Goal: Task Accomplishment & Management: Manage account settings

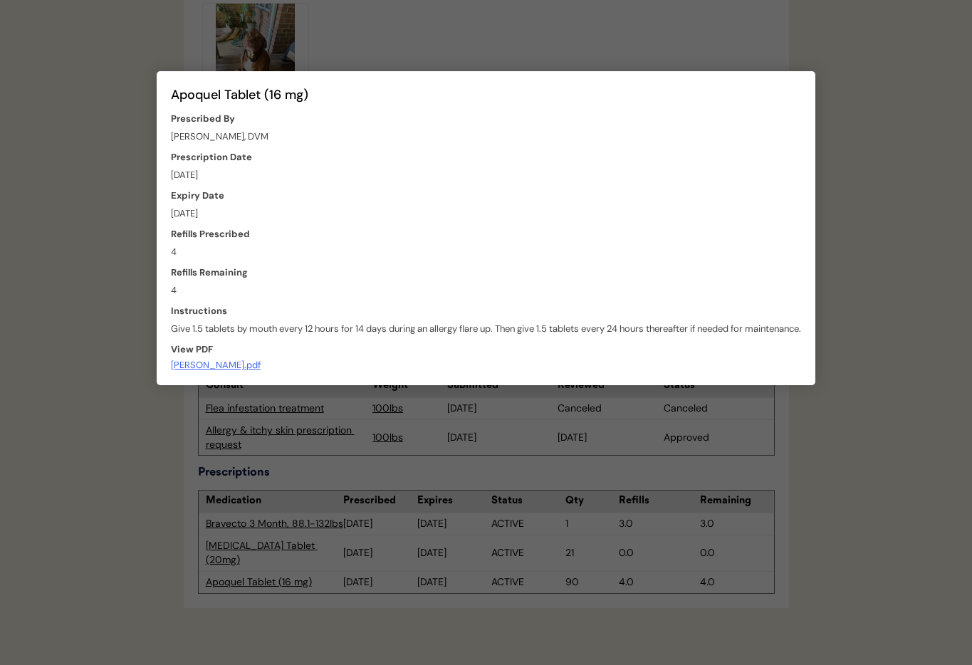
click at [373, 51] on div at bounding box center [486, 332] width 972 height 665
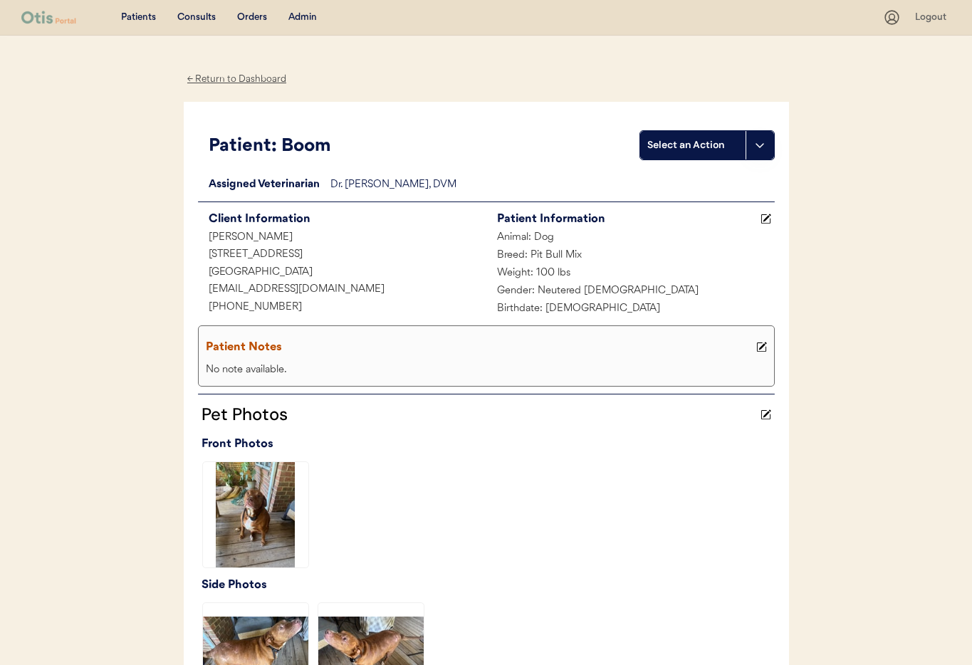
click at [302, 16] on div "Admin" at bounding box center [302, 18] width 28 height 14
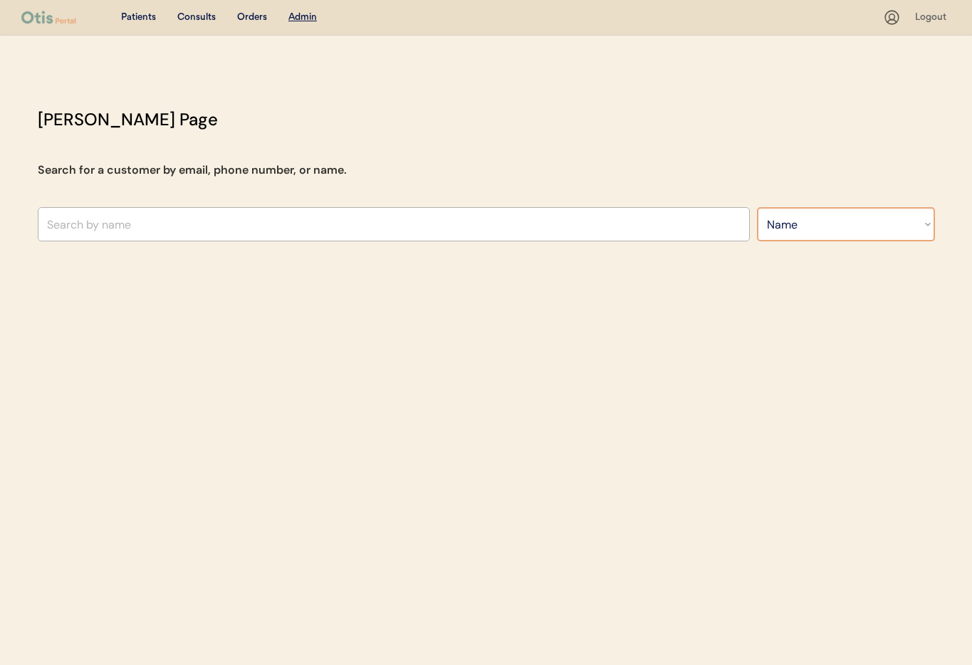
click at [801, 219] on select "Search By Name Email Phone Number" at bounding box center [846, 224] width 178 height 34
select select ""Phone Number""
click at [757, 207] on select "Search By Name Email Phone Number" at bounding box center [846, 224] width 178 height 34
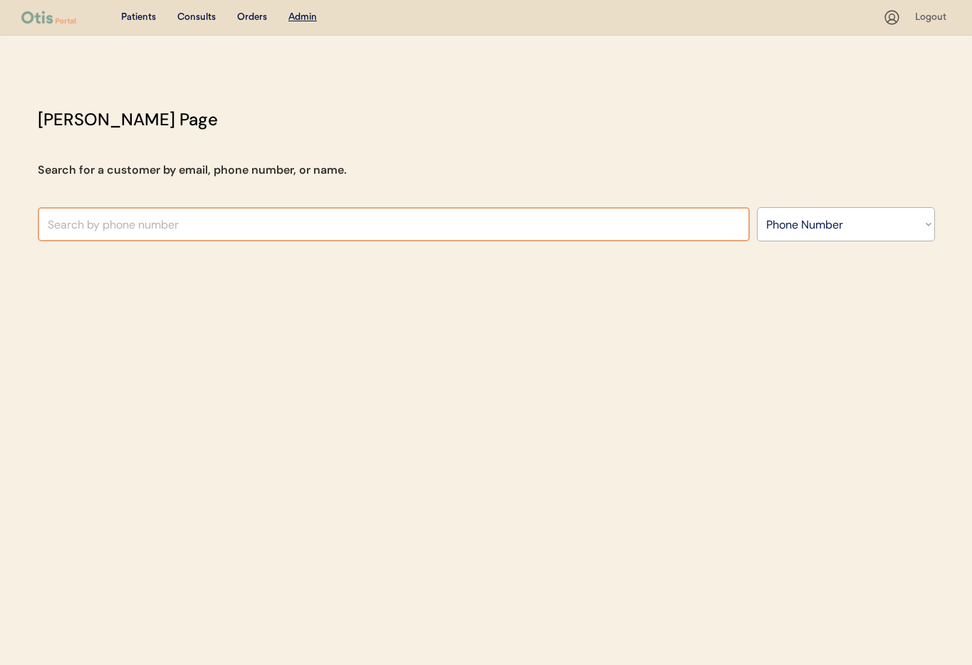
select select ""Phone Number""
click at [108, 229] on input "text" at bounding box center [394, 224] width 712 height 34
paste input "+1 347 836 0771"
drag, startPoint x: 53, startPoint y: 224, endPoint x: 66, endPoint y: 240, distance: 20.8
click at [53, 224] on input "+1 347 836 0771" at bounding box center [394, 224] width 712 height 34
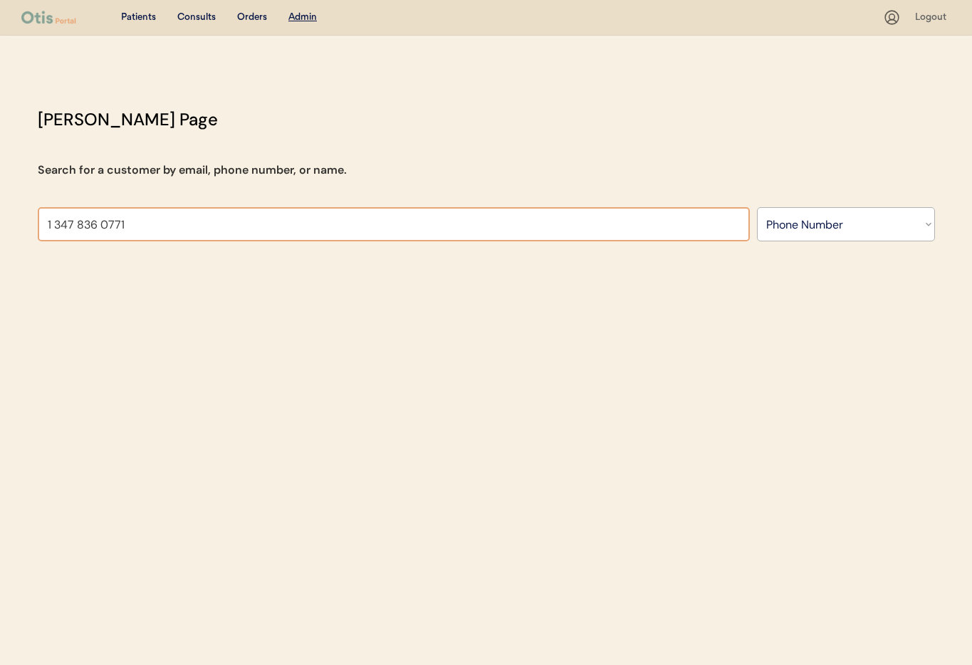
click at [57, 228] on input "1 347 836 0771" at bounding box center [394, 224] width 712 height 34
click at [125, 232] on input "13478360771" at bounding box center [394, 224] width 712 height 34
type input "134783"
select select ""Phone Number""
click at [54, 223] on input "text" at bounding box center [394, 224] width 712 height 34
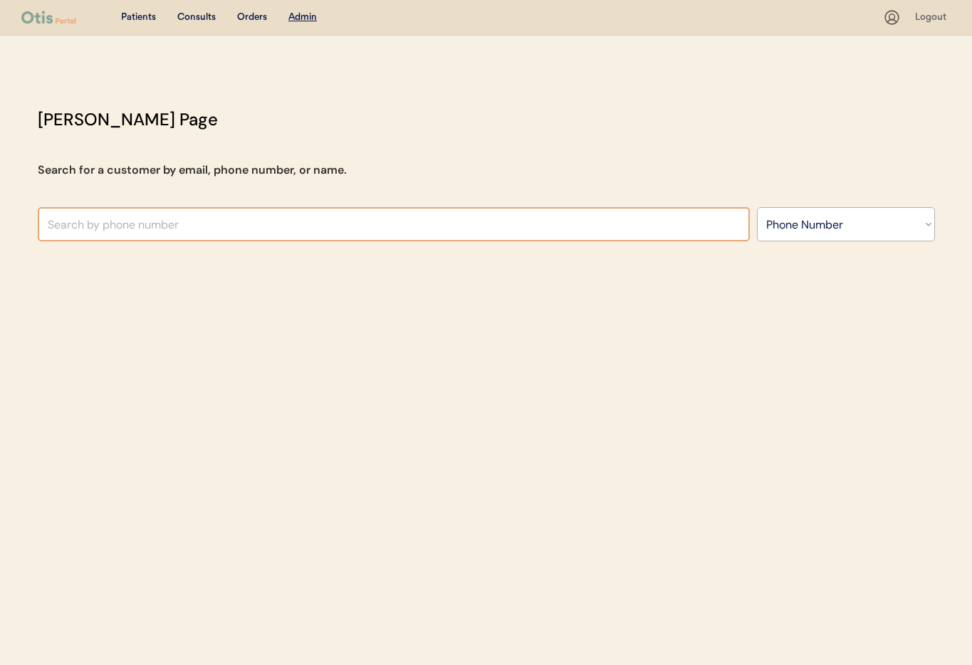
paste input "+1 347 836 0771"
drag, startPoint x: 53, startPoint y: 226, endPoint x: 66, endPoint y: 246, distance: 23.7
click at [53, 227] on input "+1 347 836 0771" at bounding box center [394, 224] width 712 height 34
type input "1"
click at [848, 230] on select "Search By Name Email Phone Number" at bounding box center [846, 224] width 178 height 34
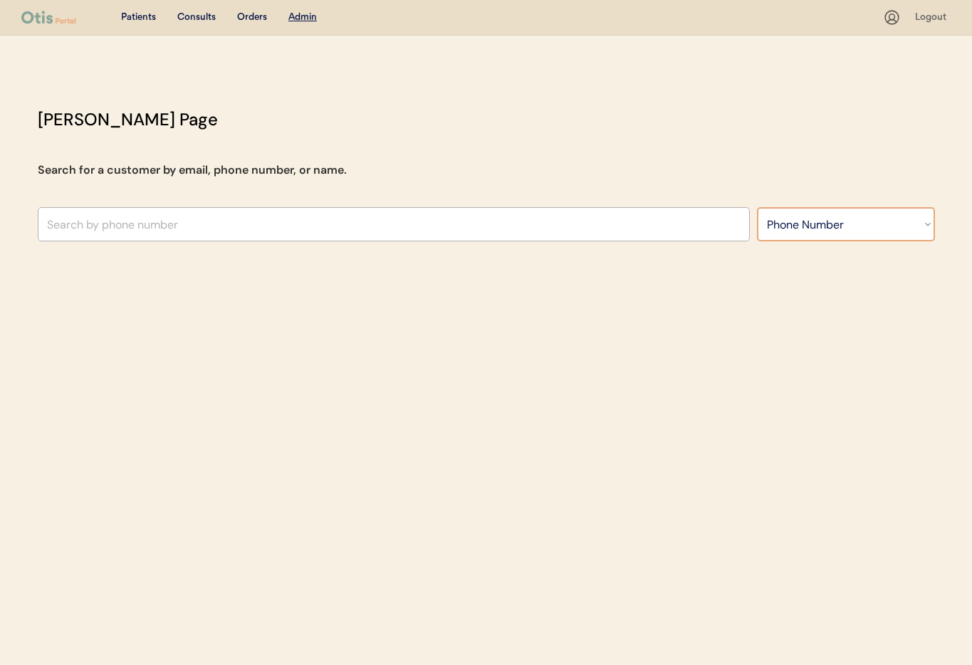
select select ""Name""
click at [757, 207] on select "Search By Name Email Phone Number" at bounding box center [846, 224] width 178 height 34
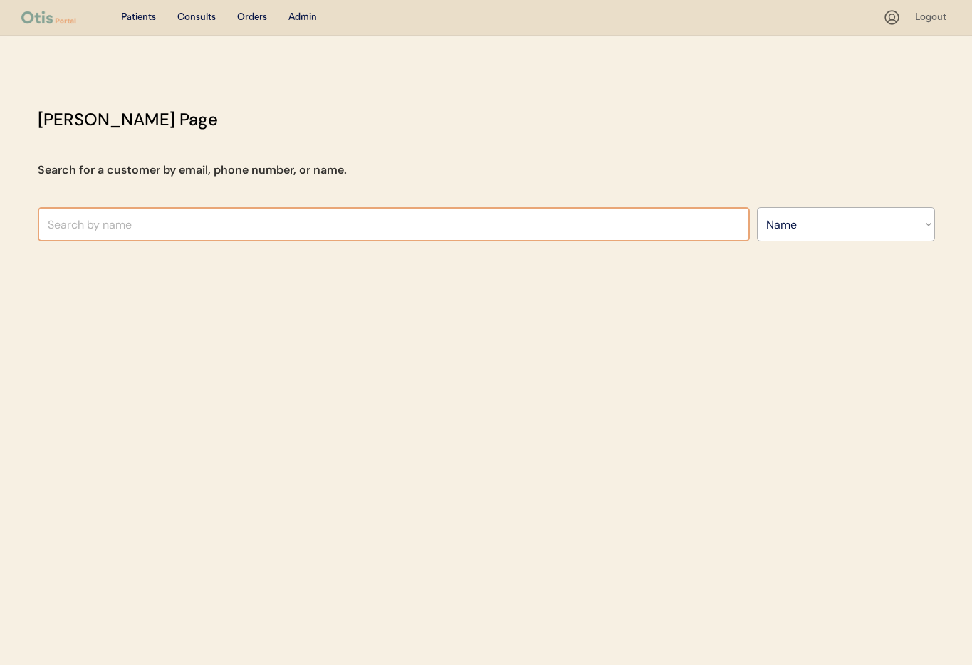
click at [119, 229] on input "text" at bounding box center [394, 224] width 712 height 34
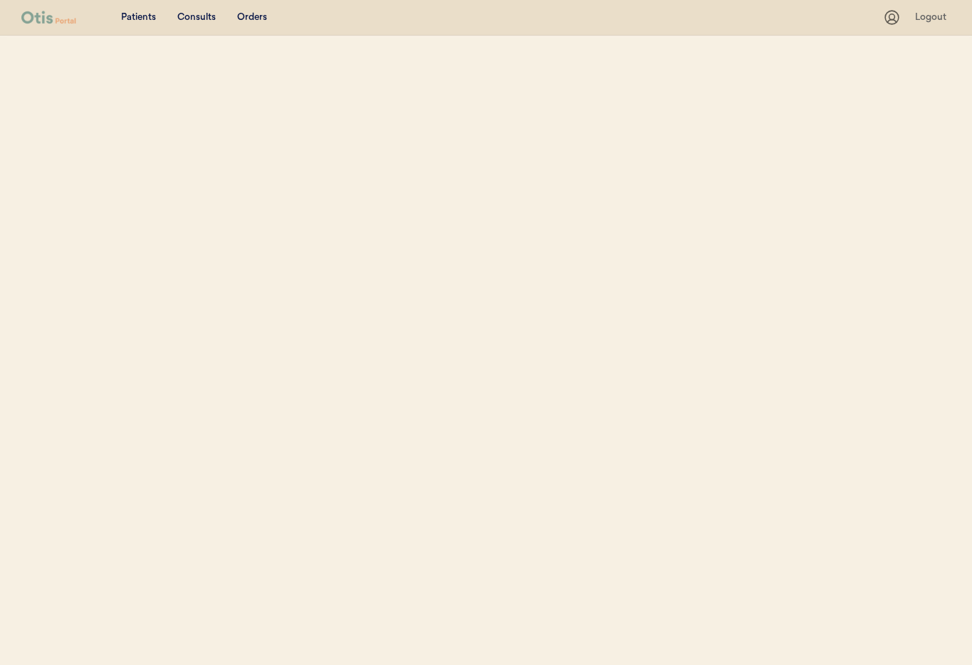
select select ""Name""
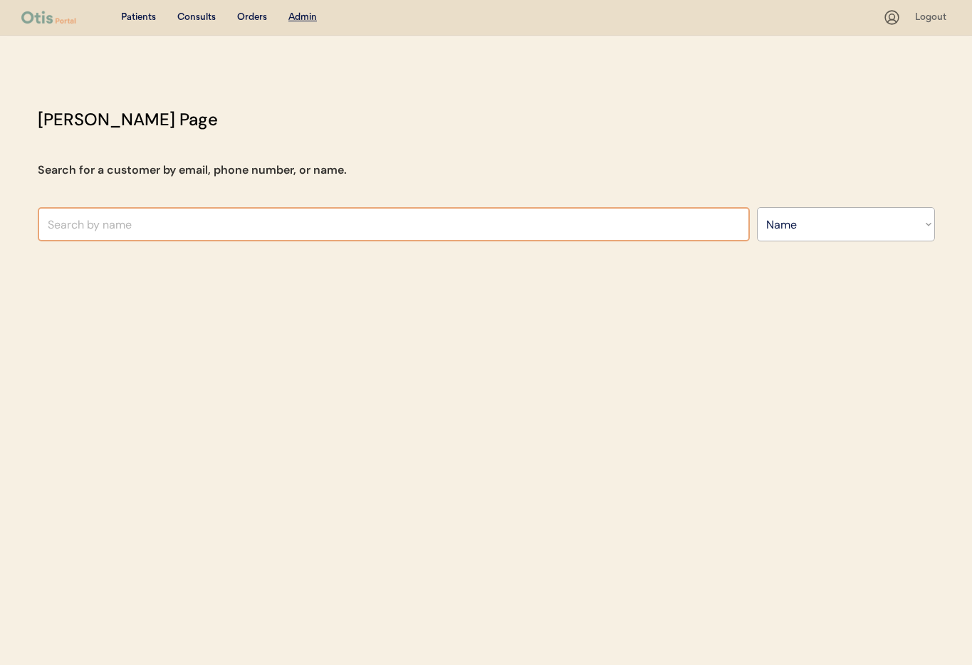
click at [119, 228] on input "text" at bounding box center [394, 224] width 712 height 34
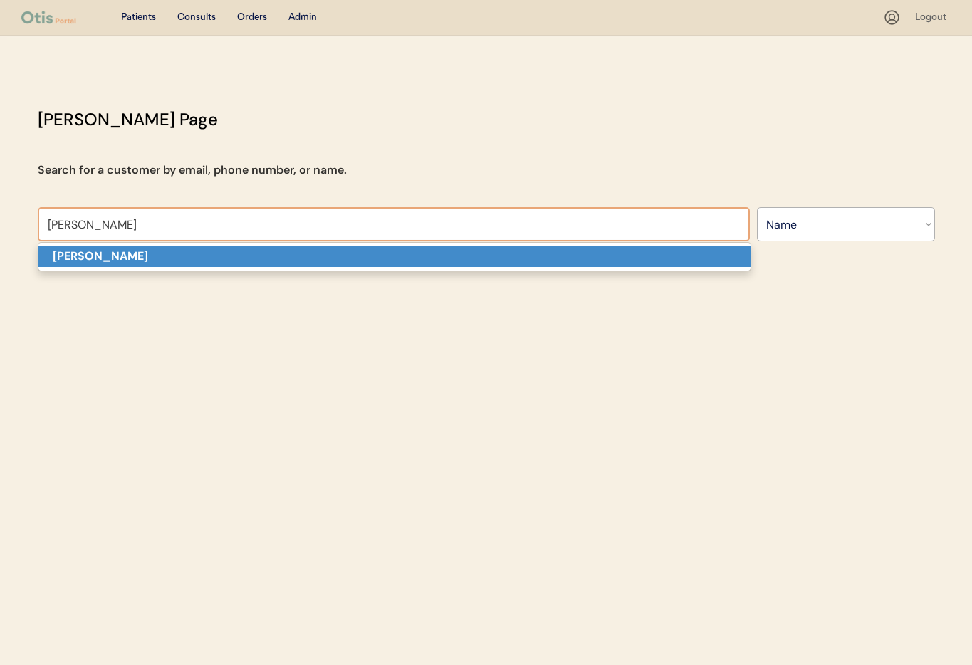
click at [119, 262] on p "Dallas jones" at bounding box center [394, 256] width 712 height 21
type input "Dallas jones"
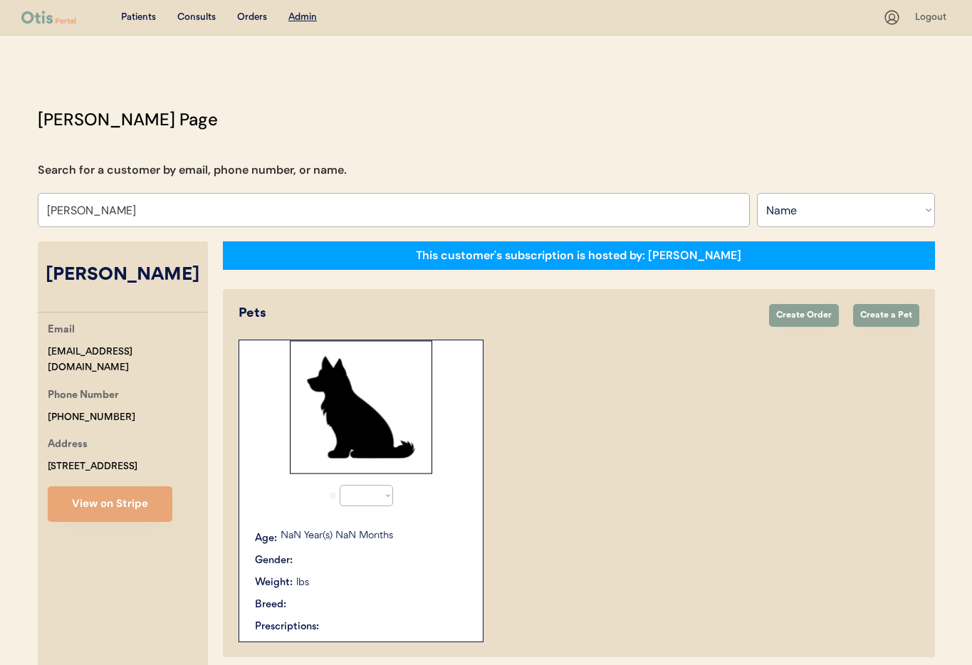
select select "true"
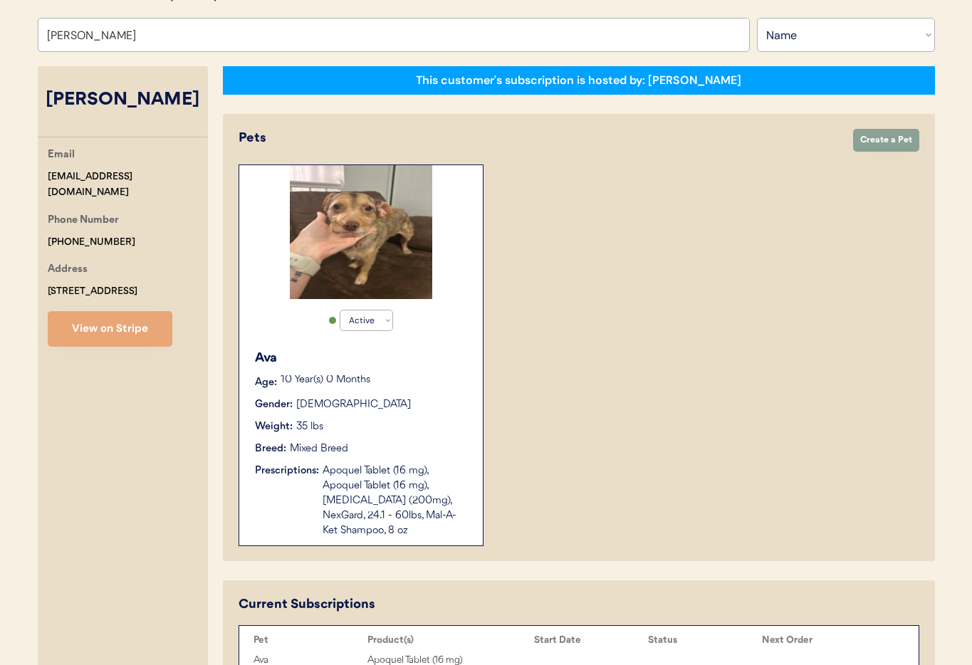
type input "Dallas jones"
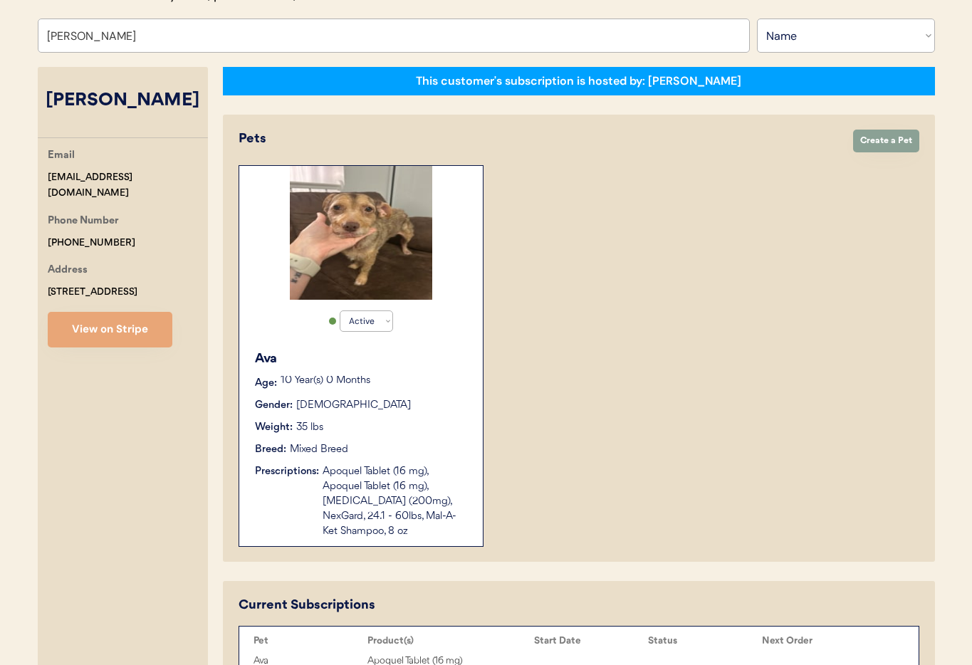
click at [423, 434] on div "Weight: 35 lbs" at bounding box center [362, 427] width 214 height 15
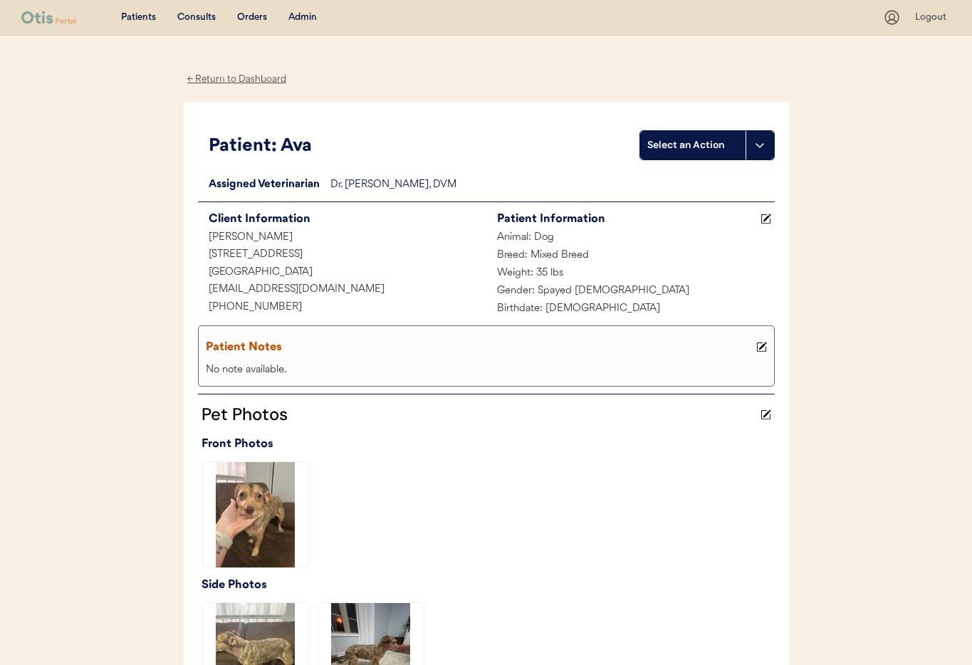
click at [304, 15] on div "Admin" at bounding box center [302, 18] width 28 height 14
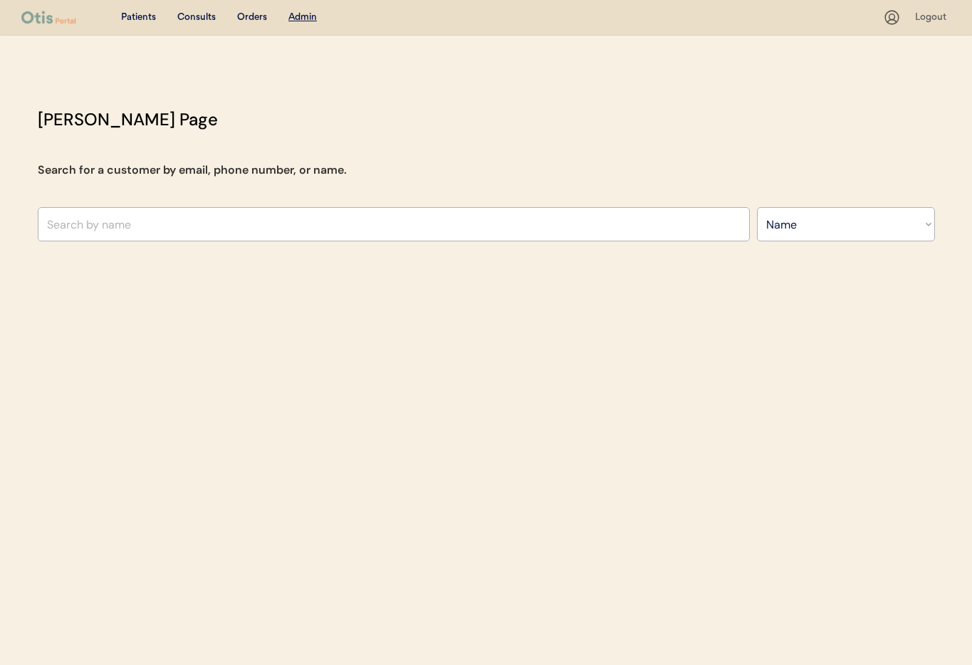
select select ""Name""
click at [234, 234] on input "text" at bounding box center [394, 224] width 712 height 34
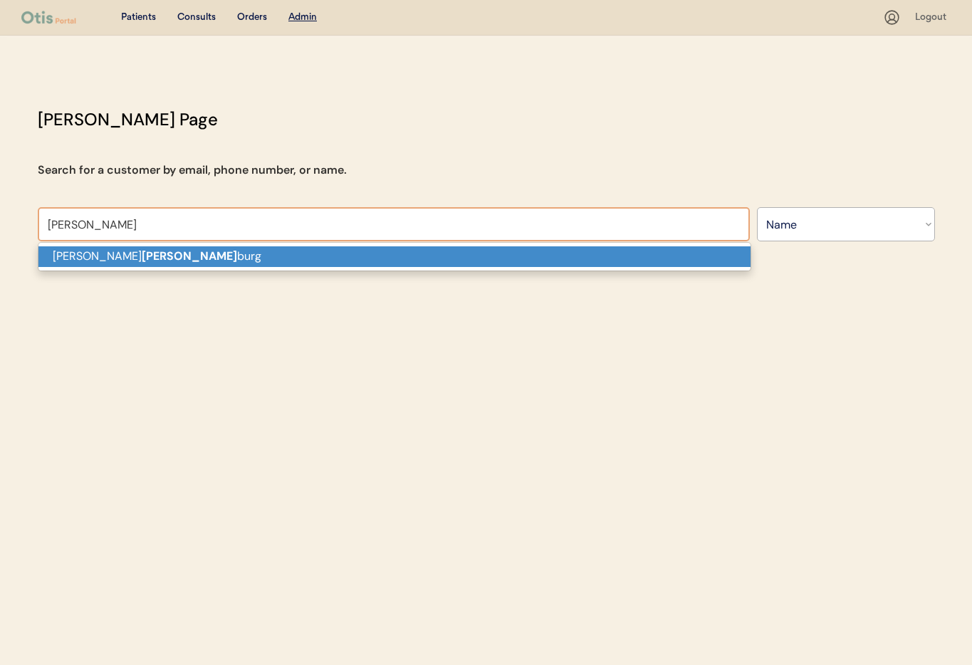
click at [229, 254] on p "Scott hamel burg" at bounding box center [394, 256] width 712 height 21
type input "Scott hamelburg"
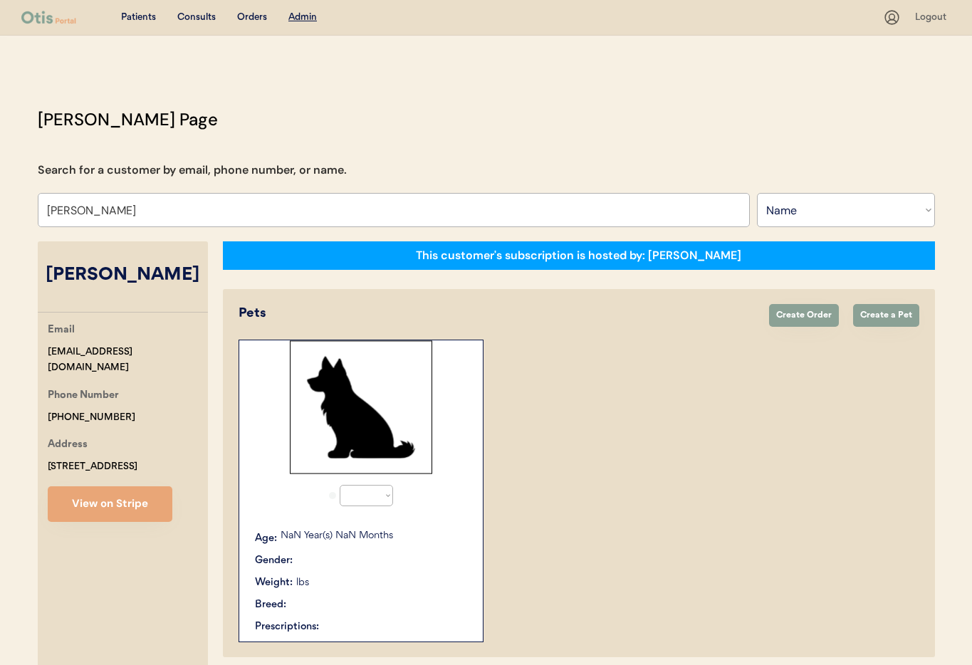
select select "true"
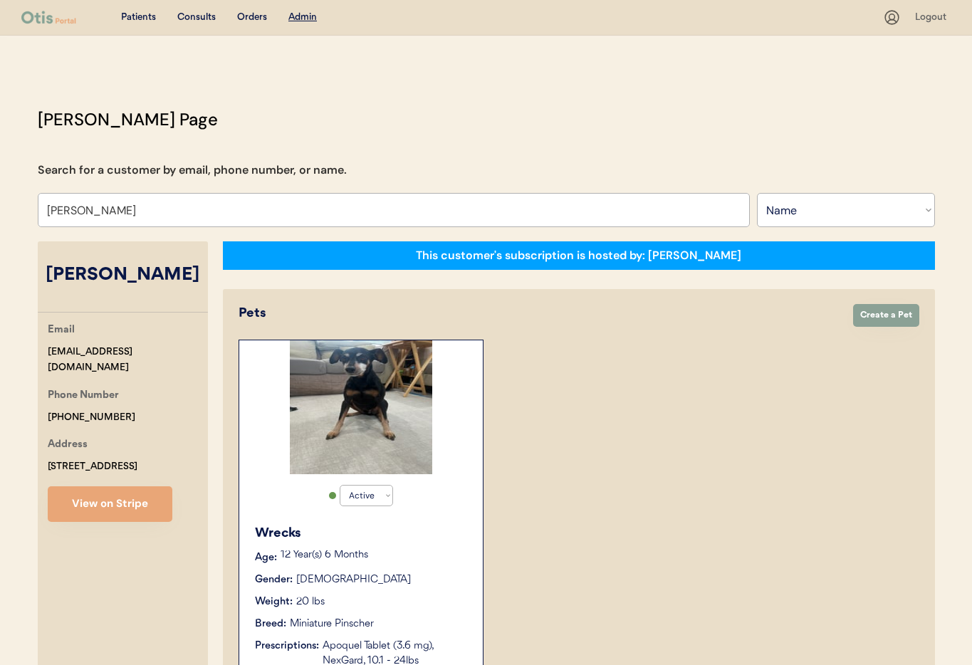
type input "Scott hamelburg"
click at [446, 596] on div "Weight: 20 lbs" at bounding box center [362, 602] width 214 height 15
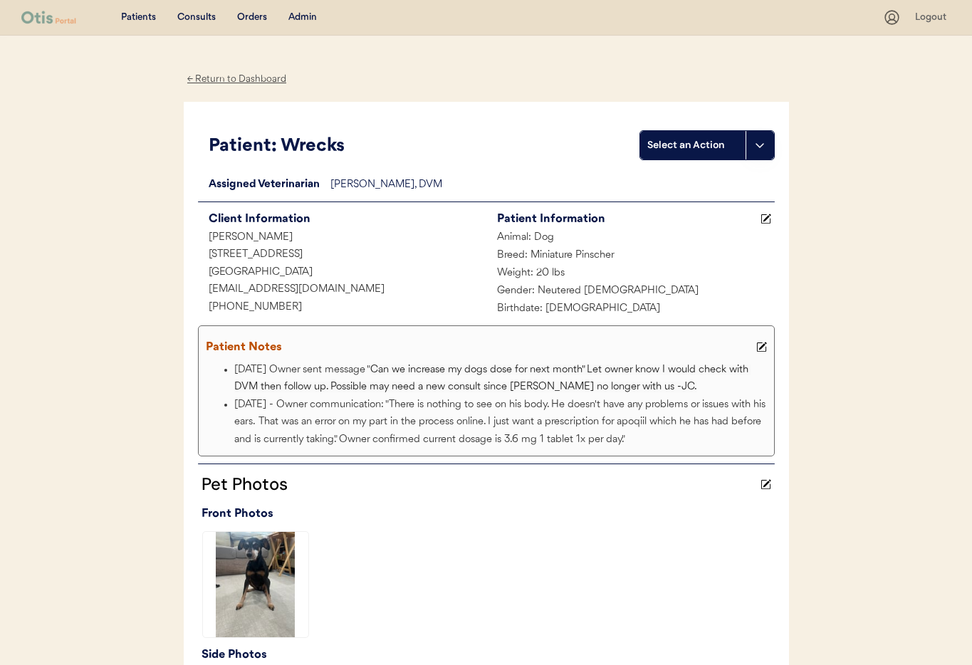
click at [766, 212] on button at bounding box center [766, 219] width 18 height 18
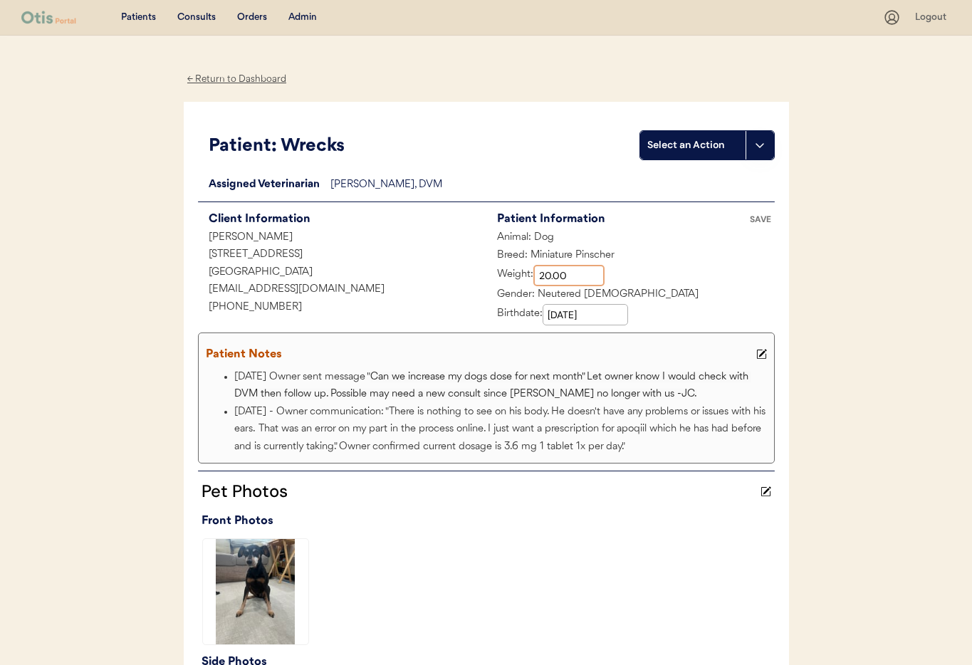
click at [550, 276] on input "input" at bounding box center [569, 275] width 71 height 21
type input "22.00"
click at [757, 217] on div "SAVE" at bounding box center [760, 219] width 28 height 9
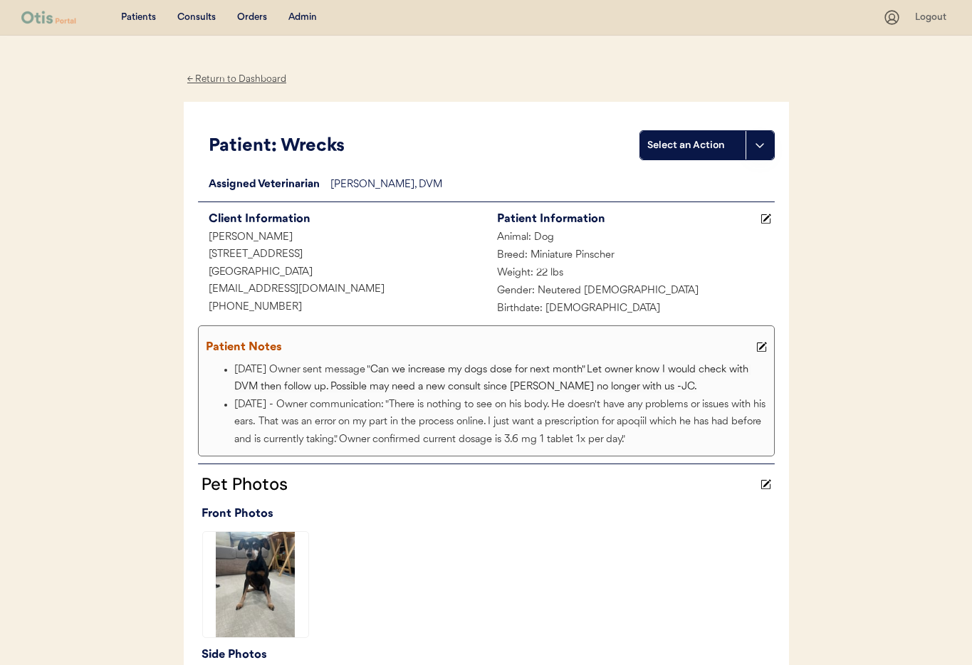
click at [600, 352] on div "Patient Notes" at bounding box center [479, 348] width 547 height 20
click at [766, 348] on use at bounding box center [761, 348] width 10 height 10
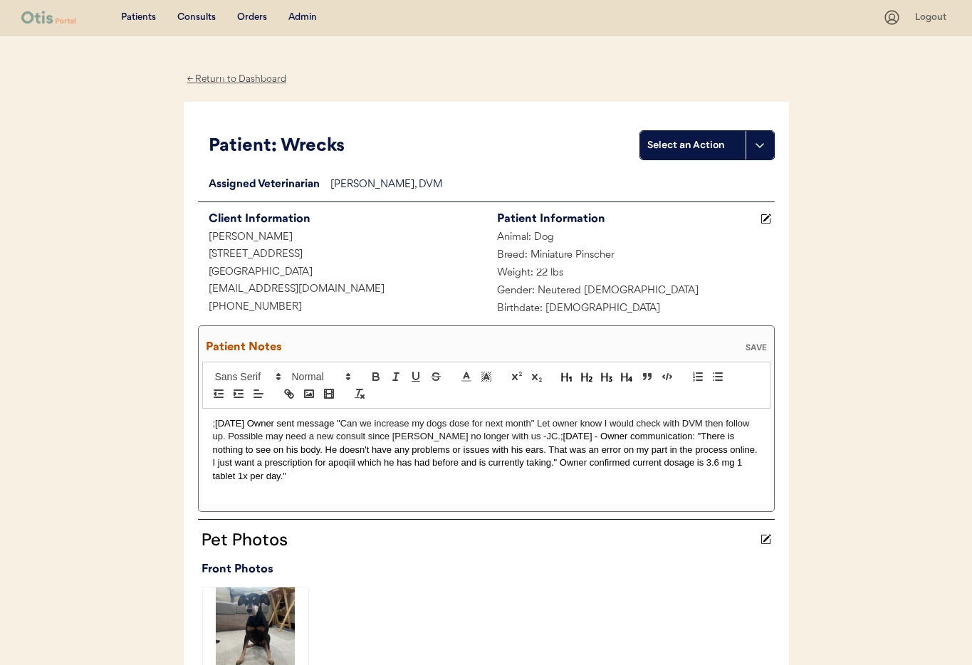
drag, startPoint x: 212, startPoint y: 425, endPoint x: 214, endPoint y: 433, distance: 8.8
click at [212, 425] on div ";10/3/25 Owner sent message " Can we increase my dogs dose for next month" Let …" at bounding box center [486, 456] width 568 height 95
drag, startPoint x: 247, startPoint y: 424, endPoint x: 269, endPoint y: 437, distance: 25.9
click at [248, 425] on p ";10/6/25 " Wrecks weights 22lbs" -JC ;10/3/25 Owner sent message " Can we incre…" at bounding box center [486, 450] width 547 height 66
click at [755, 343] on div "SAVE" at bounding box center [756, 347] width 28 height 9
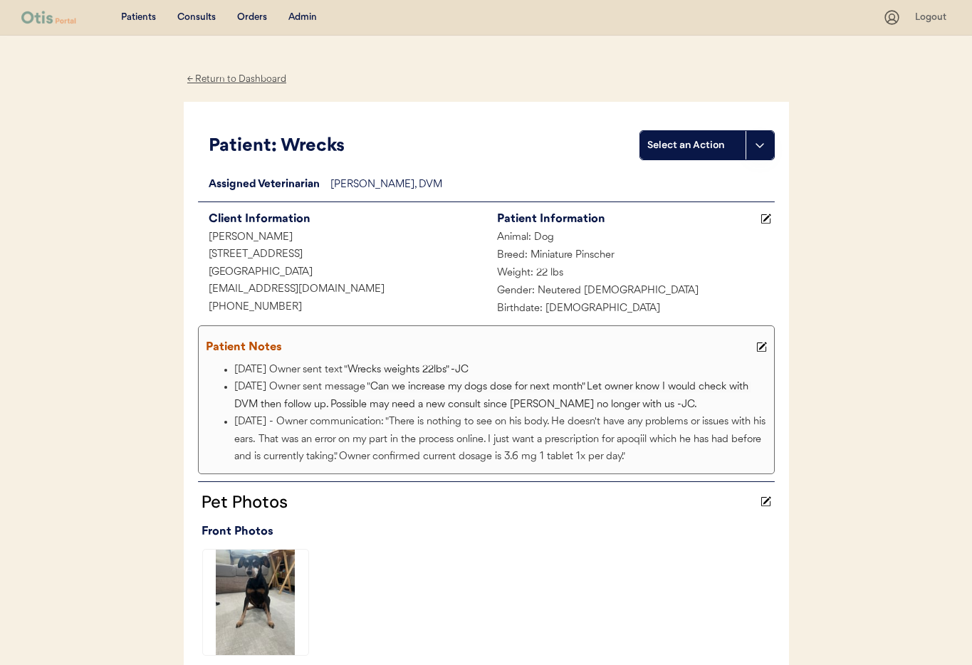
click at [313, 17] on div "Admin" at bounding box center [302, 18] width 28 height 14
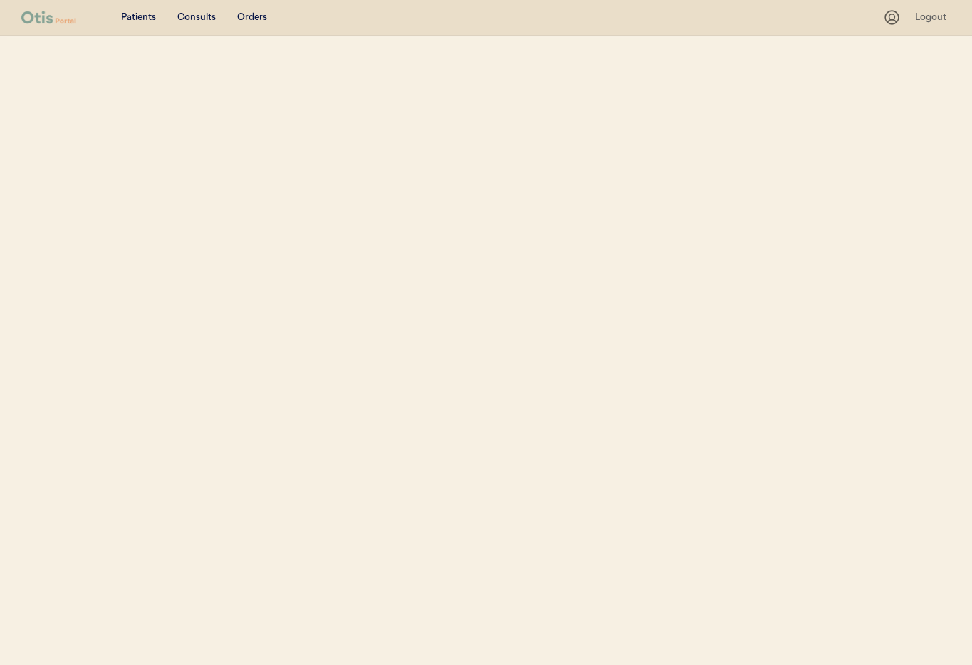
select select ""Name""
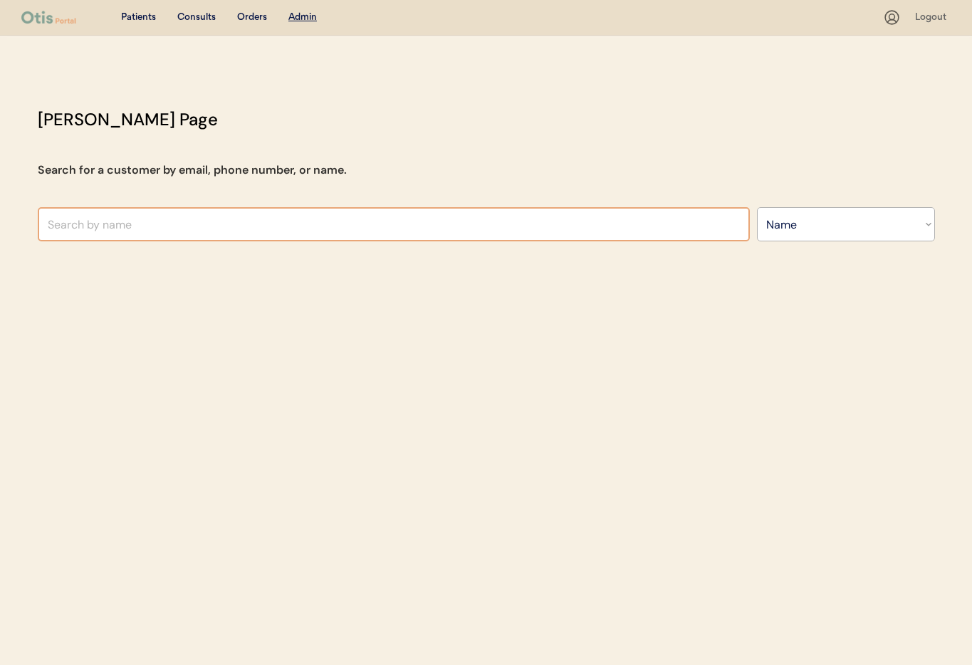
click at [183, 227] on input "text" at bounding box center [394, 224] width 712 height 34
type input "[PERSON_NAME]"
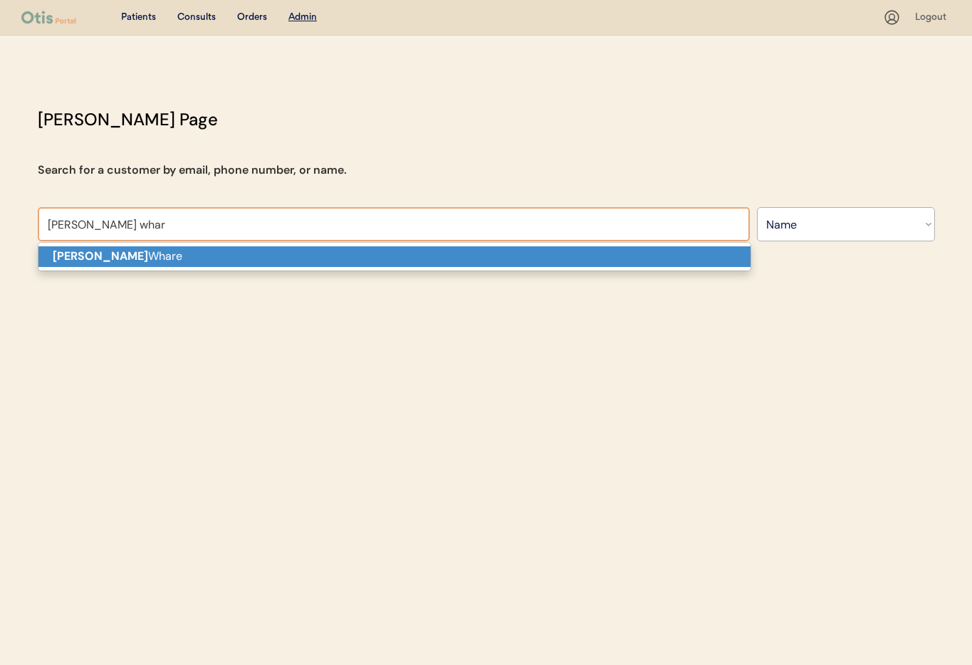
click at [169, 253] on p "[PERSON_NAME]" at bounding box center [394, 256] width 712 height 21
type input "[PERSON_NAME]"
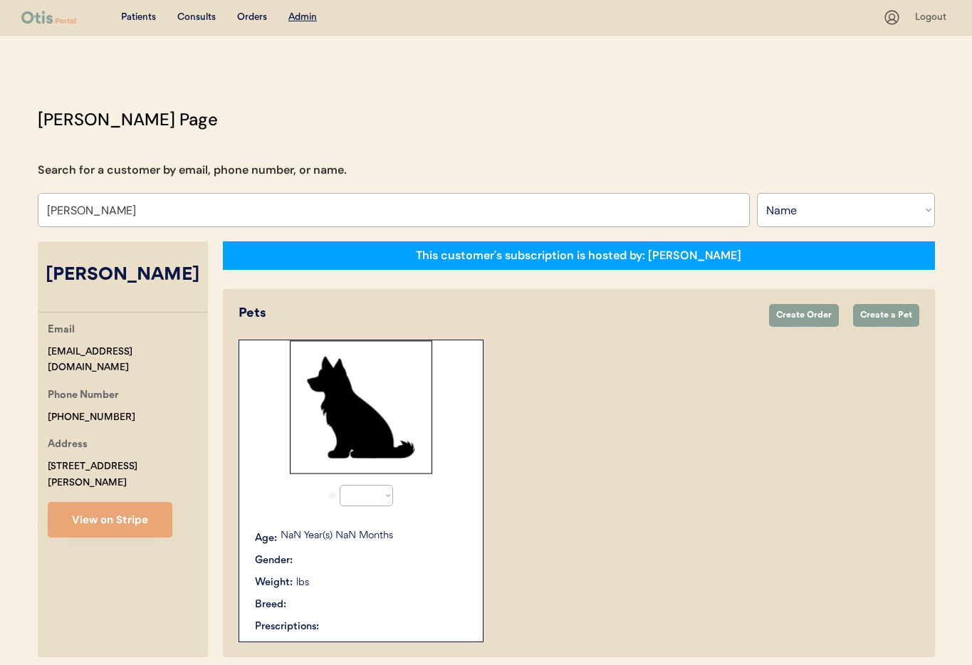
select select "true"
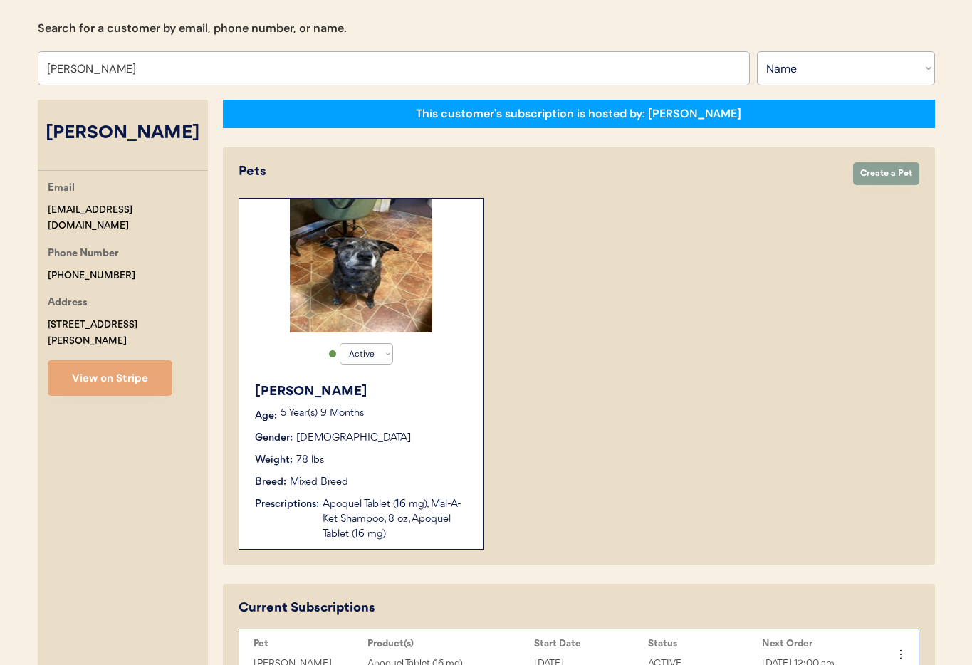
scroll to position [141, 0]
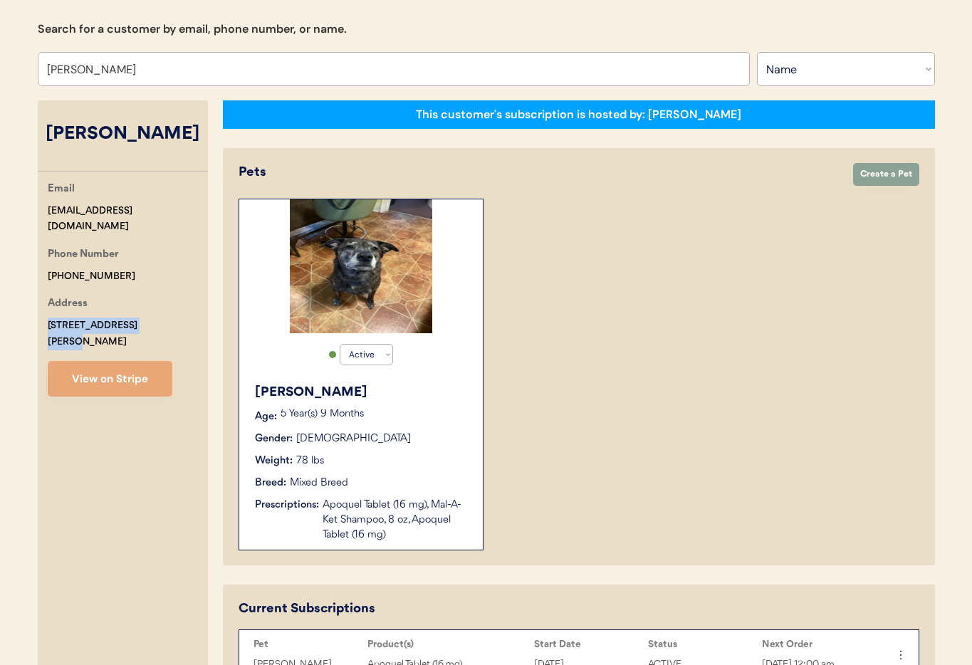
drag, startPoint x: 123, startPoint y: 306, endPoint x: 44, endPoint y: 304, distance: 78.4
click at [43, 304] on div "Email kaseywhare2000@gmail.com Phone Number +17175771720 Address 3300 Glen Holl…" at bounding box center [123, 289] width 170 height 216
copy div "3300 Glen Hollow Drive"
click at [118, 326] on div "3300 Glen Hollow Drive Dover, PA 17315" at bounding box center [128, 334] width 160 height 33
drag, startPoint x: 118, startPoint y: 326, endPoint x: 43, endPoint y: 326, distance: 74.8
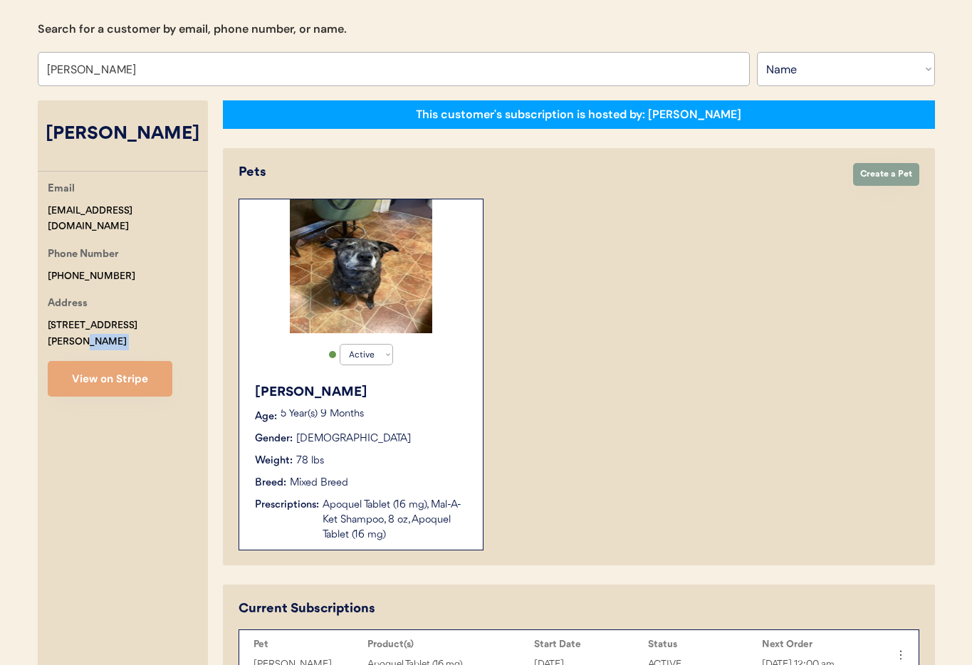
click at [42, 326] on div "Email kaseywhare2000@gmail.com Phone Number +17175771720 Address 3300 Glen Holl…" at bounding box center [123, 289] width 170 height 216
copy div "Dover, PA 17315"
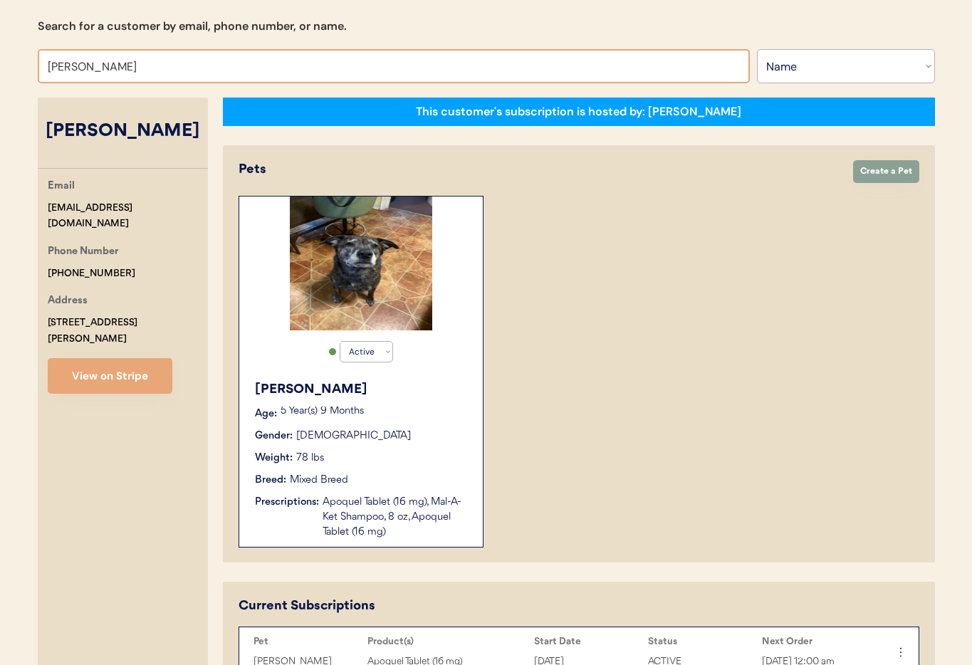
drag, startPoint x: 78, startPoint y: 68, endPoint x: 4, endPoint y: 66, distance: 74.8
click at [4, 66] on div "Patients Consults Orders Admin Logout Otis Admin Page Search for a customer by …" at bounding box center [486, 511] width 972 height 1310
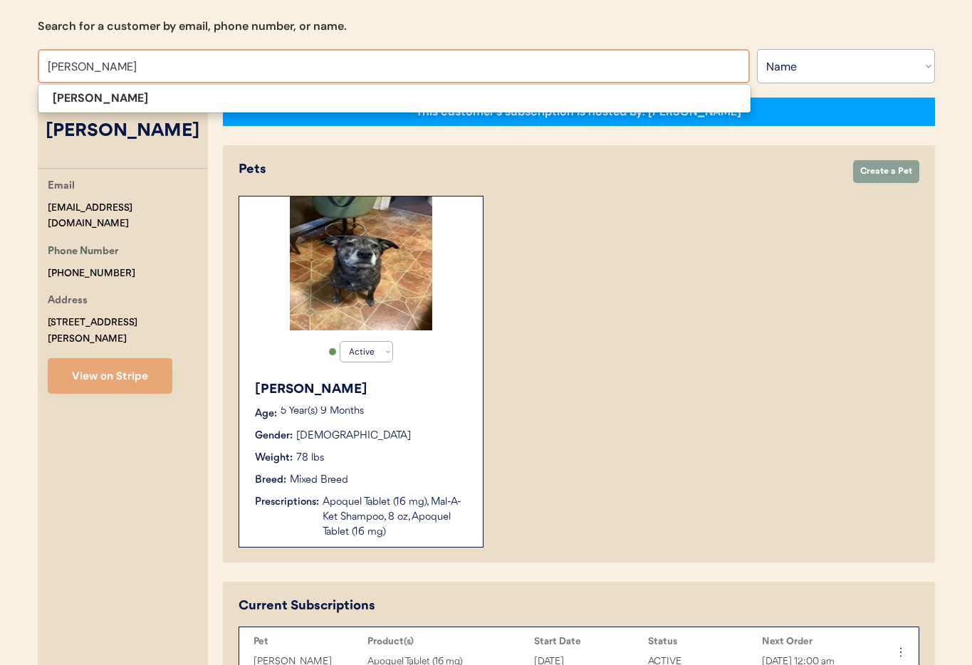
scroll to position [92, 0]
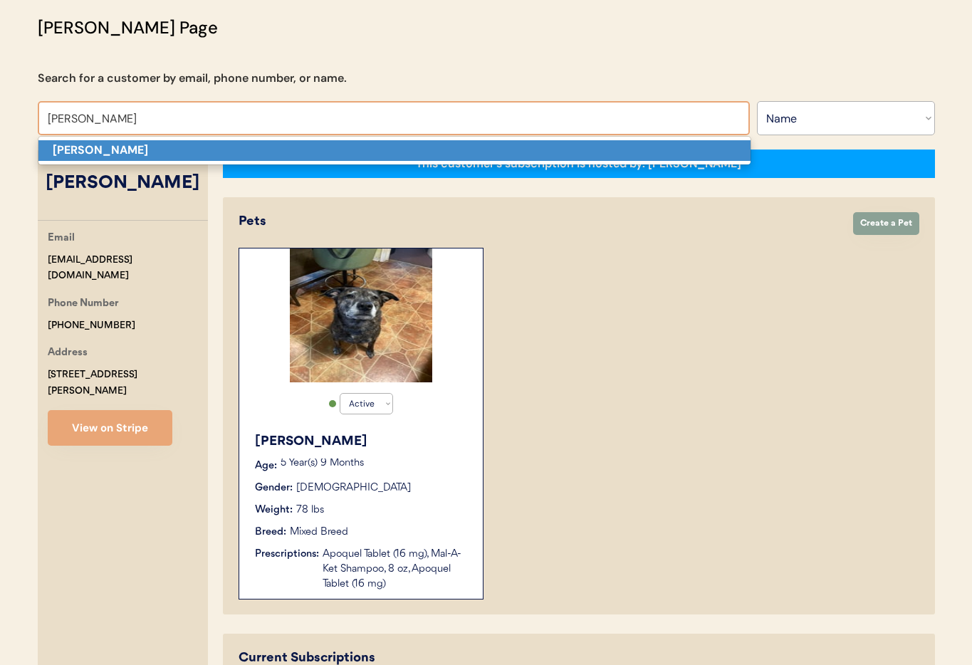
click at [109, 150] on strong "sheila james" at bounding box center [100, 149] width 95 height 15
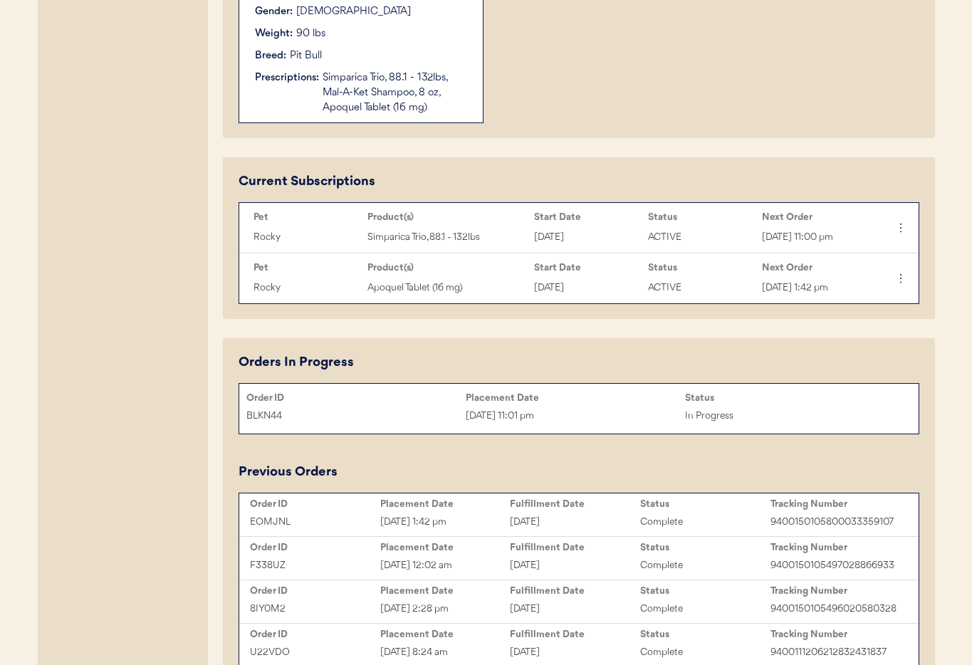
scroll to position [652, 0]
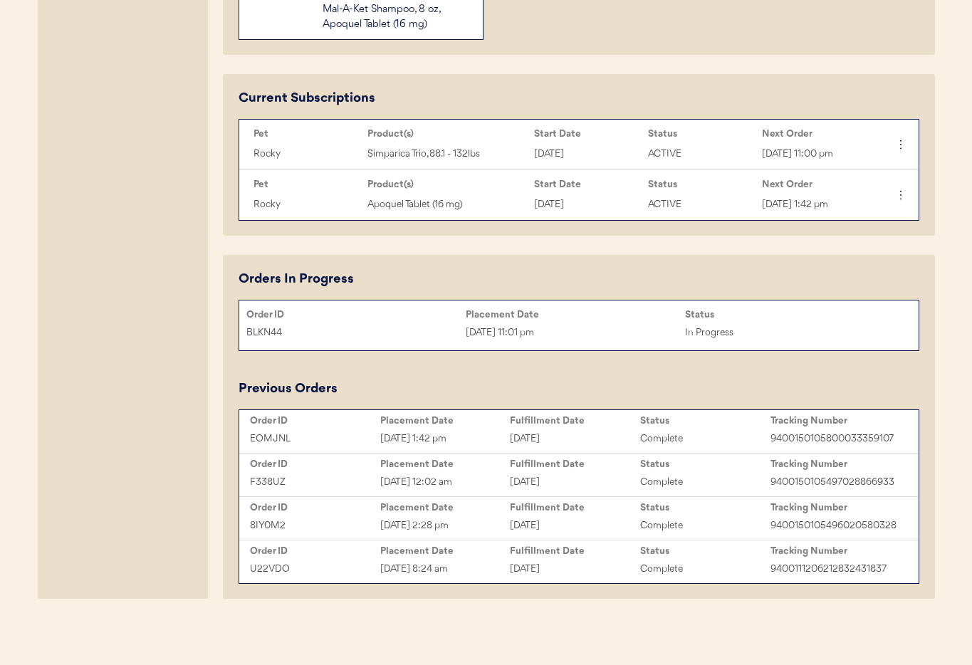
type input "sheila james"
click at [603, 322] on div "BLKN44 Oct 6, 2025 11:01 pm In Progress" at bounding box center [579, 332] width 680 height 21
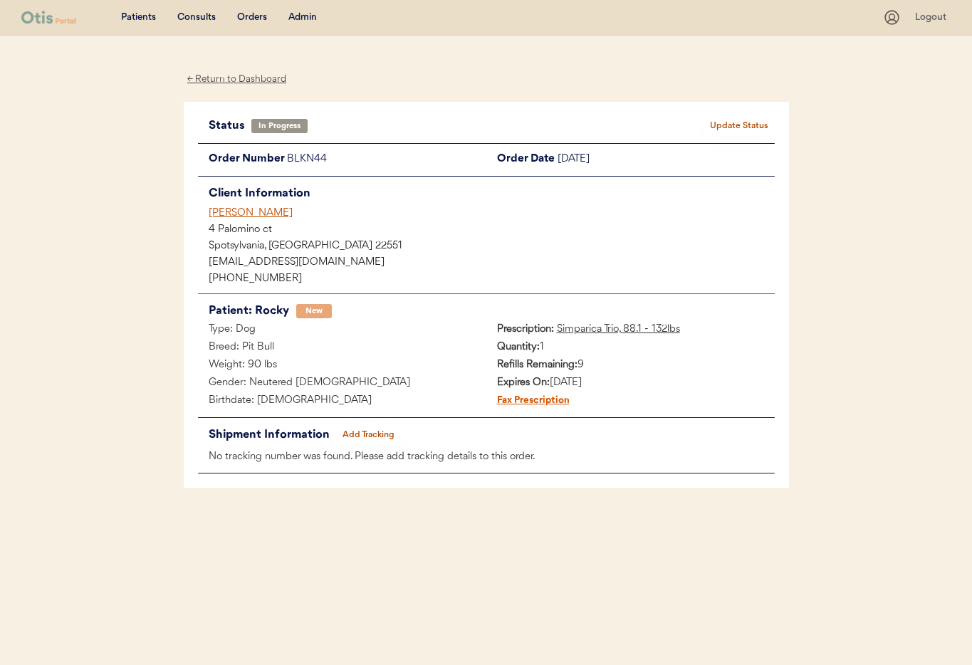
click at [218, 76] on div "← Return to Dashboard" at bounding box center [237, 79] width 107 height 16
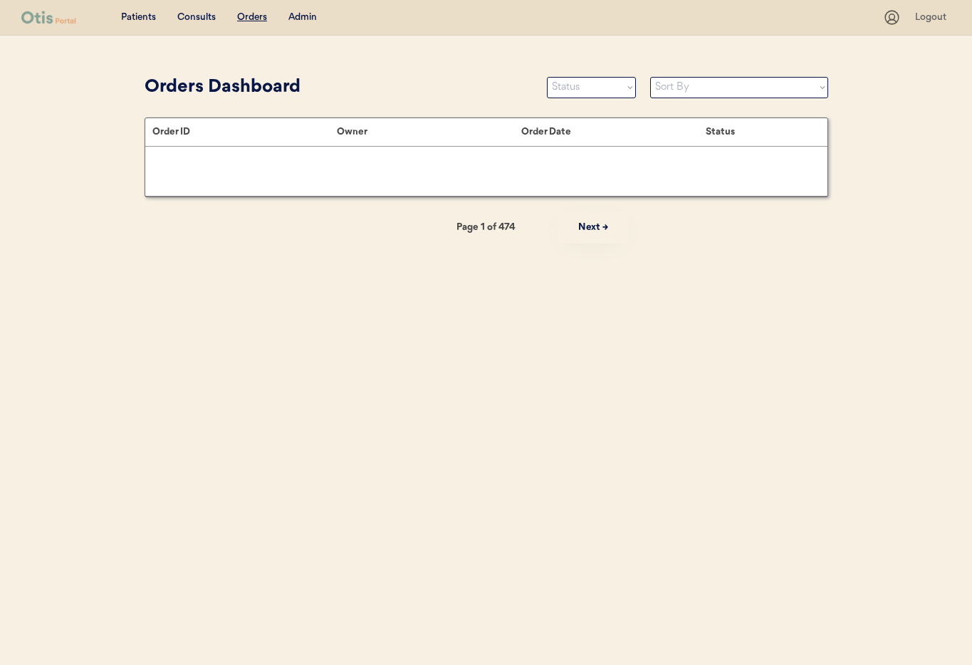
click at [303, 19] on div "Admin" at bounding box center [302, 18] width 28 height 14
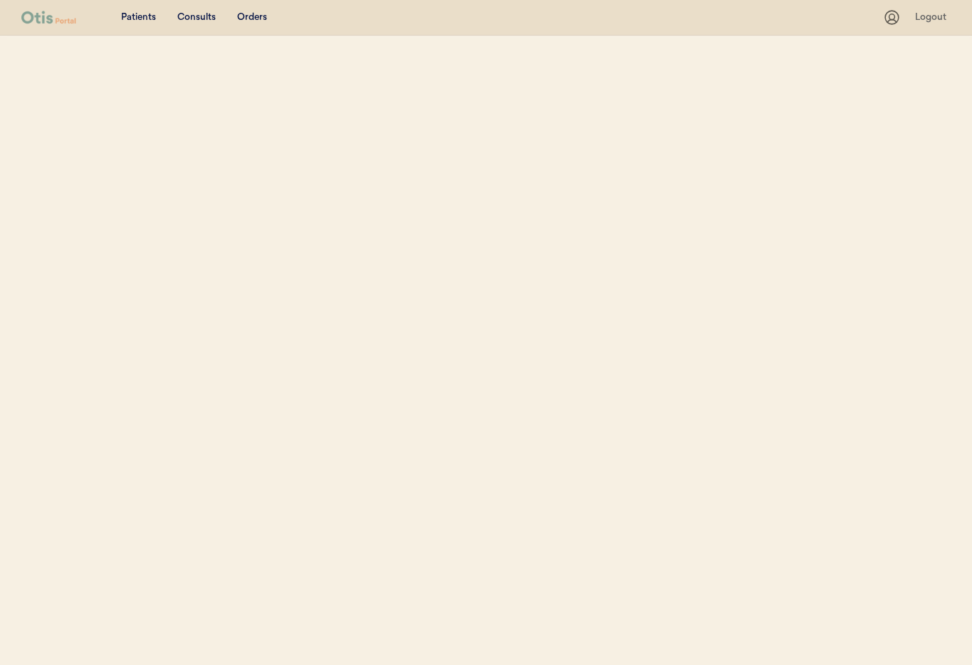
select select ""Name""
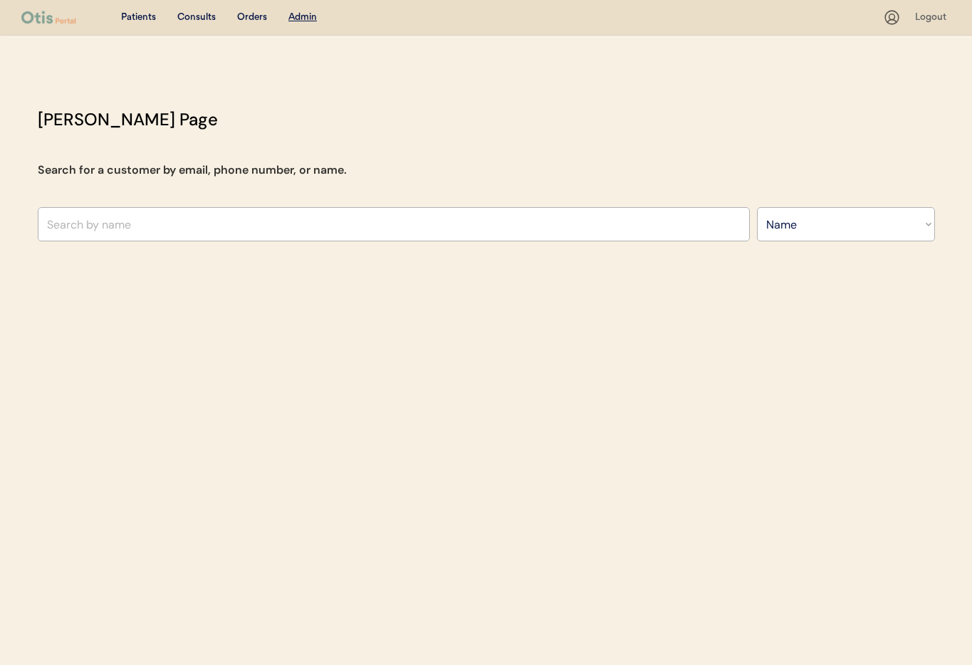
click at [182, 220] on input "text" at bounding box center [394, 224] width 712 height 34
type input "james"
click at [181, 220] on input "james" at bounding box center [394, 224] width 712 height 34
type input "james Williams"
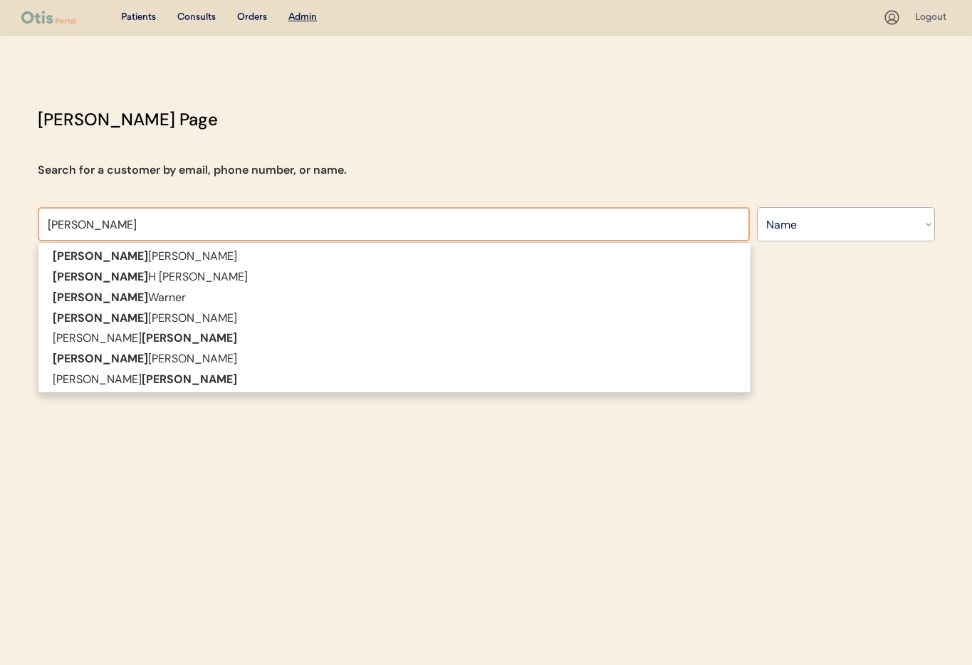
drag, startPoint x: 152, startPoint y: 223, endPoint x: 108, endPoint y: 220, distance: 43.5
click at [108, 220] on input "james" at bounding box center [394, 224] width 712 height 34
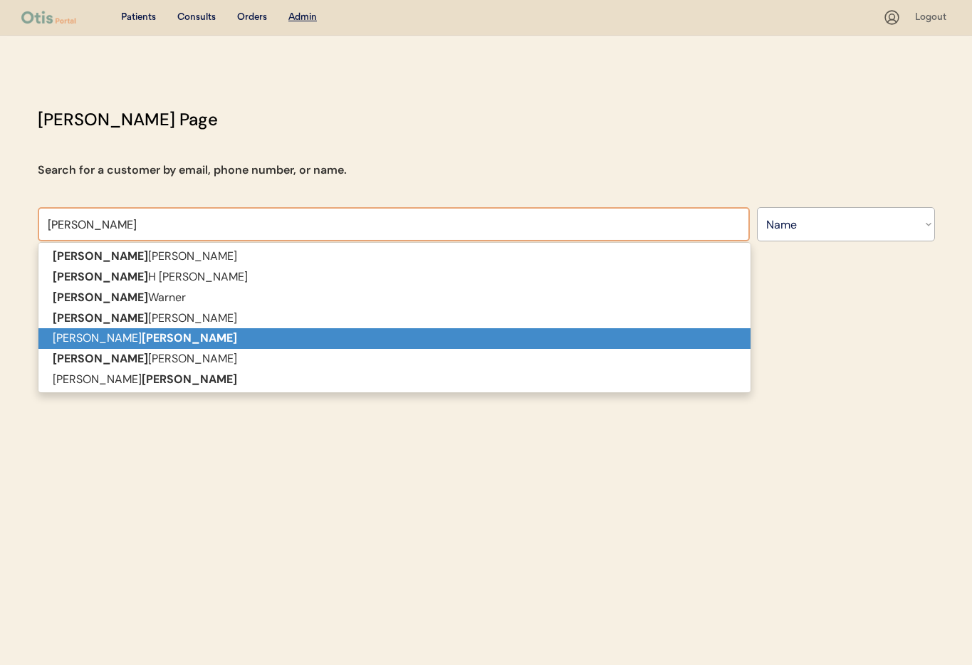
click at [142, 335] on strong "james" at bounding box center [189, 338] width 95 height 15
type input "sheila james"
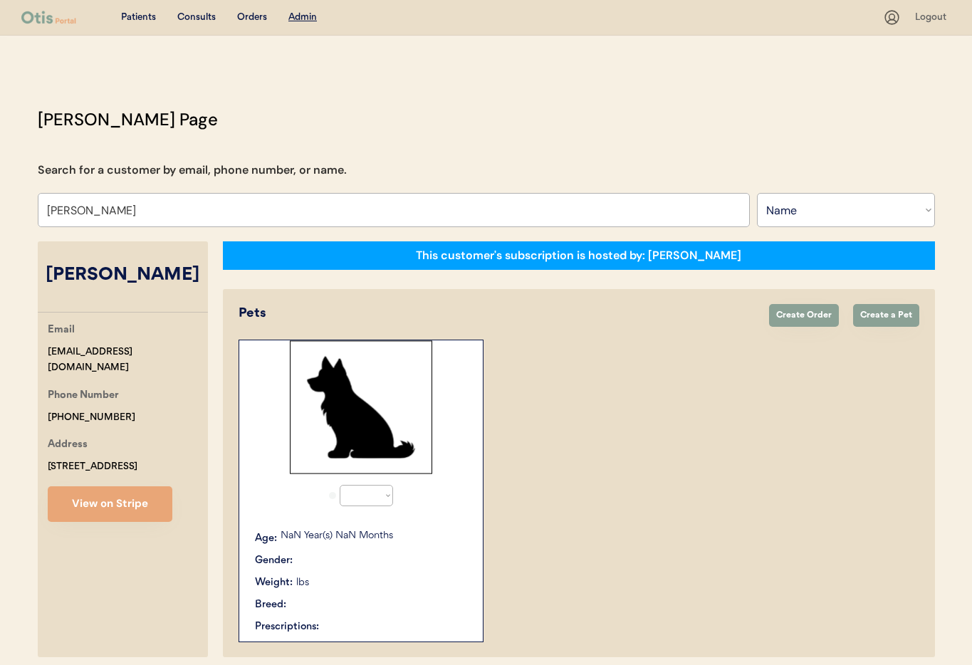
select select "true"
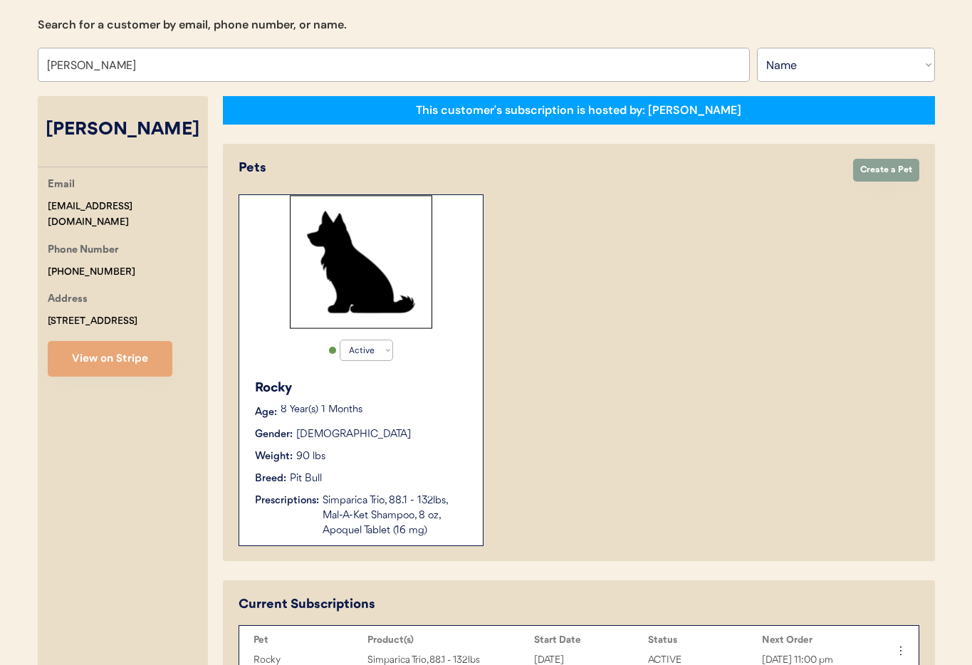
scroll to position [147, 0]
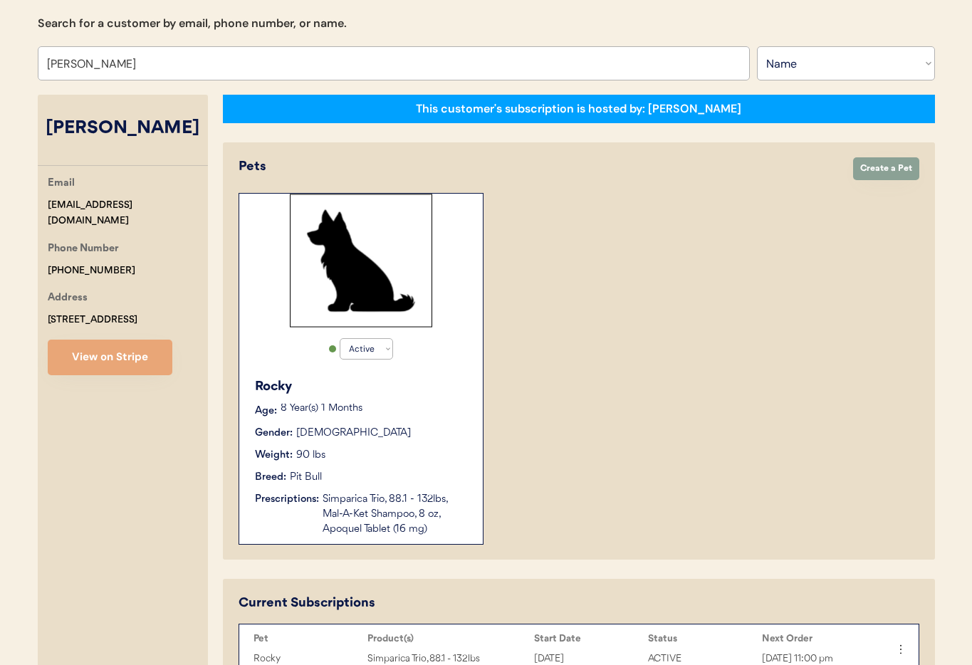
type input "sheila james"
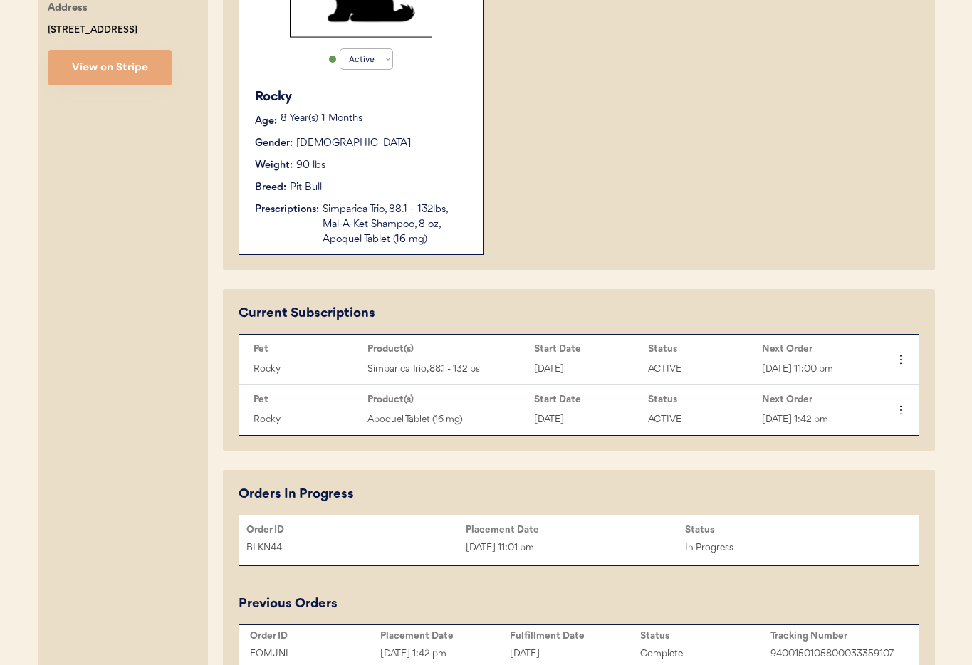
scroll to position [652, 0]
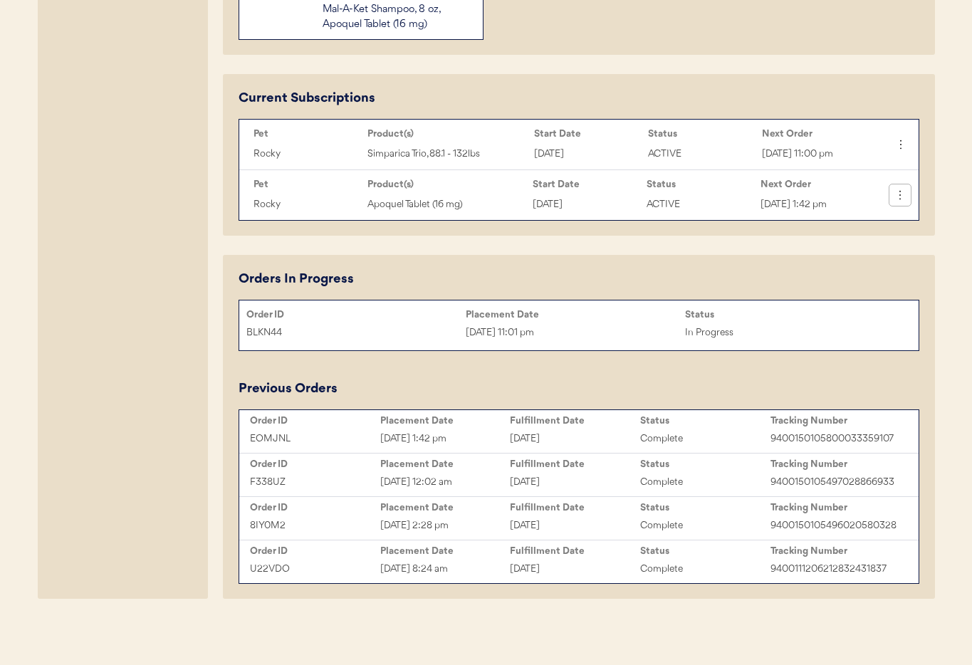
click at [904, 199] on icon at bounding box center [900, 195] width 14 height 14
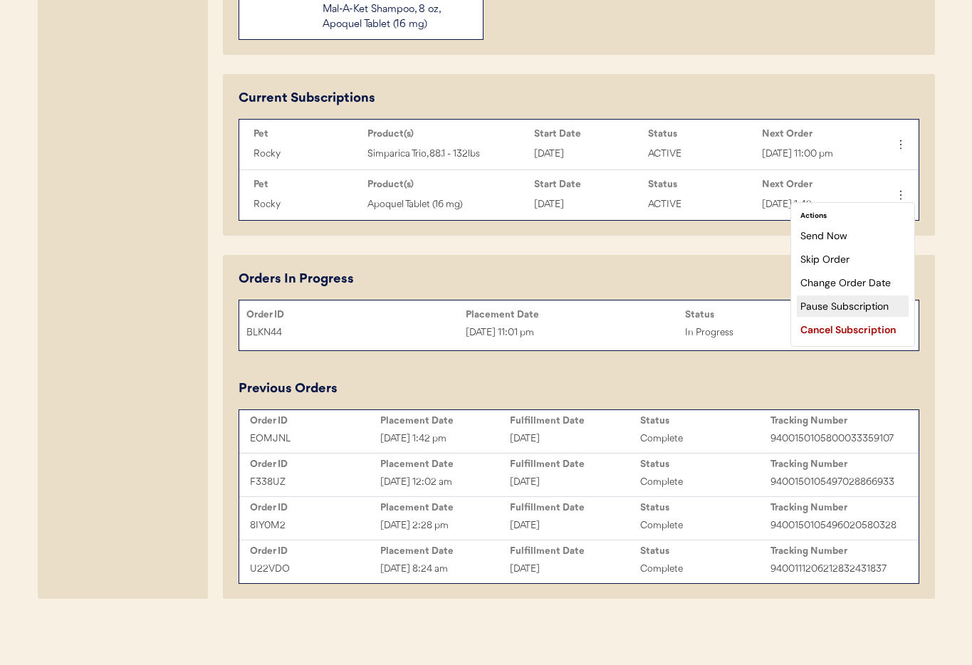
click at [852, 306] on div "Pause Subscription" at bounding box center [853, 306] width 112 height 21
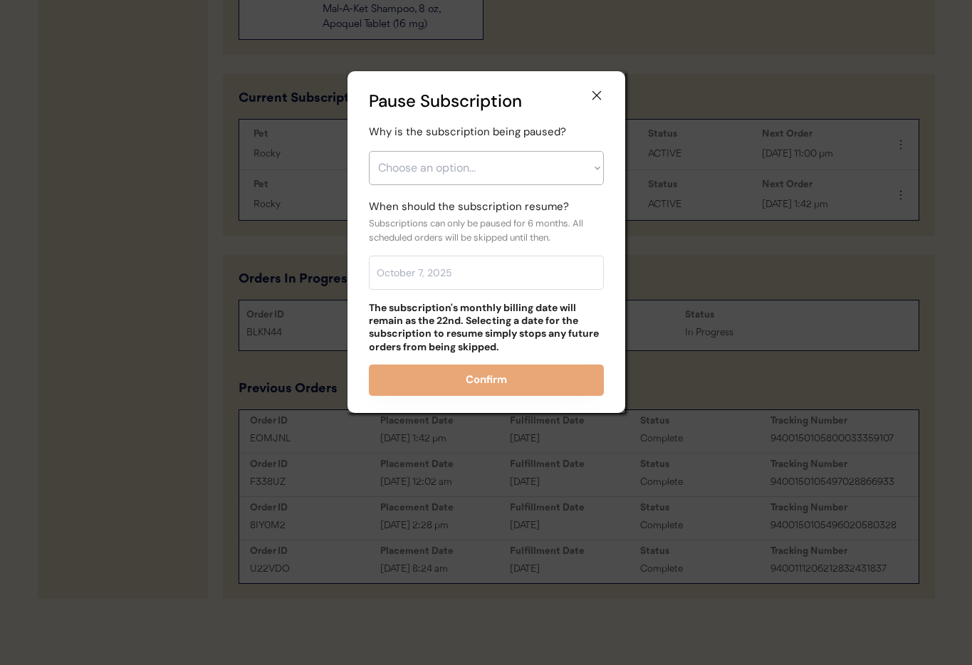
click at [449, 173] on select "Choose an option... Financial reasons / too expensive Has enough medication / s…" at bounding box center [486, 168] width 235 height 34
select select ""has_enough_medication___surplus_on_hand""
click at [369, 151] on select "Choose an option... Financial reasons / too expensive Has enough medication / s…" at bounding box center [486, 168] width 235 height 34
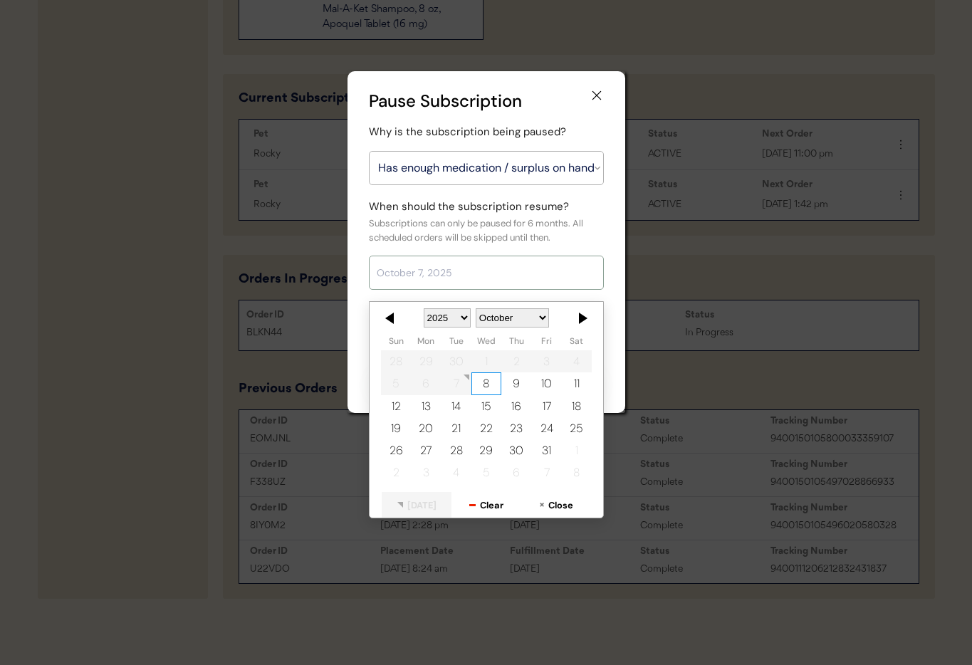
click at [430, 264] on input "text" at bounding box center [486, 273] width 235 height 34
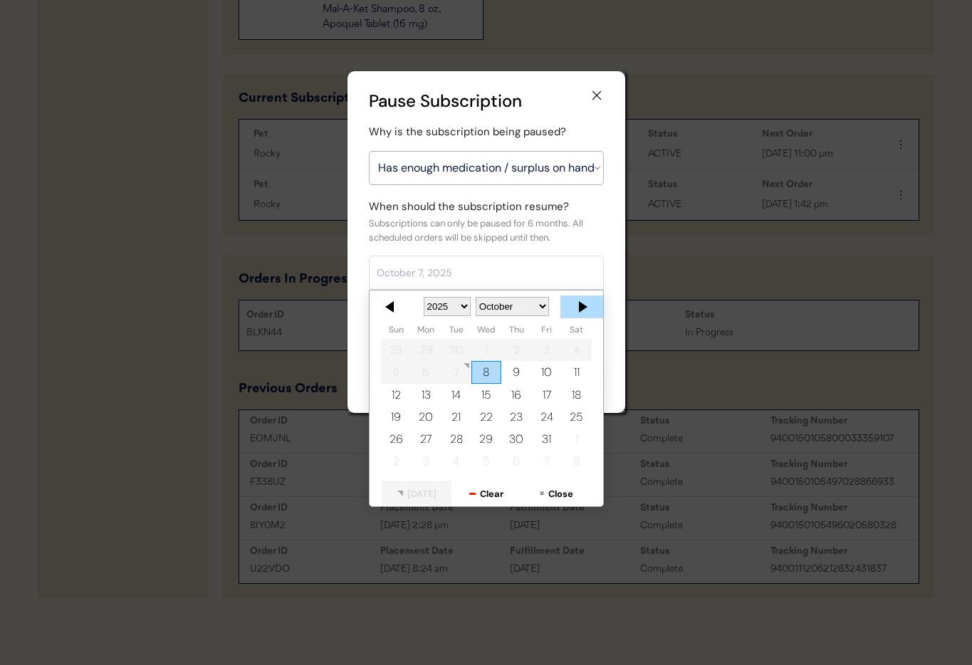
click at [576, 302] on div at bounding box center [582, 307] width 43 height 23
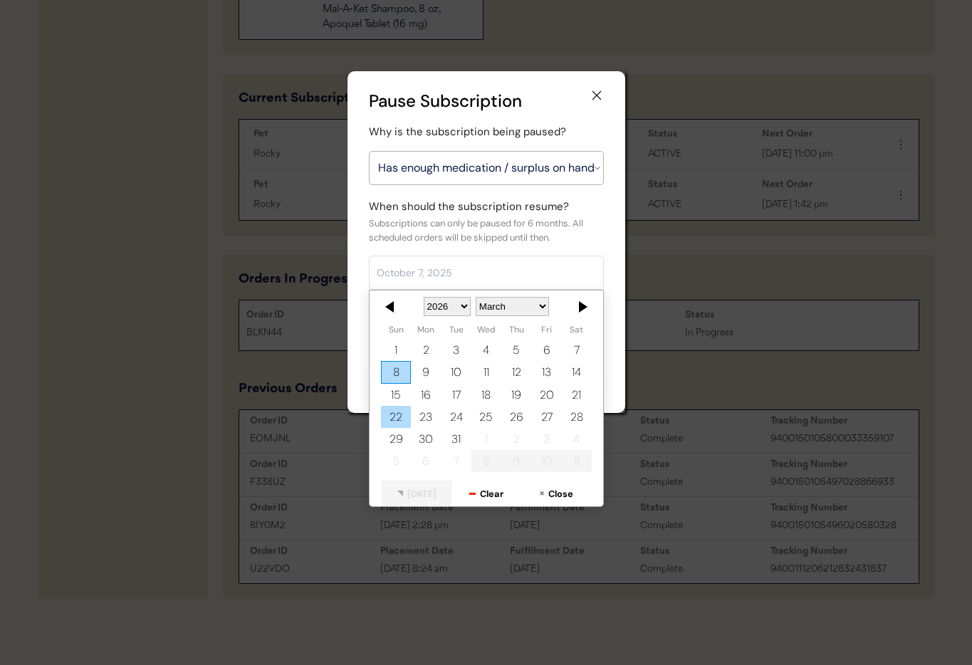
click at [397, 415] on div "22" at bounding box center [396, 417] width 30 height 22
type input "March 22, 2026"
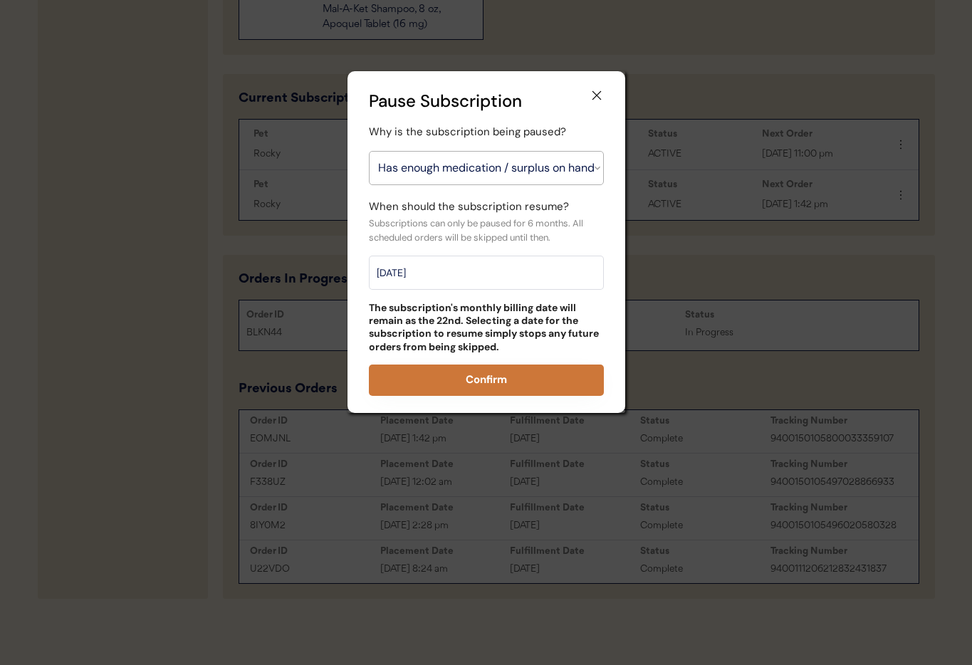
click at [497, 367] on button "Confirm" at bounding box center [486, 380] width 235 height 31
click at [489, 382] on button "Confirm" at bounding box center [486, 380] width 235 height 31
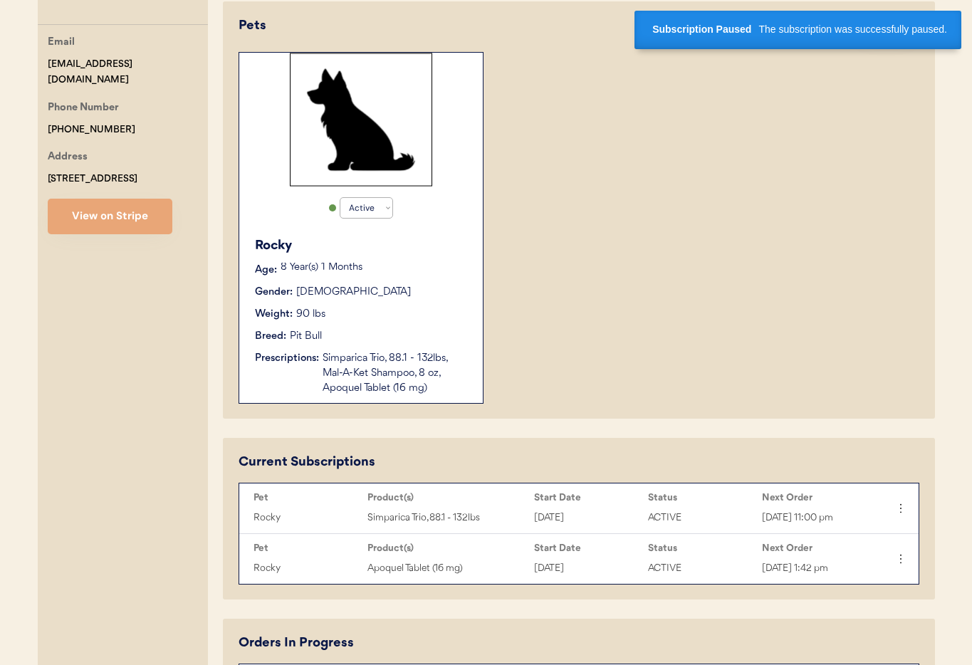
scroll to position [274, 0]
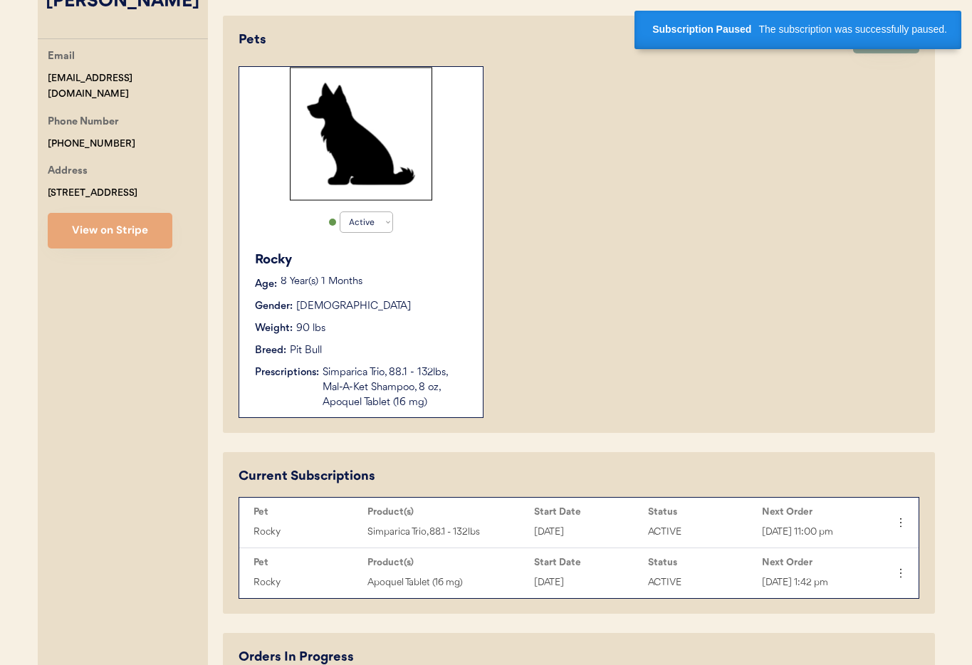
click at [430, 273] on div "Rocky Age: 8 Year(s) 1 Months Gender: Male Weight: 90 lbs Breed: Pit Bull Presc…" at bounding box center [360, 331] width 229 height 174
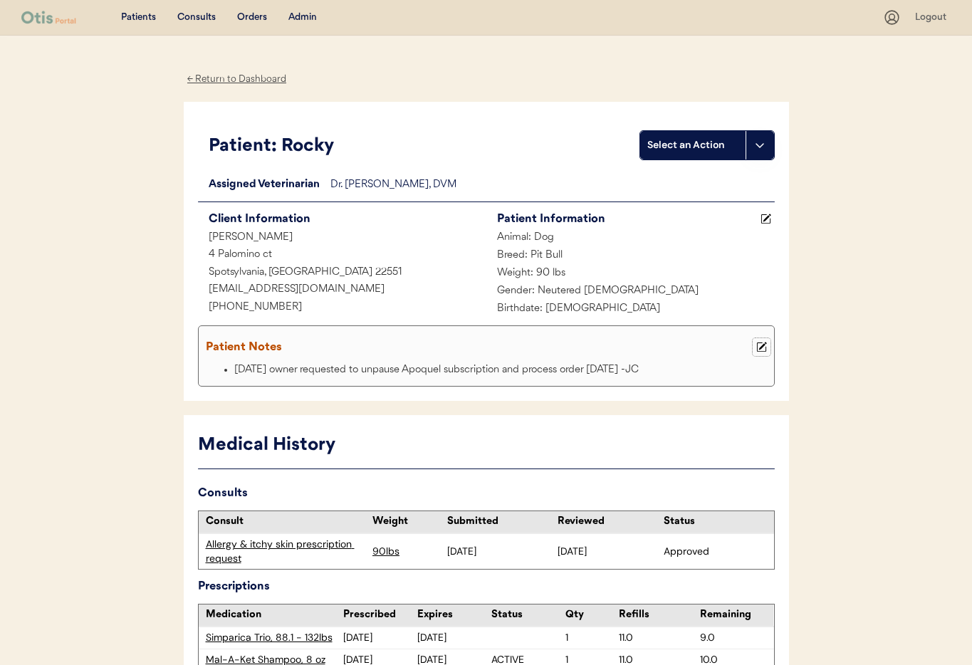
drag, startPoint x: 763, startPoint y: 348, endPoint x: 708, endPoint y: 353, distance: 55.1
click at [763, 348] on icon at bounding box center [761, 347] width 11 height 11
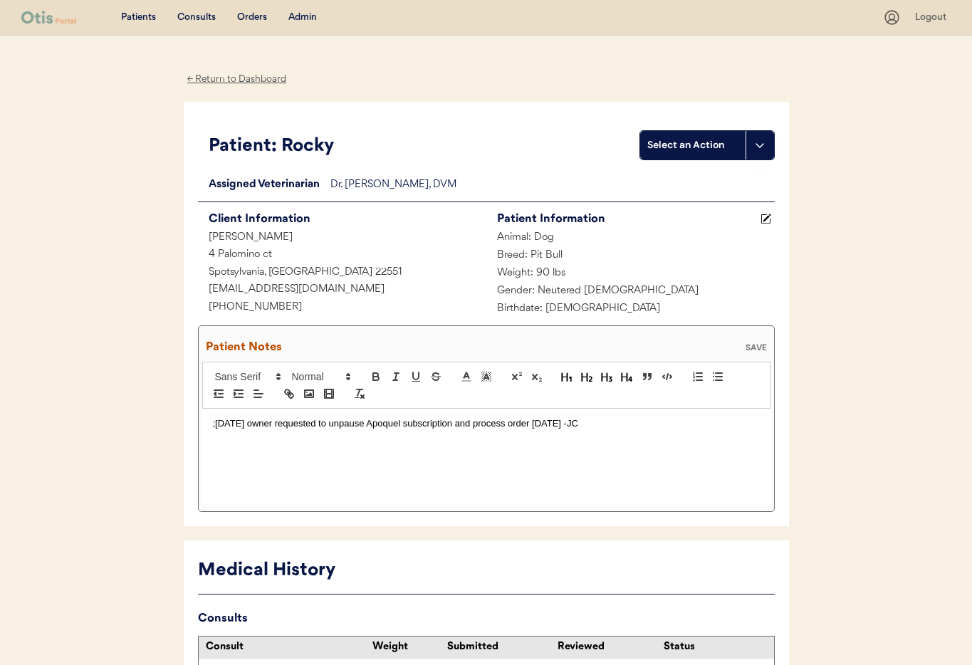
click at [211, 422] on div ";[DATE] owner requested to unpause Apoquel subscription and process order [DATE…" at bounding box center [486, 456] width 568 height 95
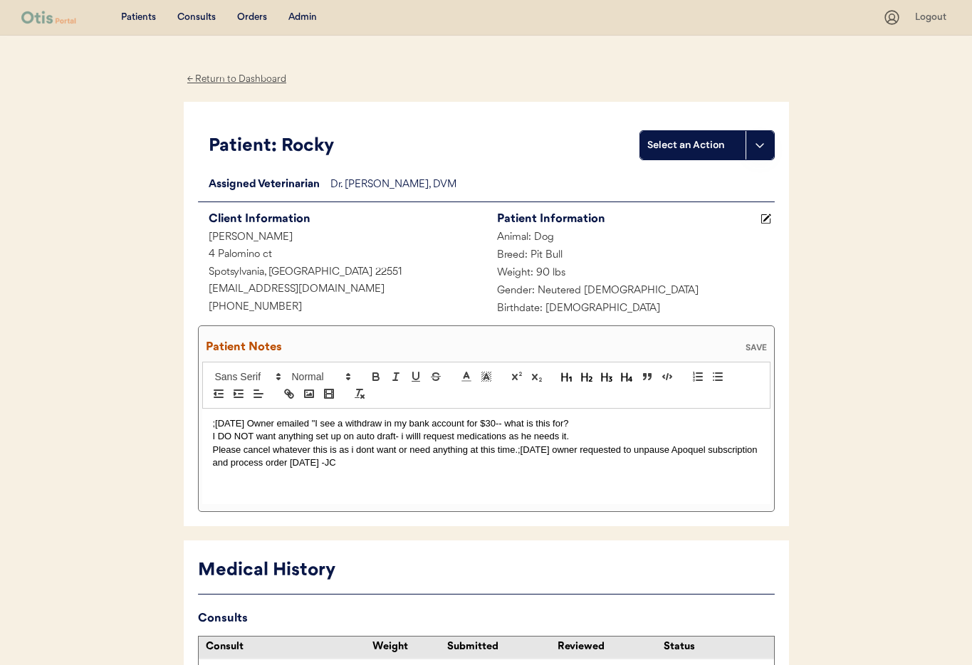
drag, startPoint x: 212, startPoint y: 438, endPoint x: 217, endPoint y: 451, distance: 13.8
click at [213, 439] on p "I DO NOT want anything set up on auto draft- i willl request medications as he …" at bounding box center [486, 436] width 547 height 13
drag, startPoint x: 213, startPoint y: 449, endPoint x: 217, endPoint y: 460, distance: 11.9
click at [213, 449] on p "Please cancel whatever this is as i dont want or need anything at this time.;[D…" at bounding box center [486, 457] width 547 height 26
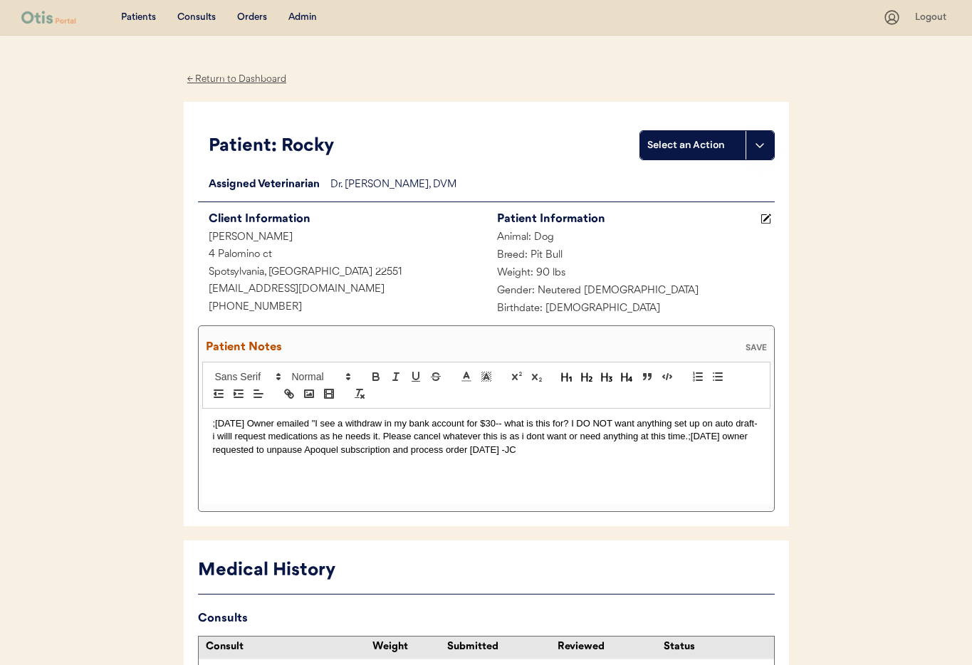
click at [685, 434] on p ";[DATE] Owner emailed "I see a withdraw in my bank account for $30-- what is th…" at bounding box center [486, 436] width 547 height 39
click at [761, 344] on div "SAVE" at bounding box center [756, 347] width 28 height 9
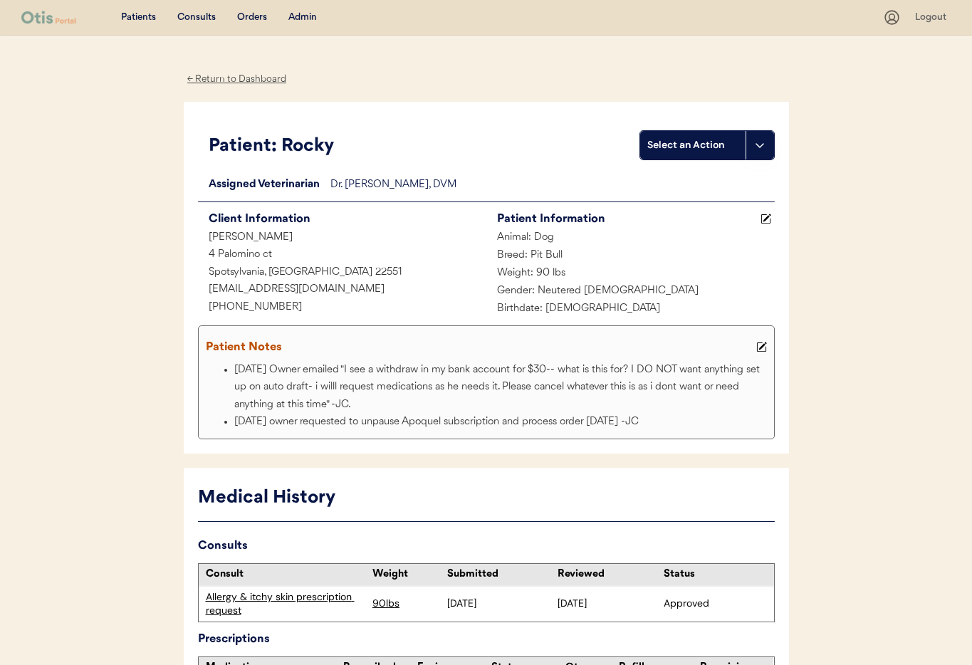
click at [295, 15] on div "Admin" at bounding box center [302, 18] width 28 height 14
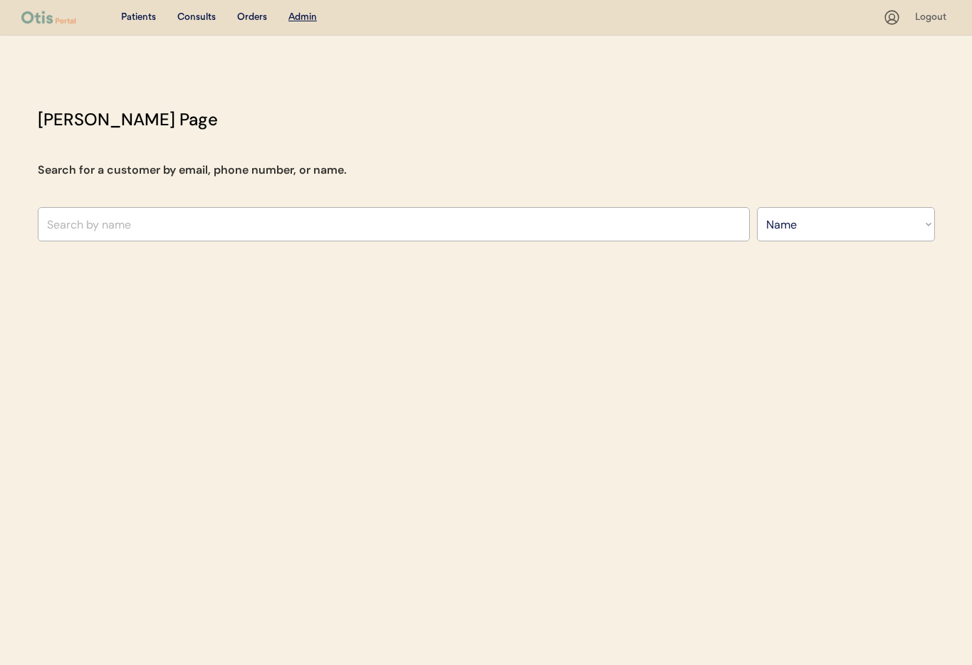
select select ""Name""
click at [217, 230] on input "text" at bounding box center [394, 224] width 712 height 34
type input "[PERSON_NAME]"
type input "[PERSON_NAME] Kapicic"
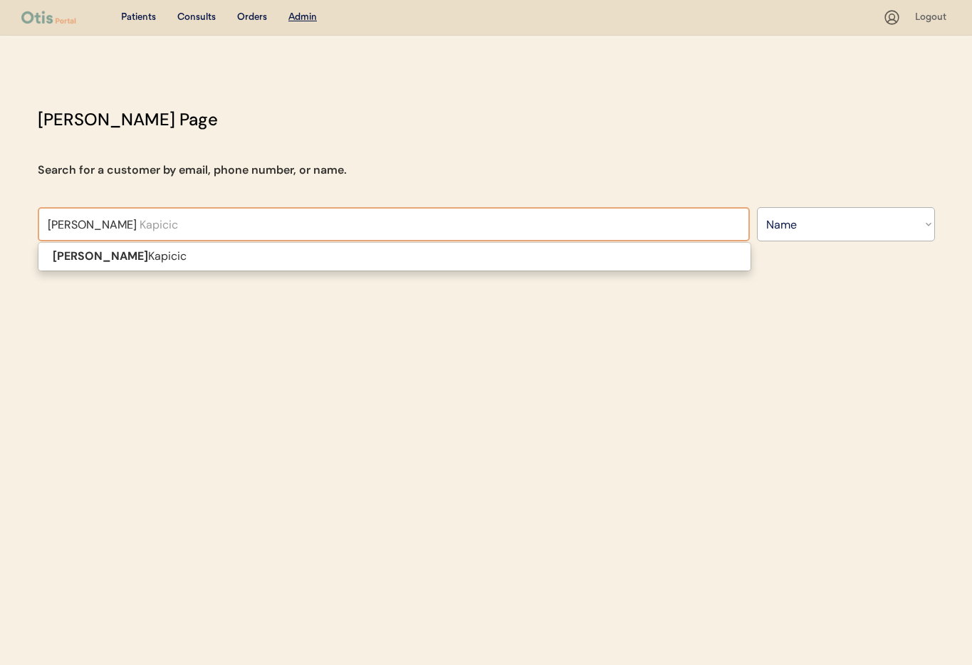
click at [207, 257] on p "[PERSON_NAME] Kapicic" at bounding box center [394, 256] width 712 height 21
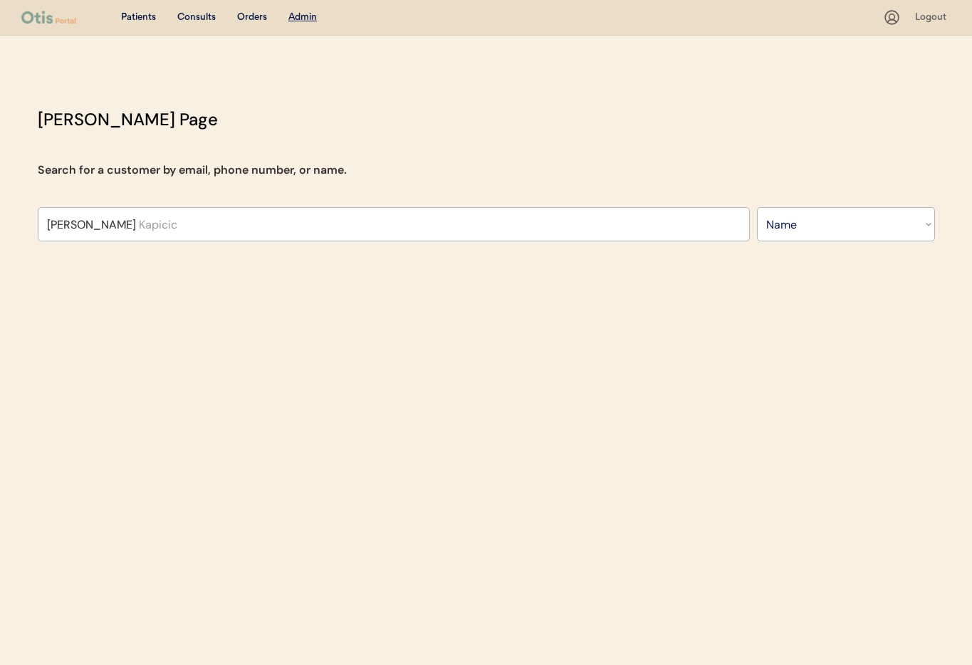
type input "[PERSON_NAME] Kapicic"
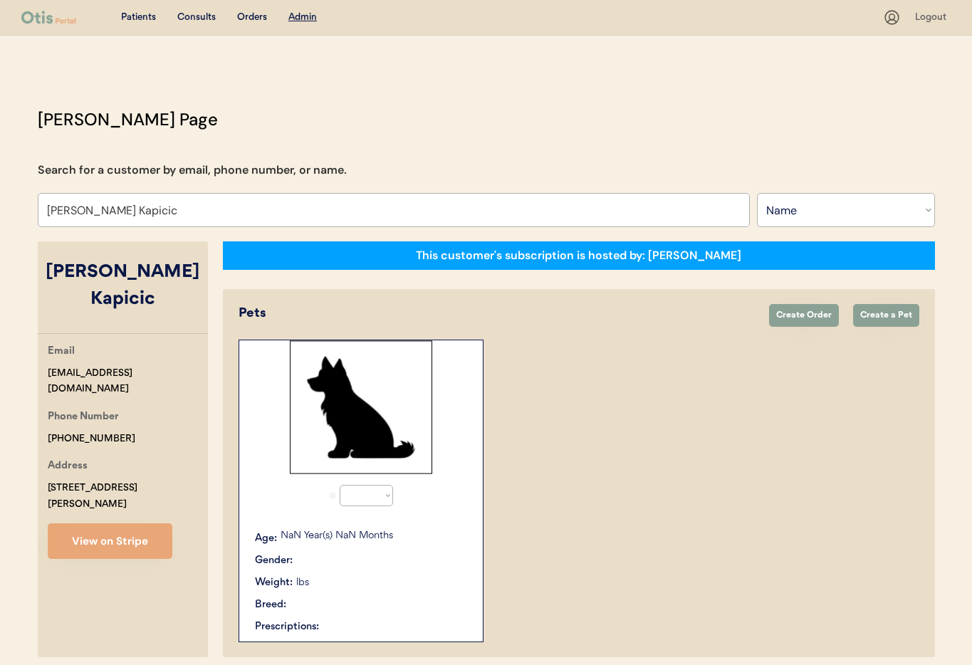
select select "true"
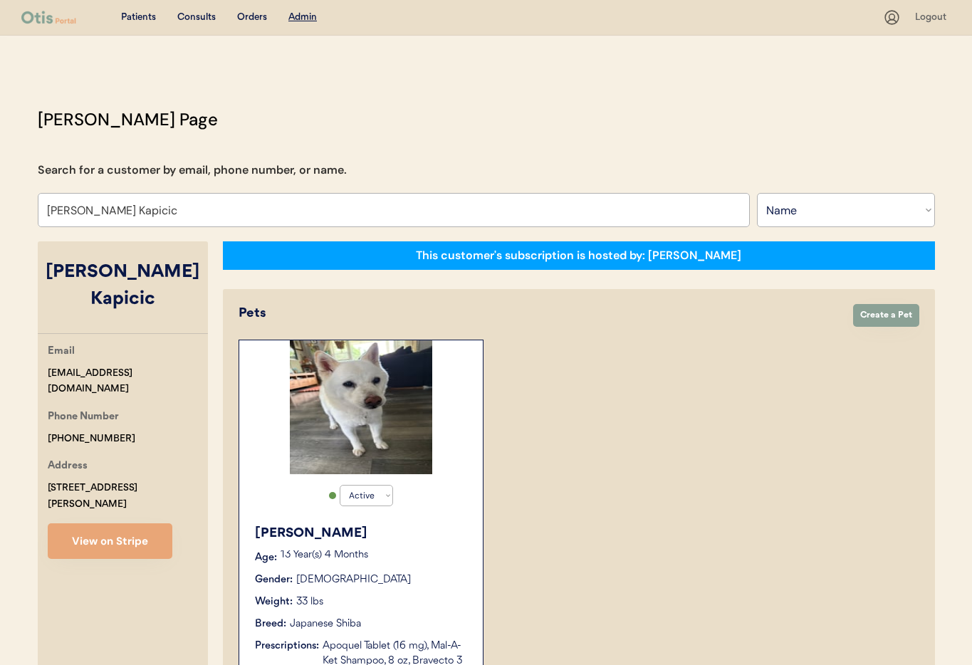
type input "[PERSON_NAME] Kapicic"
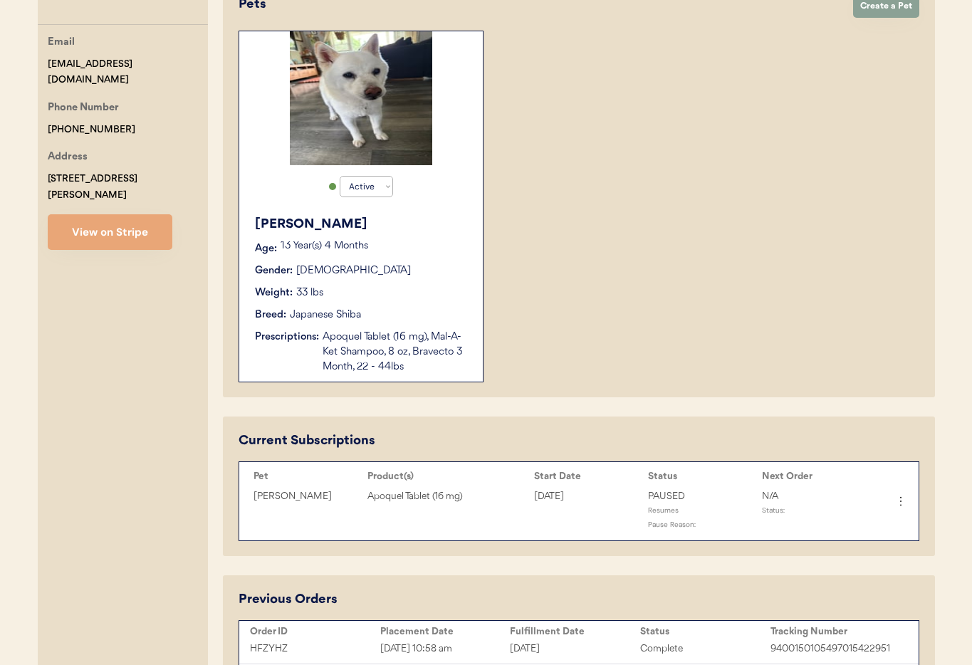
scroll to position [409, 0]
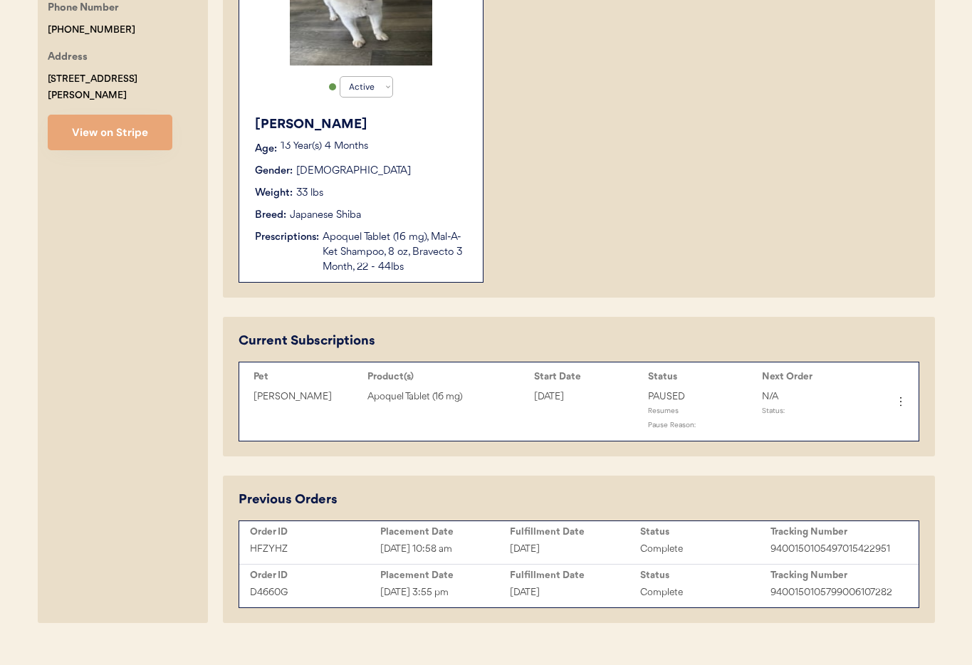
click at [440, 234] on div "Apoquel Tablet (16 mg), Mal-A-Ket Shampoo, 8 oz, Bravecto 3 Month, 22 - 44lbs" at bounding box center [396, 252] width 146 height 45
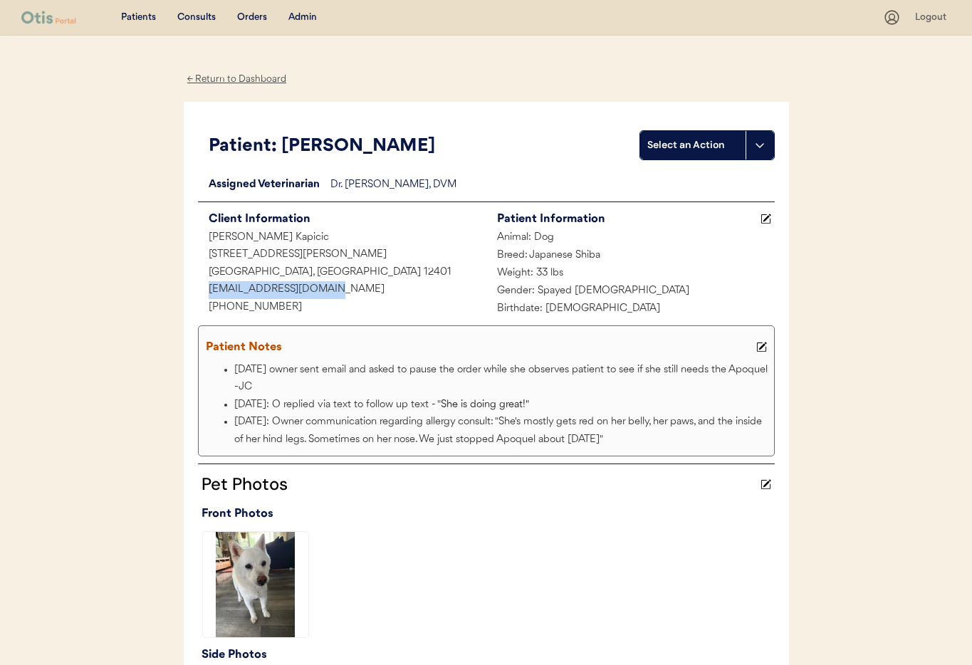
drag, startPoint x: 308, startPoint y: 289, endPoint x: 224, endPoint y: 286, distance: 83.4
click at [204, 287] on div "[EMAIL_ADDRESS][DOMAIN_NAME]" at bounding box center [342, 290] width 288 height 18
copy div "[EMAIL_ADDRESS][DOMAIN_NAME]"
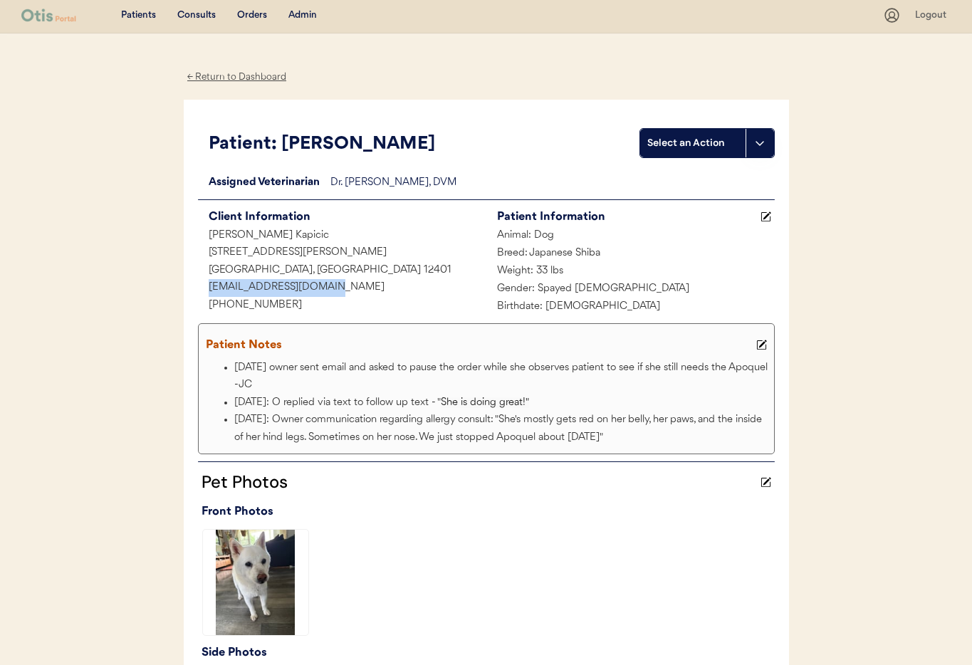
click at [300, 11] on div "Admin" at bounding box center [302, 16] width 28 height 14
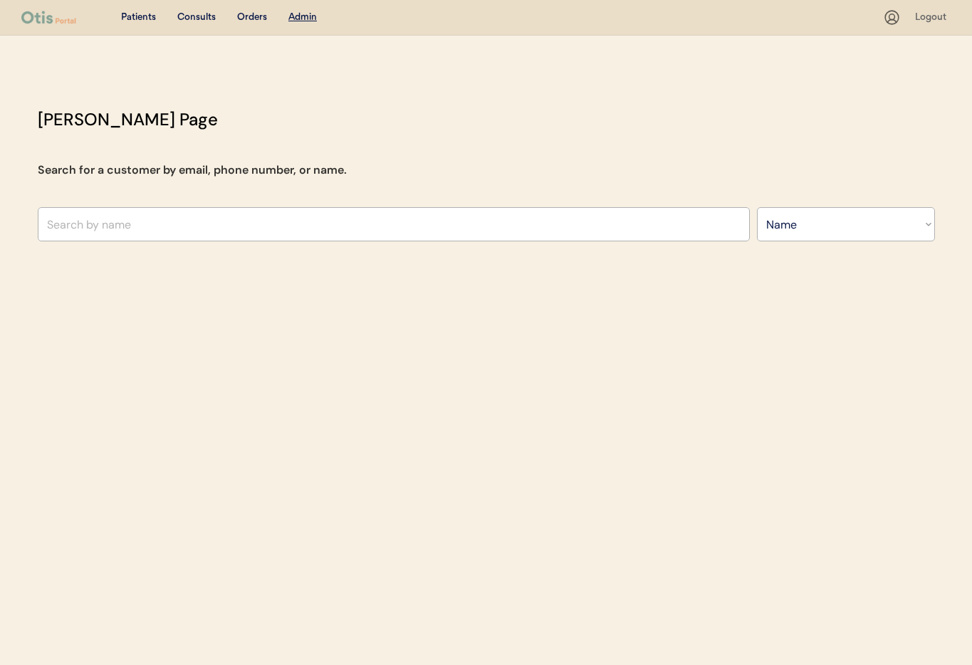
select select ""Name""
click at [154, 218] on input "text" at bounding box center [394, 224] width 712 height 34
type input "Tamma"
type input "Tammara Edwards"
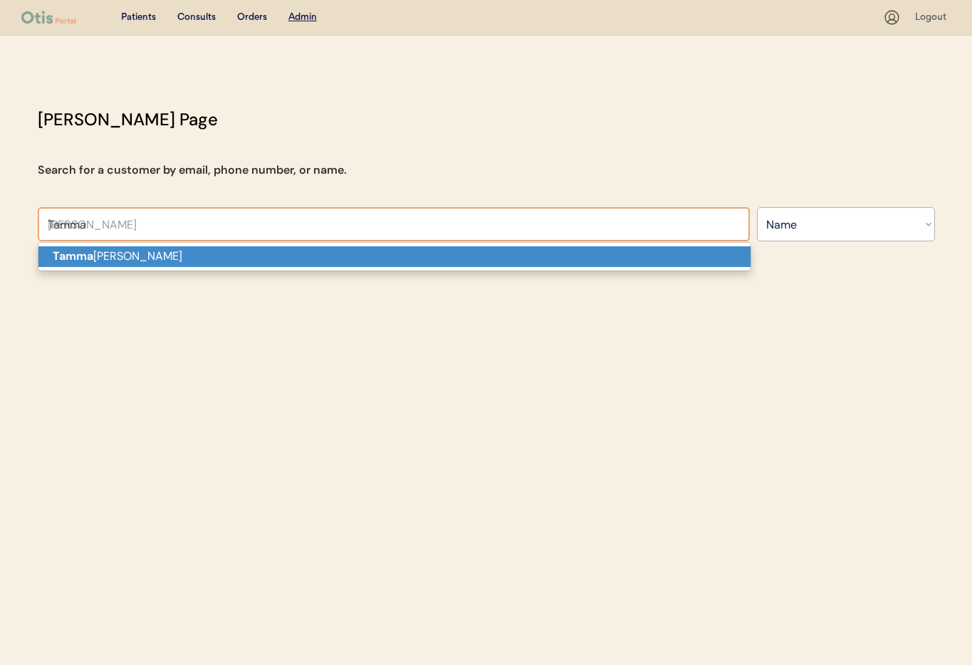
click at [150, 257] on p "Tamma ra Edwards" at bounding box center [394, 256] width 712 height 21
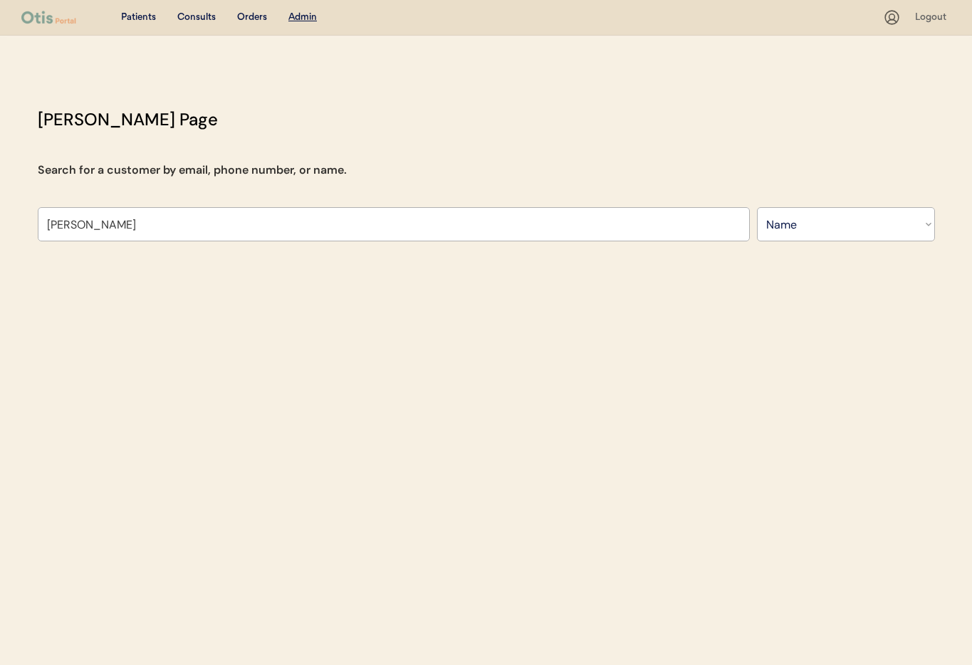
type input "Tammara Edwards"
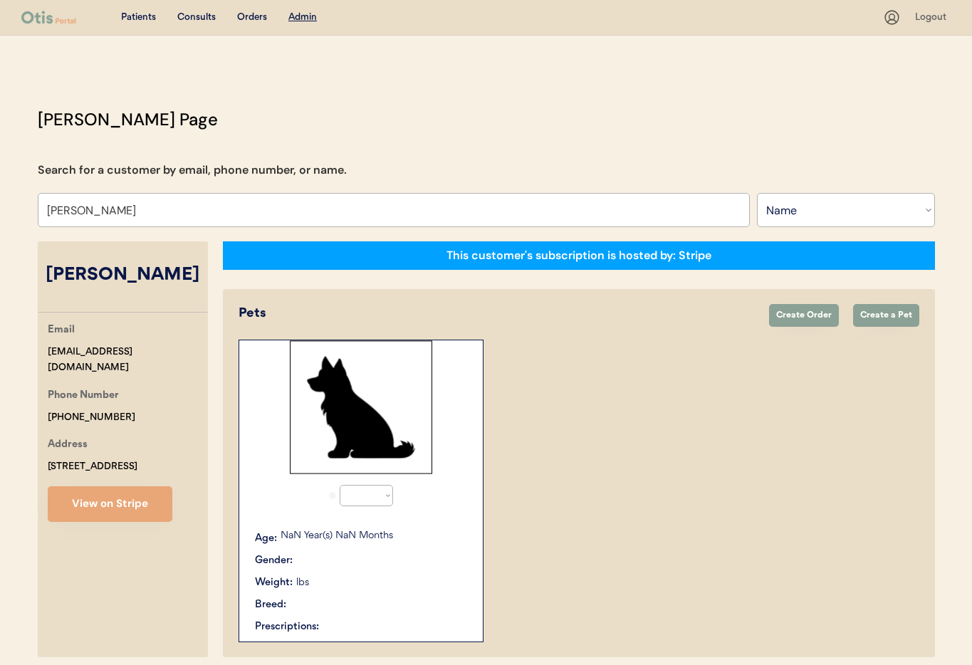
select select "true"
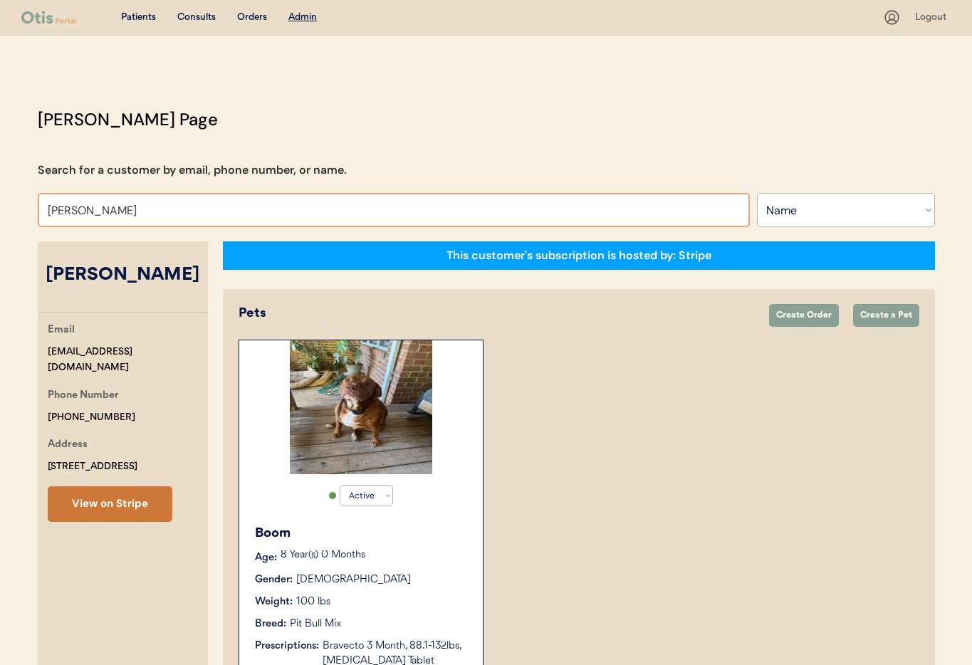
click at [119, 511] on button "View on Stripe" at bounding box center [110, 504] width 125 height 36
drag, startPoint x: 166, startPoint y: 209, endPoint x: -1, endPoint y: 201, distance: 167.6
click at [0, 201] on html "Patients Consults Orders Admin Logout Otis Admin Page Search for a customer by …" at bounding box center [486, 332] width 972 height 665
type input "Raina"
type input "Raina Kapicic"
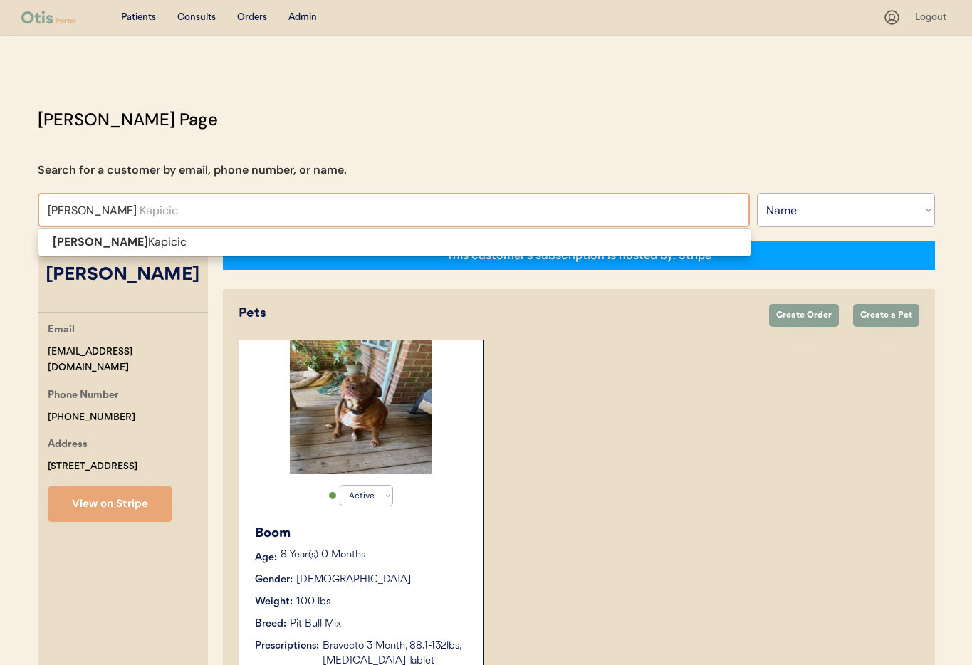
click at [78, 256] on span "Raina Kapicic" at bounding box center [395, 242] width 714 height 29
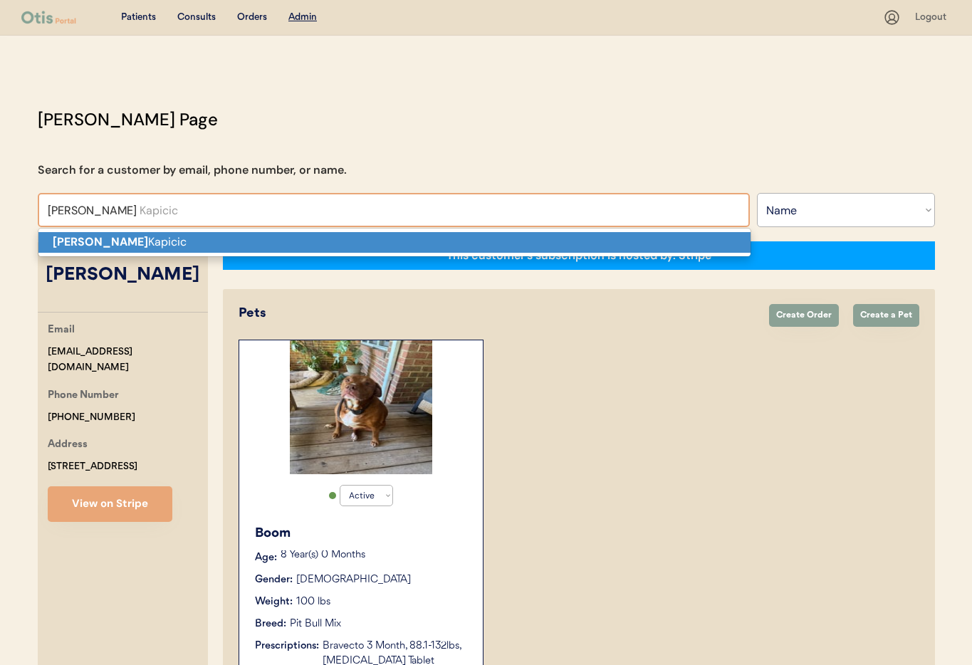
click at [79, 250] on p "Raina Kapicic" at bounding box center [394, 242] width 712 height 21
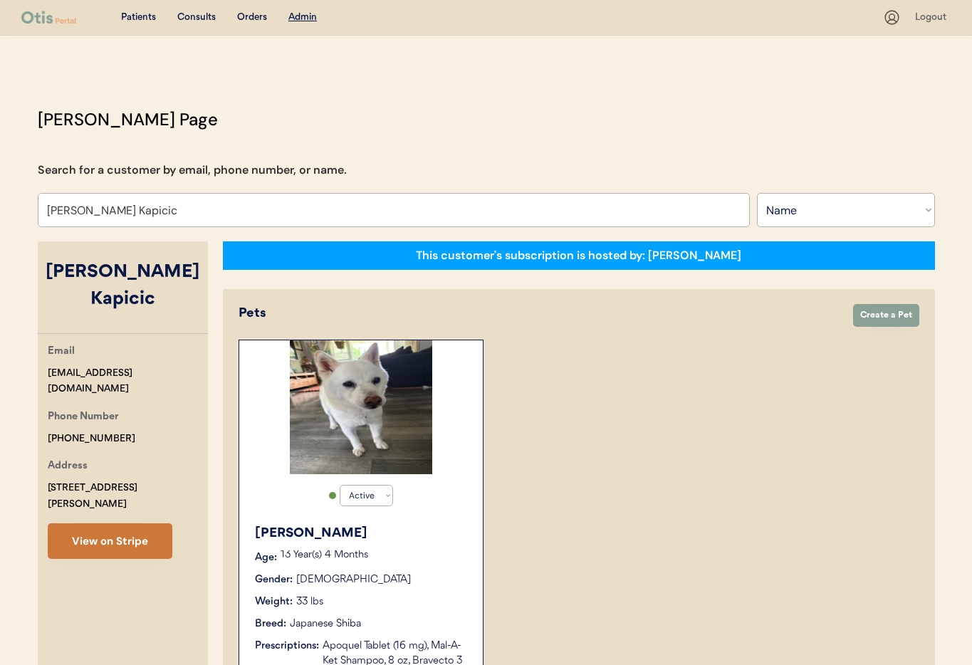
click at [106, 524] on button "View on Stripe" at bounding box center [110, 542] width 125 height 36
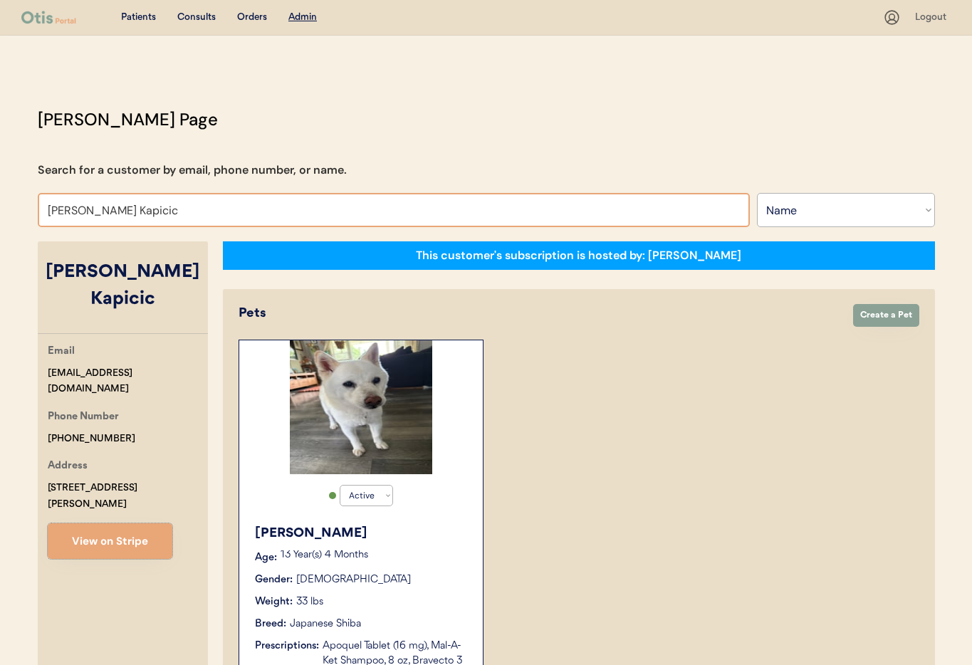
click at [140, 217] on input "Raina Kapicic" at bounding box center [394, 210] width 712 height 34
drag, startPoint x: 133, startPoint y: 214, endPoint x: -1, endPoint y: 188, distance: 137.0
click at [0, 188] on html "Patients Consults Orders Admin Logout Otis Admin Page Search for a customer by …" at bounding box center [486, 332] width 972 height 665
type input "Ta"
type input "Tara Kollman"
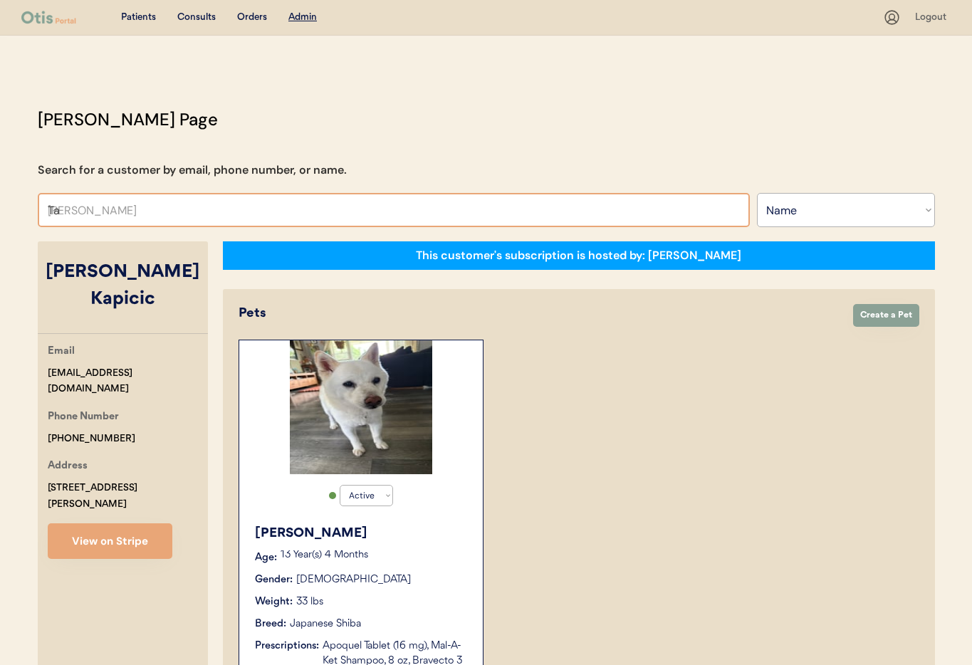
type input "Tam"
type input "Tamekia Reese"
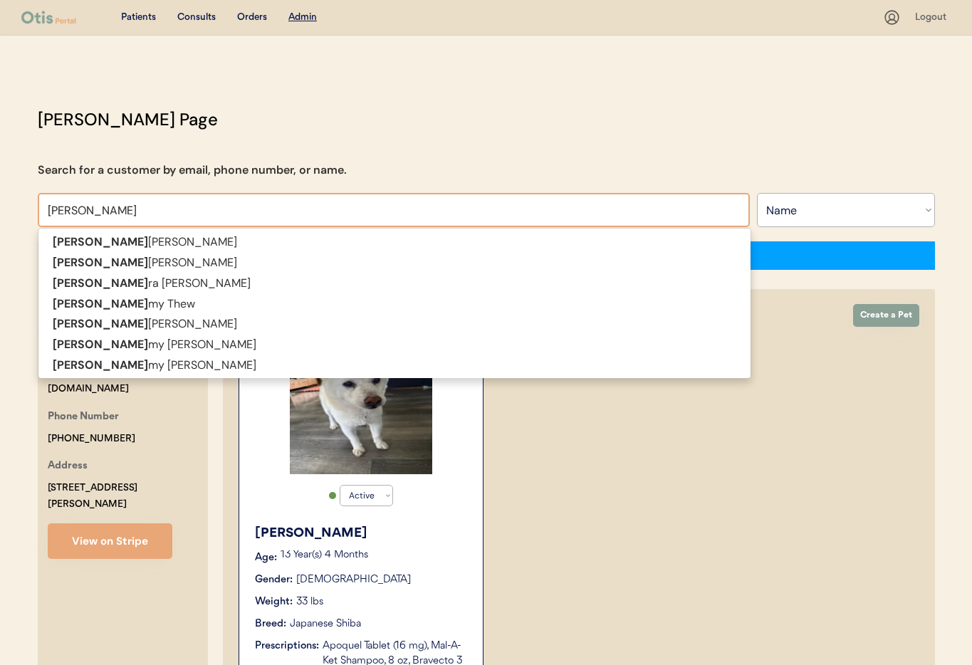
type input "Tamm"
type input "Tammie Alford"
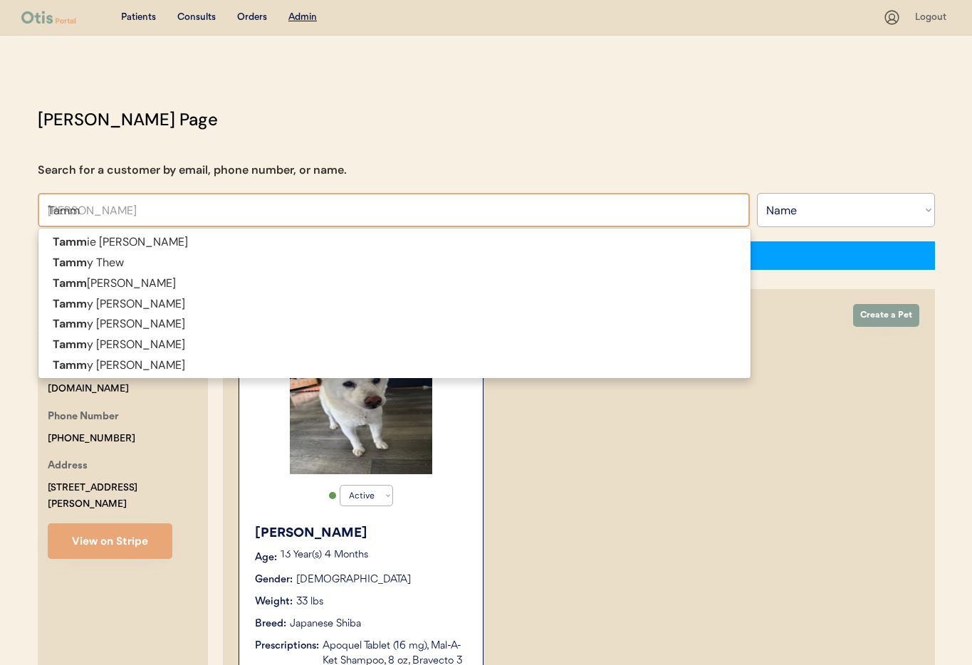
type input "Tamma"
type input "Tammara Edwards"
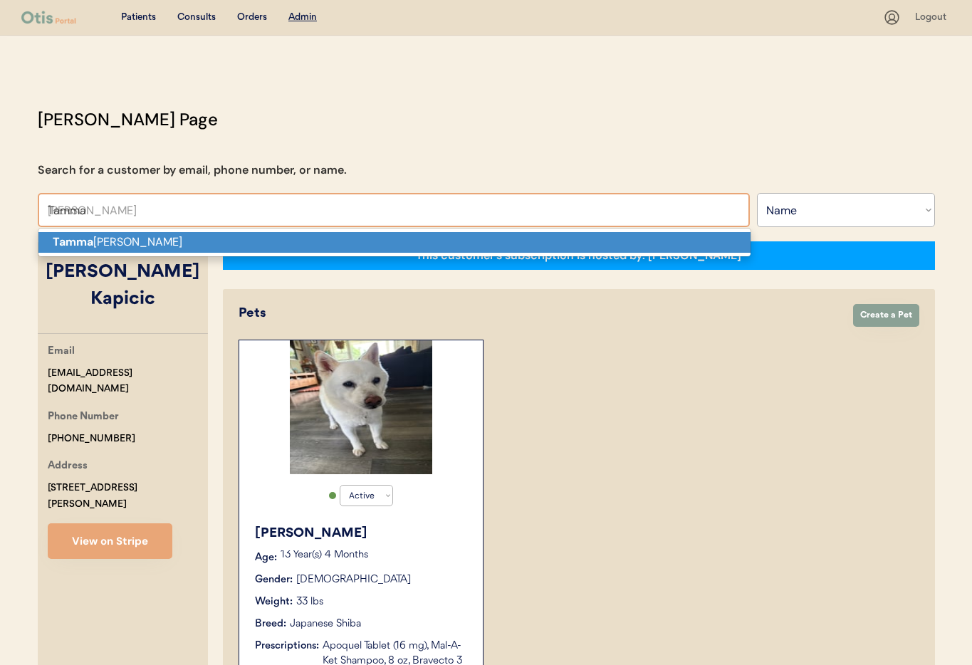
click at [98, 249] on p "Tamma ra Edwards" at bounding box center [394, 242] width 712 height 21
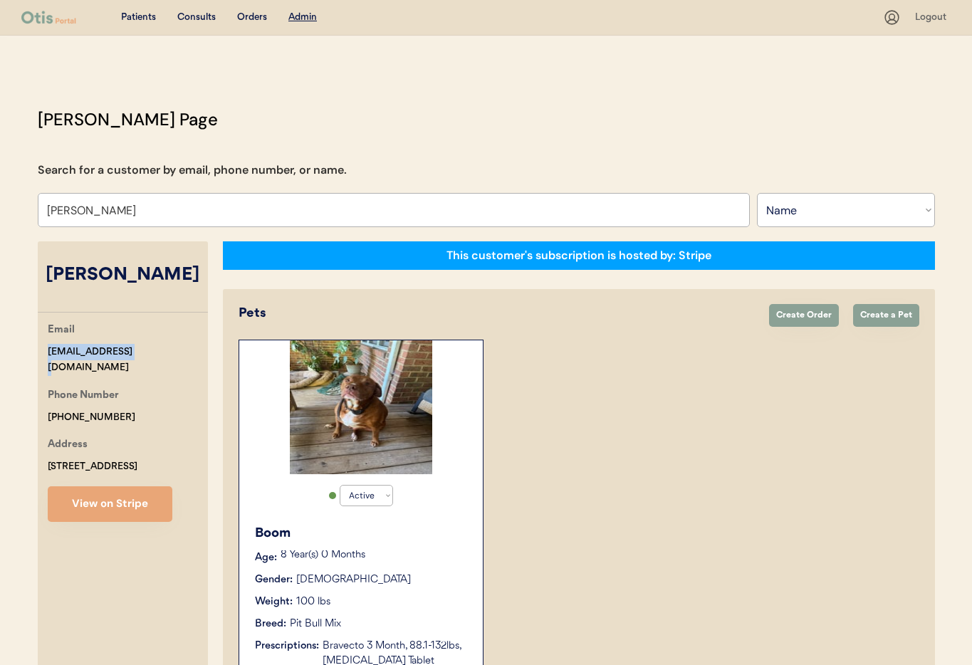
drag, startPoint x: 142, startPoint y: 350, endPoint x: 41, endPoint y: 349, distance: 100.4
click at [12, 346] on div "Patients Consults Orders Admin Logout Otis Admin Page Search for a customer by …" at bounding box center [486, 451] width 972 height 903
copy div "[EMAIL_ADDRESS][DOMAIN_NAME]"
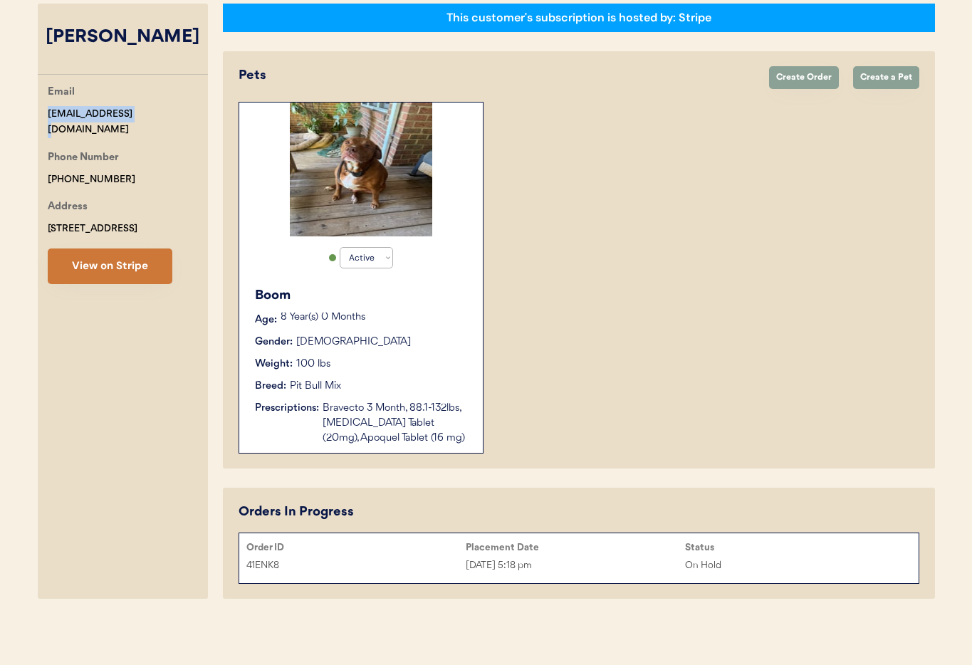
click at [98, 269] on button "View on Stripe" at bounding box center [110, 267] width 125 height 36
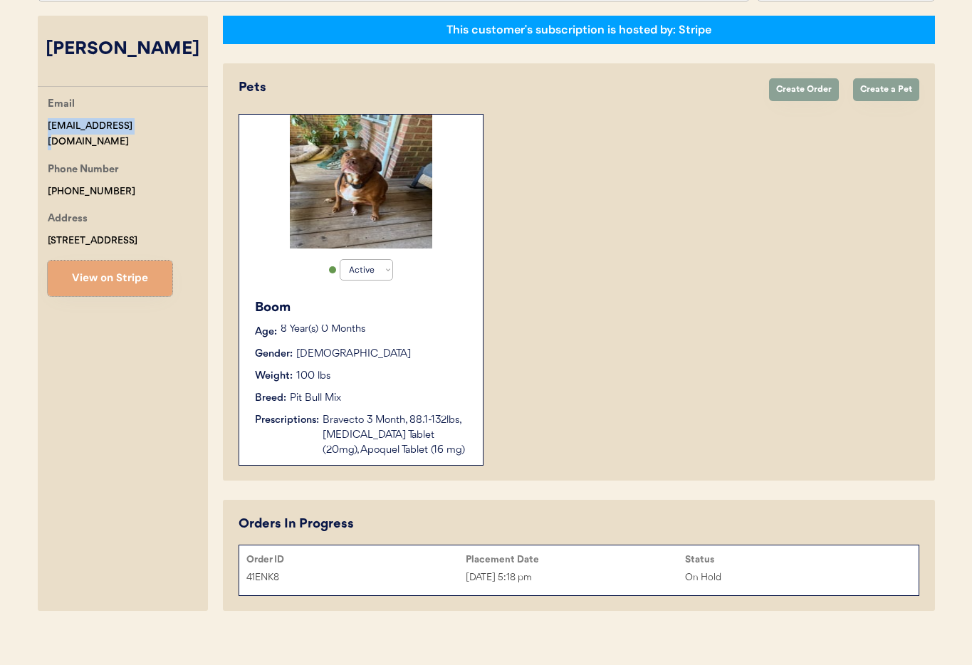
scroll to position [224, 0]
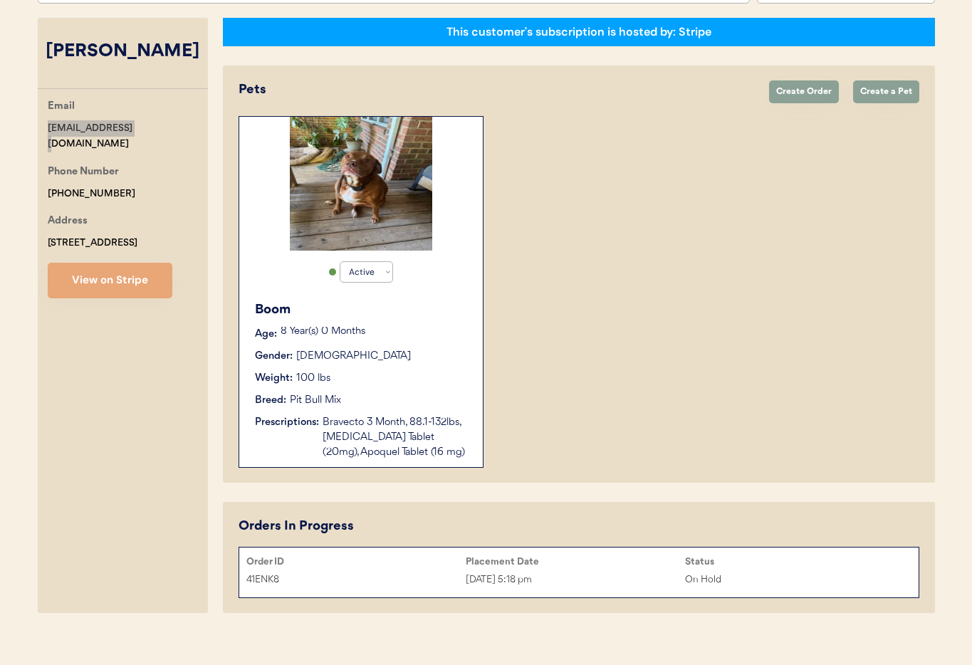
copy div "[EMAIL_ADDRESS][DOMAIN_NAME]"
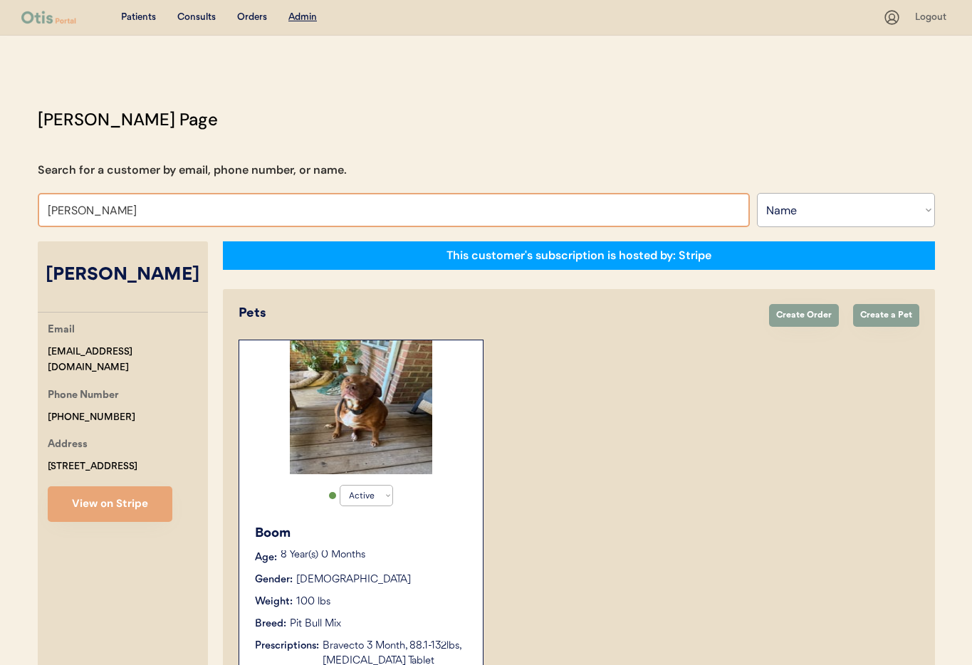
drag, startPoint x: 148, startPoint y: 210, endPoint x: -1, endPoint y: 197, distance: 150.2
click at [0, 197] on html "Patients Consults Orders Admin Logout Otis Admin Page Search for a customer by …" at bounding box center [486, 332] width 972 height 665
type input "Heather"
type input "Heather Braley"
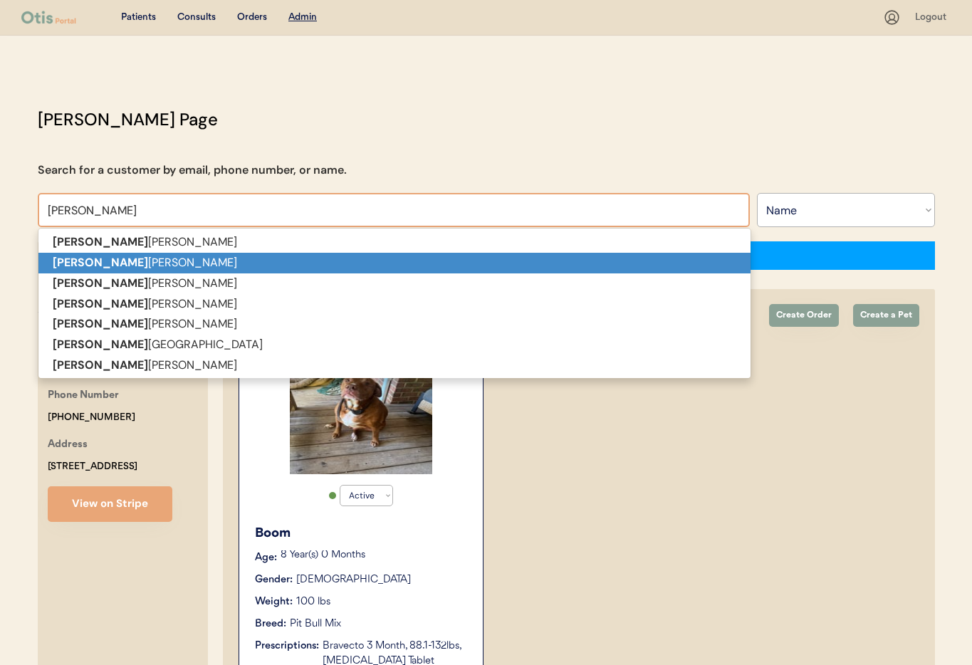
click at [85, 256] on strong "Heather" at bounding box center [100, 262] width 95 height 15
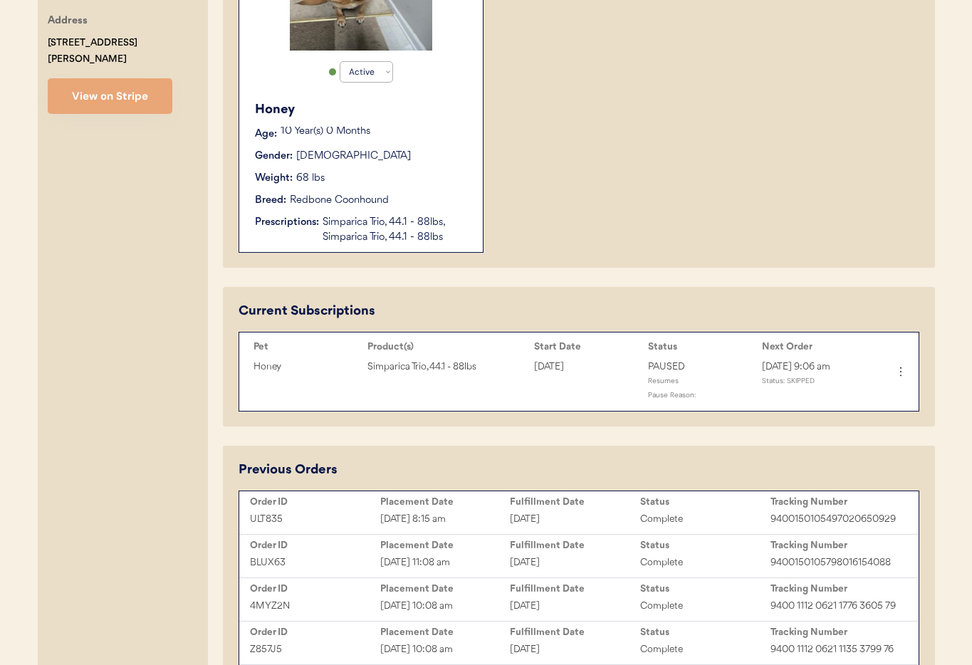
scroll to position [434, 0]
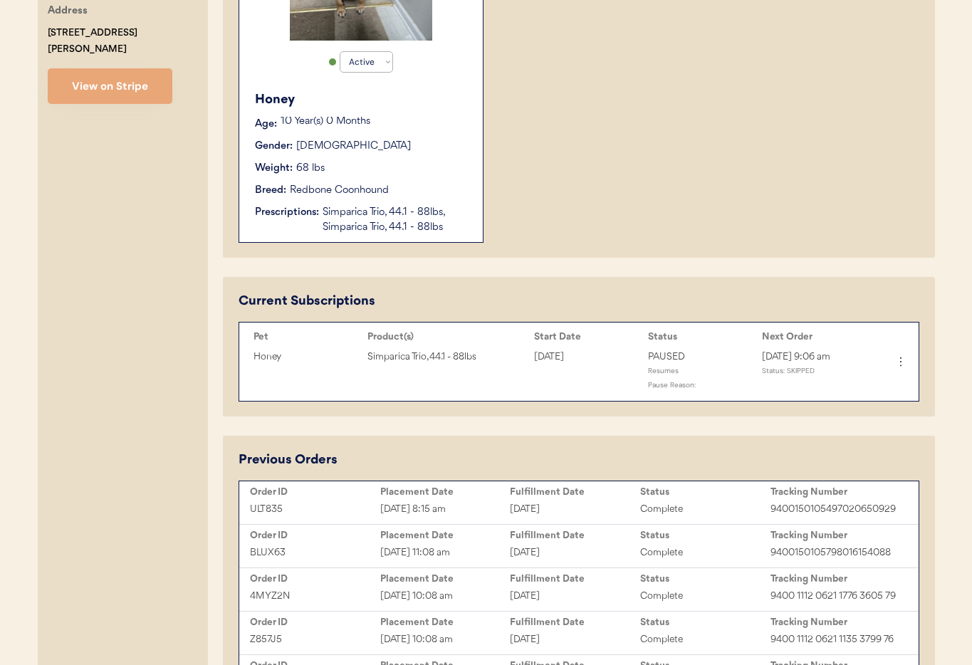
type input "Heather Teichmiller"
click at [902, 358] on icon at bounding box center [901, 362] width 14 height 14
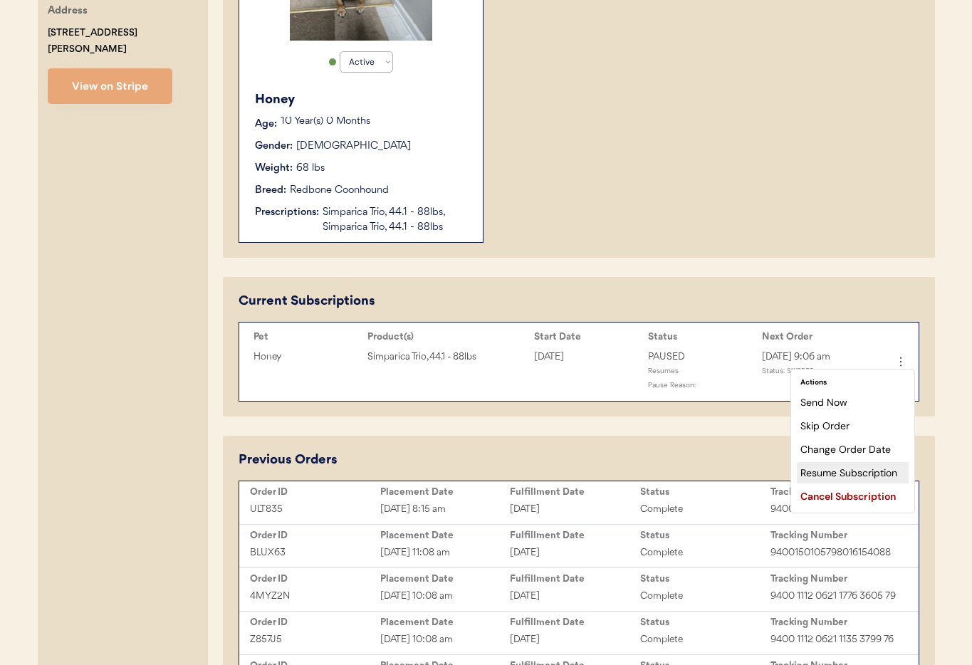
click at [859, 468] on div "Resume Subscription" at bounding box center [853, 472] width 112 height 21
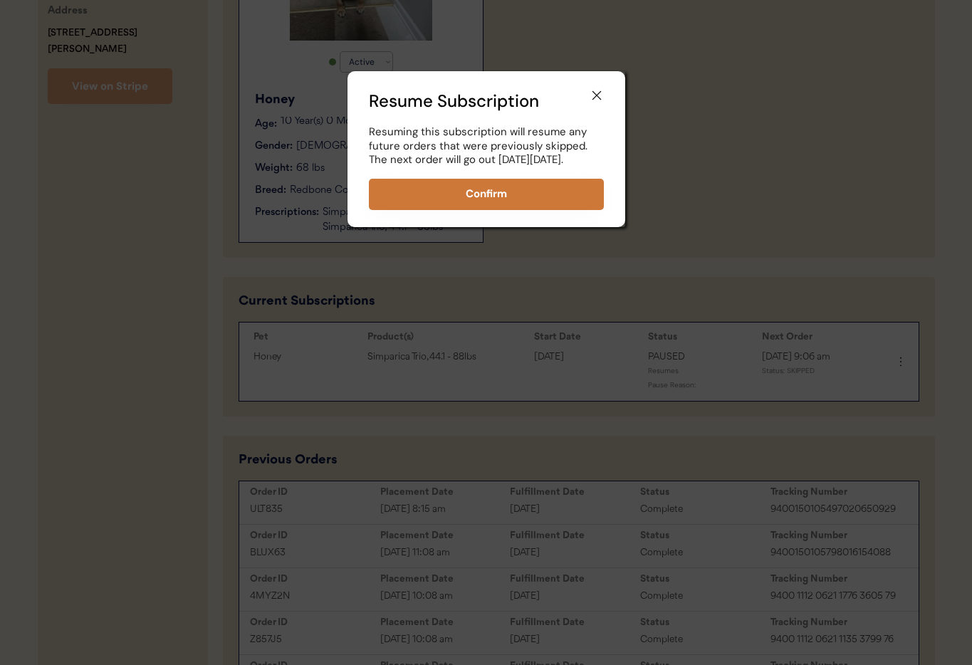
click at [538, 210] on button "Confirm" at bounding box center [486, 194] width 235 height 31
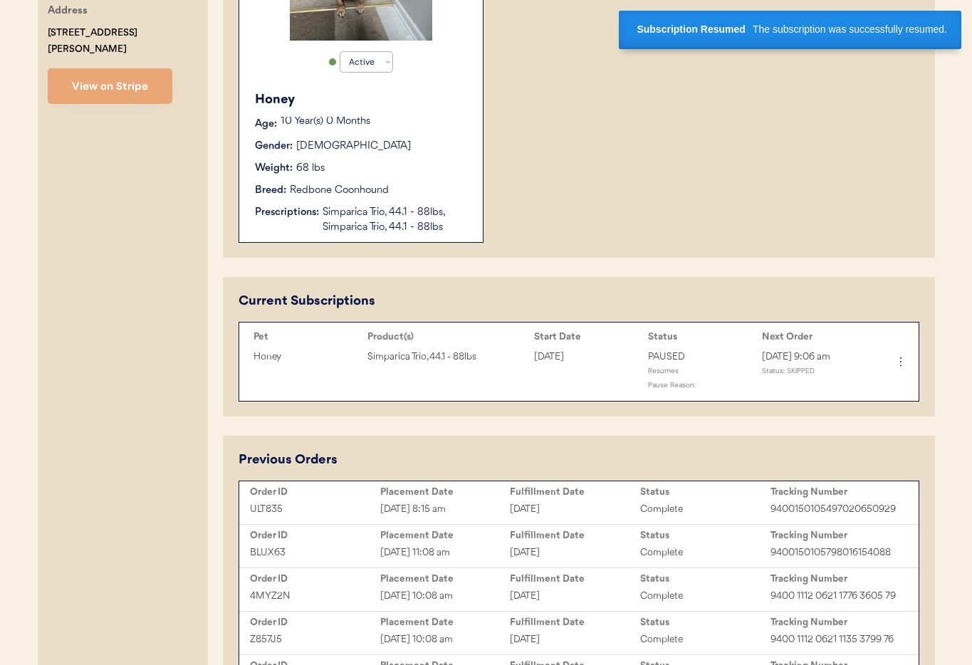
click at [896, 364] on icon at bounding box center [901, 362] width 14 height 14
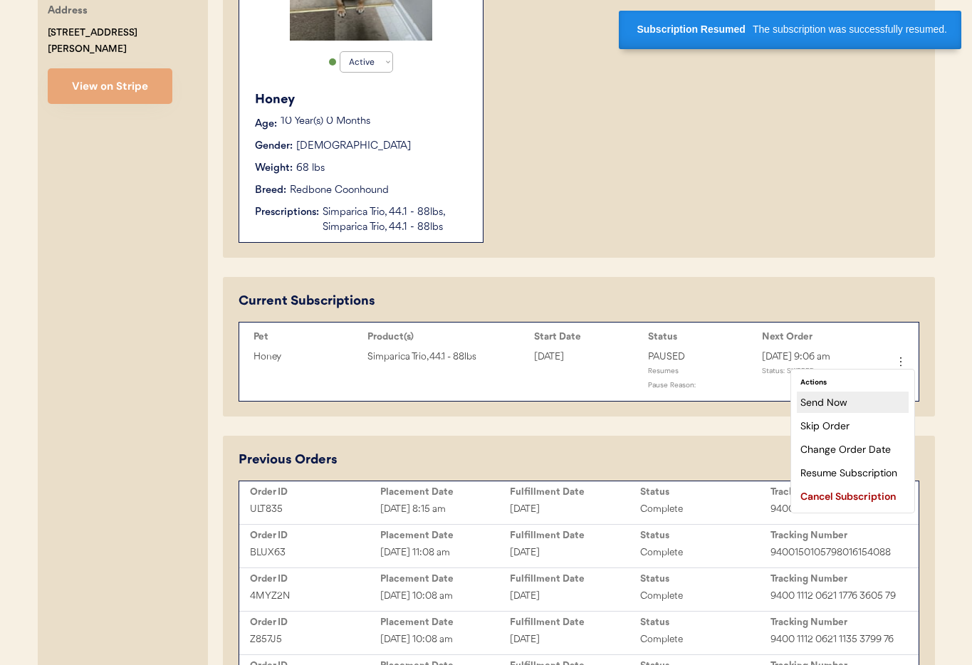
click at [863, 402] on div "Send Now" at bounding box center [853, 402] width 112 height 21
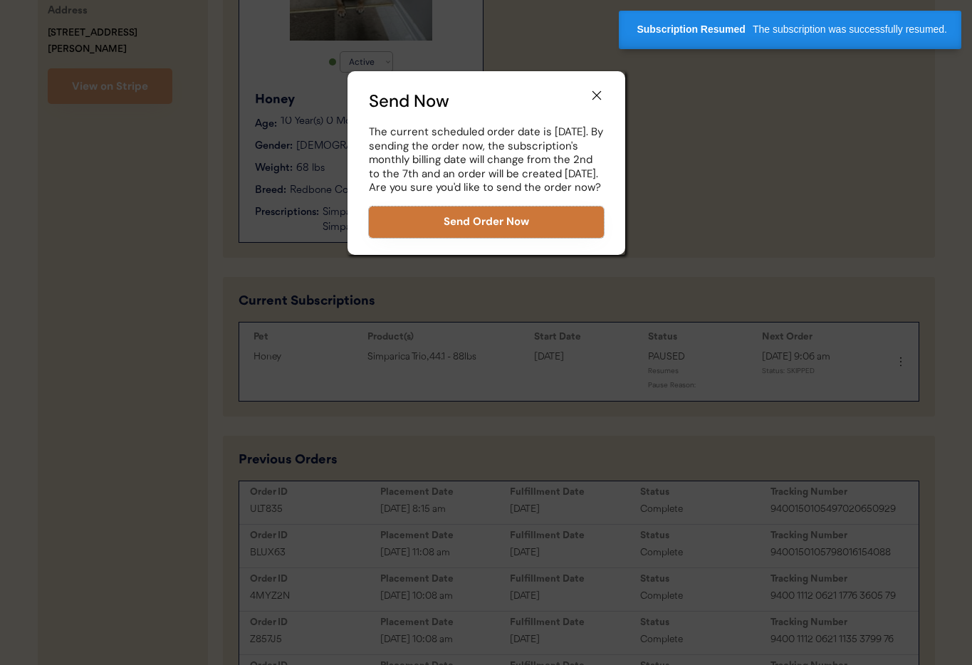
click at [504, 236] on button "Send Order Now" at bounding box center [486, 222] width 235 height 31
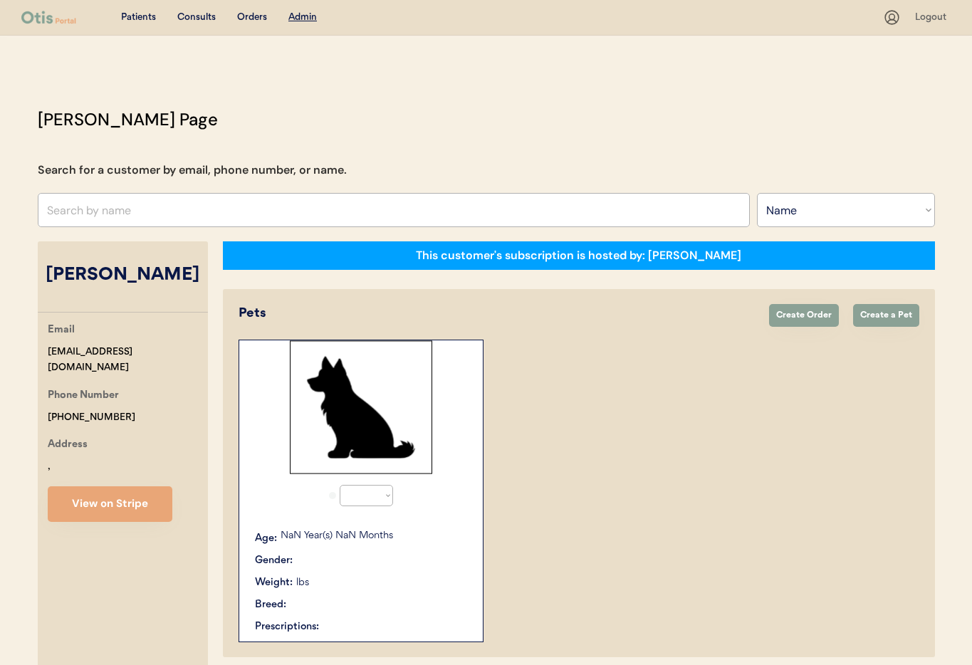
select select ""Name""
select select "true"
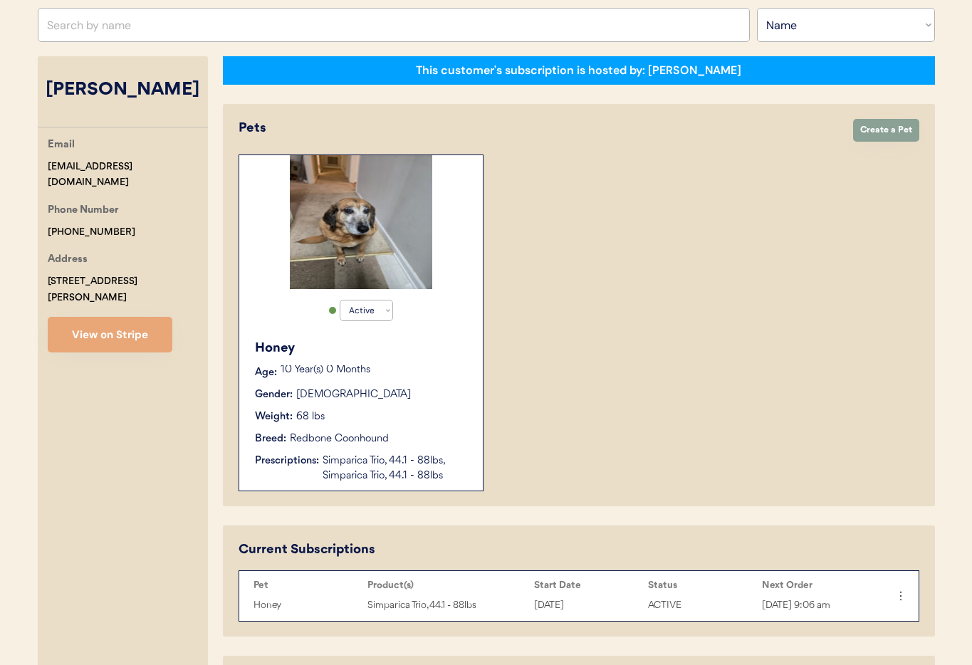
scroll to position [184, 0]
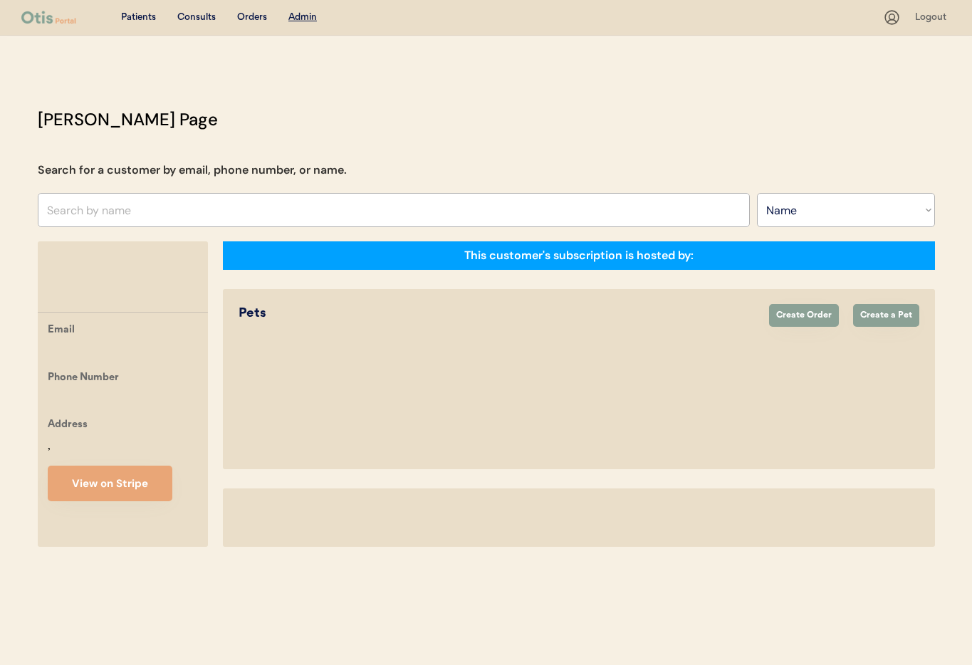
select select ""Name""
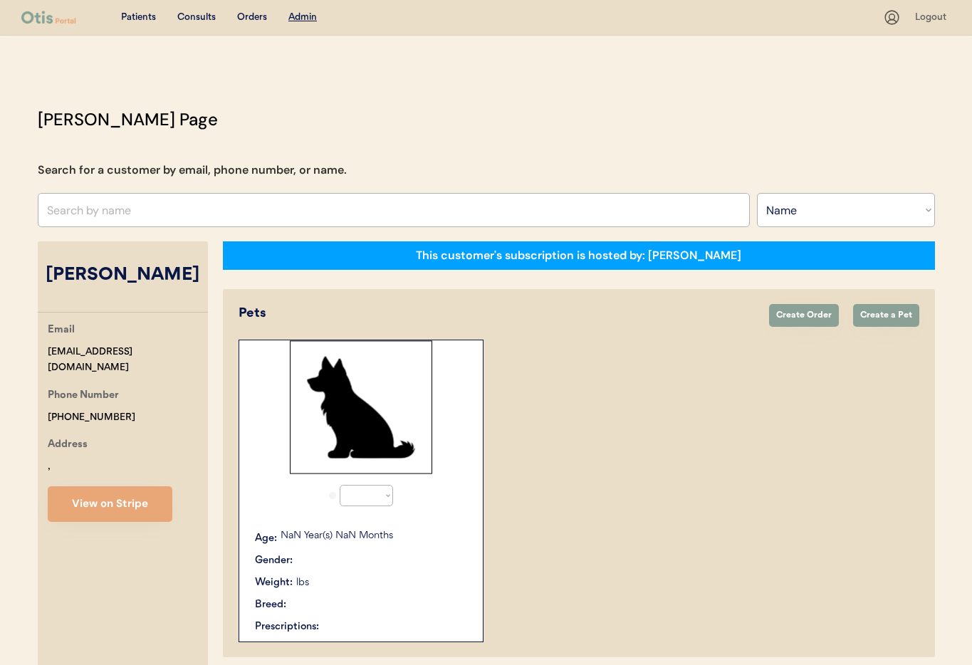
select select "true"
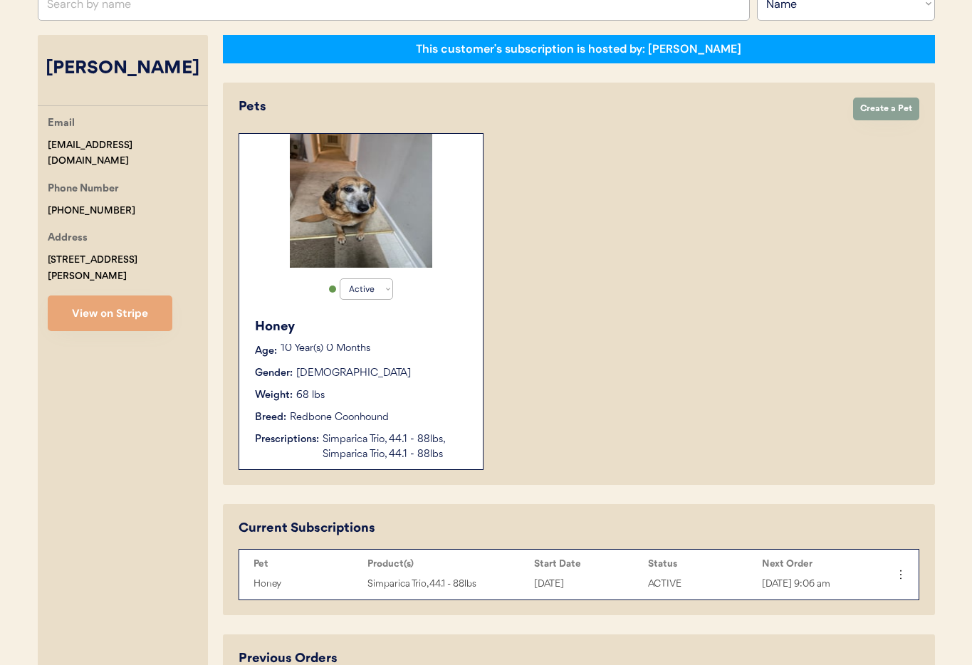
scroll to position [192, 0]
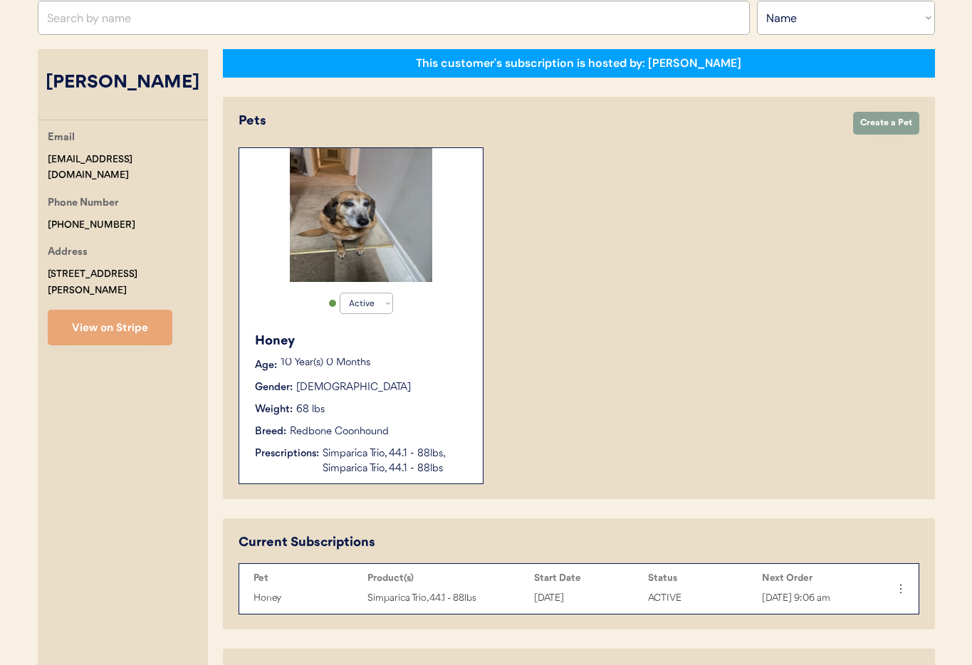
click at [128, 313] on button "View on Stripe" at bounding box center [110, 328] width 125 height 36
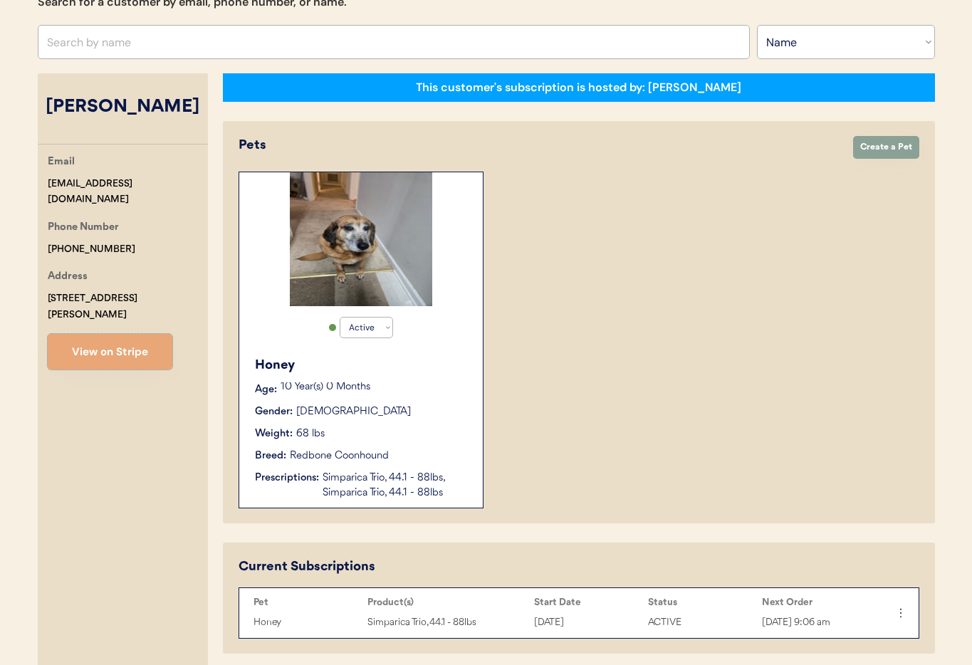
scroll to position [0, 0]
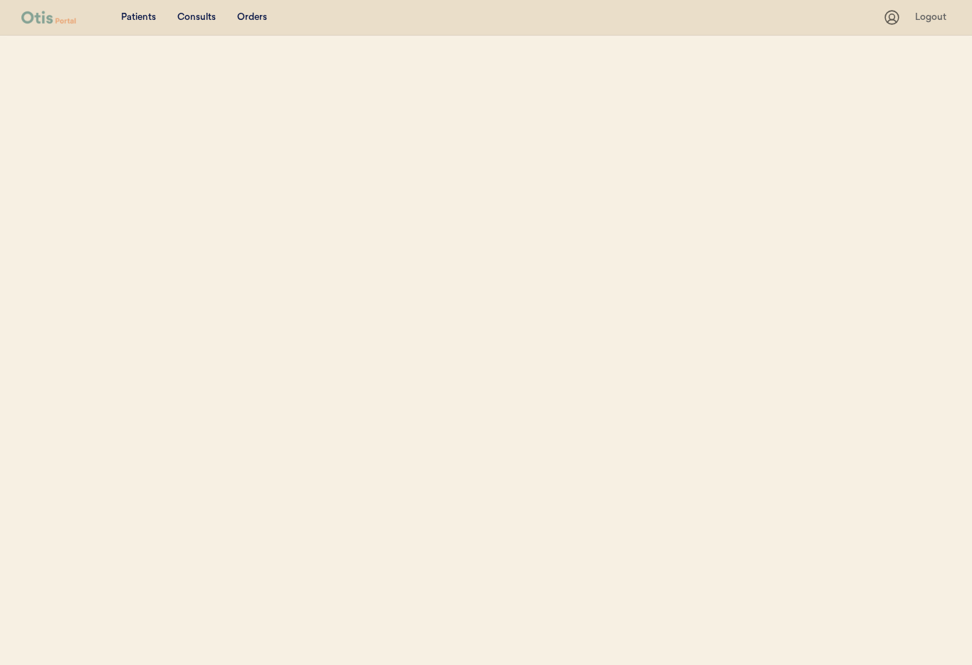
select select ""Name""
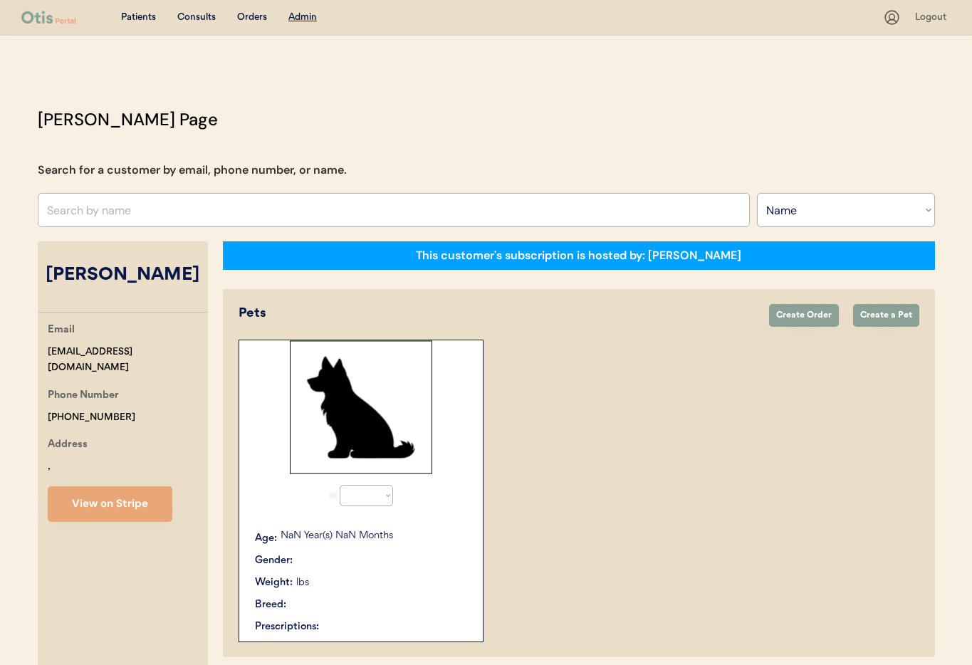
select select "true"
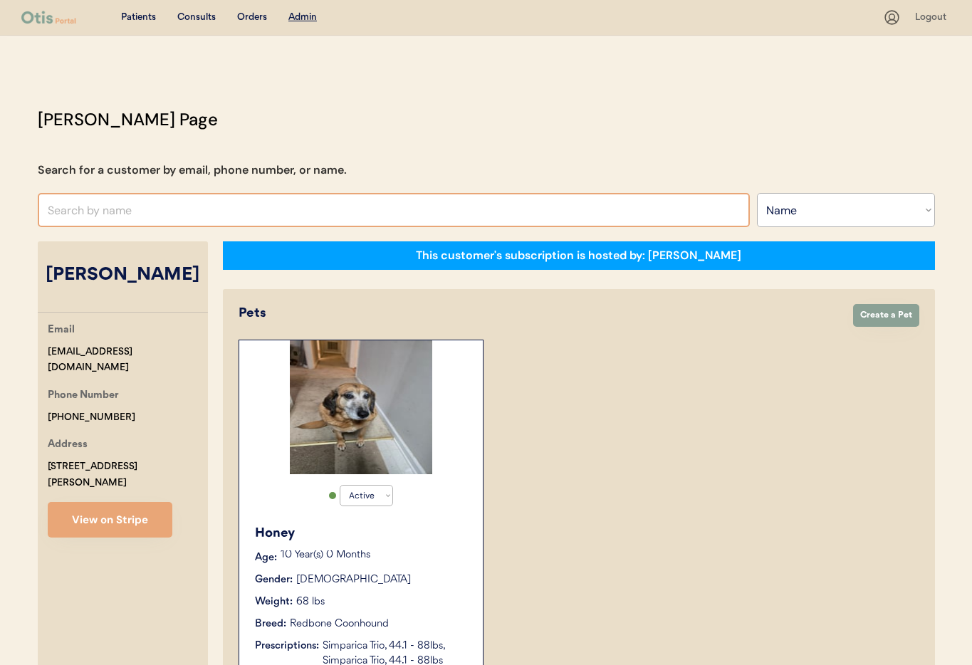
click at [123, 213] on input "text" at bounding box center [394, 210] width 712 height 34
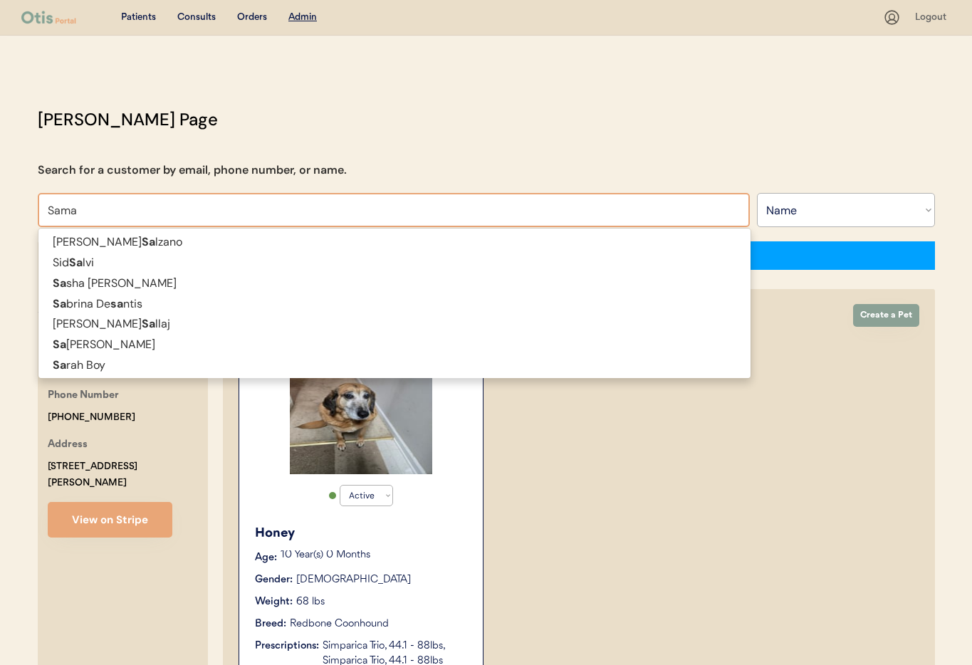
type input "Saman"
type input "[PERSON_NAME]"
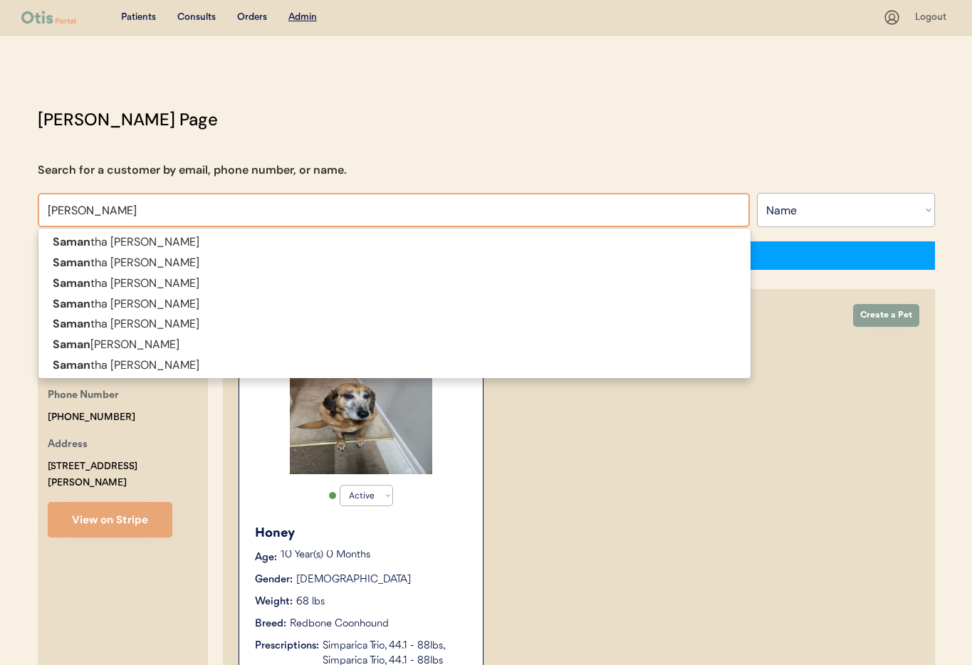
type input "[PERSON_NAME]"
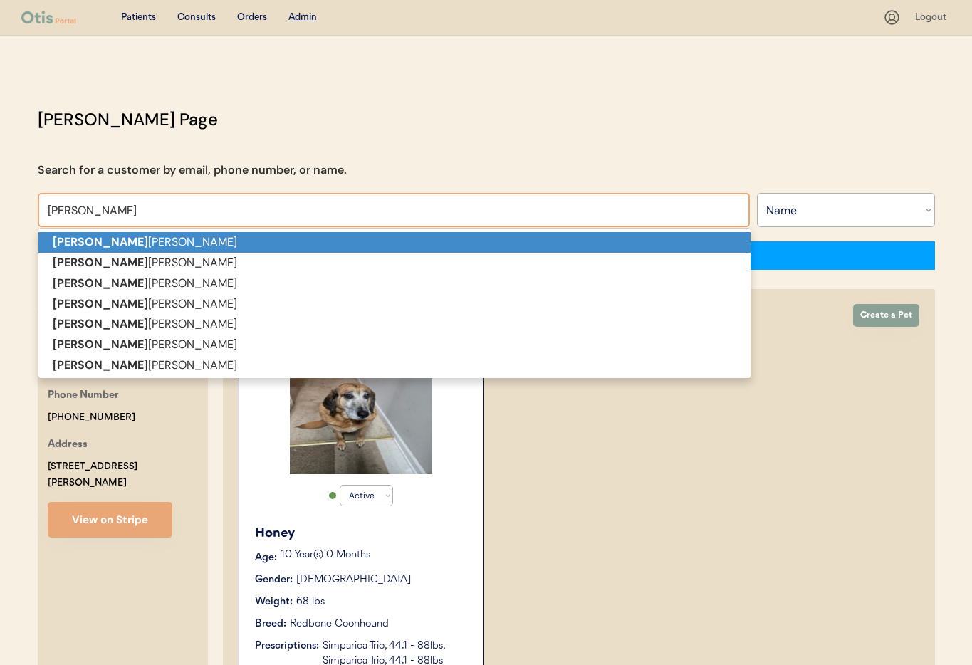
click at [118, 245] on p "[PERSON_NAME]" at bounding box center [394, 242] width 712 height 21
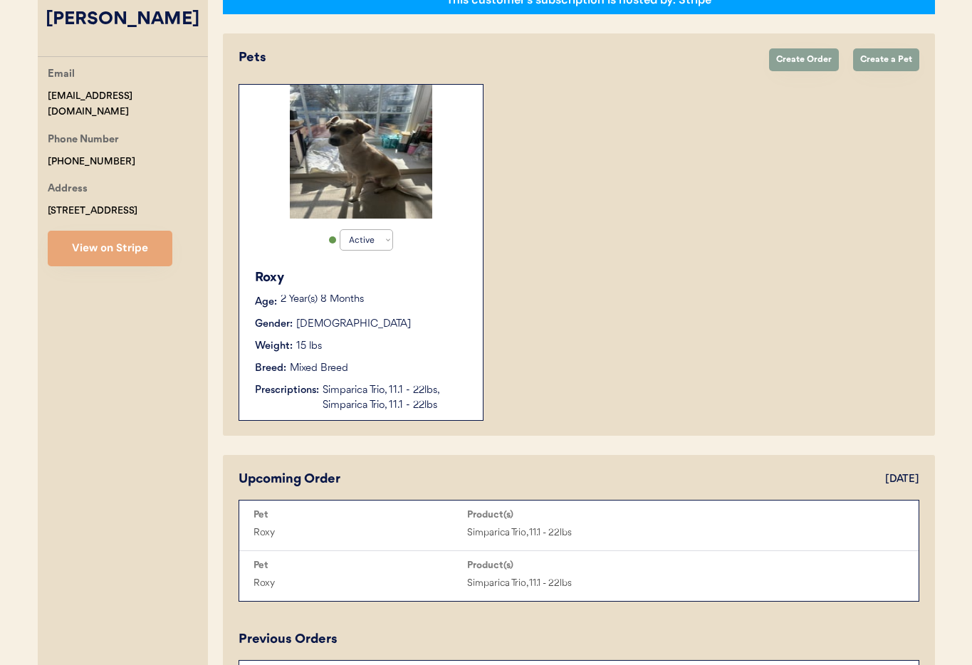
scroll to position [236, 0]
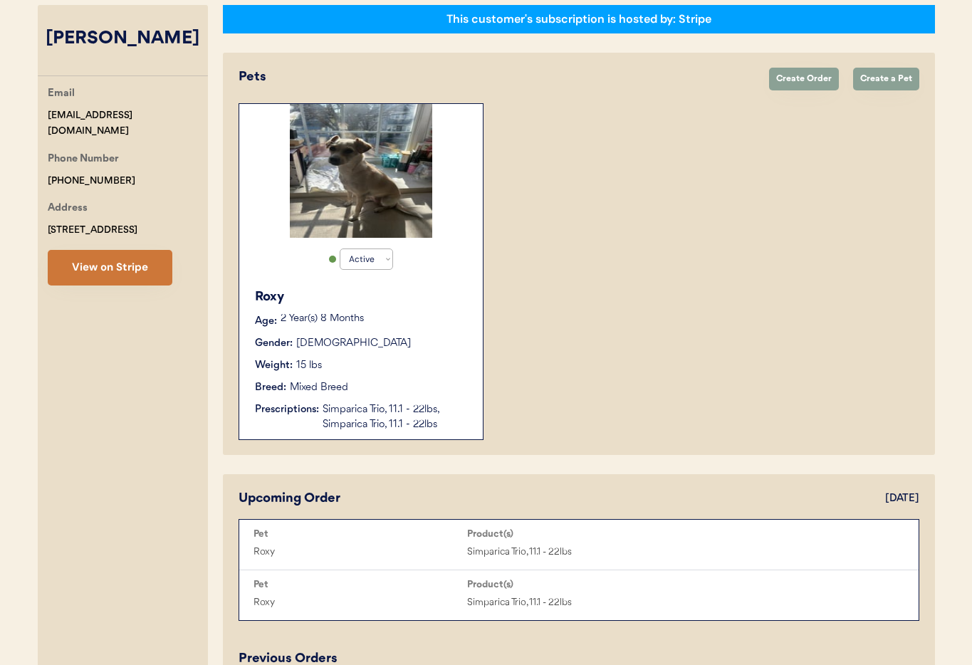
type input "[PERSON_NAME]"
click at [110, 265] on button "View on Stripe" at bounding box center [110, 268] width 125 height 36
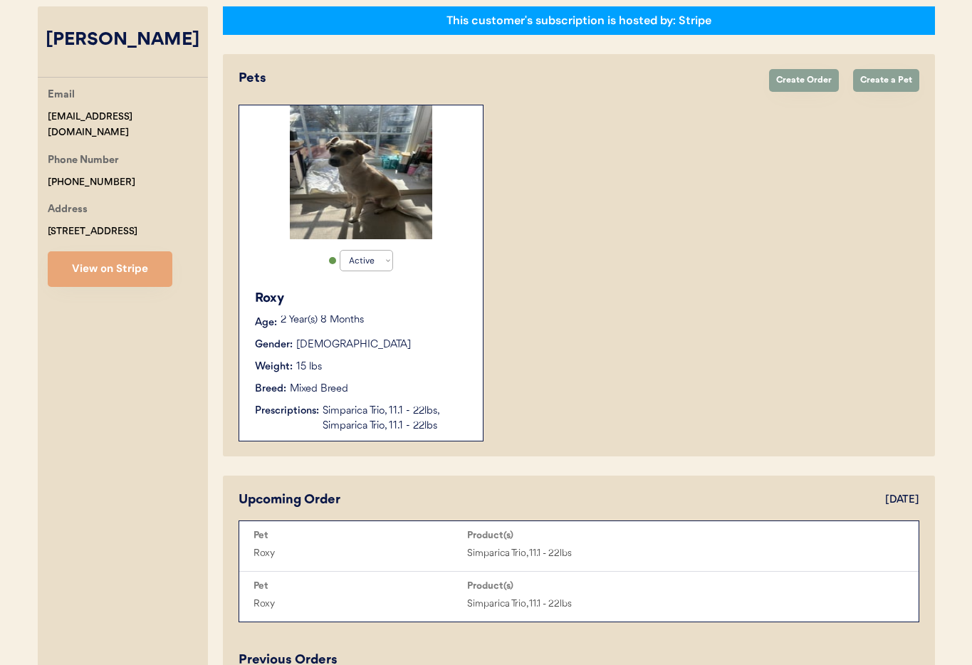
click at [402, 392] on div "Breed: Mixed Breed" at bounding box center [362, 389] width 214 height 15
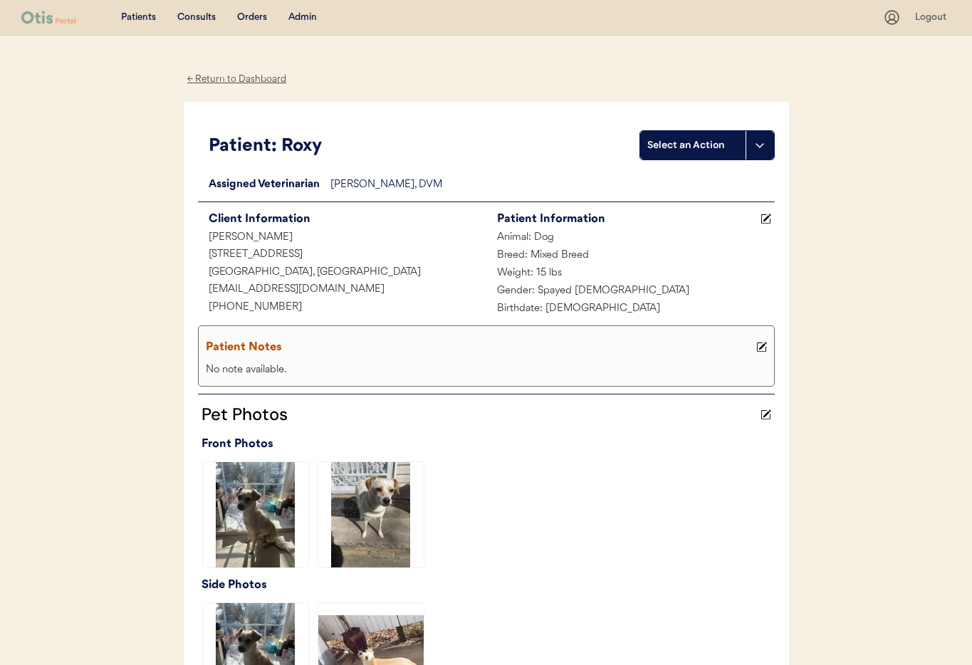
click at [279, 236] on div "[PERSON_NAME]" at bounding box center [342, 238] width 288 height 18
drag, startPoint x: 318, startPoint y: 292, endPoint x: 220, endPoint y: 286, distance: 98.5
click at [196, 288] on div "Patient: Roxy Select an Action Loading... Assigned Veterinarian [PERSON_NAME], …" at bounding box center [486, 413] width 605 height 623
copy div "[EMAIL_ADDRESS][DOMAIN_NAME]"
click at [239, 81] on div "← Return to Dashboard" at bounding box center [237, 79] width 107 height 16
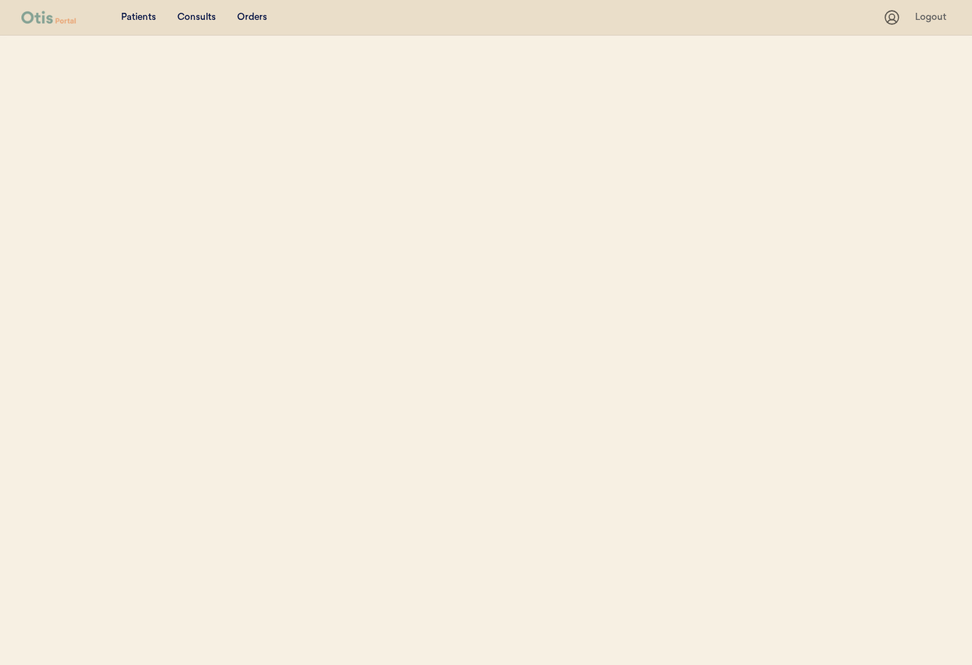
select select ""Name""
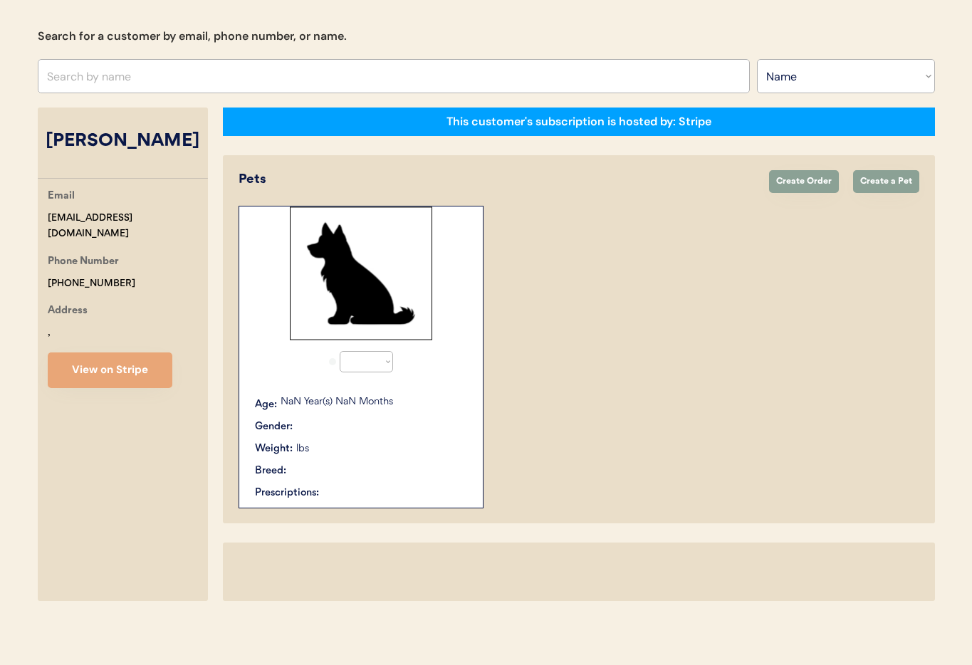
select select "true"
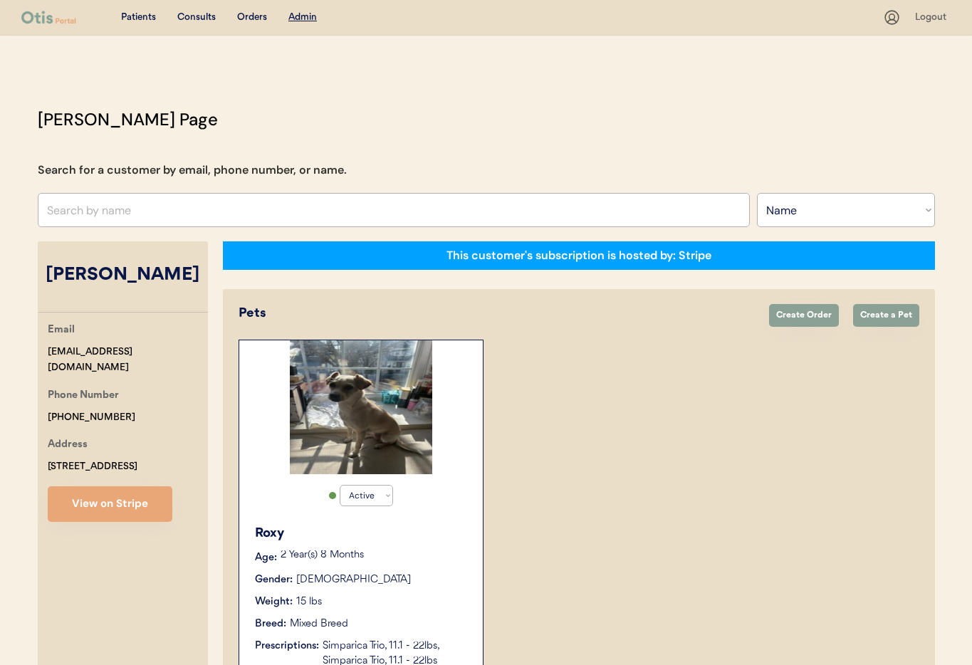
click at [146, 205] on input "text" at bounding box center [394, 210] width 712 height 34
click at [145, 205] on input "text" at bounding box center [394, 210] width 712 height 34
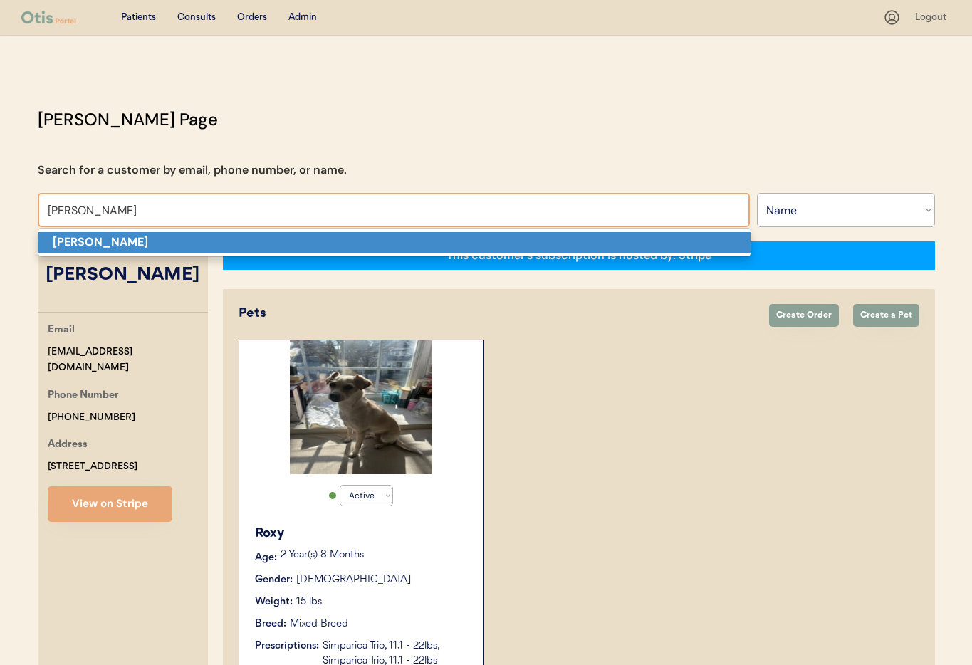
click at [148, 239] on p "[PERSON_NAME]" at bounding box center [394, 242] width 712 height 21
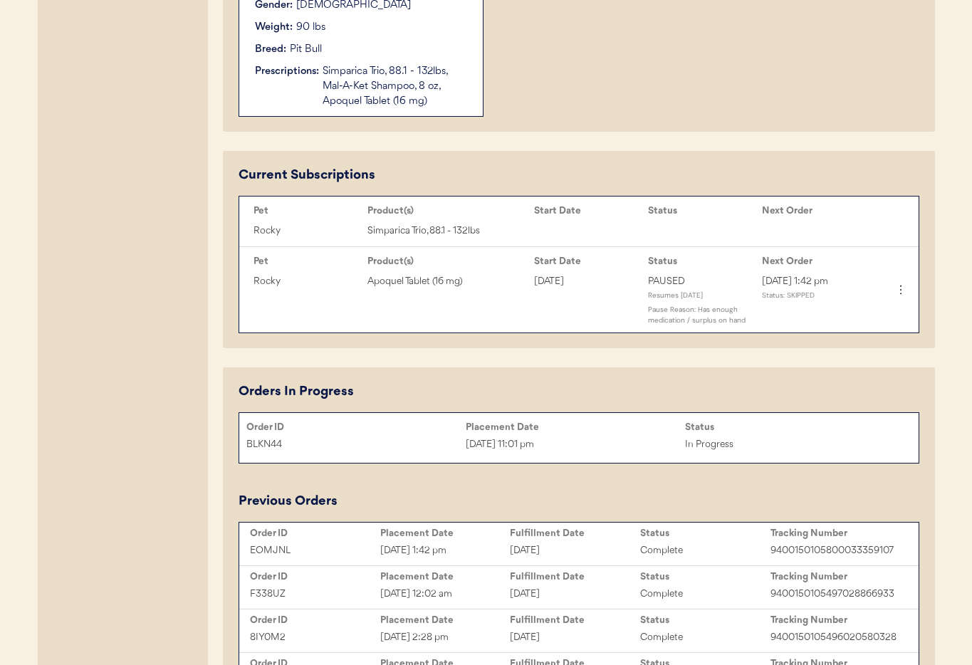
type input "[PERSON_NAME]"
click at [576, 437] on div "Oct 6, 2025 11:01 pm" at bounding box center [575, 445] width 219 height 16
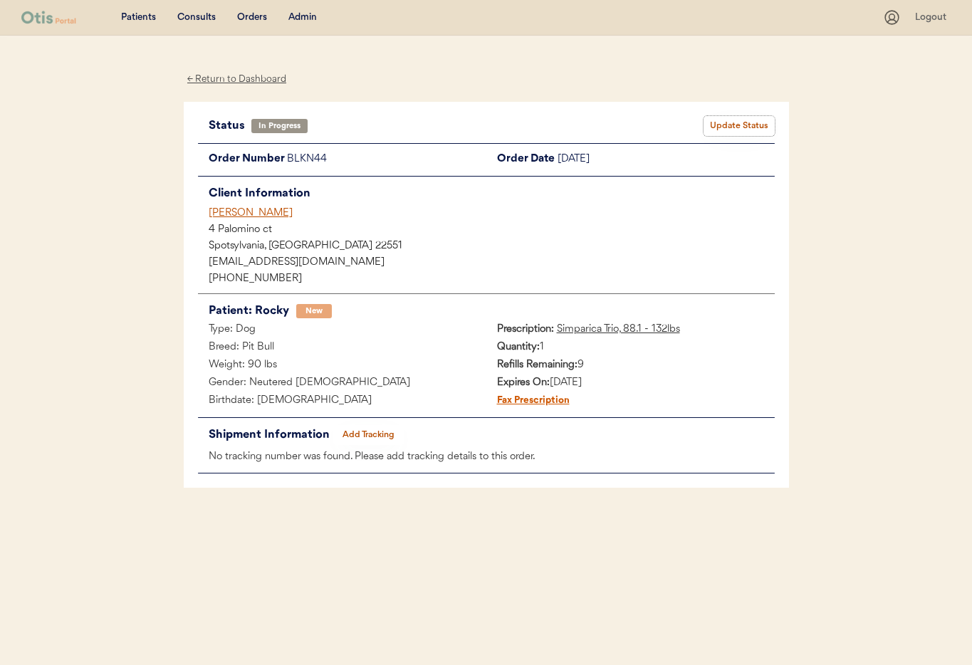
click at [729, 122] on button "Update Status" at bounding box center [739, 126] width 71 height 20
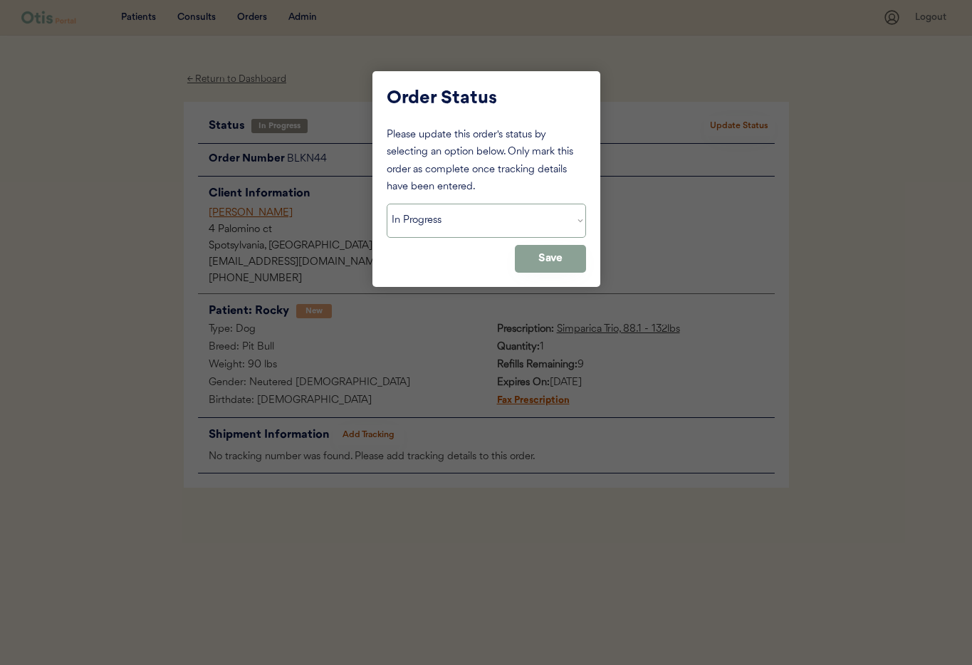
click at [417, 222] on select "Status On Hold New In Progress Complete Pending HW Consent Canceled" at bounding box center [486, 221] width 199 height 34
select select ""cancelled""
click at [387, 204] on select "Status On Hold New In Progress Complete Pending HW Consent Canceled" at bounding box center [486, 221] width 199 height 34
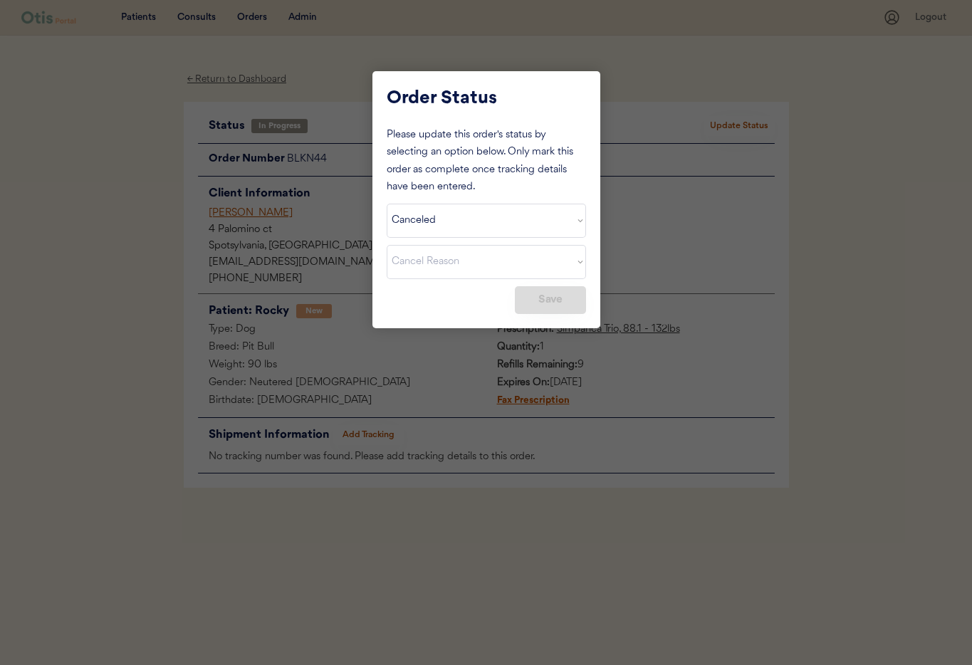
click at [480, 252] on select "Cancel Reason Missing order information Incorrect order information Out of refi…" at bounding box center [486, 262] width 199 height 34
click at [387, 245] on select "Cancel Reason Missing order information Incorrect order information Out of refi…" at bounding box center [486, 262] width 199 height 34
click at [534, 311] on button "Save" at bounding box center [550, 300] width 71 height 28
select select ""PLACEHOLDER_1427118222253""
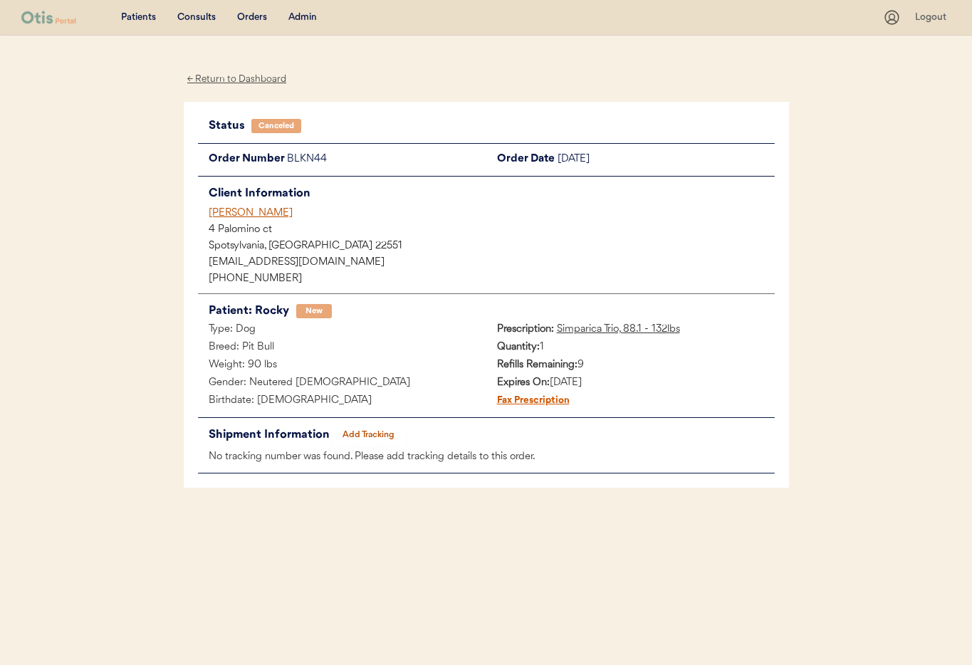
click at [288, 16] on div "Admin" at bounding box center [302, 18] width 28 height 14
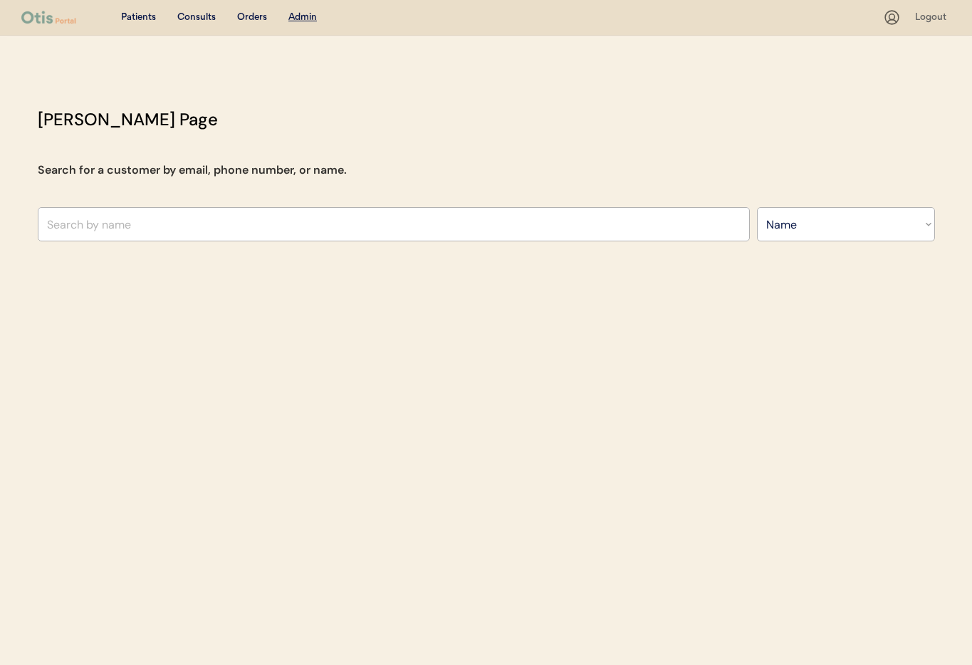
select select ""Name""
click at [214, 227] on input "text" at bounding box center [394, 224] width 712 height 34
type input "[PERSON_NAME]"
click at [99, 256] on div "Patients Consults Orders Admin Logout [PERSON_NAME] Admin Page Search for a cus…" at bounding box center [486, 332] width 972 height 665
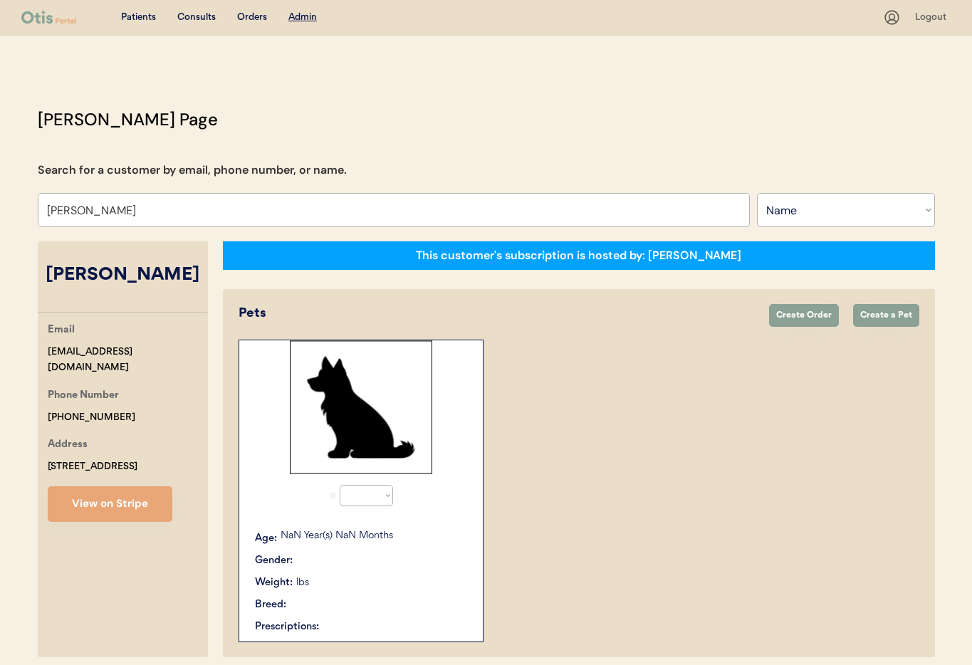
select select "true"
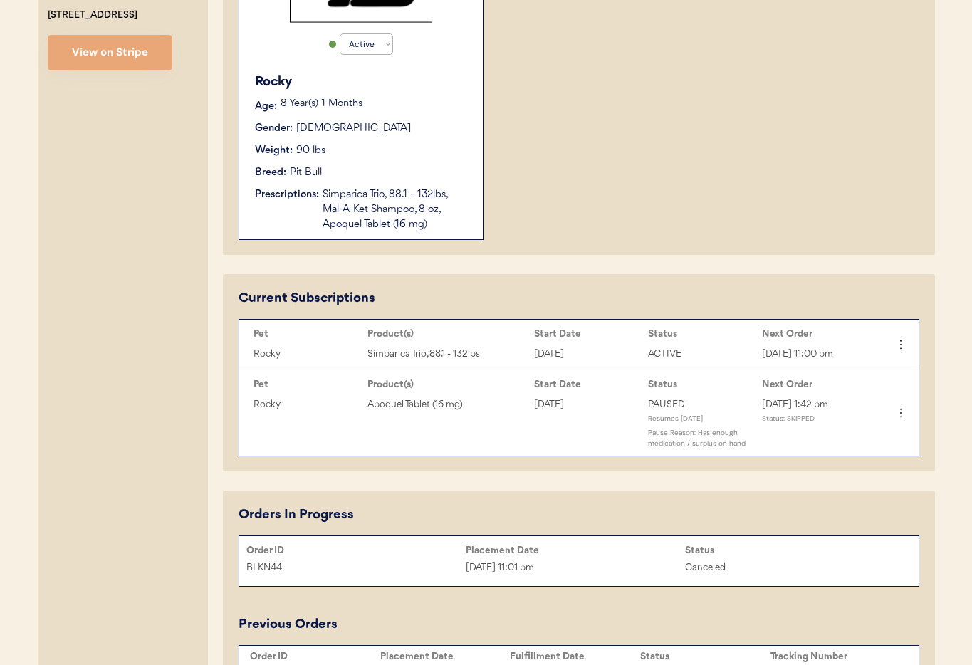
scroll to position [454, 0]
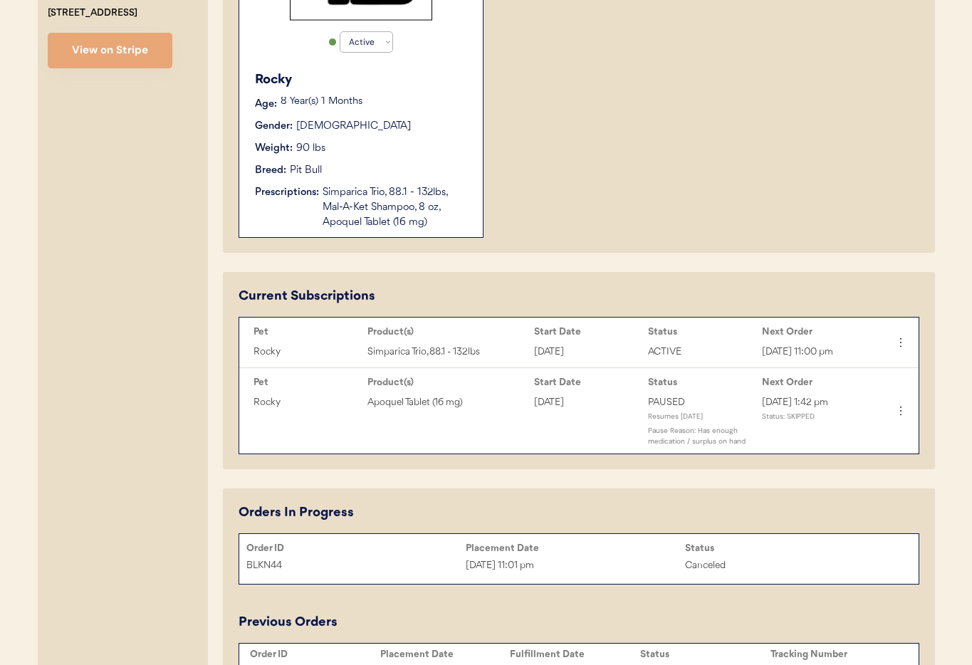
click at [903, 345] on icon at bounding box center [901, 342] width 14 height 14
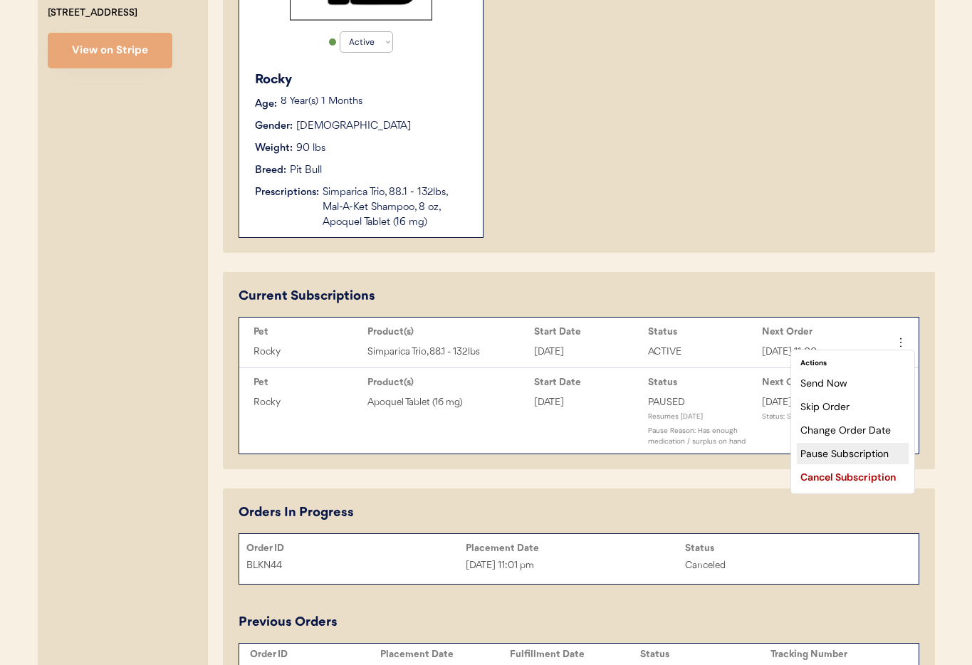
click at [836, 460] on div "Pause Subscription" at bounding box center [853, 453] width 112 height 21
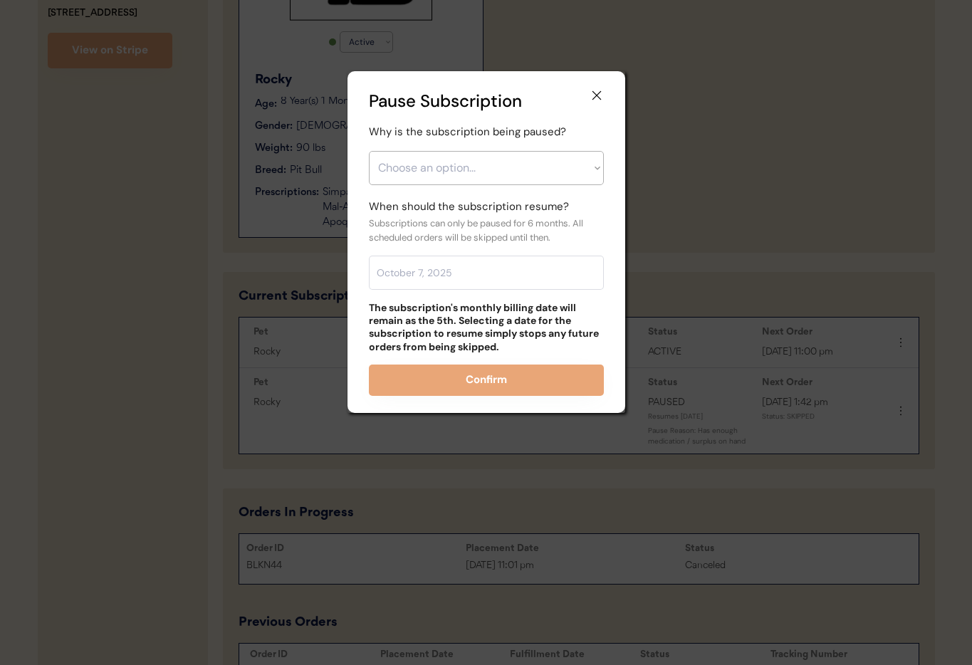
click at [410, 175] on select "Choose an option... Financial reasons / too expensive Has enough medication / s…" at bounding box center [486, 168] width 235 height 34
select select ""other""
click at [369, 151] on select "Choose an option... Financial reasons / too expensive Has enough medication / s…" at bounding box center [486, 168] width 235 height 34
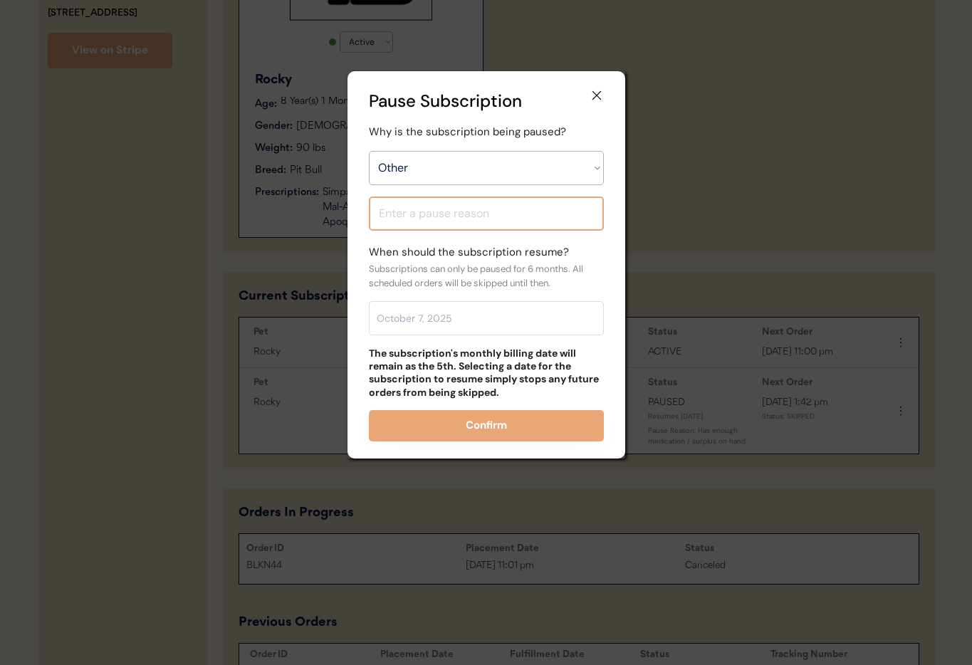
click at [403, 207] on input "input" at bounding box center [486, 214] width 235 height 34
type input "Owner said she will let us know when she wants it"
click at [396, 321] on input "text" at bounding box center [486, 318] width 235 height 34
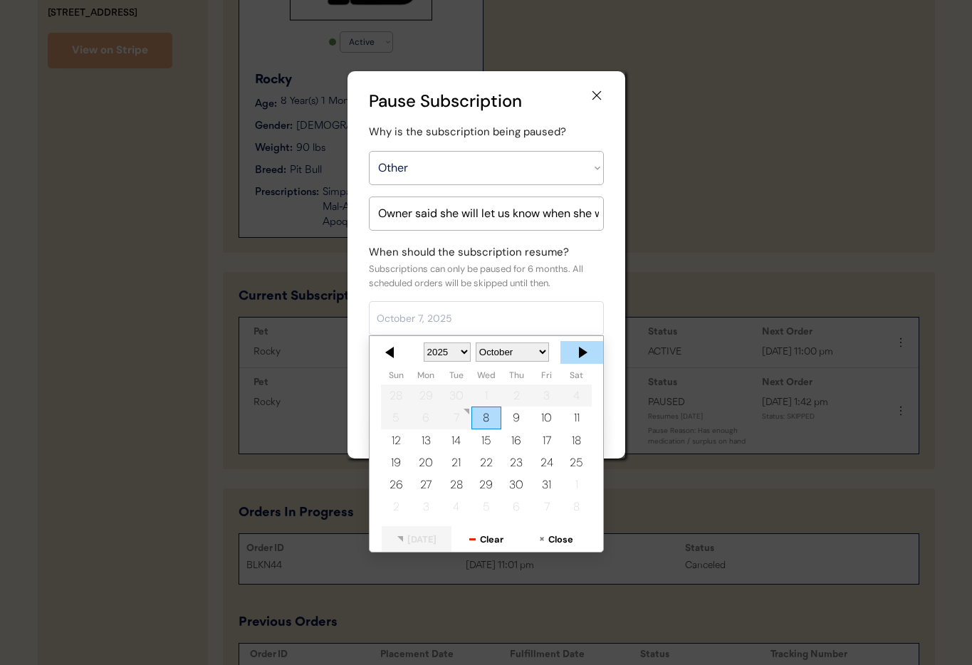
click at [580, 351] on div at bounding box center [582, 352] width 43 height 23
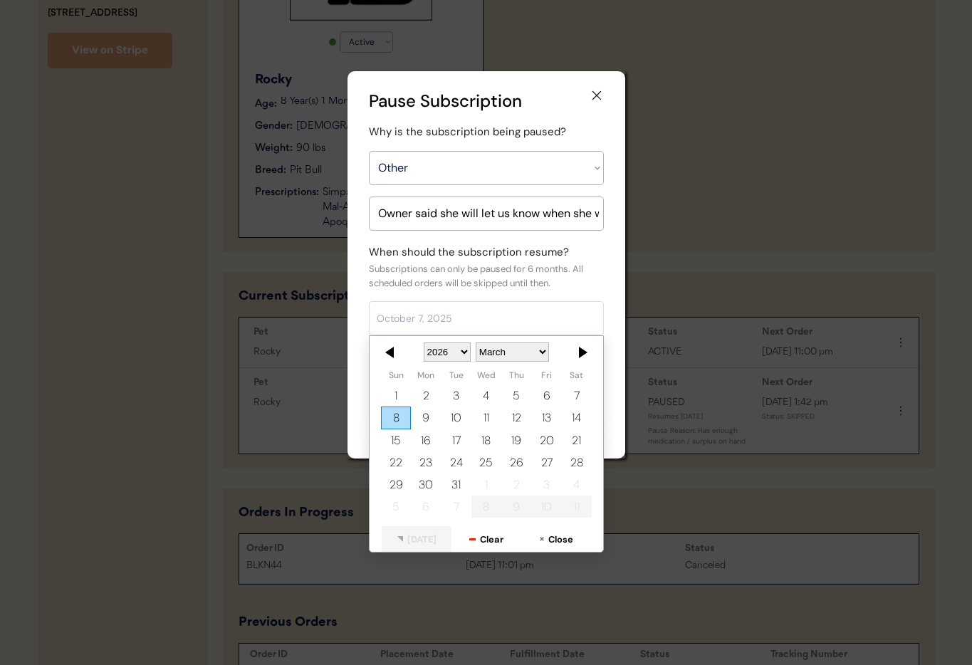
drag, startPoint x: 403, startPoint y: 463, endPoint x: 436, endPoint y: 462, distance: 32.8
click at [403, 463] on div "22" at bounding box center [396, 463] width 30 height 22
type input "March 22, 2026"
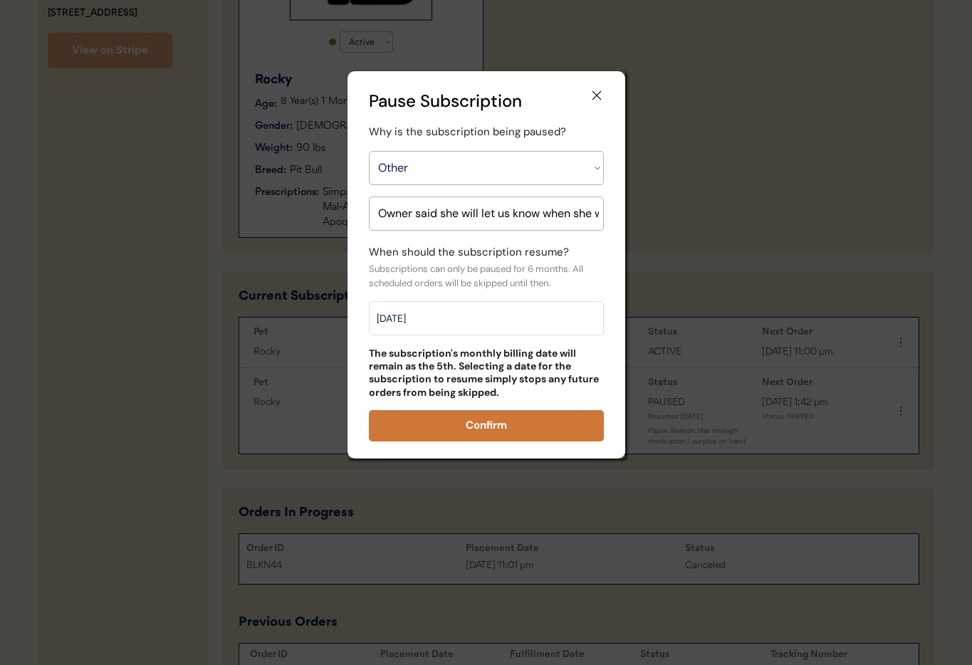
click at [514, 427] on button "Confirm" at bounding box center [486, 425] width 235 height 31
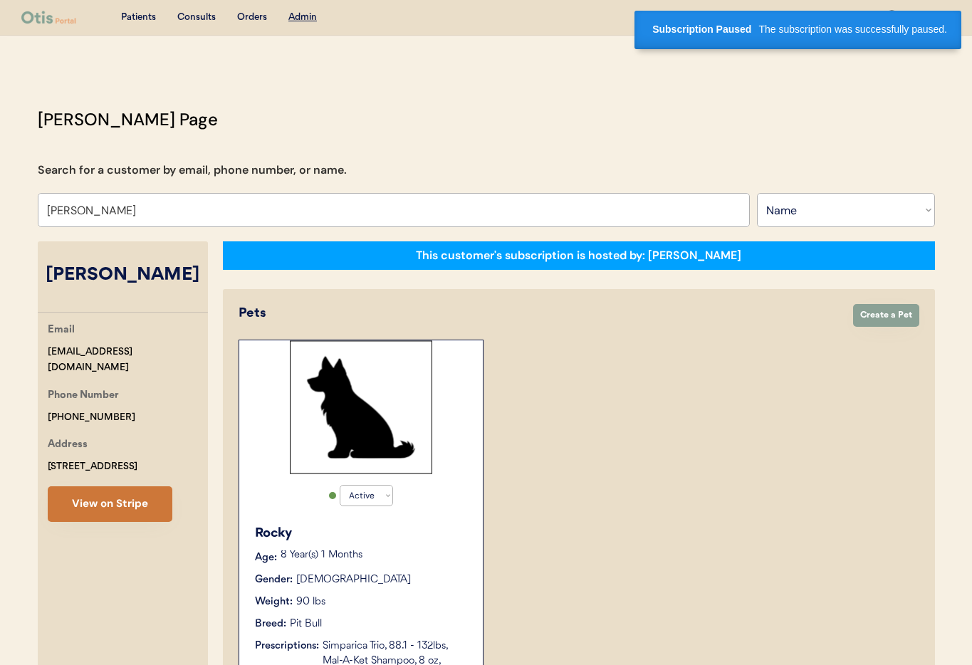
click at [76, 506] on button "View on Stripe" at bounding box center [110, 504] width 125 height 36
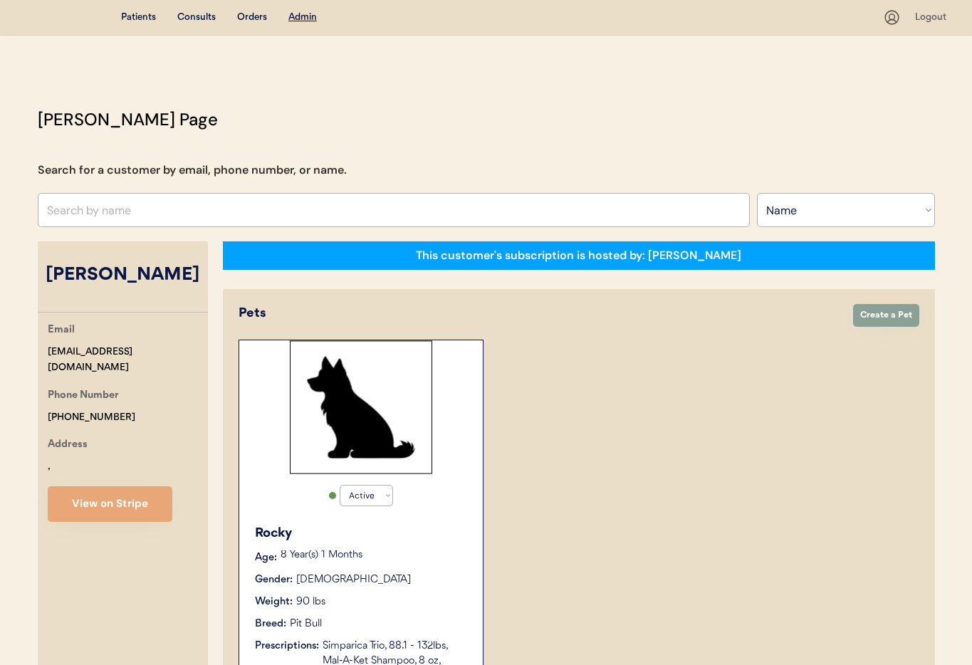
select select ""Name""
select select "true"
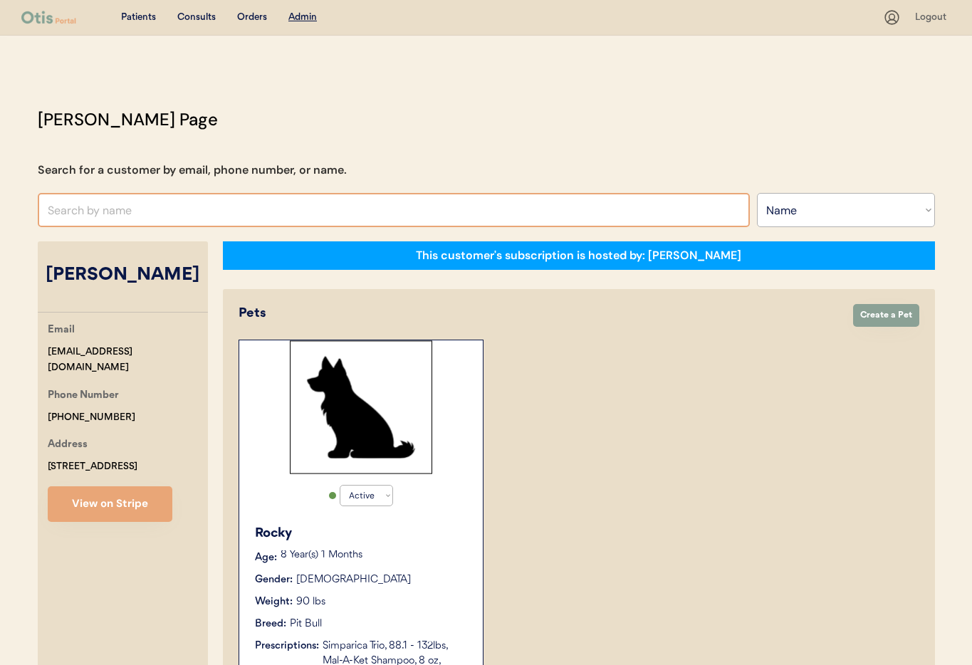
click at [130, 208] on input "text" at bounding box center [394, 210] width 712 height 34
type input "Raina"
type input "[PERSON_NAME] Kapicic"
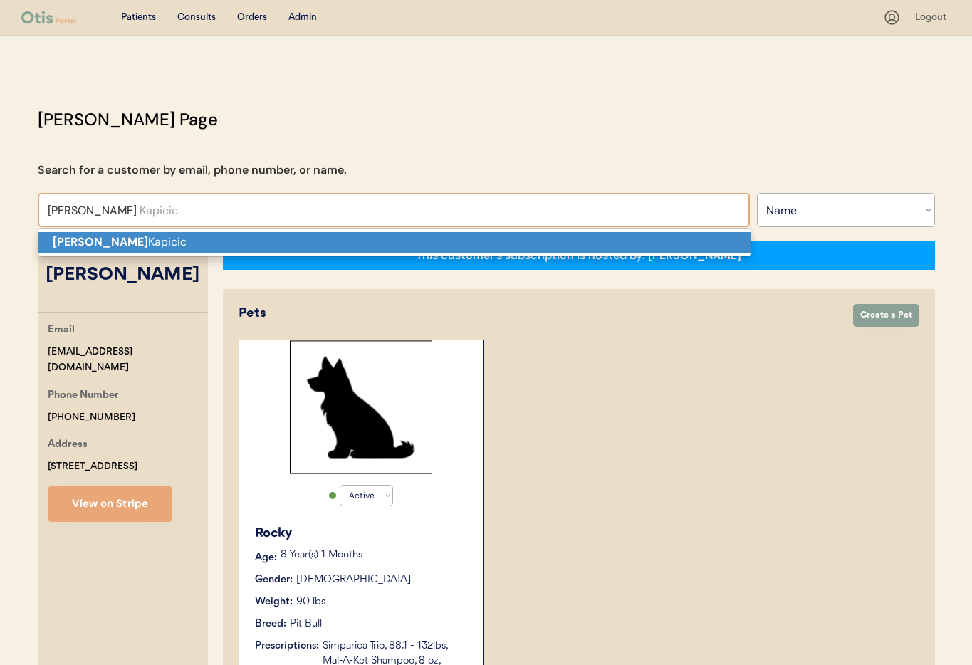
scroll to position [1, 0]
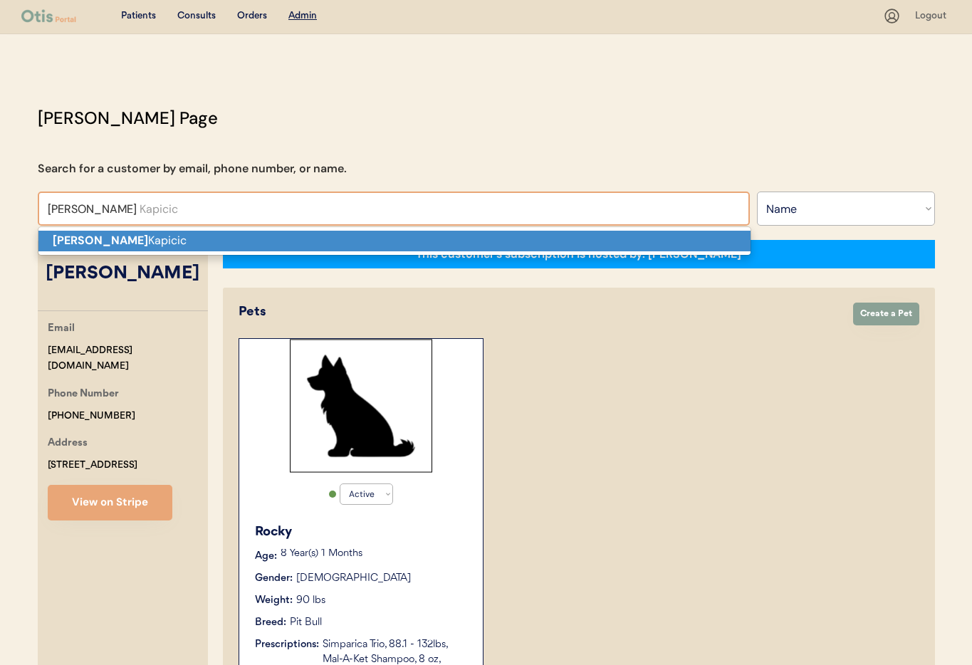
click at [129, 240] on p "Raina Kapicic" at bounding box center [394, 241] width 712 height 21
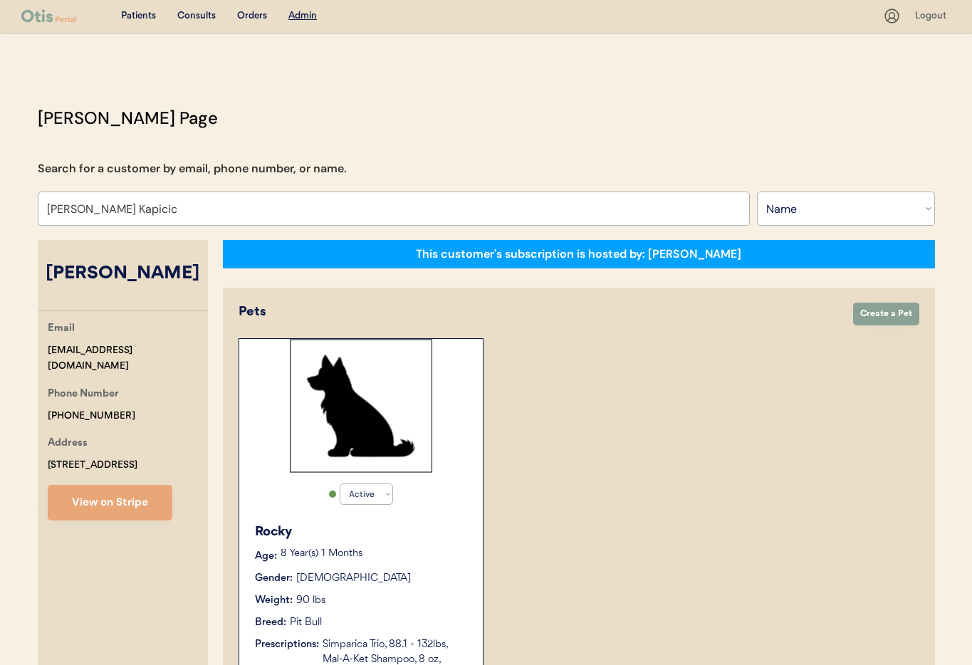
scroll to position [0, 0]
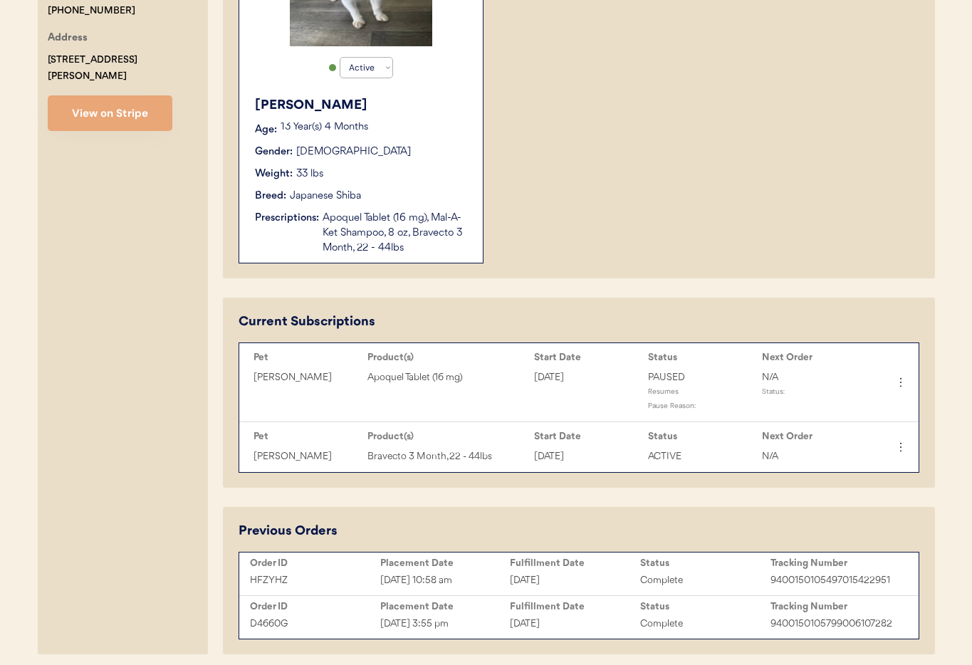
scroll to position [434, 0]
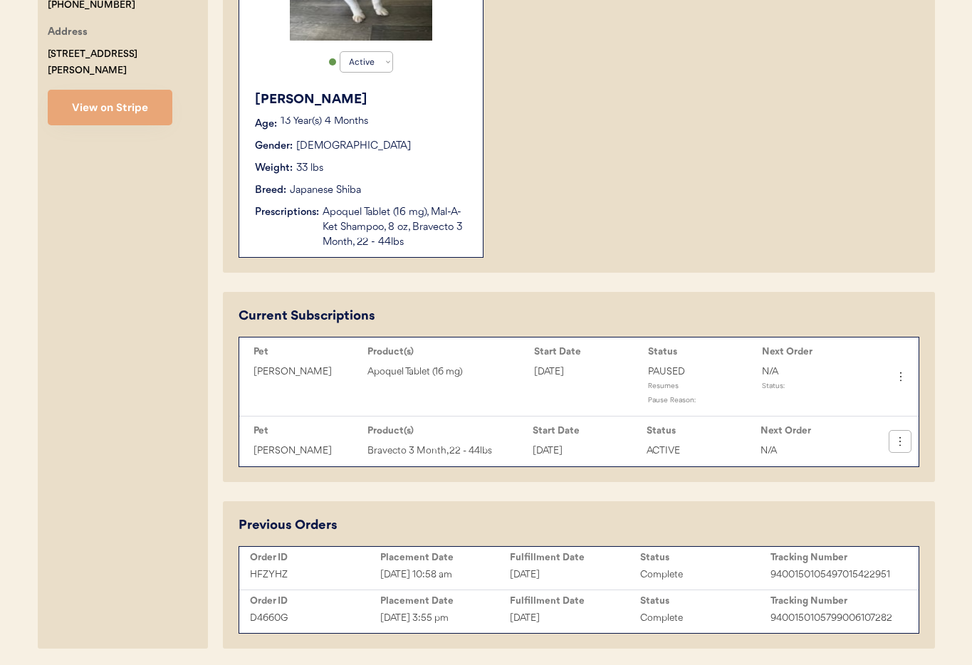
type input "[PERSON_NAME] Kapicic"
click at [902, 446] on icon at bounding box center [900, 441] width 14 height 14
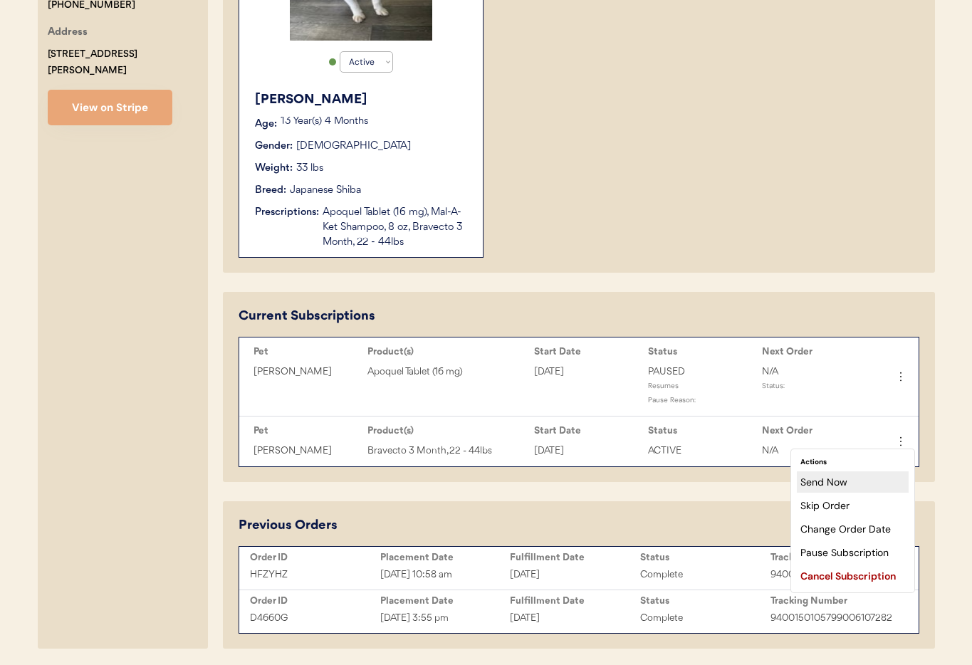
click at [868, 489] on div "Send Now" at bounding box center [853, 482] width 112 height 21
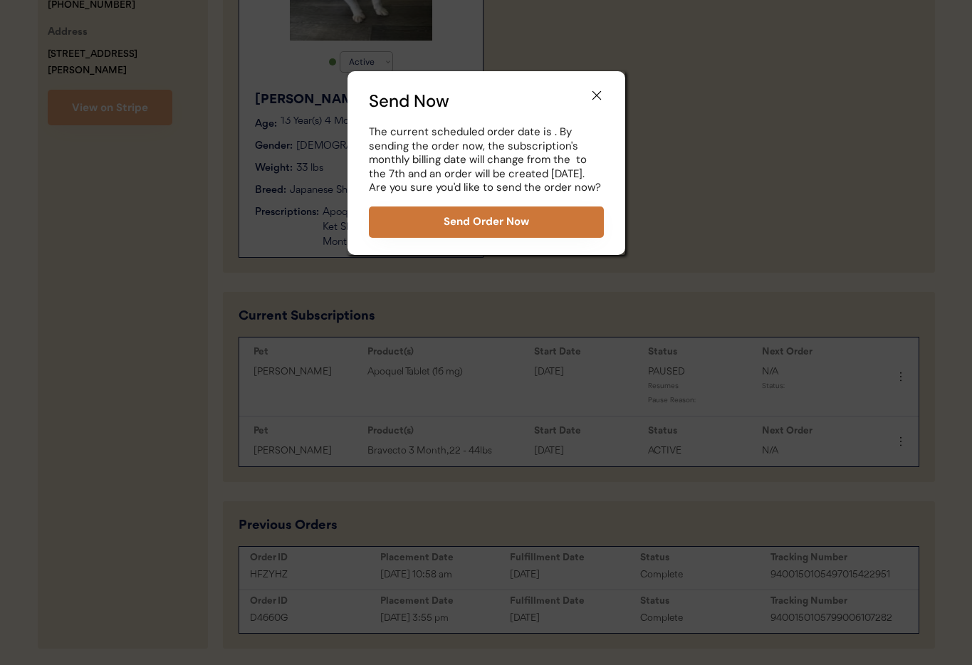
click at [490, 220] on button "Send Order Now" at bounding box center [486, 222] width 235 height 31
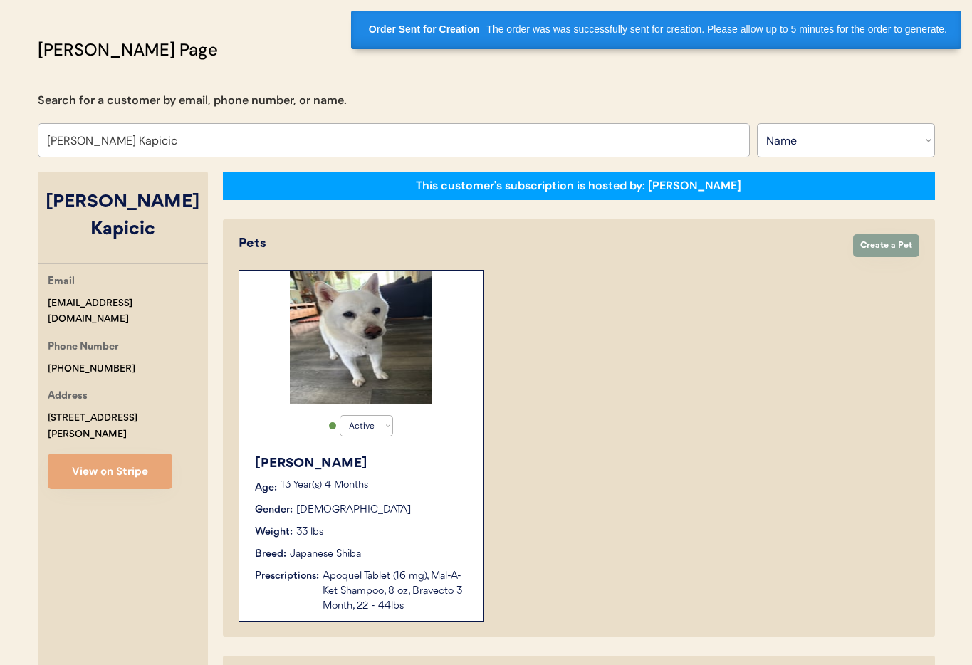
scroll to position [0, 0]
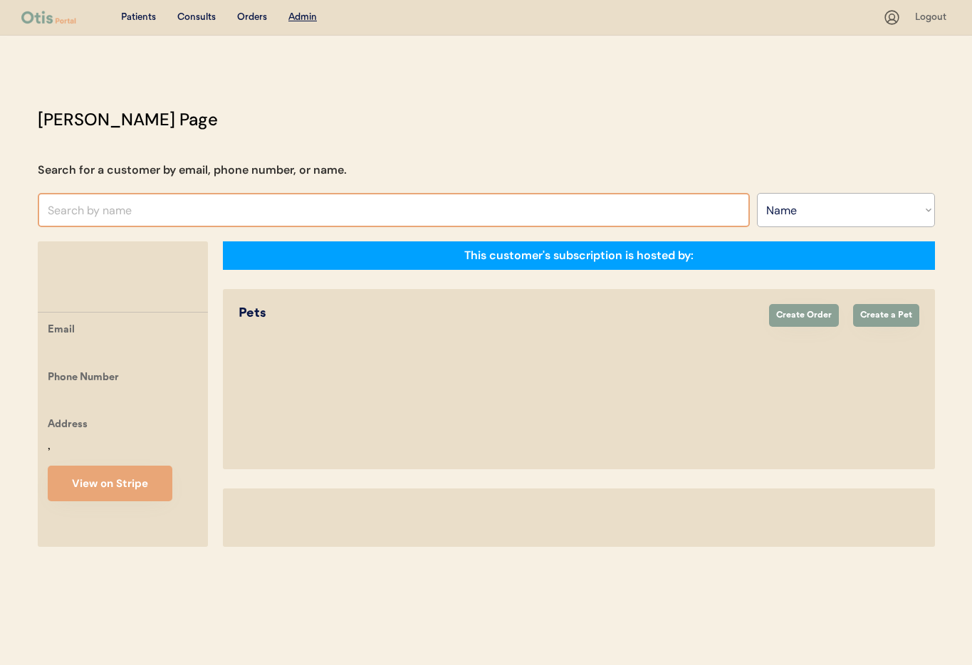
select select ""Name""
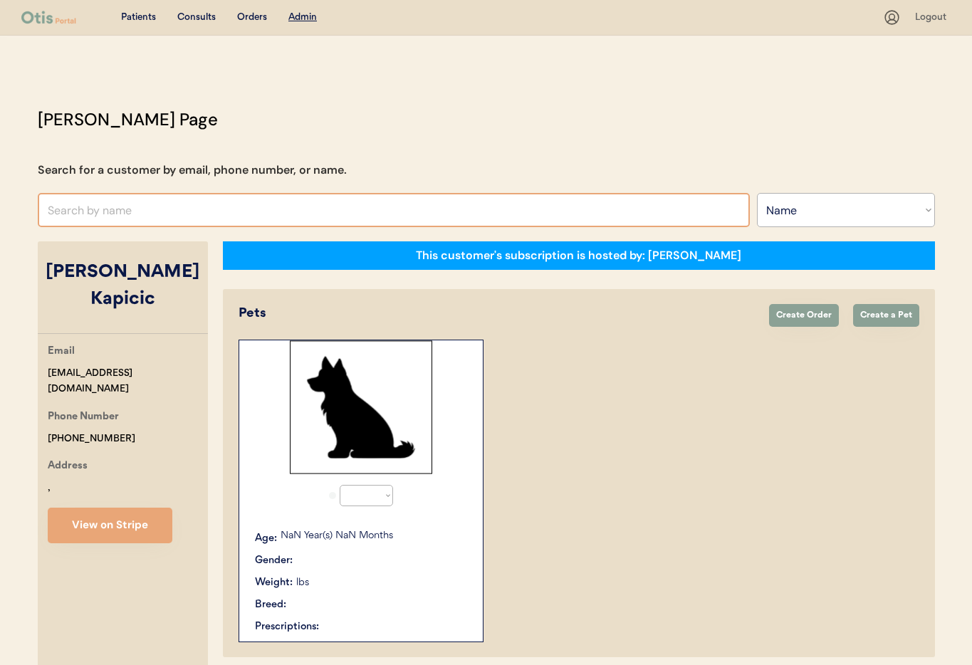
select select "true"
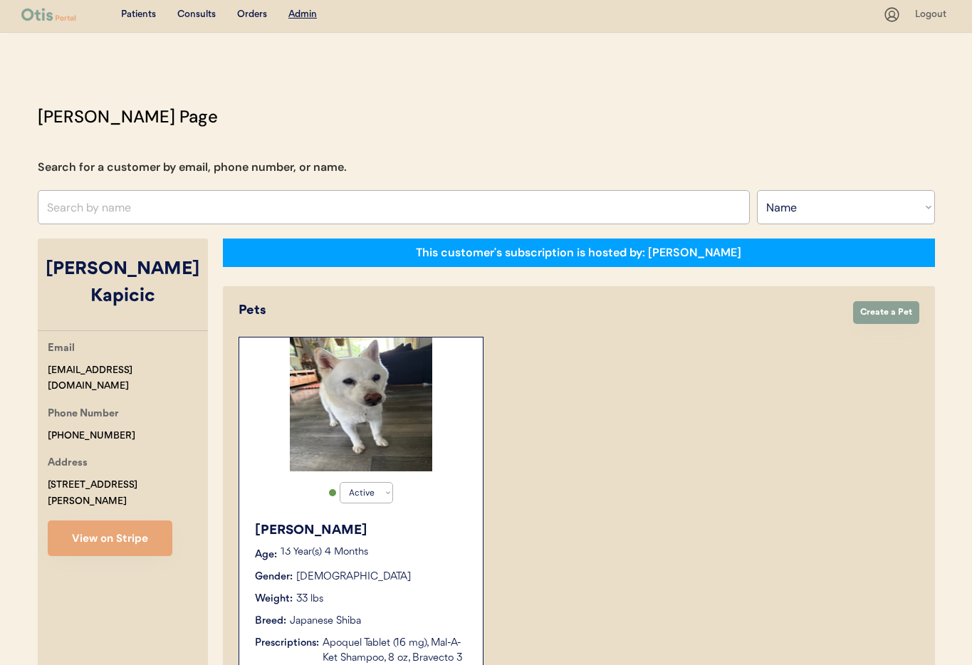
scroll to position [1, 0]
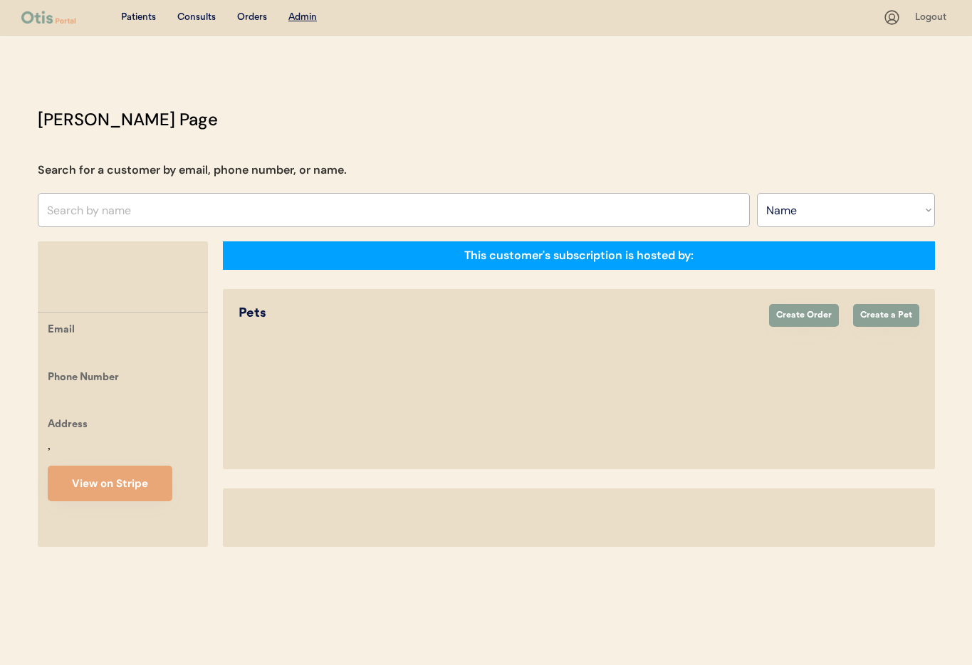
select select ""Name""
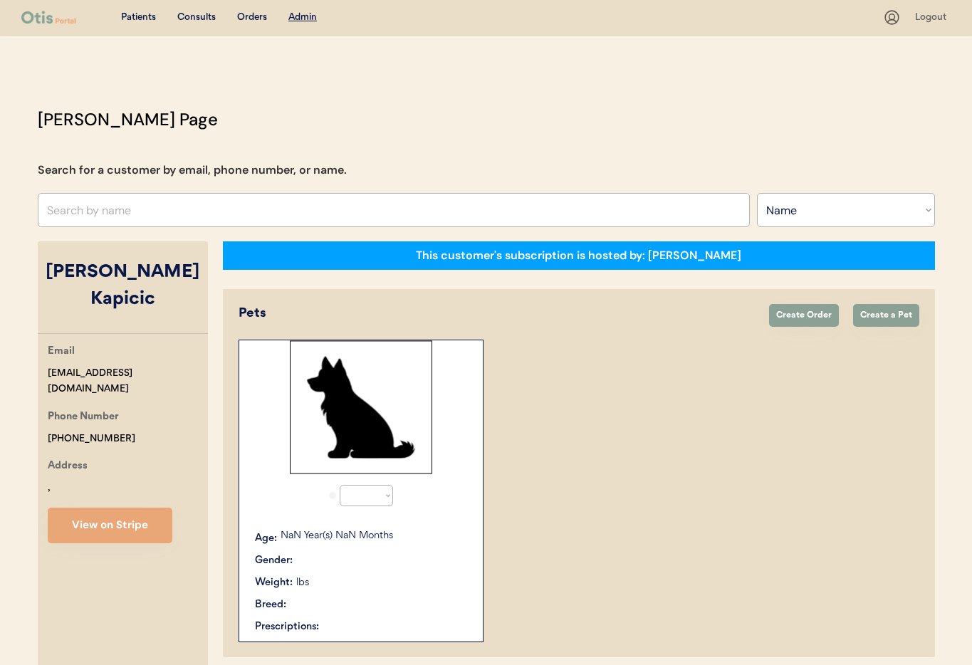
select select "true"
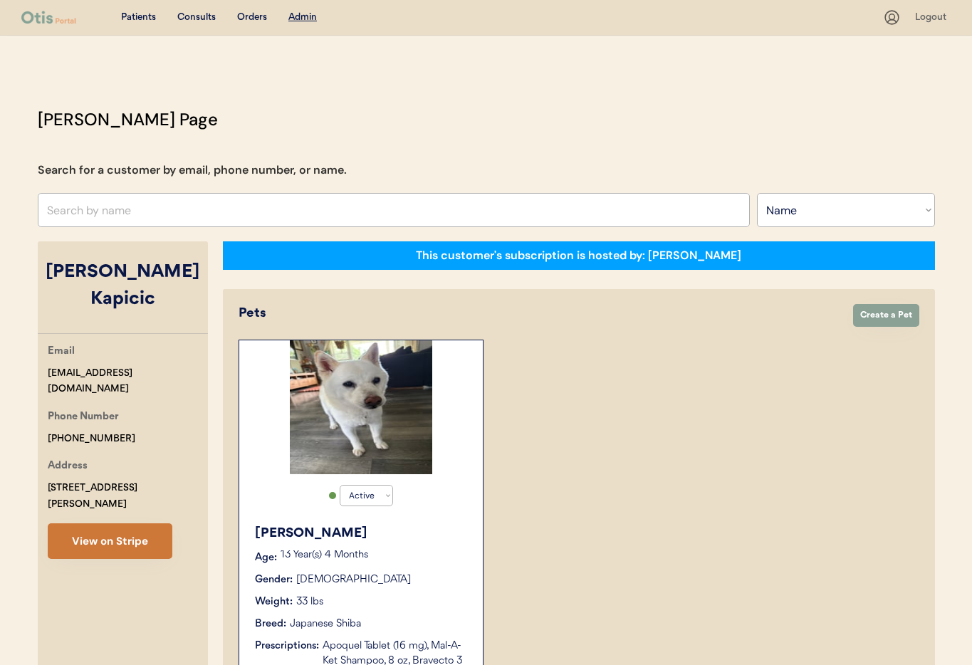
click at [118, 524] on button "View on Stripe" at bounding box center [110, 542] width 125 height 36
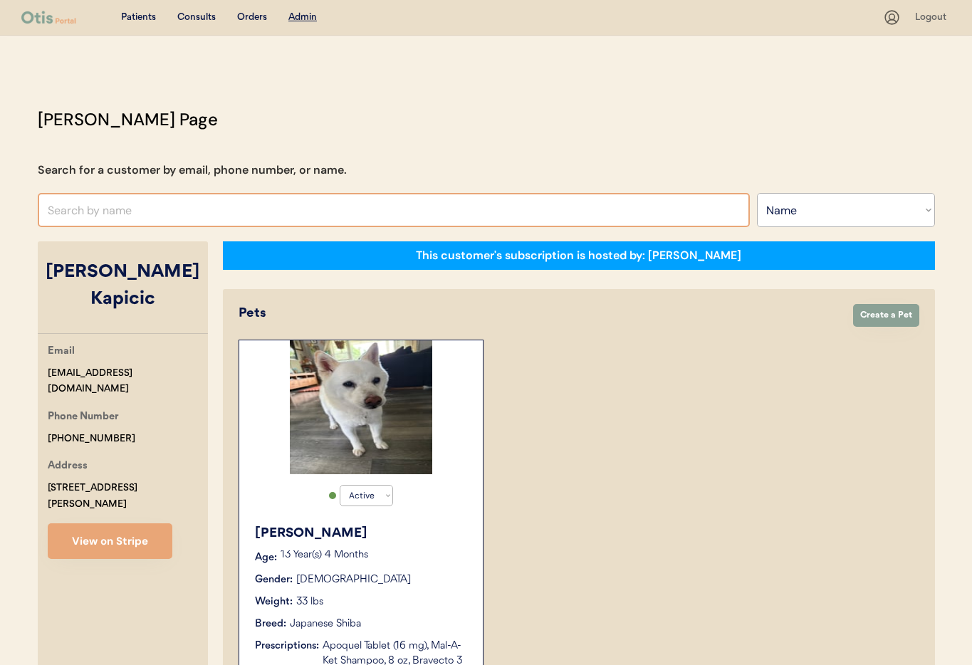
click at [93, 213] on input "text" at bounding box center [394, 210] width 712 height 34
paste input "[EMAIL_ADDRESS][DOMAIN_NAME]"
type input "[EMAIL_ADDRESS][DOMAIN_NAME]"
click at [806, 220] on select "Search By Name Email Phone Number" at bounding box center [846, 210] width 178 height 34
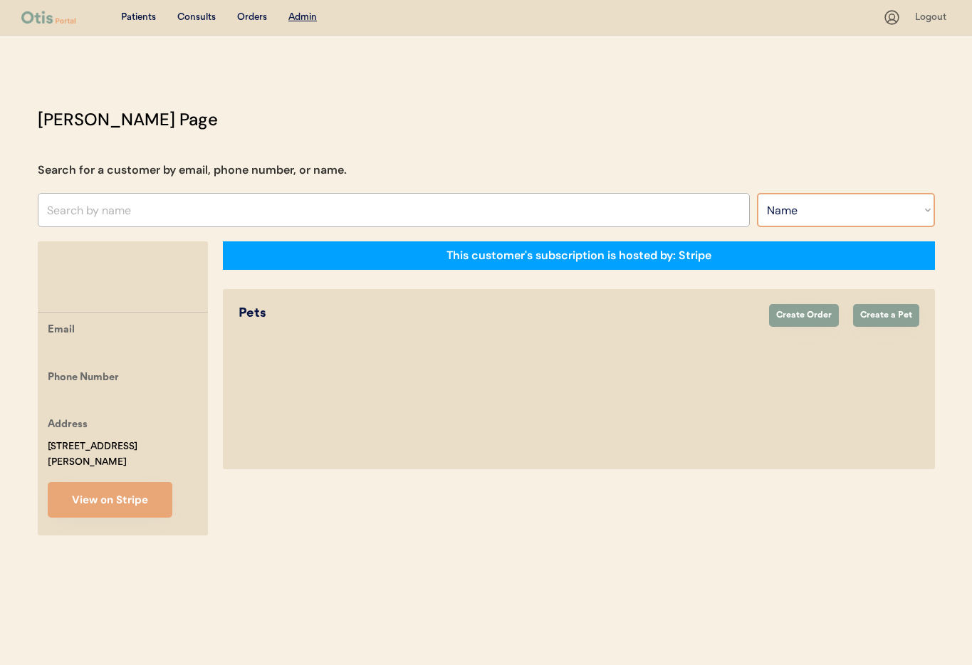
select select ""Email""
click at [757, 193] on select "Search By Name Email Phone Number" at bounding box center [846, 210] width 178 height 34
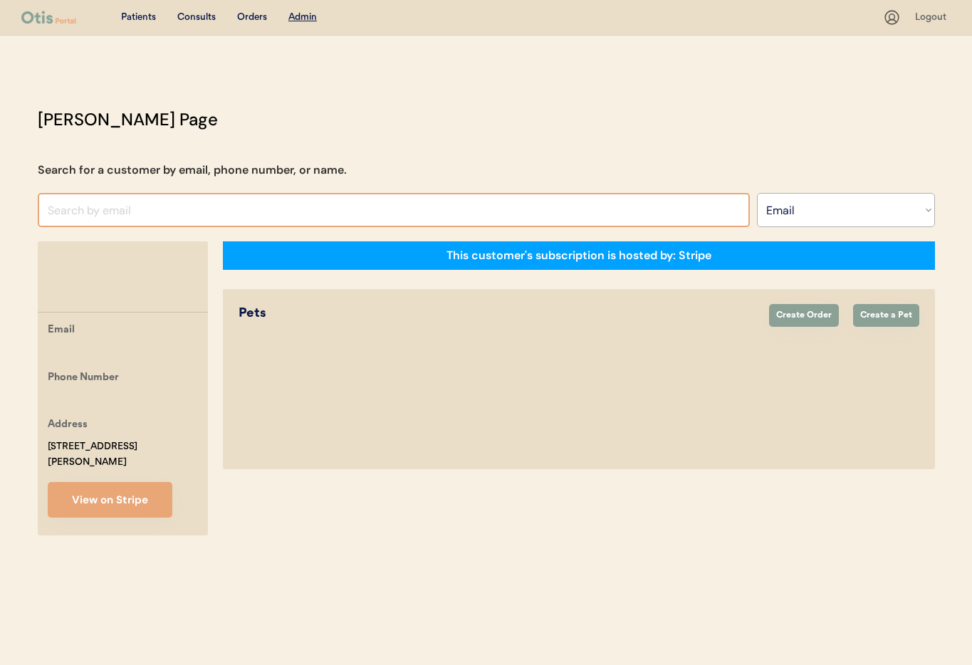
click at [199, 201] on input "input" at bounding box center [394, 210] width 712 height 34
paste input "[EMAIL_ADDRESS][DOMAIN_NAME]"
type input "[EMAIL_ADDRESS][DOMAIN_NAME]"
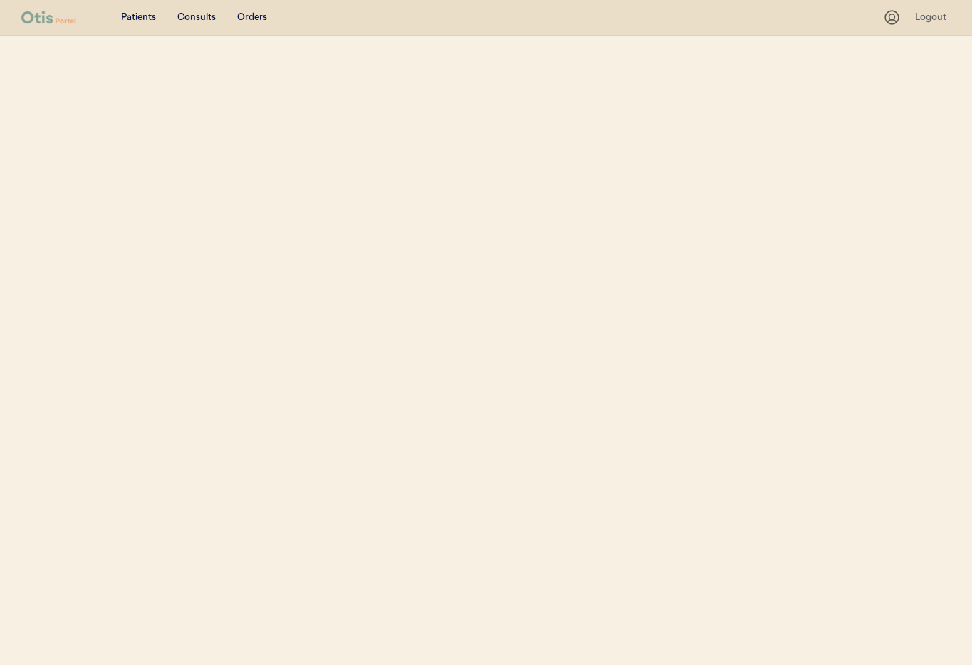
select select ""Email""
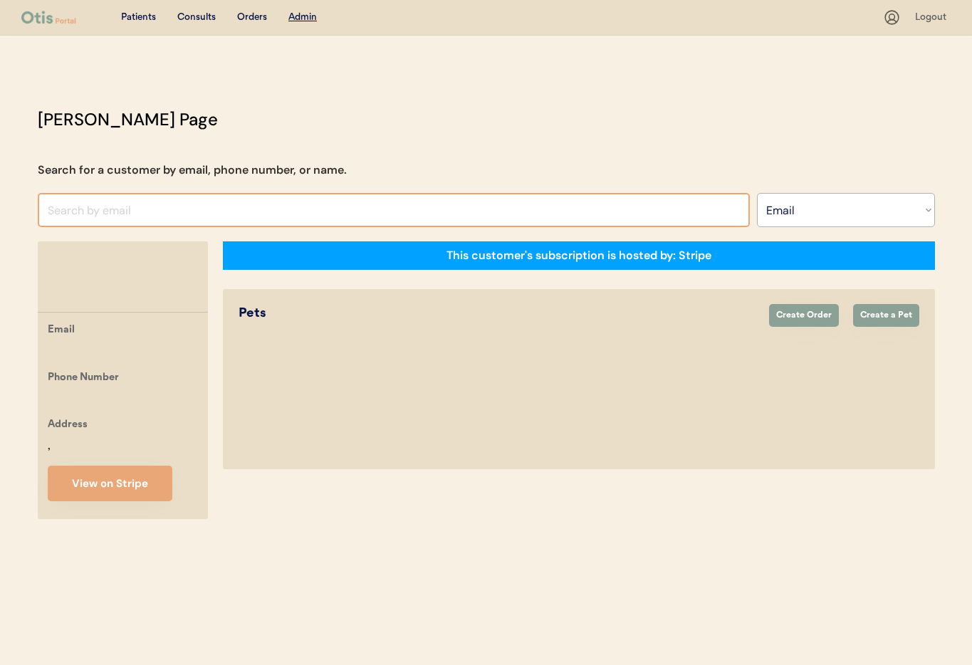
click at [88, 216] on input "input" at bounding box center [394, 210] width 712 height 34
paste input "[EMAIL_ADDRESS][DOMAIN_NAME]"
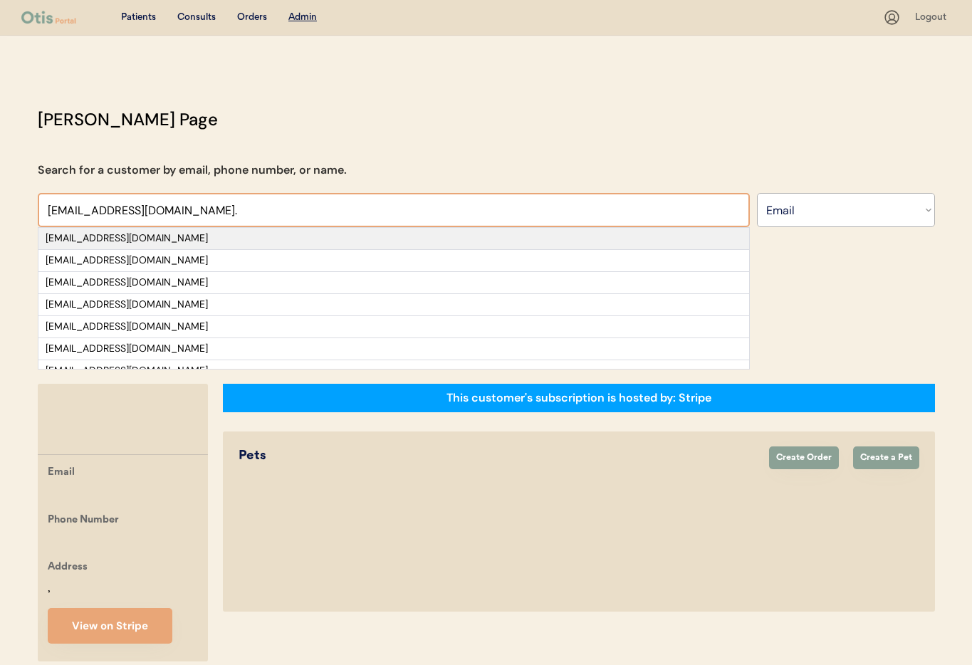
type input "[EMAIL_ADDRESS][DOMAIN_NAME]."
click at [220, 239] on div "[EMAIL_ADDRESS][DOMAIN_NAME]" at bounding box center [394, 238] width 697 height 14
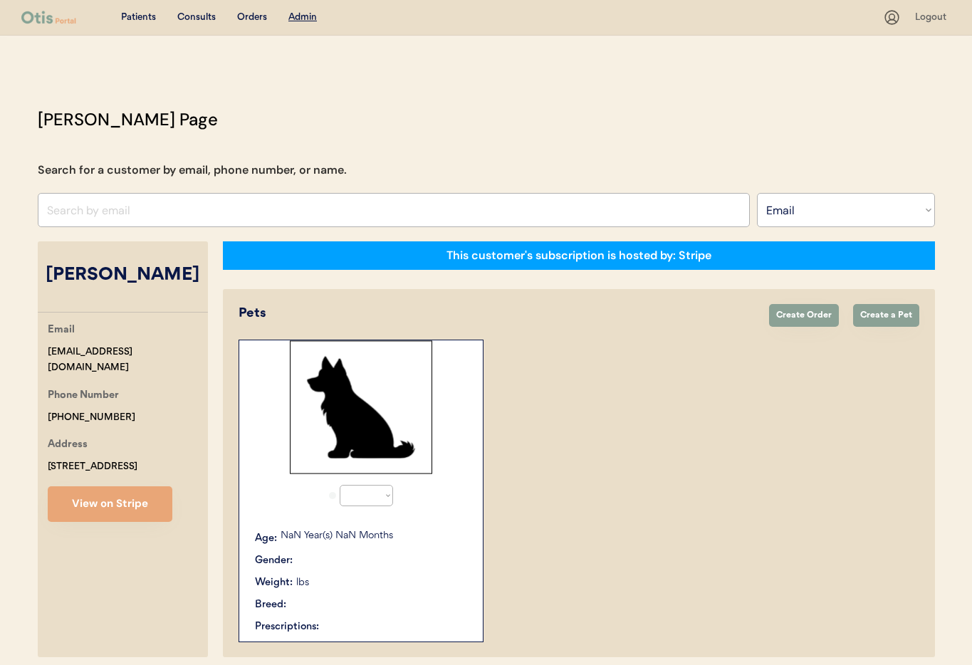
select select "true"
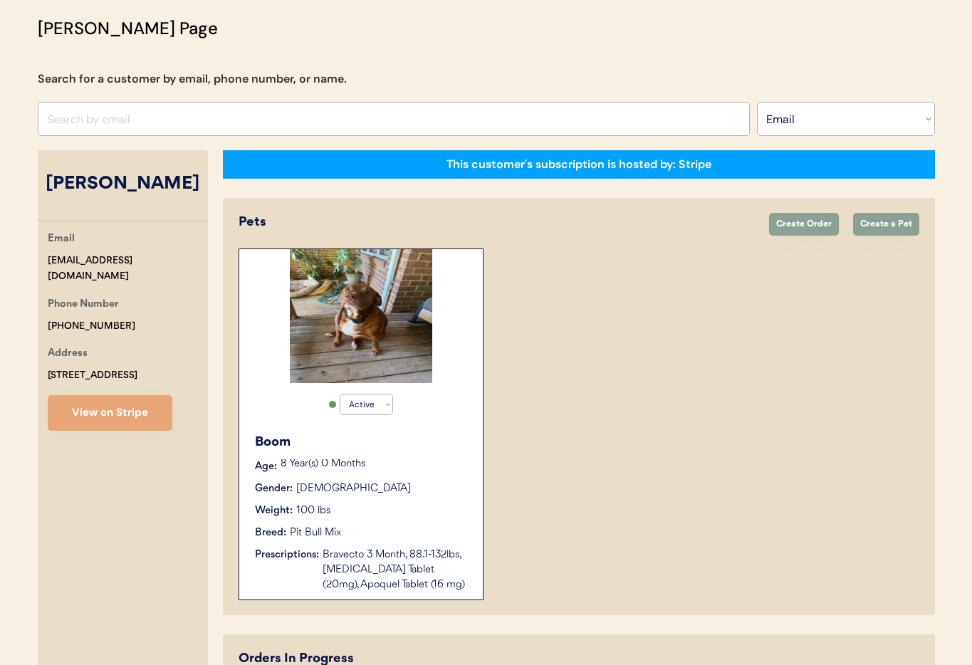
scroll to position [238, 0]
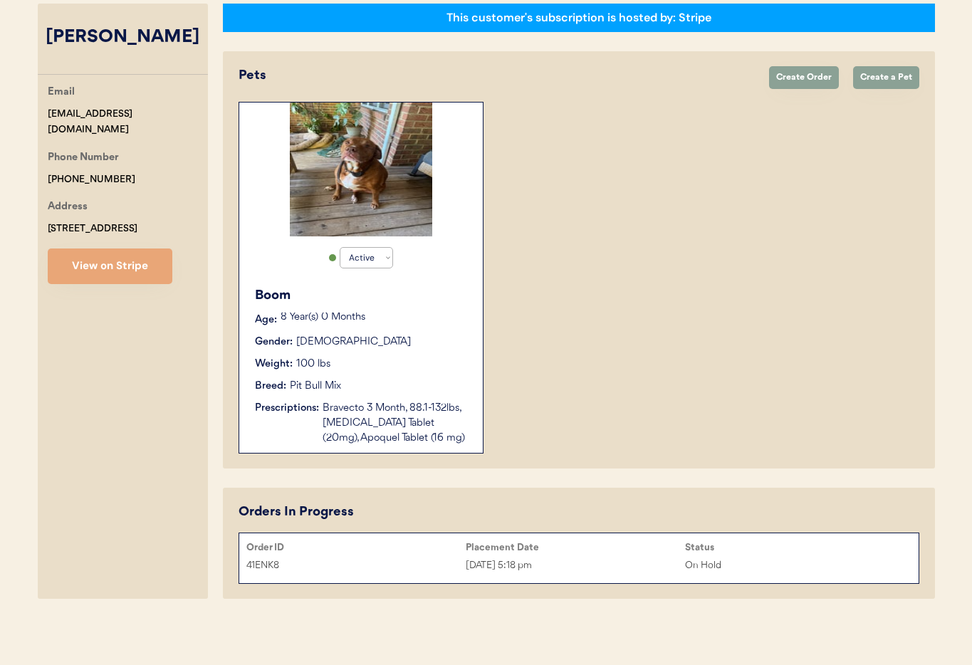
click at [411, 368] on div "Weight: 100 lbs" at bounding box center [362, 364] width 214 height 15
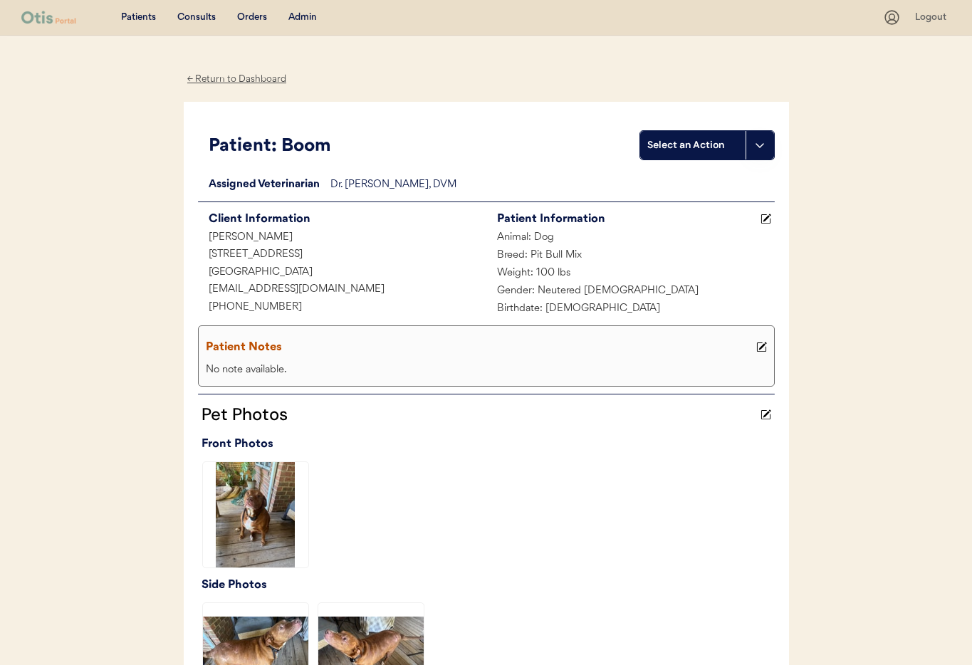
click at [216, 78] on div "← Return to Dashboard" at bounding box center [237, 79] width 107 height 16
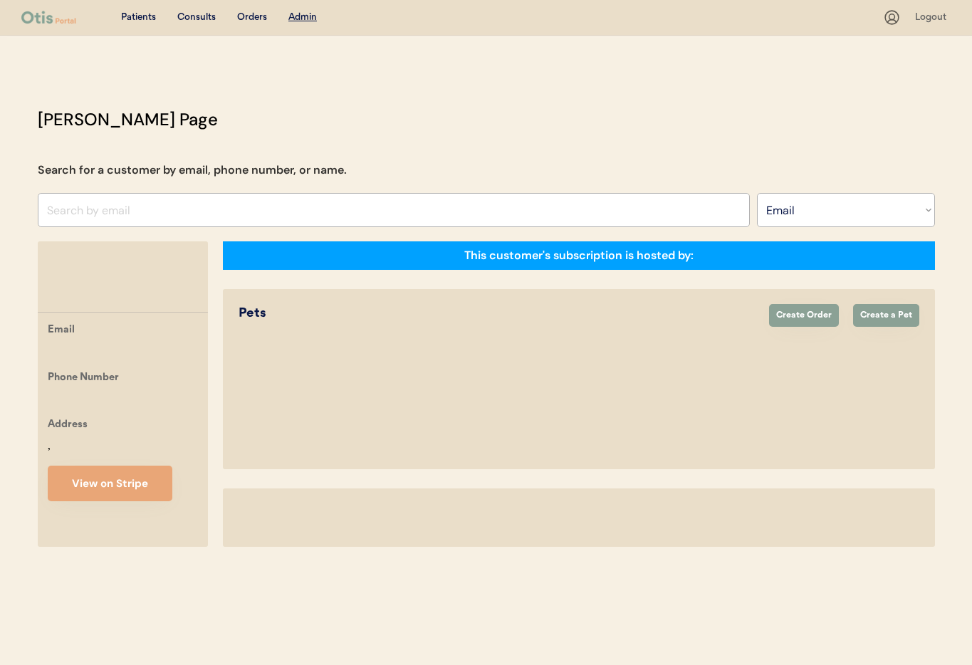
select select ""Email""
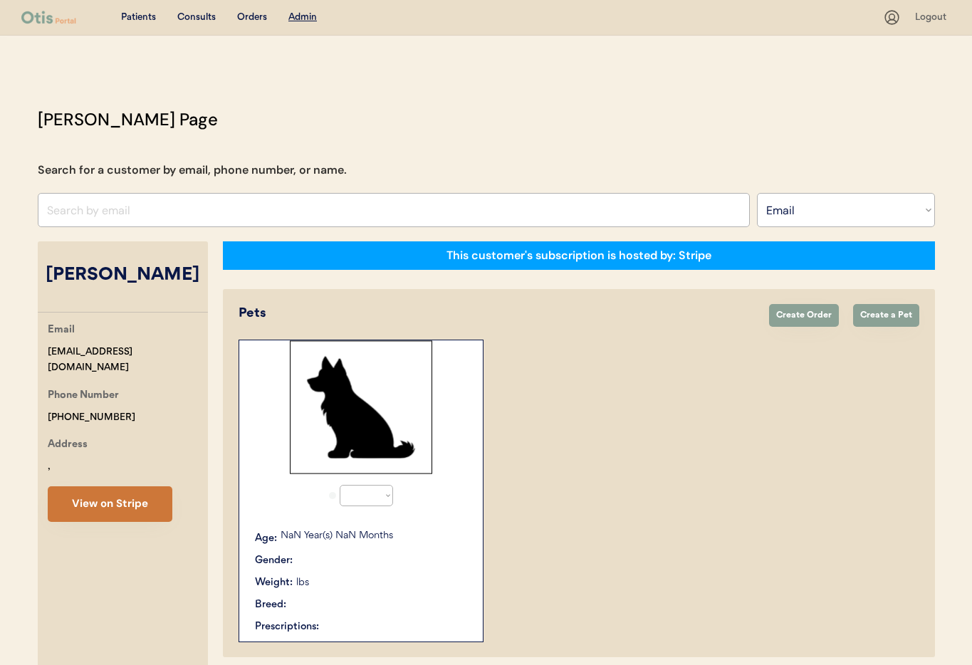
click at [120, 506] on button "View on Stripe" at bounding box center [110, 504] width 125 height 36
select select "true"
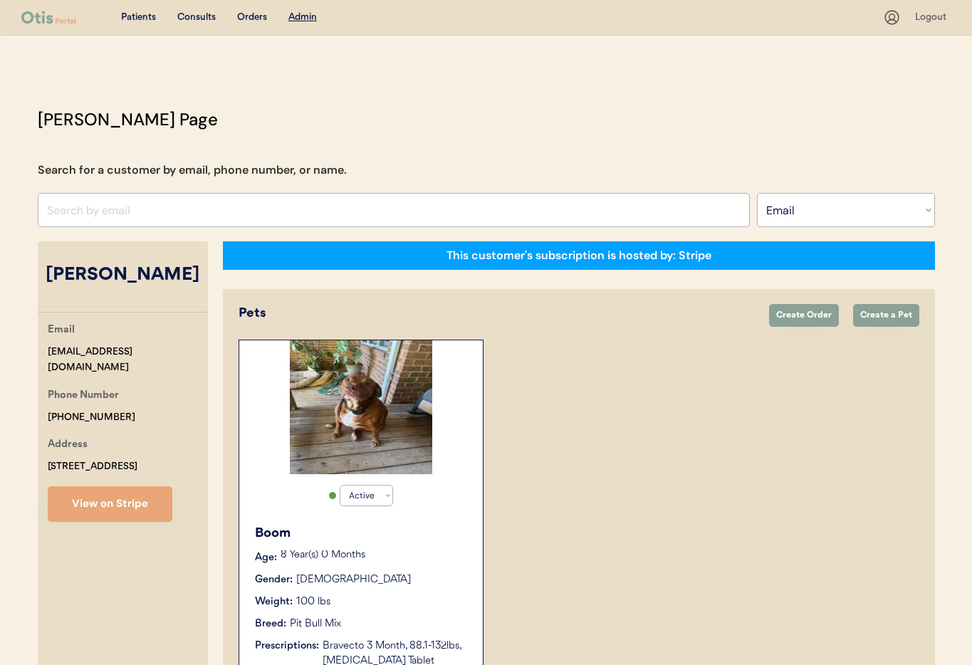
click at [359, 578] on div "Gender: Male" at bounding box center [362, 580] width 214 height 15
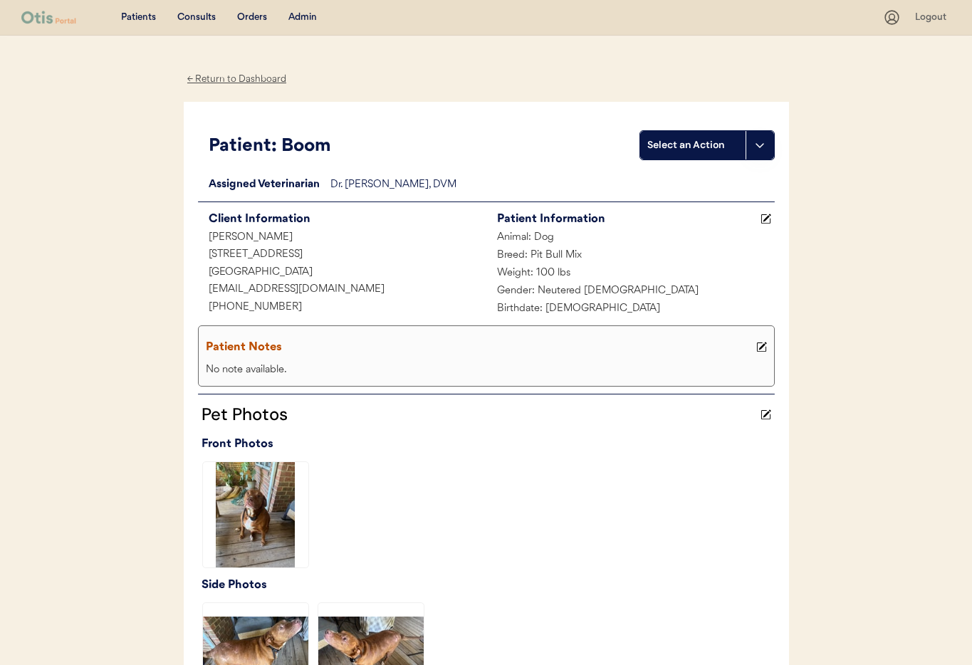
click at [222, 83] on div "← Return to Dashboard" at bounding box center [237, 79] width 107 height 16
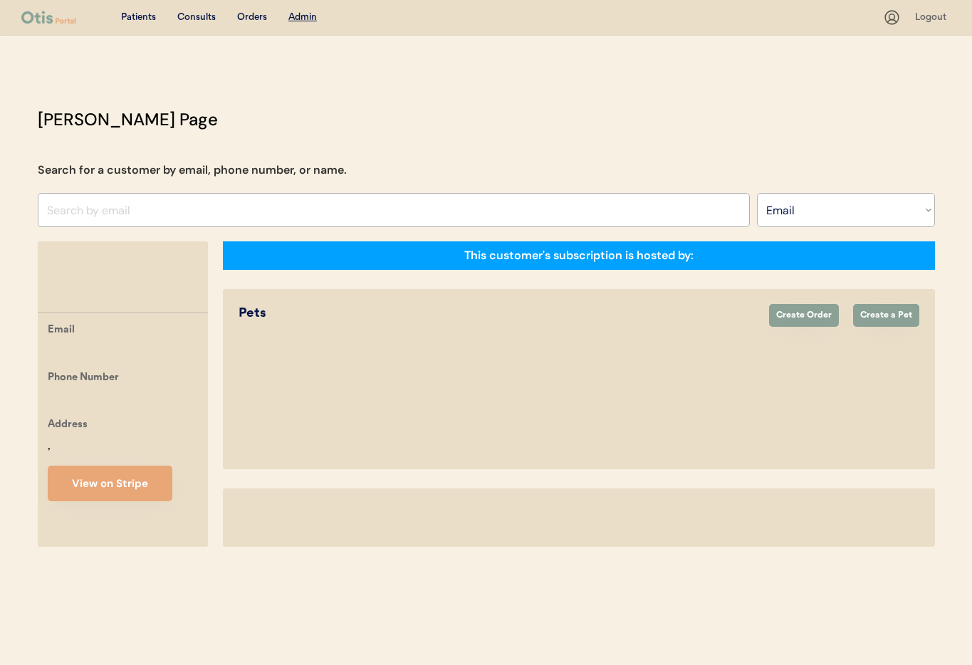
select select ""Email""
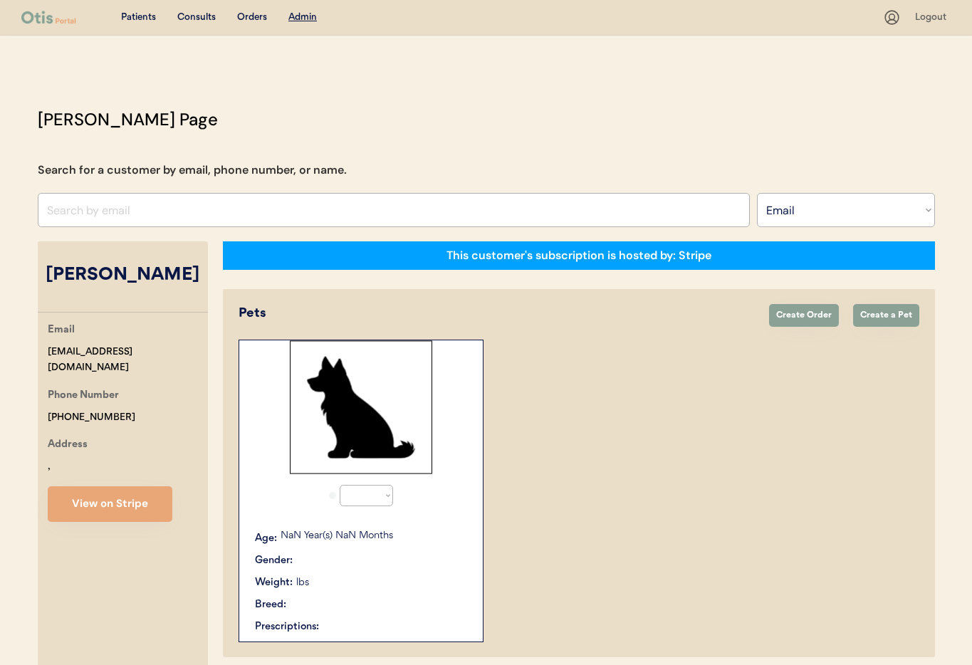
select select "true"
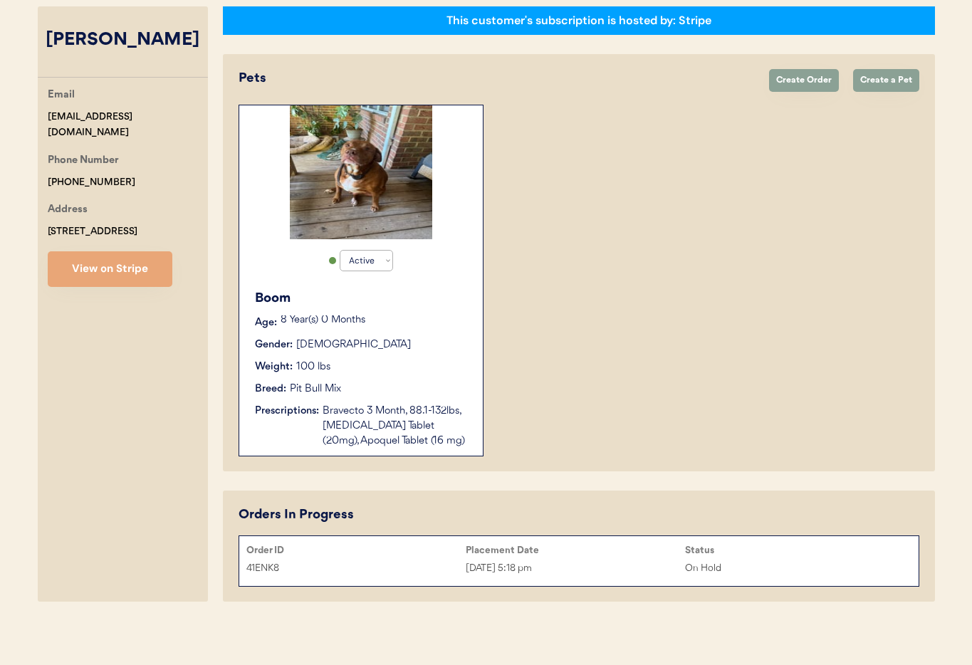
scroll to position [238, 0]
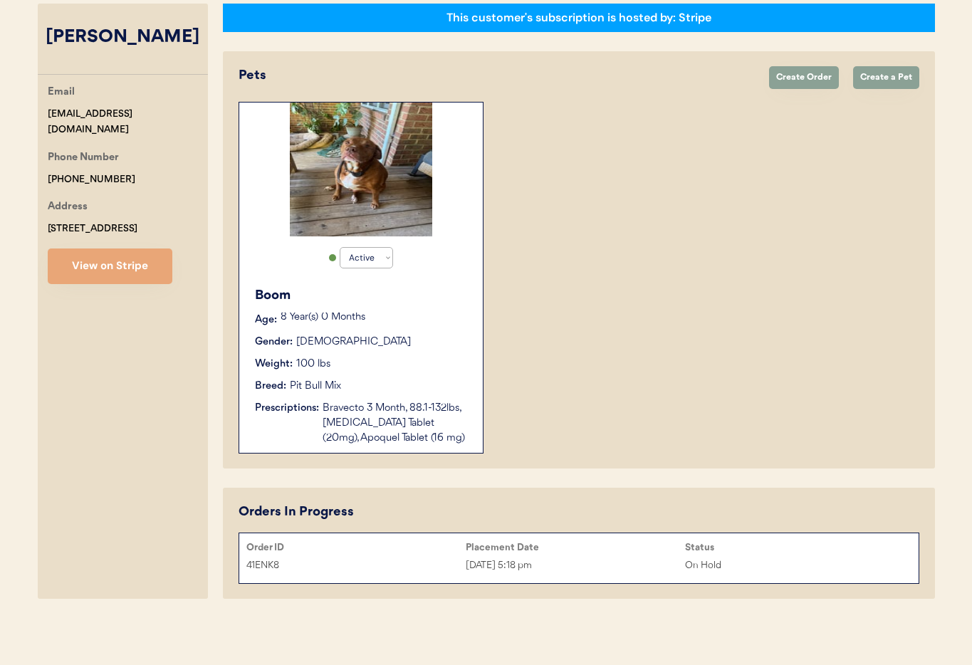
click at [602, 570] on div "[DATE] 5:18 pm" at bounding box center [575, 566] width 219 height 16
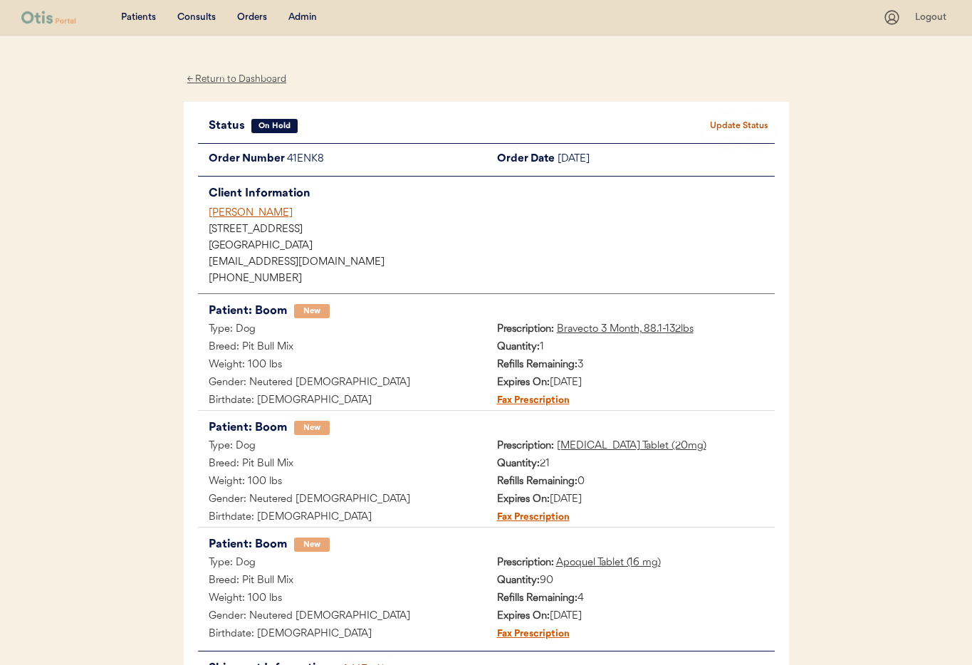
click at [722, 120] on button "Update Status" at bounding box center [739, 126] width 71 height 20
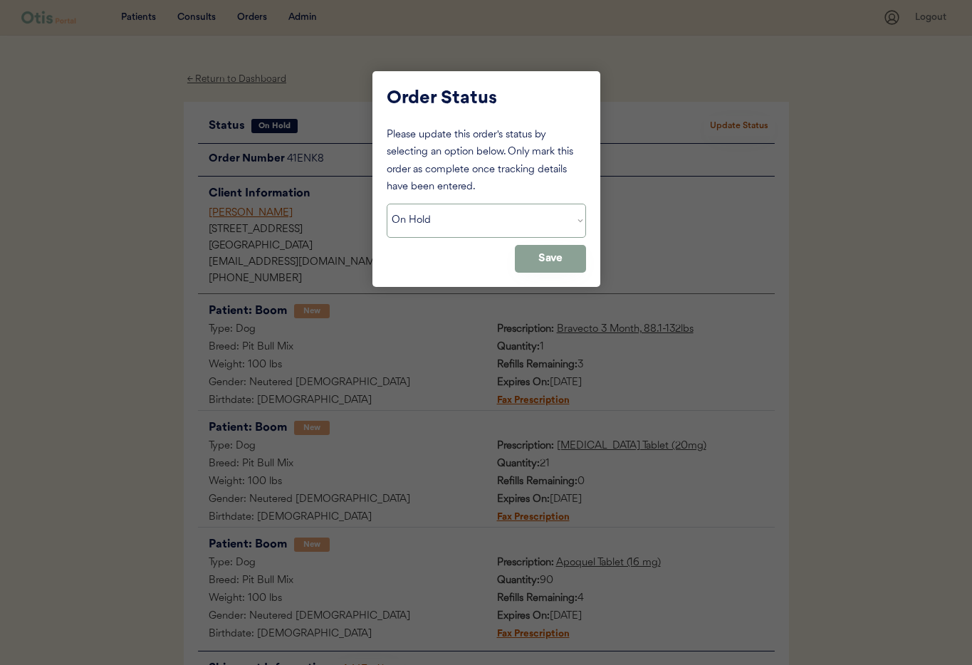
click at [478, 216] on select "Status On Hold New In Progress Complete Pending HW Consent Canceled" at bounding box center [486, 221] width 199 height 34
select select ""new""
click at [387, 204] on select "Status On Hold New In Progress Complete Pending HW Consent Canceled" at bounding box center [486, 221] width 199 height 34
click at [542, 259] on button "Save" at bounding box center [550, 259] width 71 height 28
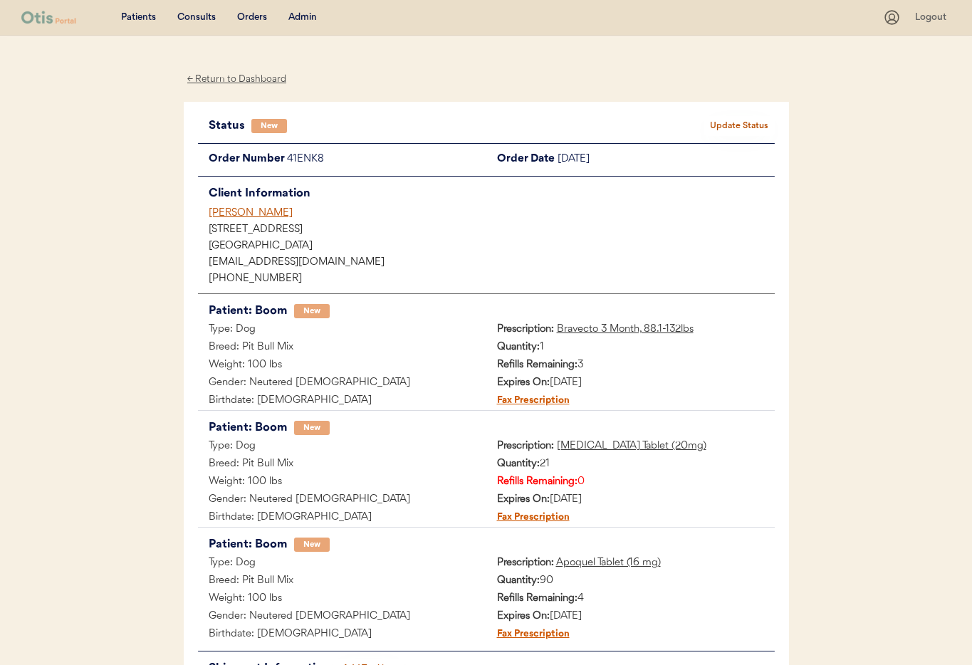
click at [233, 213] on div "[PERSON_NAME]" at bounding box center [492, 213] width 566 height 15
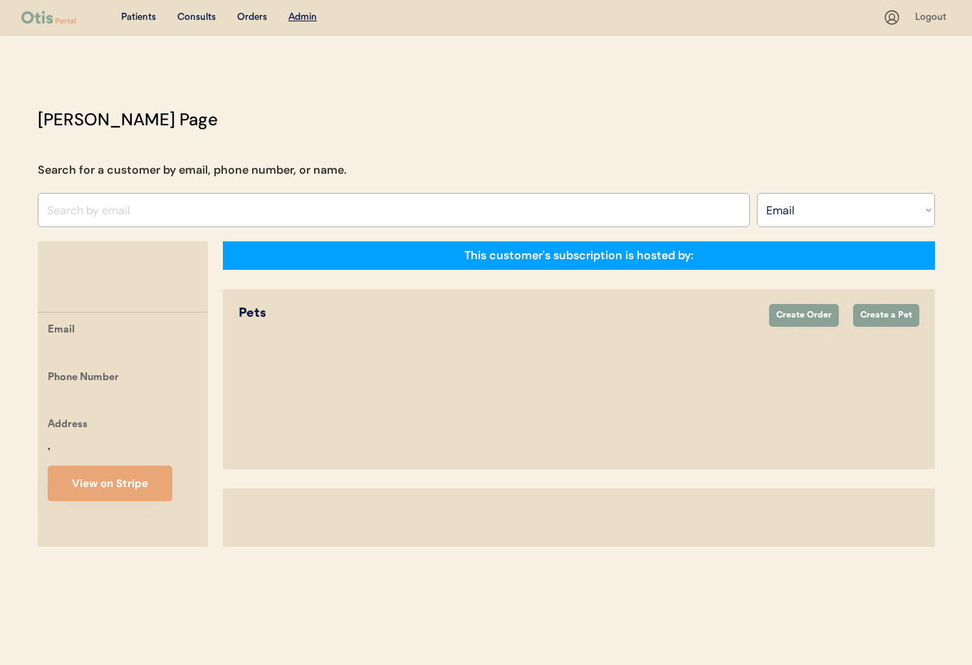
select select ""Email""
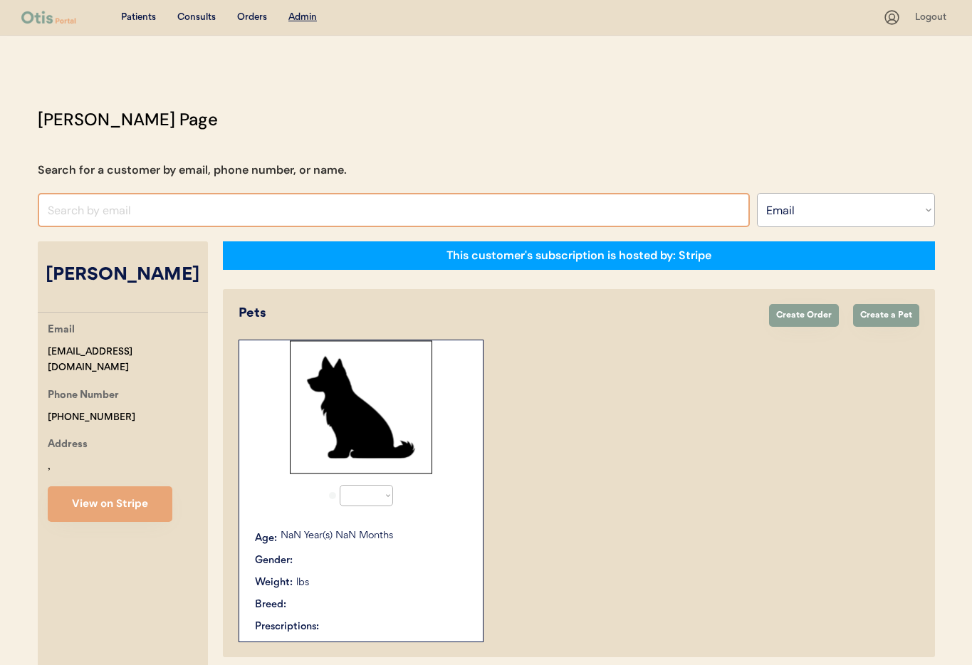
select select "true"
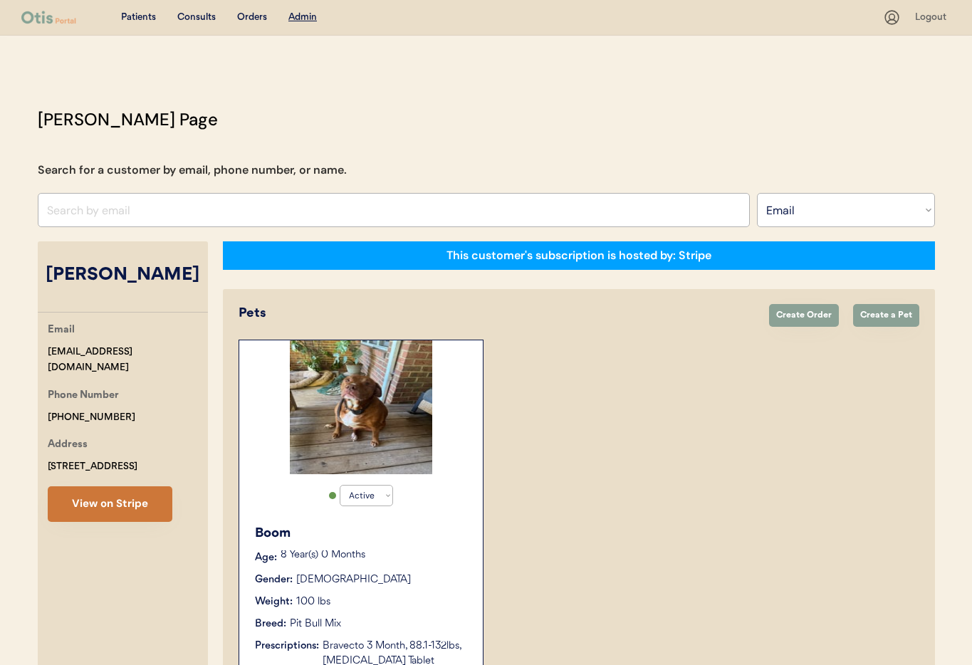
click at [102, 507] on button "View on Stripe" at bounding box center [110, 504] width 125 height 36
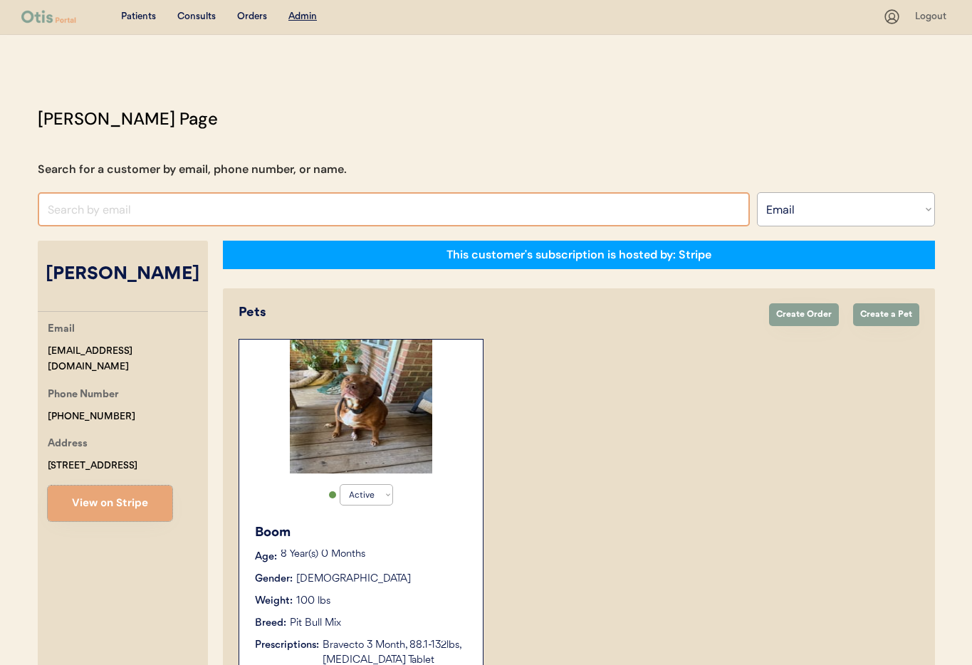
click at [277, 212] on input "input" at bounding box center [394, 209] width 712 height 34
click at [278, 212] on input "input" at bounding box center [394, 209] width 712 height 34
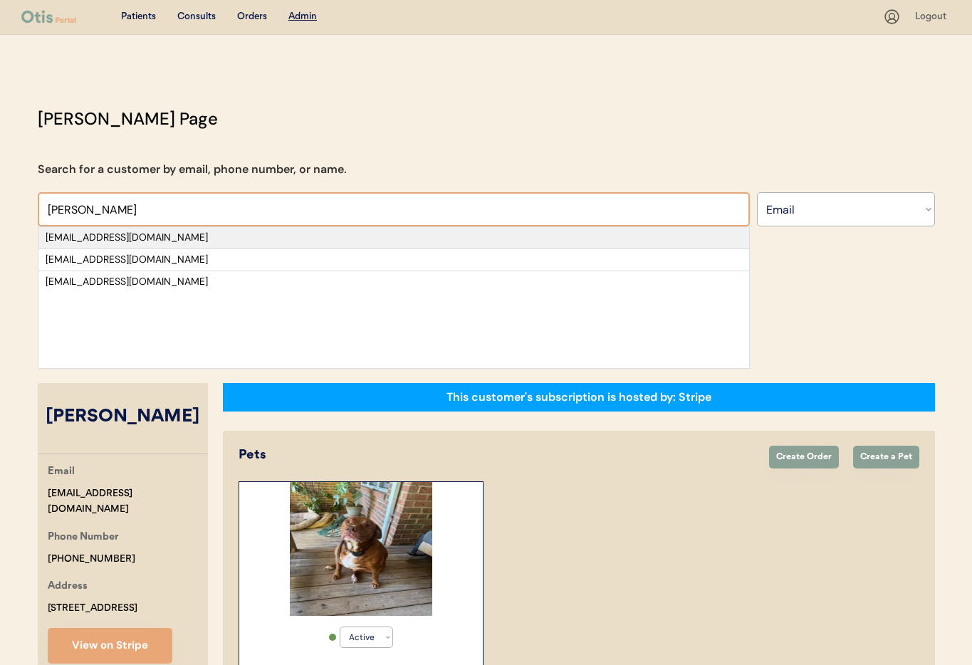
type input "Samantha"
click at [265, 236] on div "[EMAIL_ADDRESS][DOMAIN_NAME]" at bounding box center [394, 238] width 697 height 14
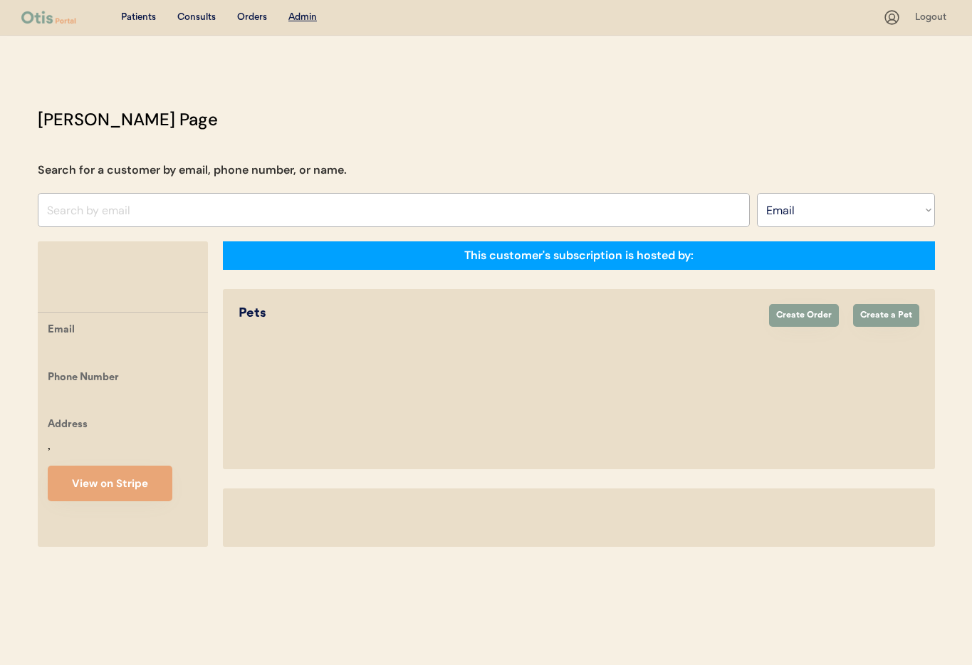
select select ""Email""
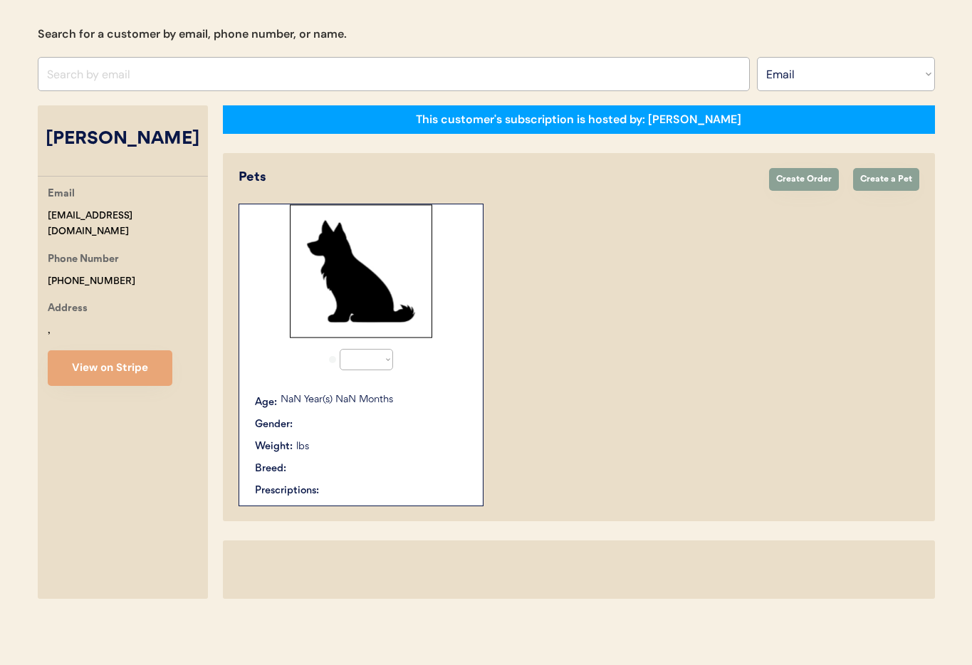
select select "true"
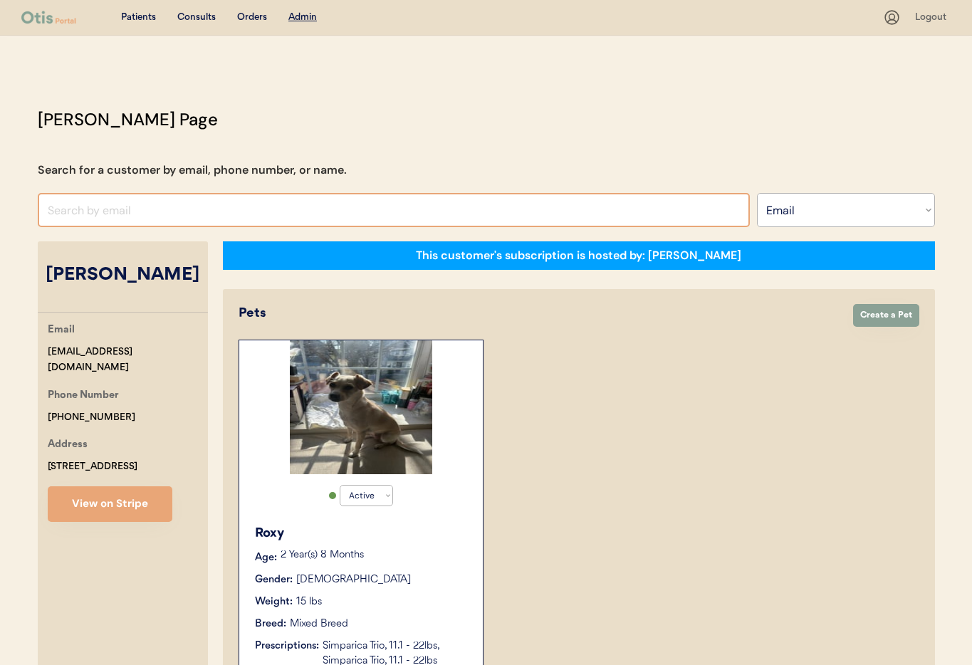
click at [150, 214] on input "input" at bounding box center [394, 210] width 712 height 34
click at [141, 215] on input "input" at bounding box center [394, 210] width 712 height 34
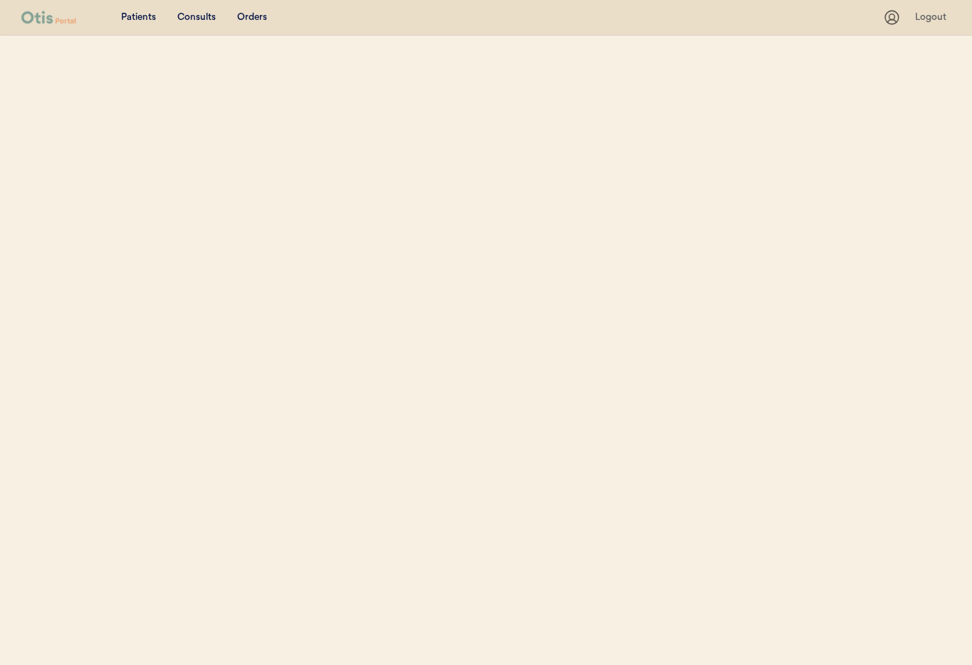
select select ""Email""
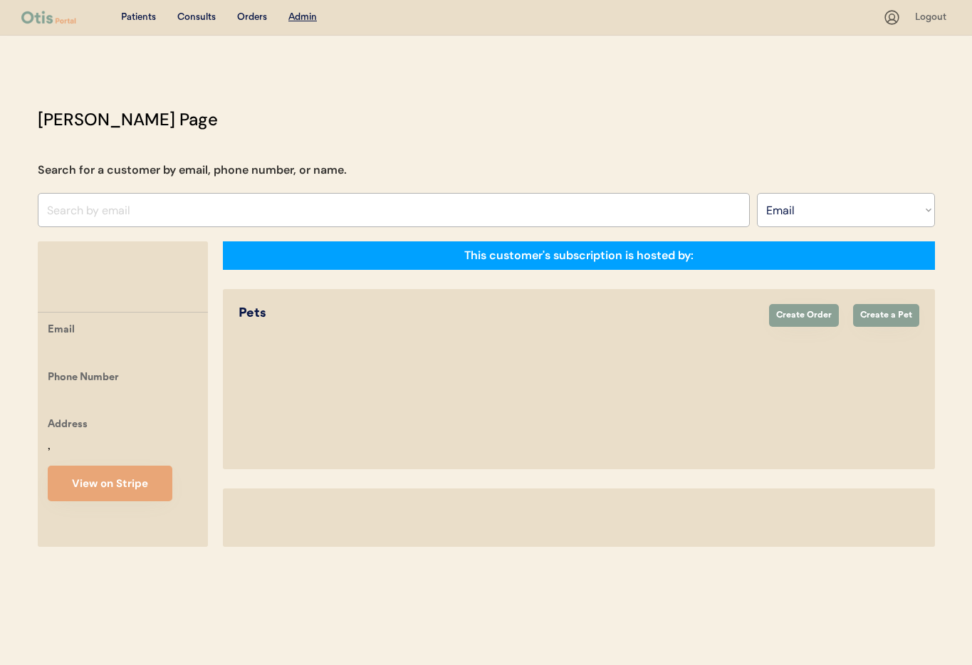
select select "true"
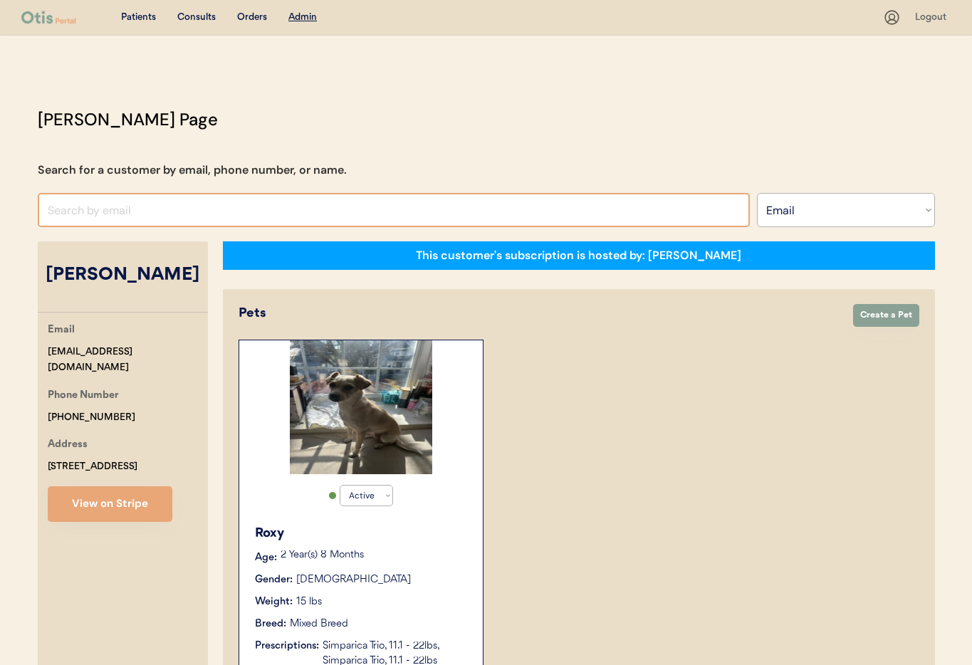
click at [128, 211] on input "input" at bounding box center [394, 210] width 712 height 34
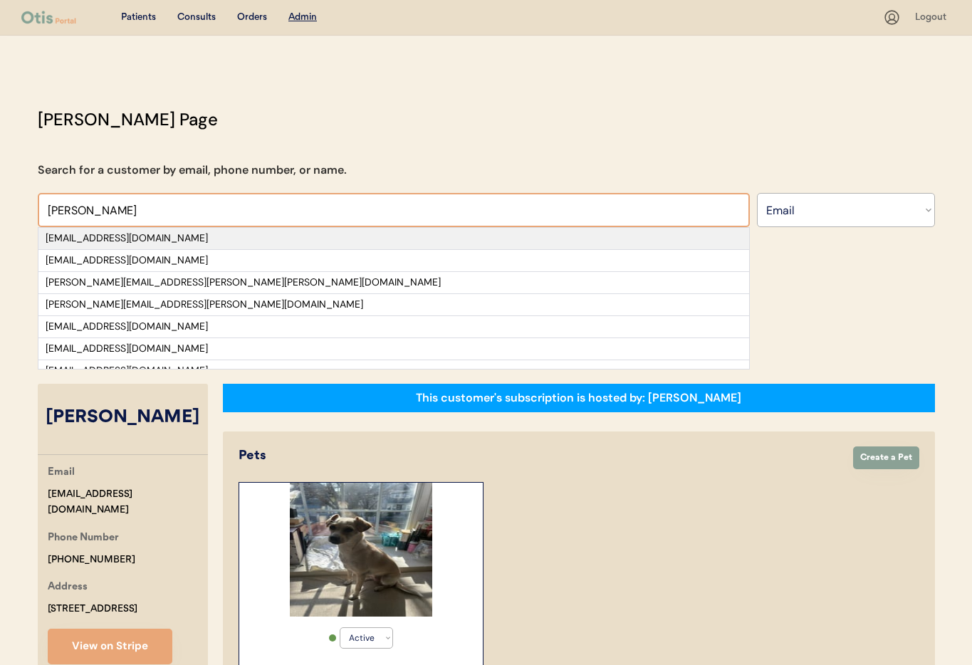
type input "[PERSON_NAME]"
click at [124, 238] on div "[EMAIL_ADDRESS][DOMAIN_NAME]" at bounding box center [394, 238] width 697 height 14
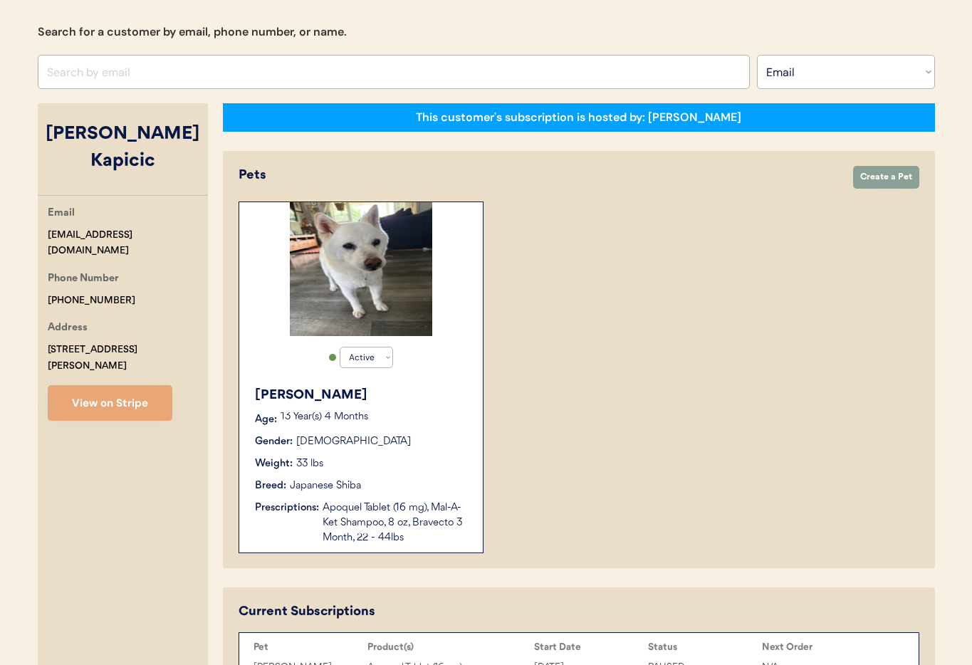
scroll to position [137, 0]
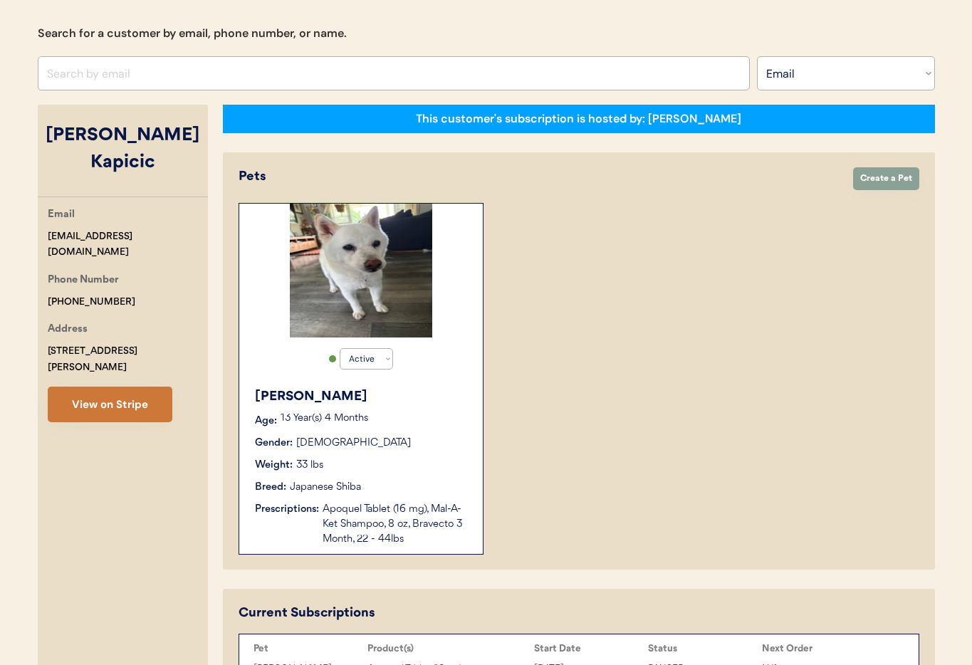
click at [71, 387] on button "View on Stripe" at bounding box center [110, 405] width 125 height 36
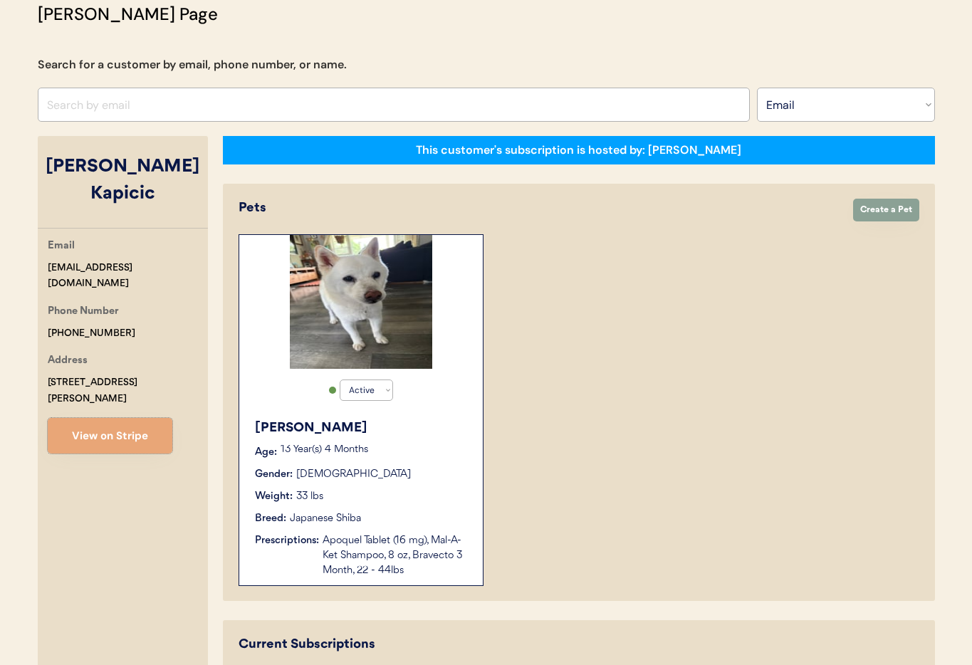
scroll to position [0, 0]
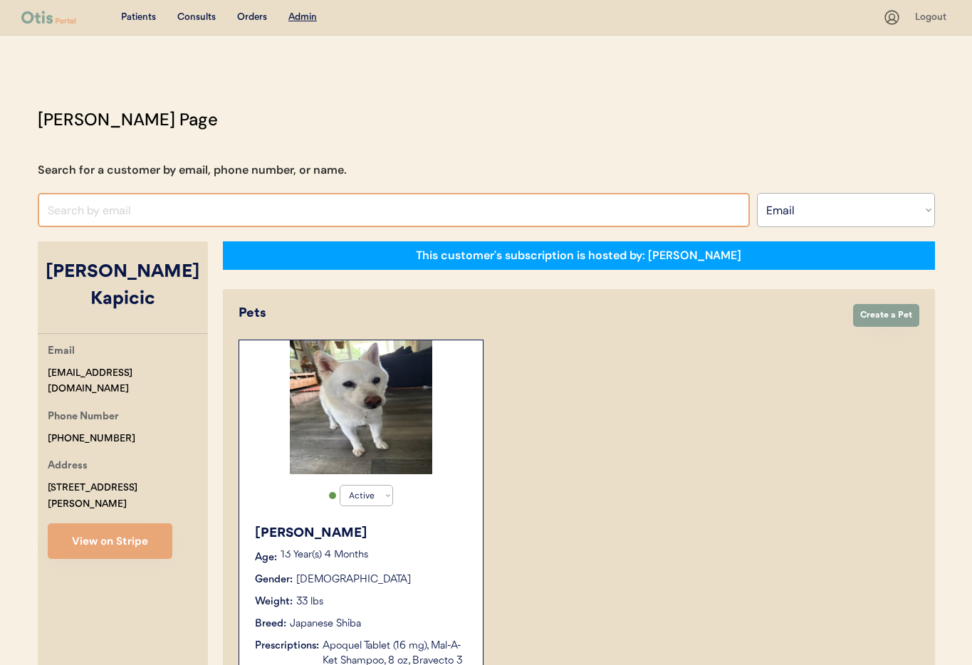
click at [127, 207] on input "input" at bounding box center [394, 210] width 712 height 34
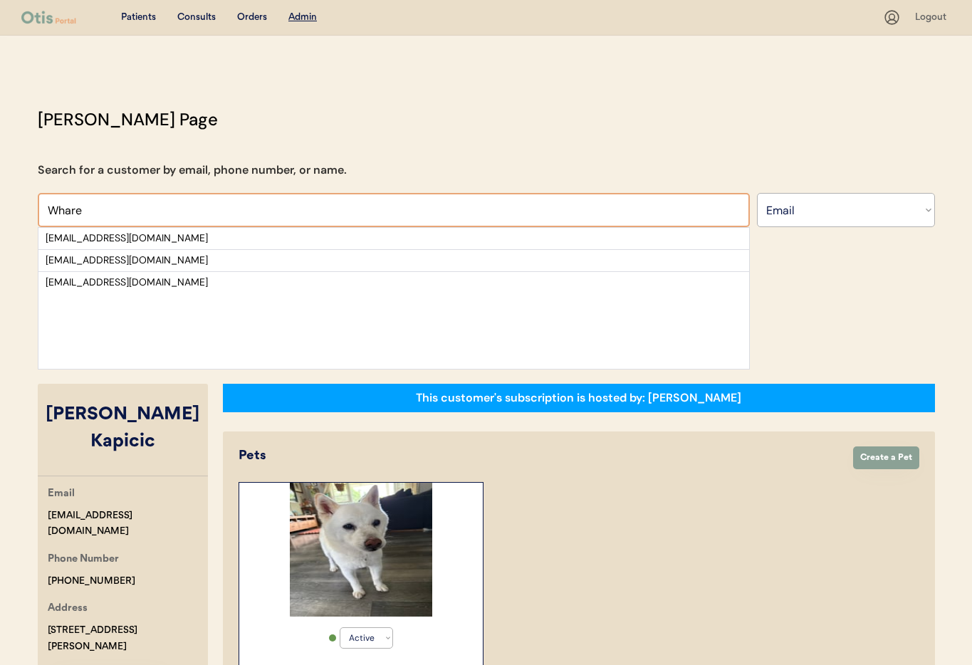
type input "Whare"
drag, startPoint x: 706, startPoint y: 583, endPoint x: 598, endPoint y: 559, distance: 110.2
click at [705, 583] on div "Active Active Inactive Betty Age: 13 Year(s) 4 Months Gender: Female Weight: 33…" at bounding box center [579, 658] width 681 height 352
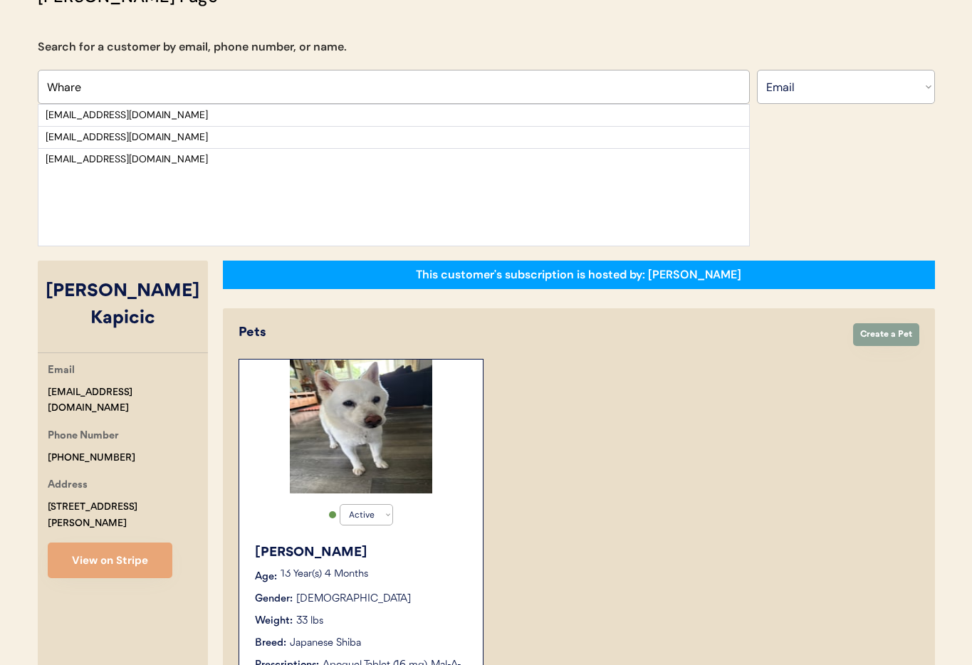
click at [392, 555] on div "Betty" at bounding box center [362, 552] width 214 height 19
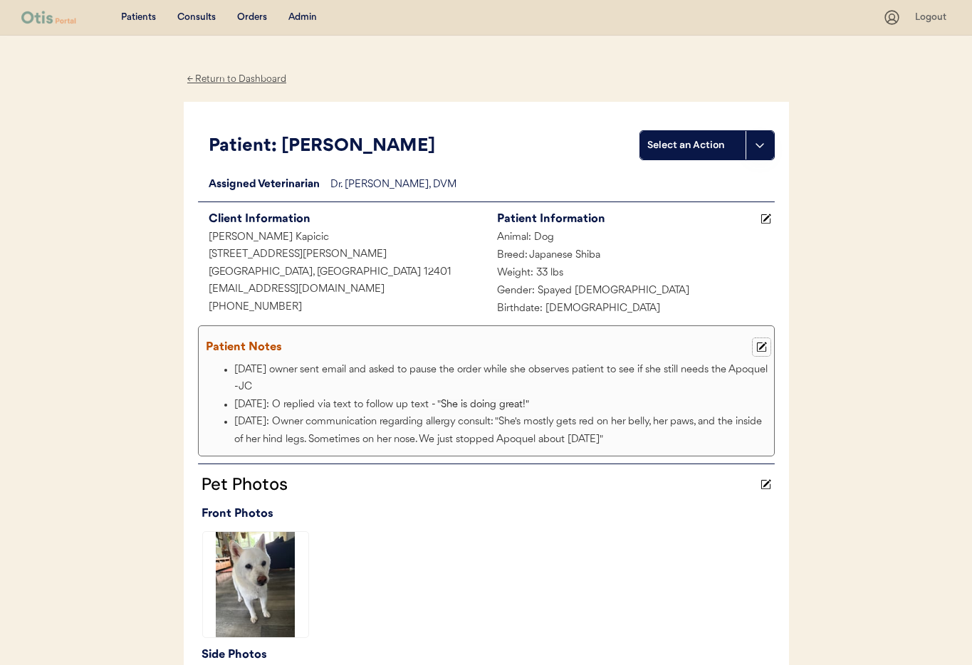
click at [763, 344] on use at bounding box center [761, 348] width 10 height 10
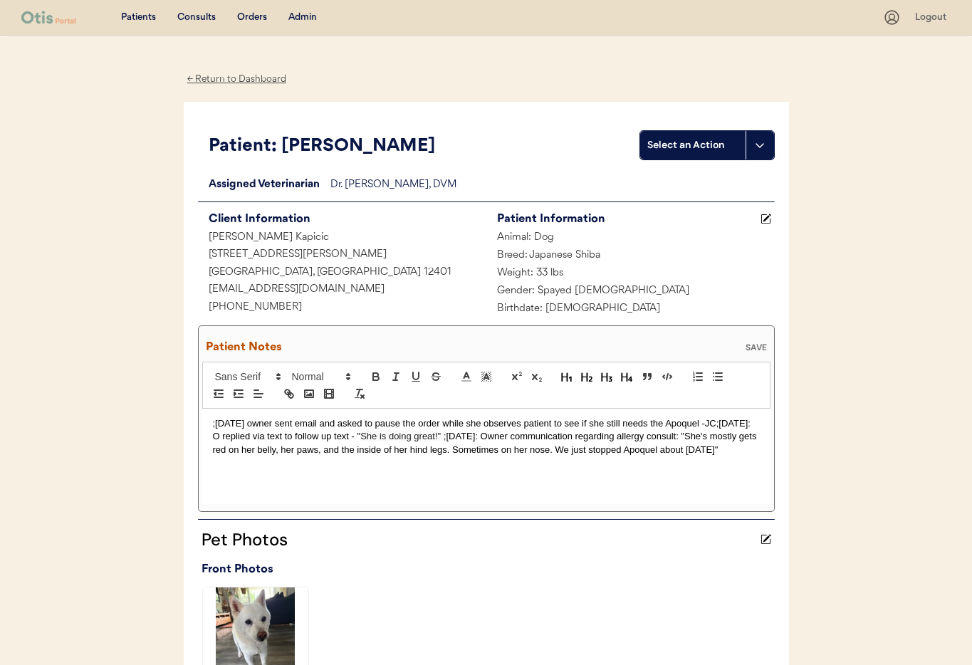
drag, startPoint x: 213, startPoint y: 425, endPoint x: 221, endPoint y: 433, distance: 11.6
click at [214, 425] on p ";9/21/25 owner sent email and asked to pause the order while she observes patie…" at bounding box center [486, 436] width 547 height 39
click at [753, 345] on div "SAVE" at bounding box center [756, 347] width 28 height 9
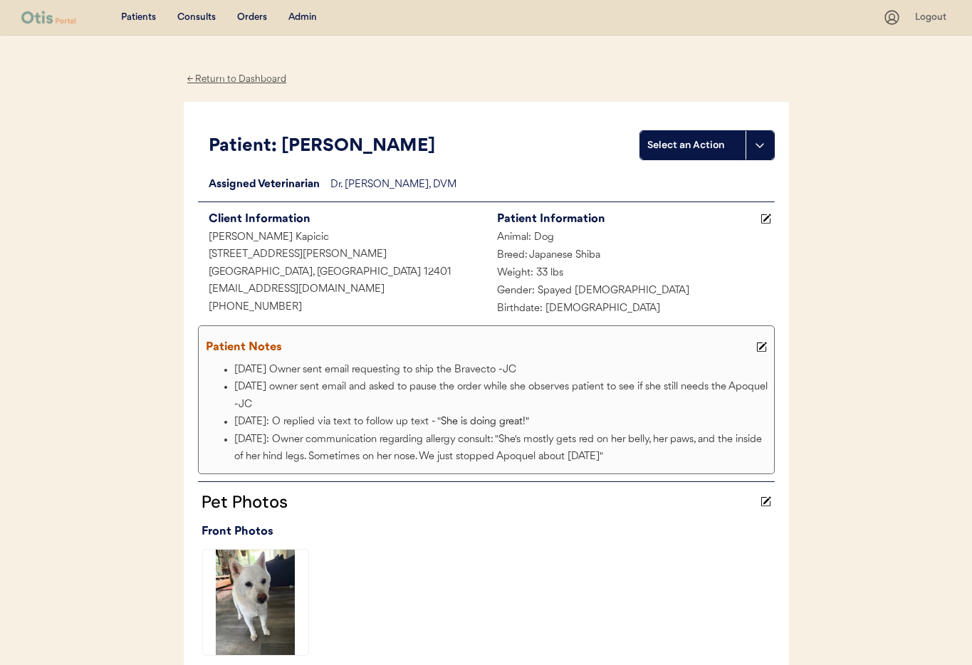
click at [214, 83] on div "← Return to Dashboard" at bounding box center [237, 79] width 107 height 16
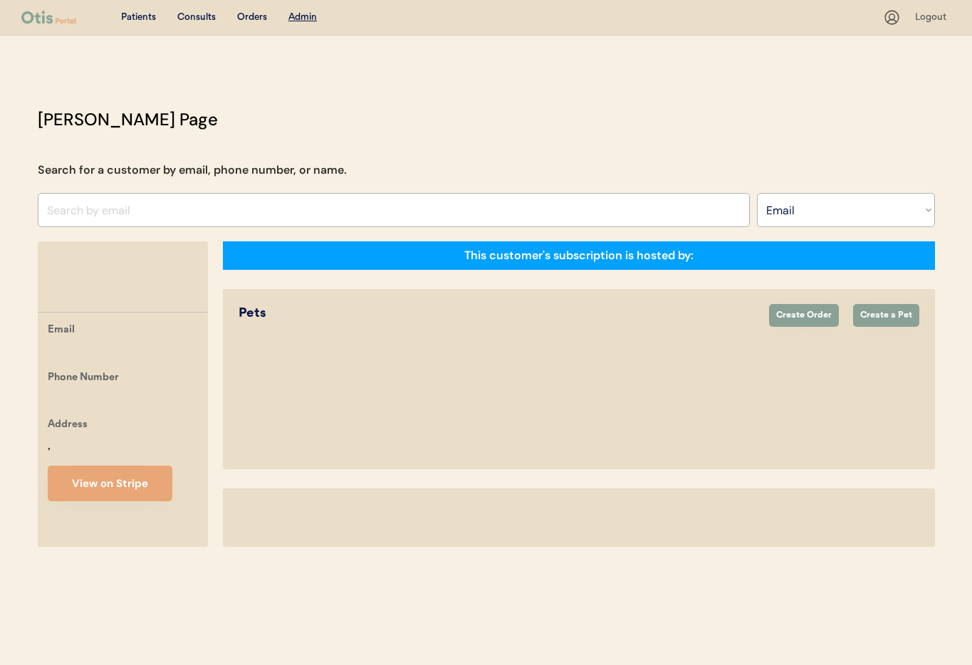
select select ""Email""
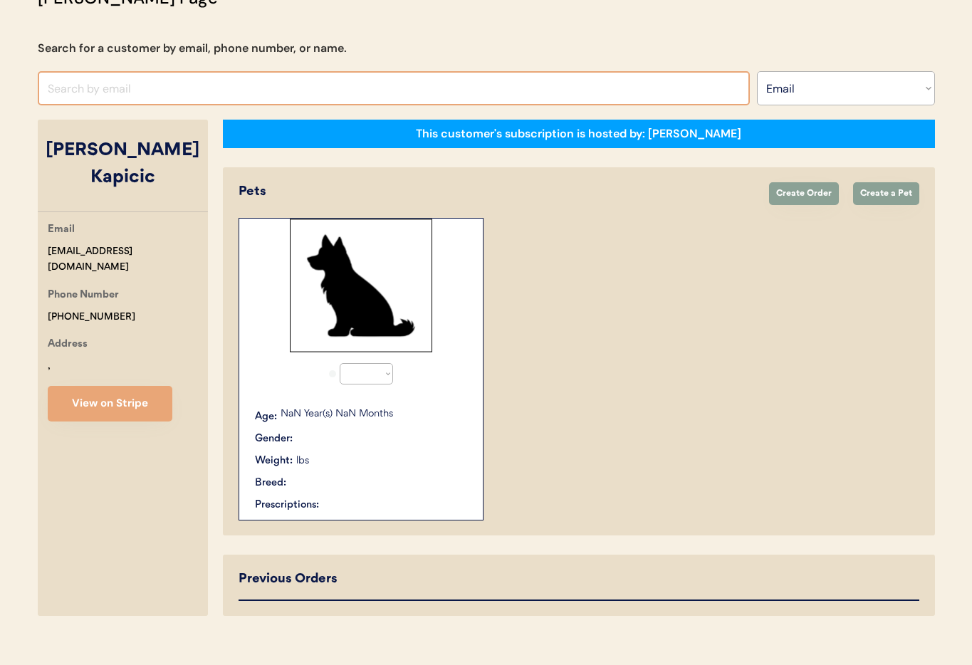
select select "true"
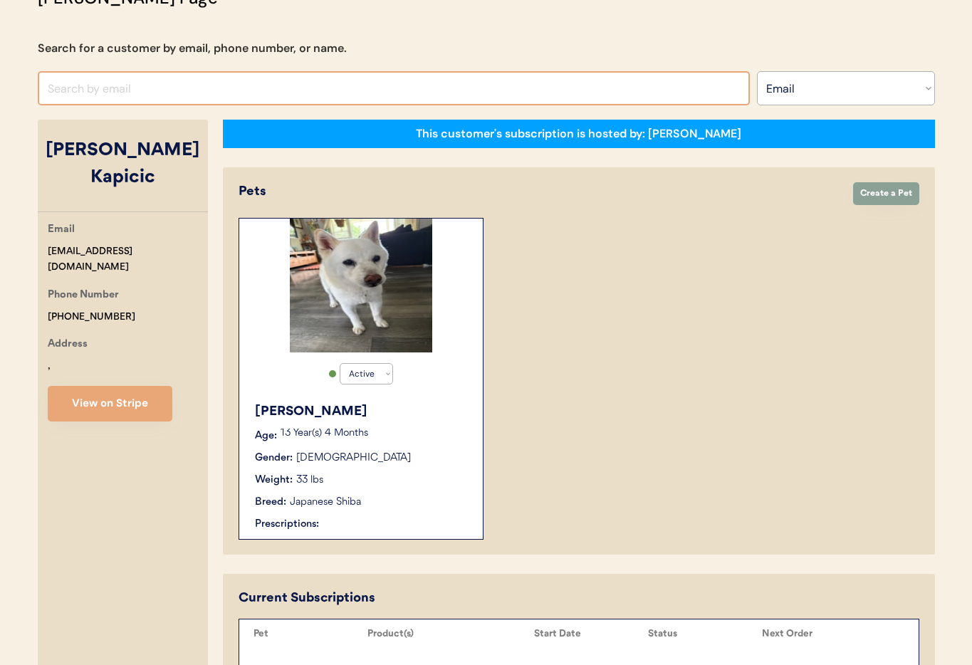
click at [193, 83] on input "input" at bounding box center [394, 88] width 712 height 34
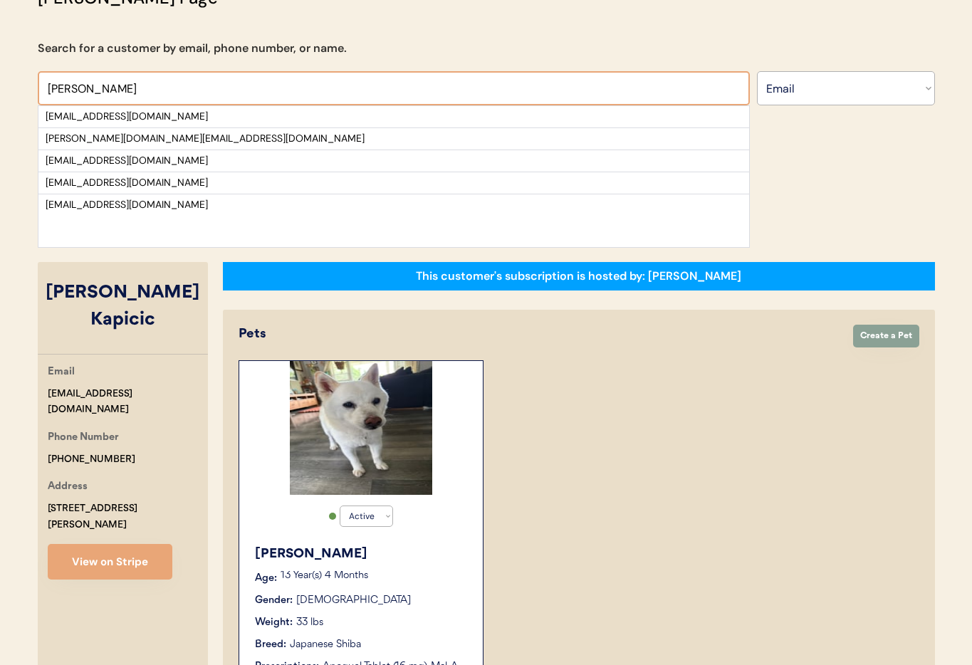
scroll to position [110, 0]
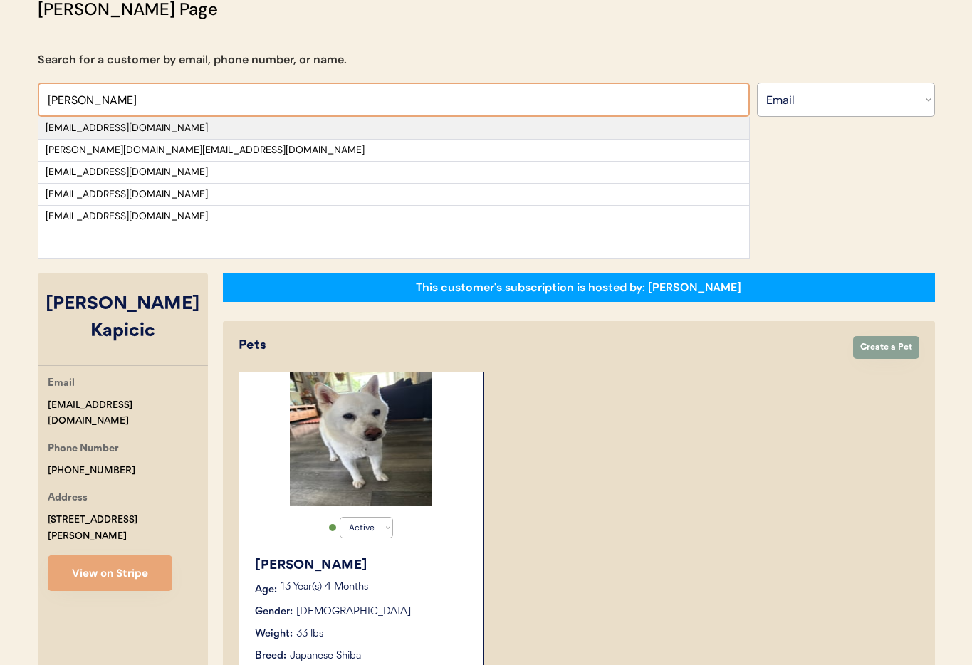
type input "[PERSON_NAME]"
click at [209, 120] on div "[EMAIL_ADDRESS][DOMAIN_NAME]" at bounding box center [393, 128] width 711 height 21
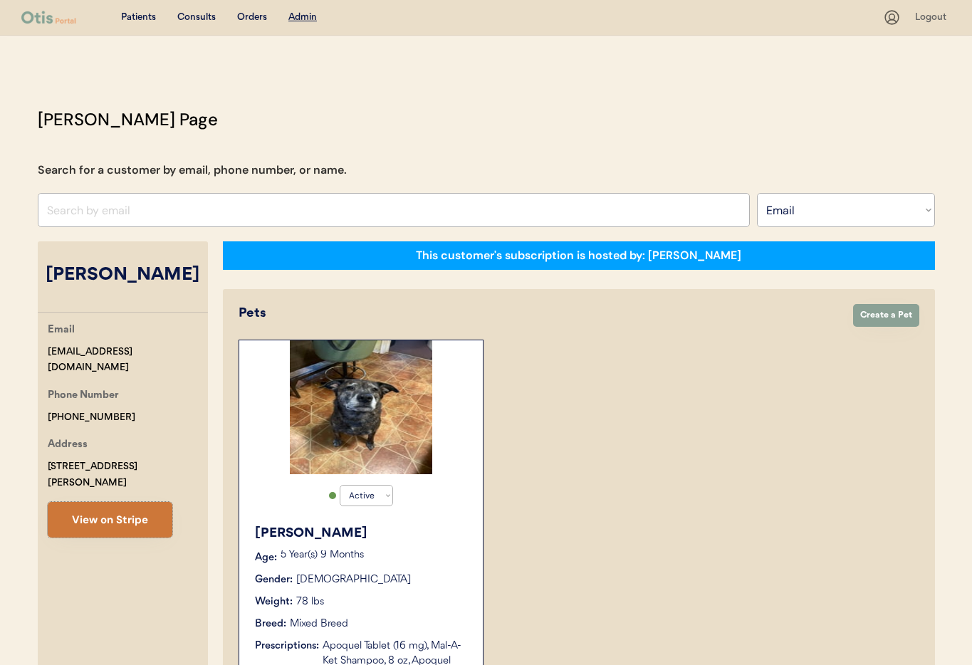
click at [121, 502] on button "View on Stripe" at bounding box center [110, 520] width 125 height 36
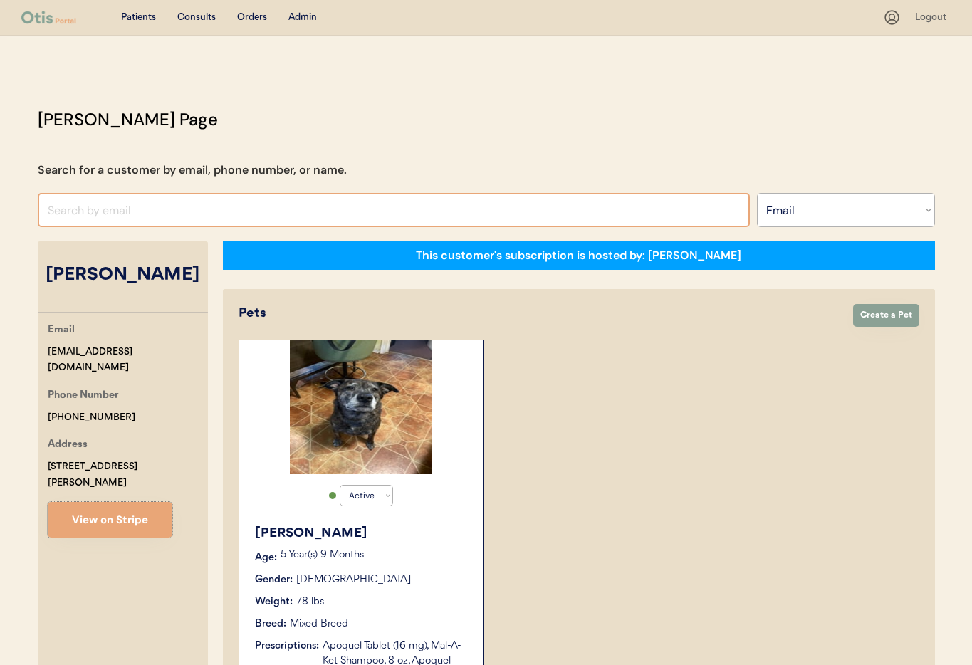
click at [160, 212] on input "input" at bounding box center [394, 210] width 712 height 34
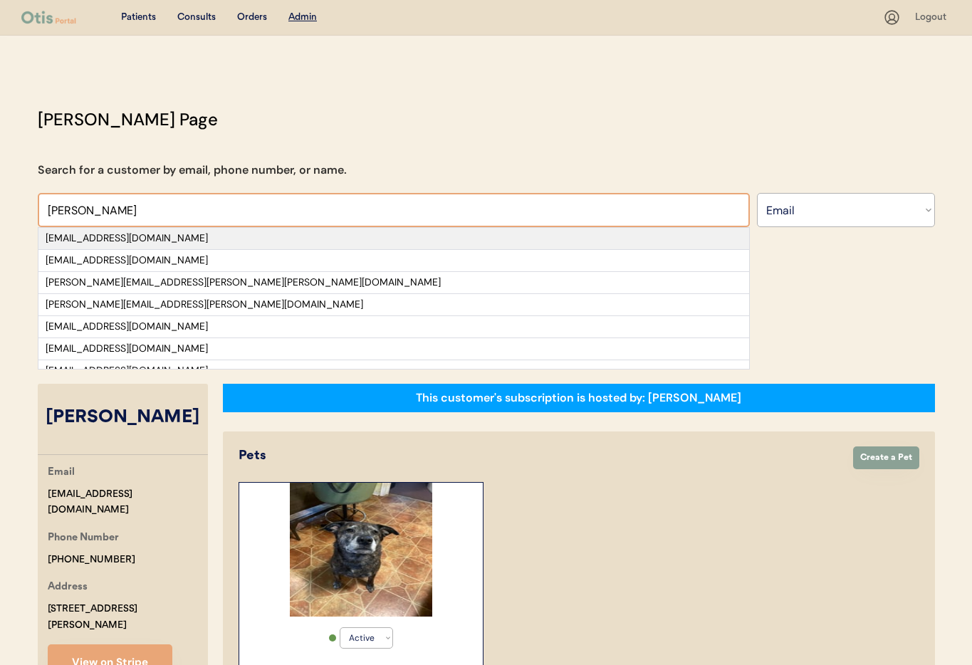
type input "[PERSON_NAME]"
click at [162, 238] on div "[EMAIL_ADDRESS][DOMAIN_NAME]" at bounding box center [394, 238] width 697 height 14
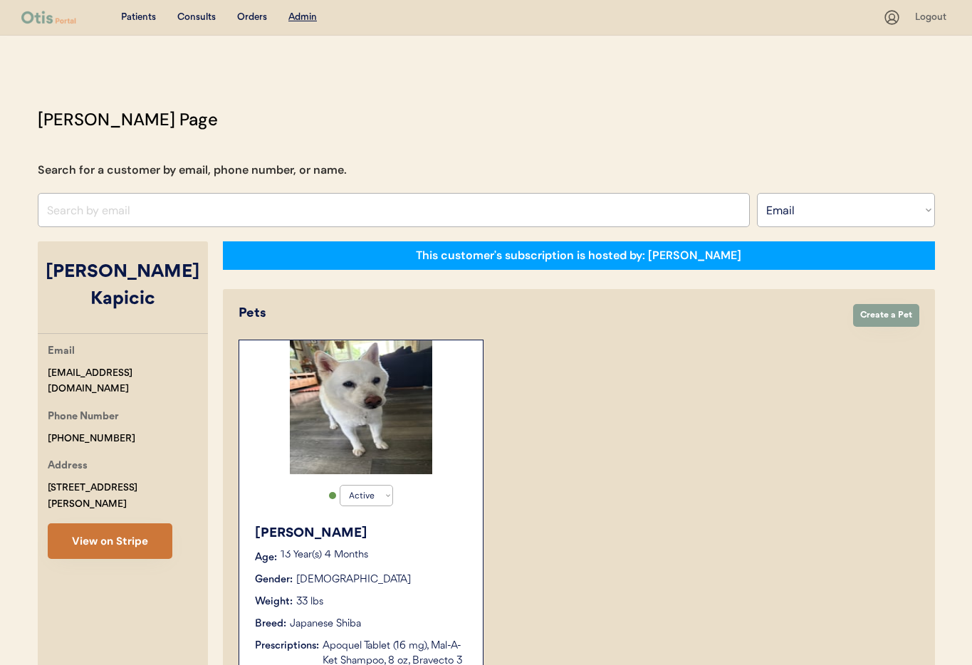
click at [121, 524] on button "View on Stripe" at bounding box center [110, 542] width 125 height 36
click at [137, 524] on button "View on Stripe" at bounding box center [110, 542] width 125 height 36
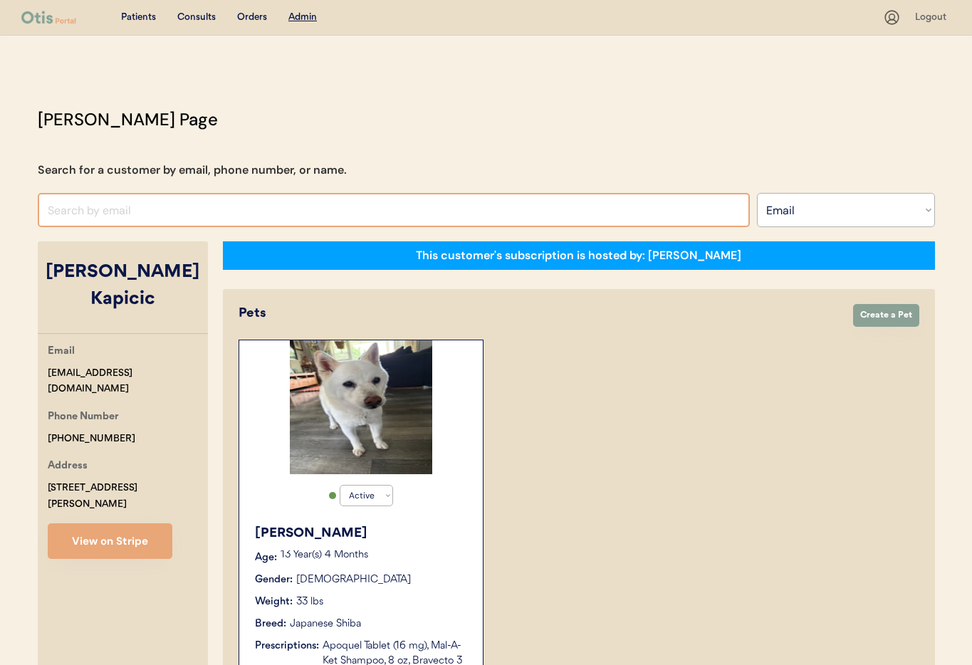
paste input "[EMAIL_ADDRESS][DOMAIN_NAME]"
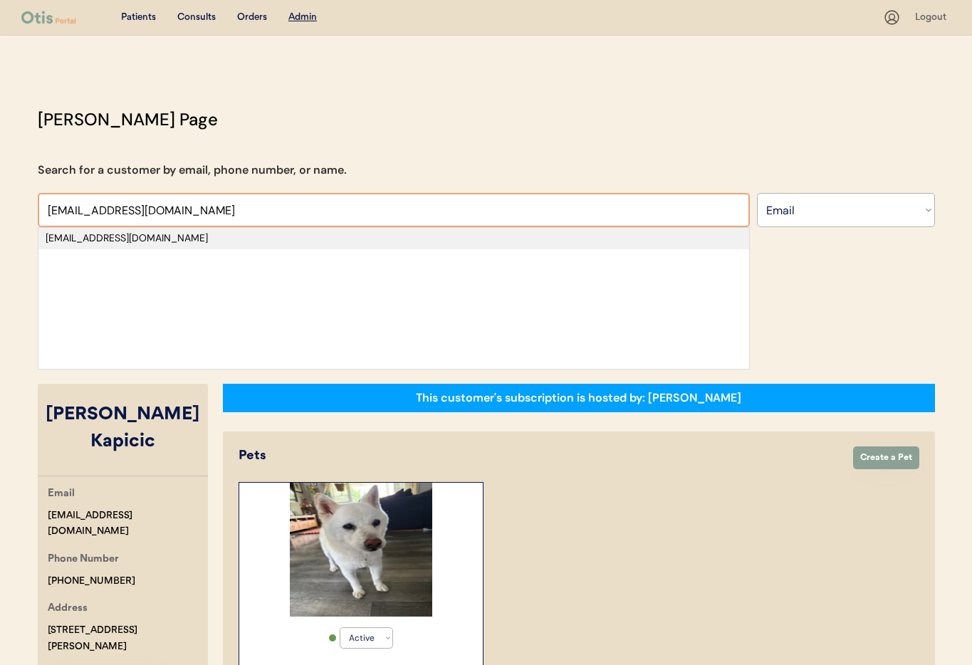
type input "[EMAIL_ADDRESS][DOMAIN_NAME]"
click at [181, 243] on div "[EMAIL_ADDRESS][DOMAIN_NAME]" at bounding box center [394, 238] width 697 height 14
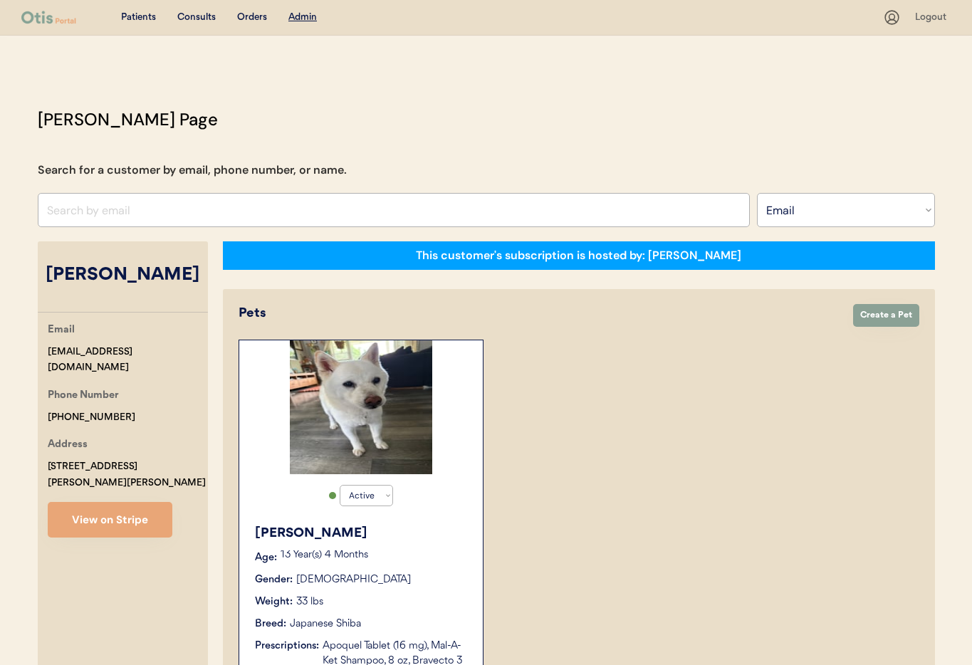
select select "true"
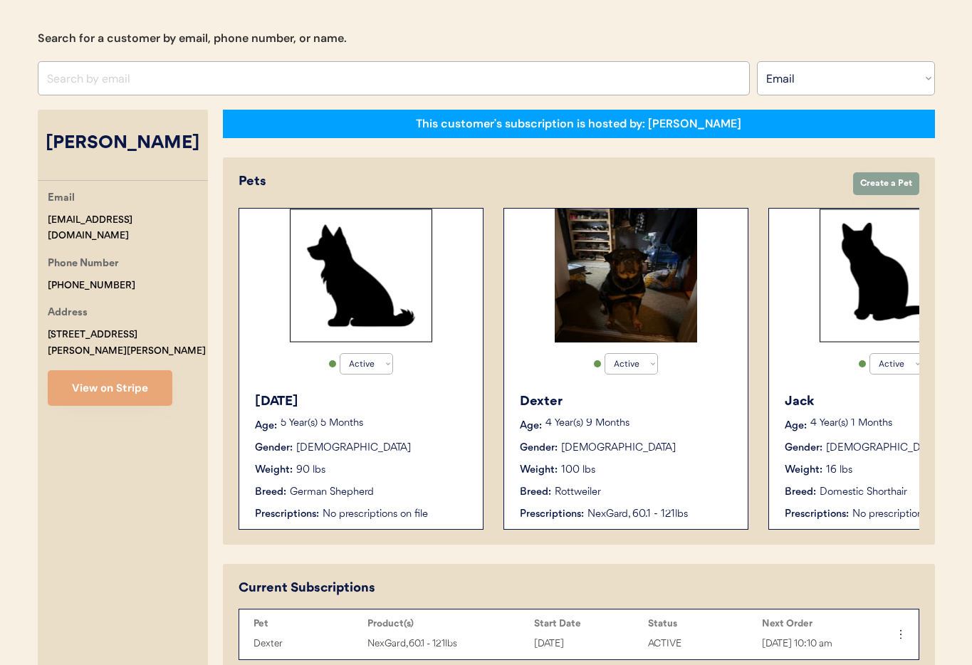
scroll to position [80, 0]
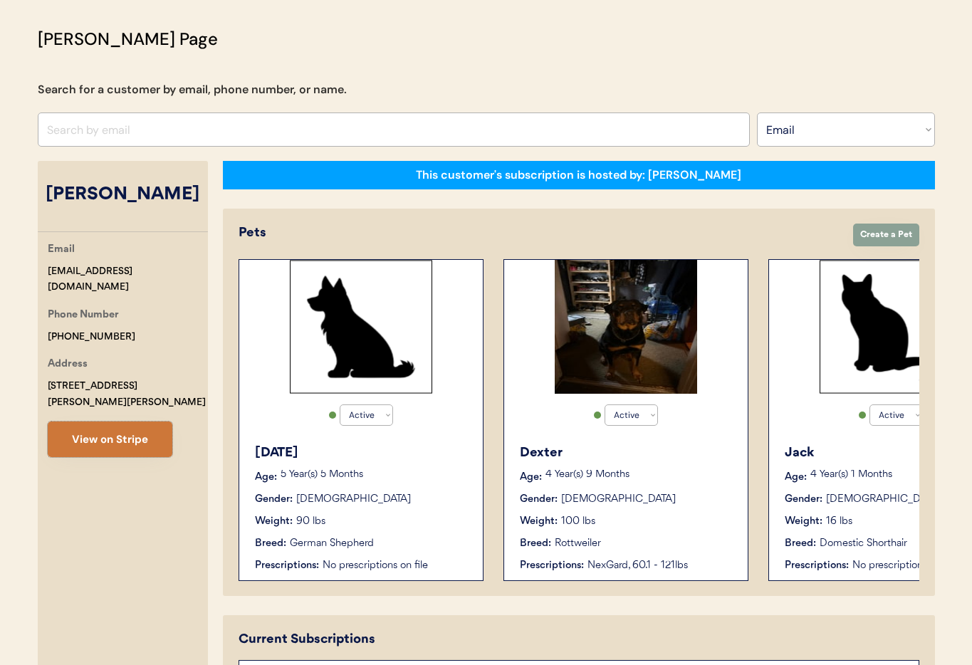
click at [66, 425] on button "View on Stripe" at bounding box center [110, 440] width 125 height 36
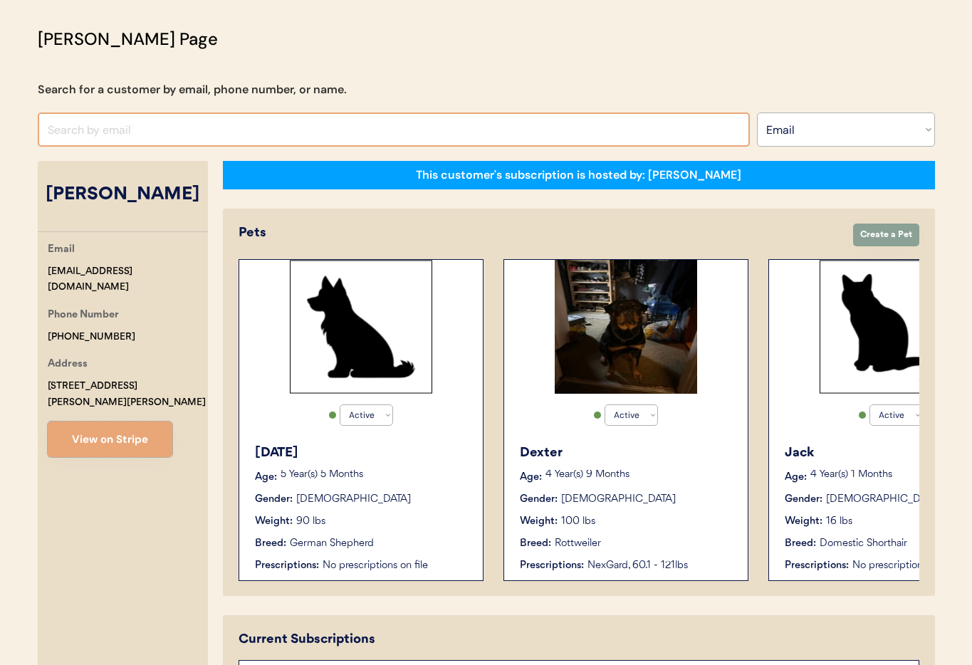
click at [198, 132] on input "input" at bounding box center [394, 130] width 712 height 34
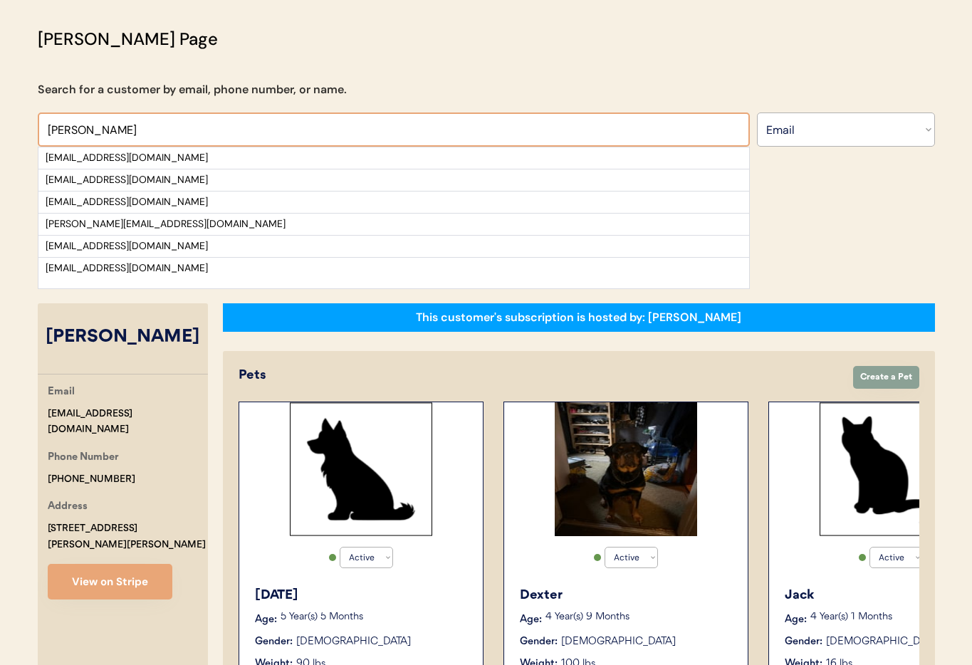
click at [98, 133] on input "input" at bounding box center [394, 130] width 712 height 34
drag, startPoint x: 26, startPoint y: 125, endPoint x: 16, endPoint y: 125, distance: 10.0
click at [13, 125] on div "Patients Consults Orders Admin Logout Otis Admin Page Search for a customer by …" at bounding box center [486, 489] width 972 height 1139
paste input "[EMAIL_ADDRESS][DOMAIN_NAME]"
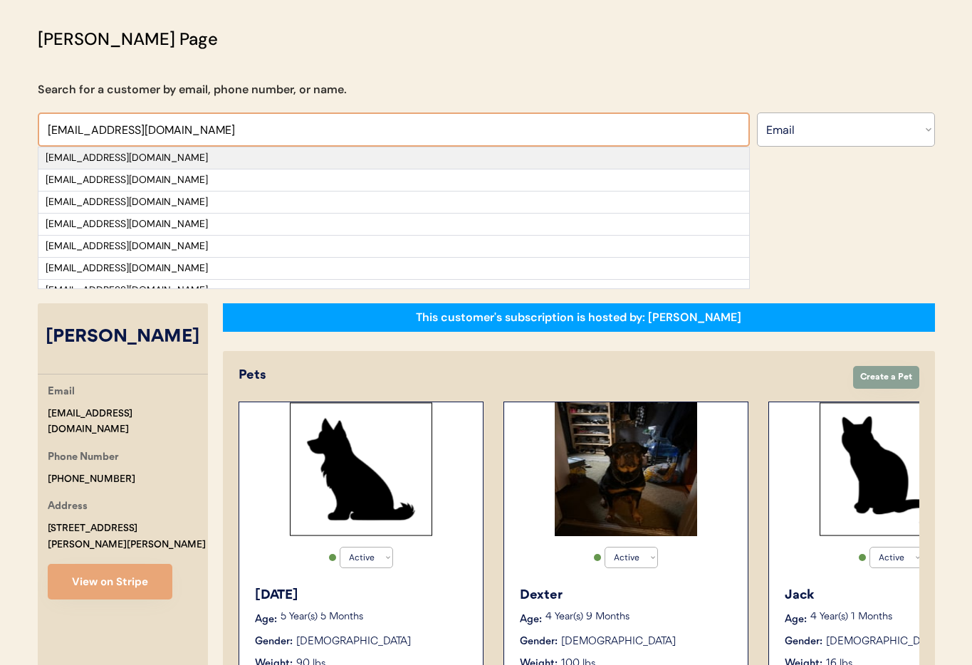
type input "[EMAIL_ADDRESS][DOMAIN_NAME]"
click at [111, 160] on div "[EMAIL_ADDRESS][DOMAIN_NAME]" at bounding box center [394, 158] width 697 height 14
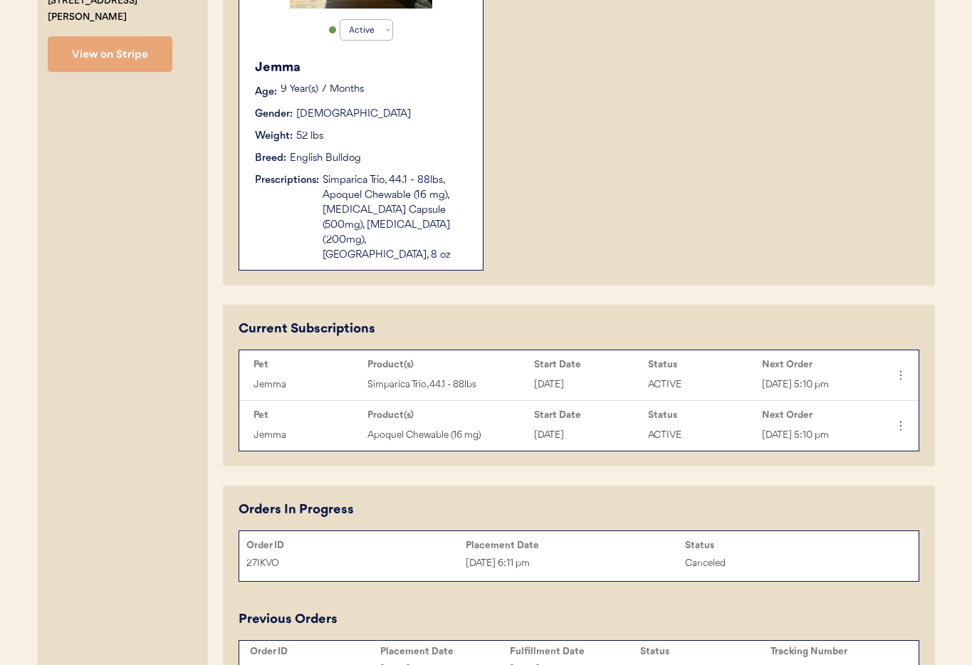
scroll to position [465, 0]
click at [410, 235] on div "Simparica Trio, 44.1 - 88lbs, Apoquel Chewable (16 mg), [MEDICAL_DATA] Capsule …" at bounding box center [396, 219] width 146 height 90
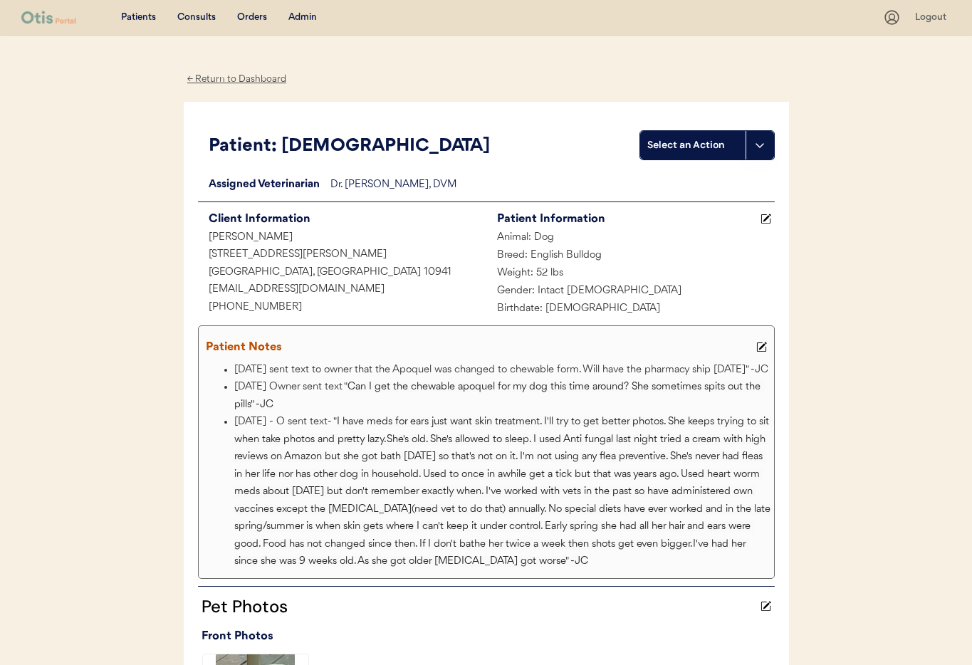
drag, startPoint x: 234, startPoint y: 80, endPoint x: 256, endPoint y: 90, distance: 23.9
click at [234, 80] on div "← Return to Dashboard" at bounding box center [237, 79] width 107 height 16
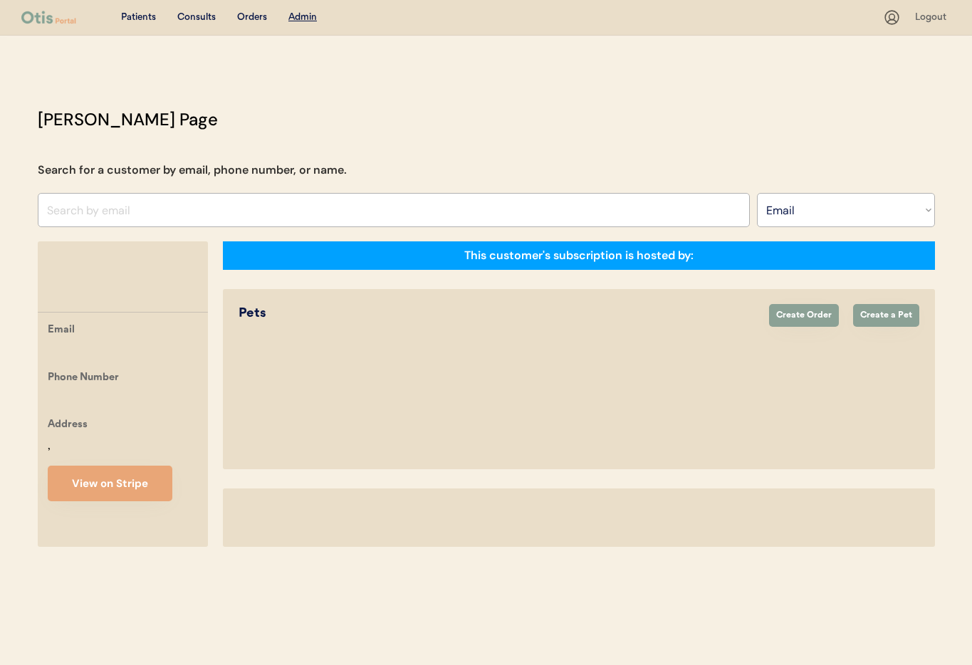
select select ""Email""
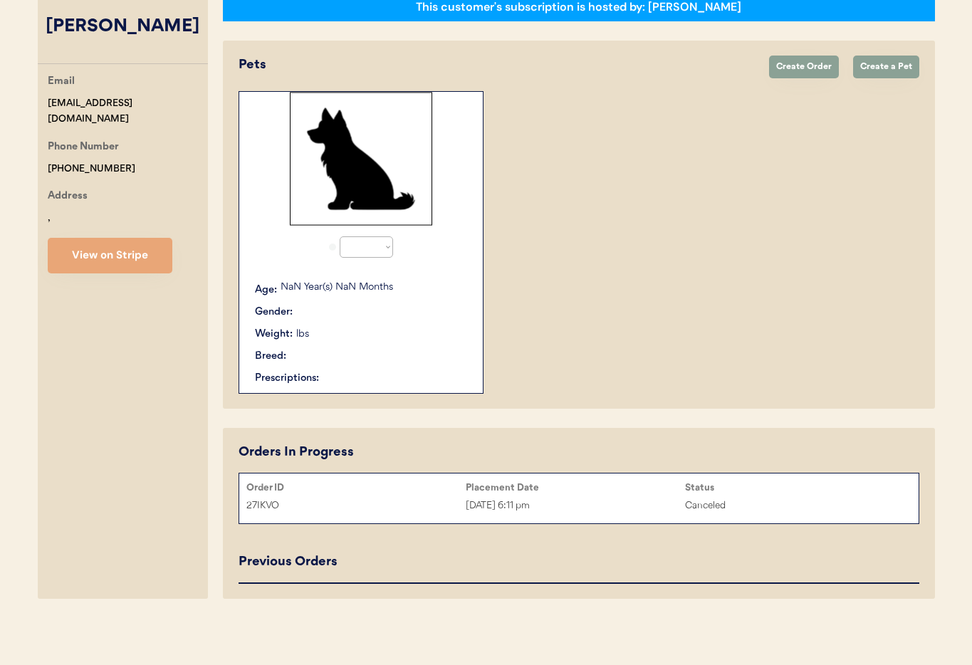
select select "true"
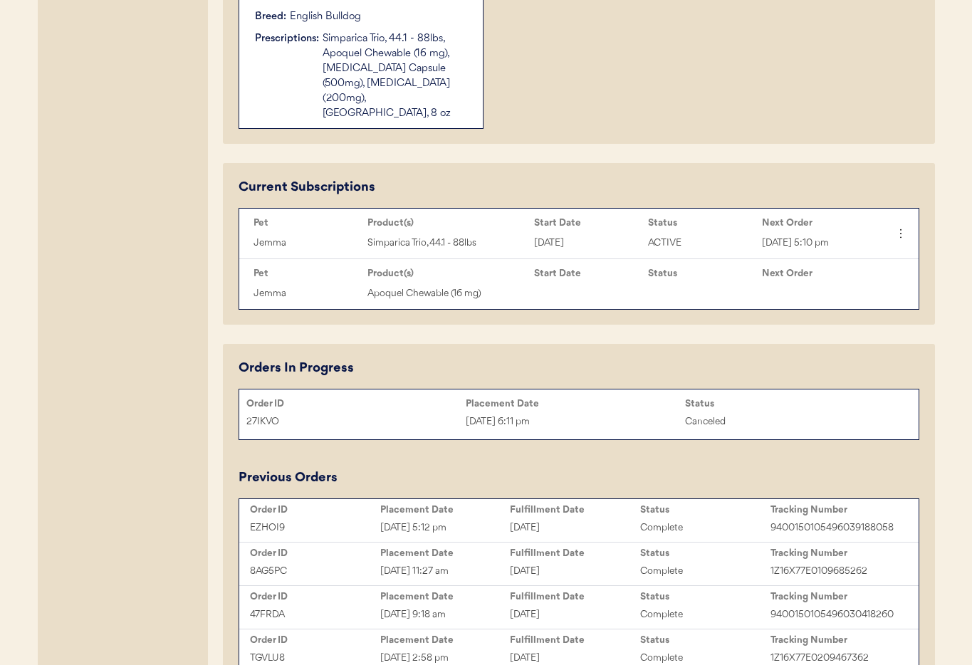
scroll to position [682, 0]
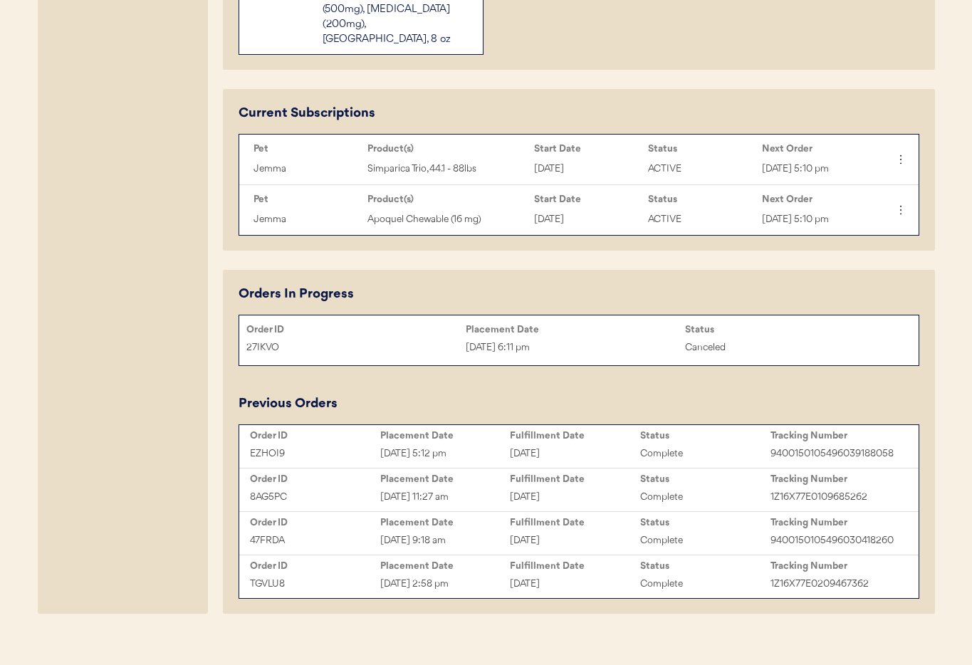
click at [572, 446] on div "[DATE]" at bounding box center [575, 454] width 130 height 16
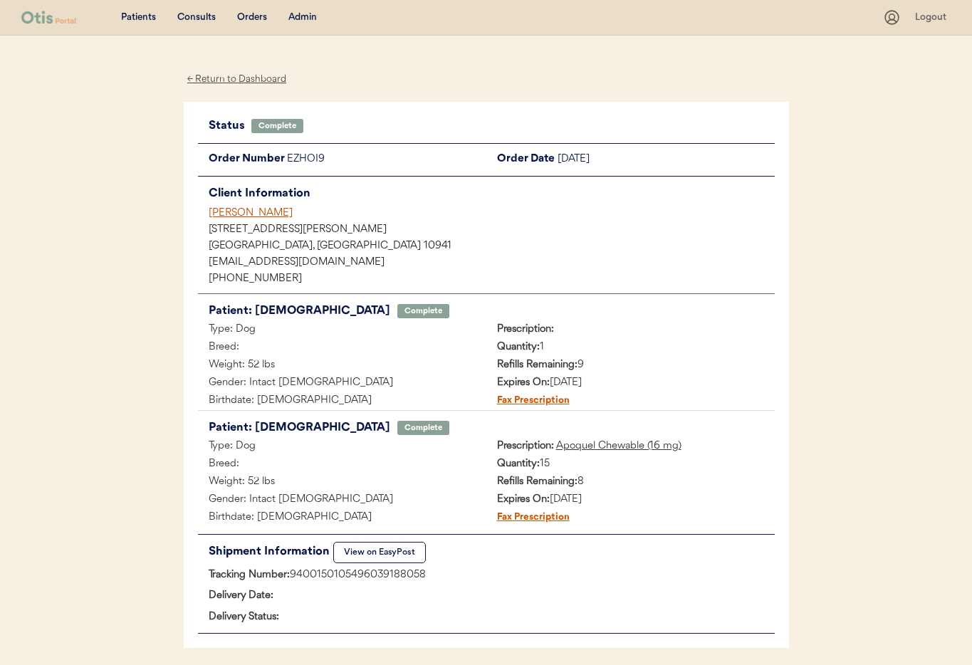
scroll to position [54, 0]
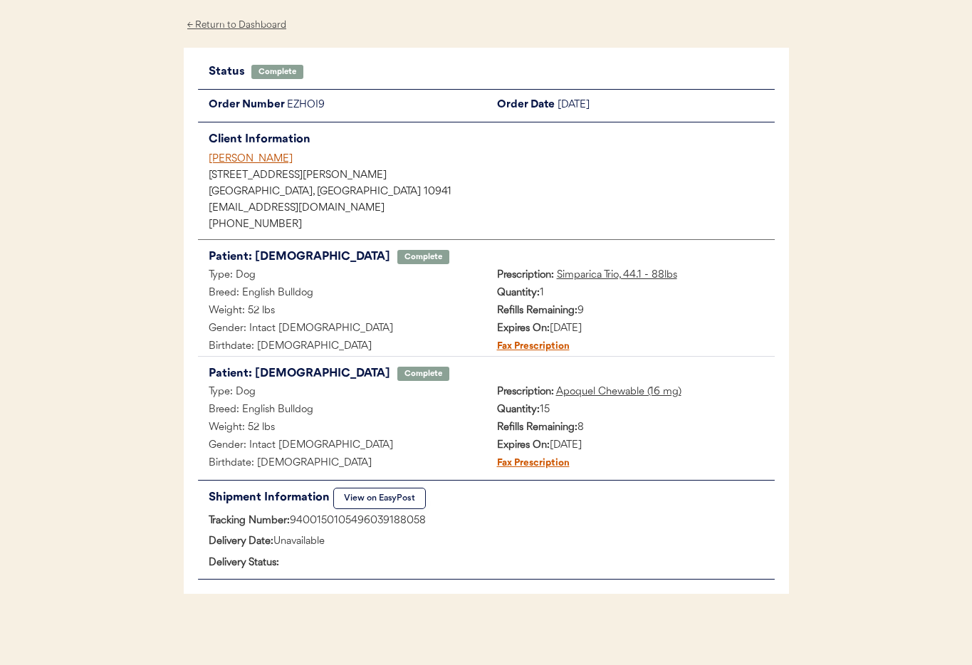
click at [366, 501] on button "View on EasyPost" at bounding box center [379, 498] width 93 height 21
click at [247, 159] on div "[PERSON_NAME]" at bounding box center [492, 159] width 566 height 15
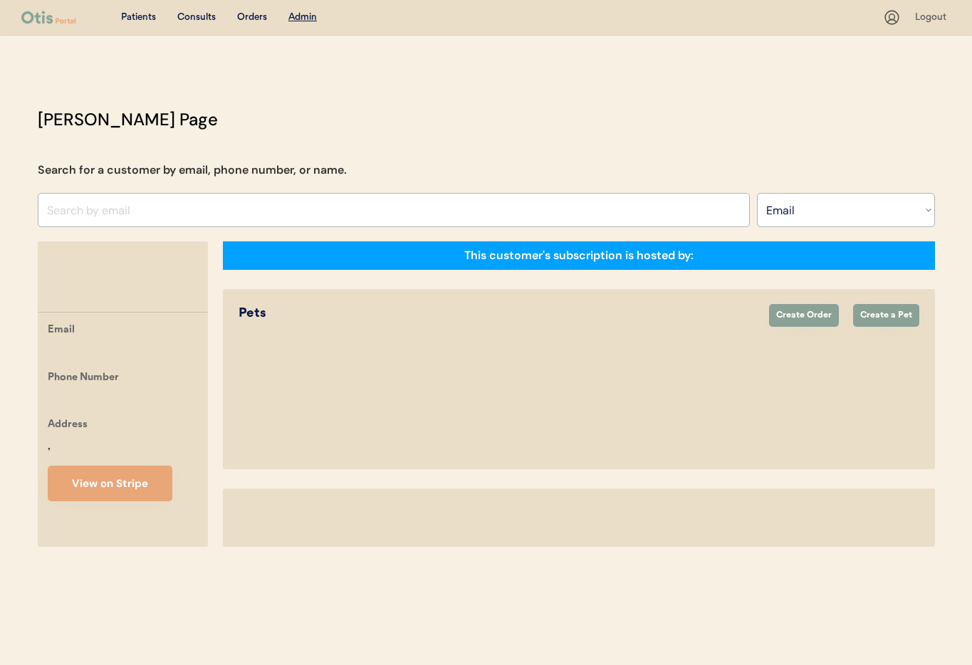
select select ""Email""
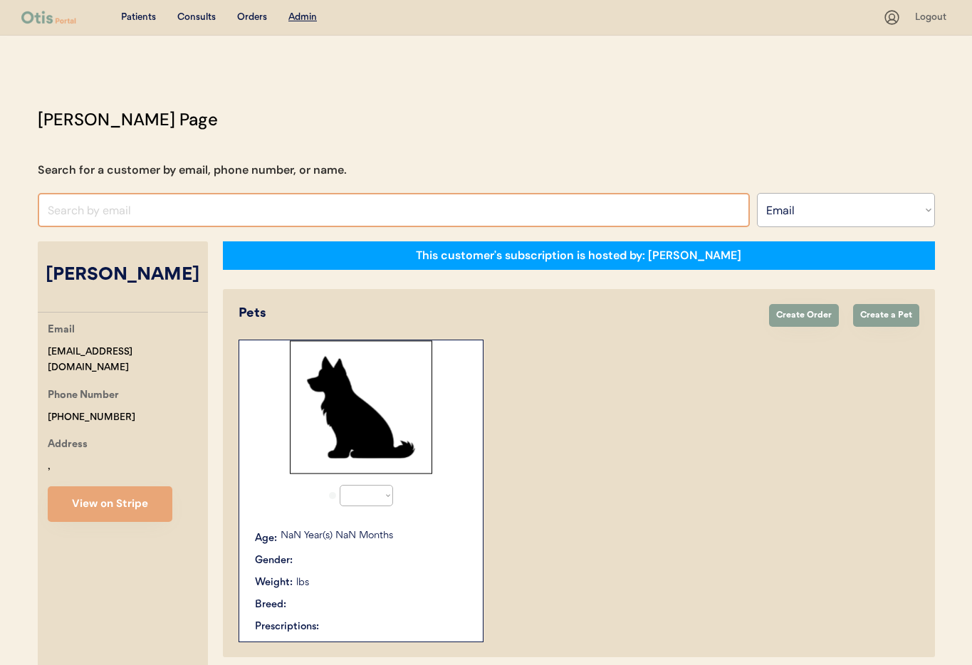
select select "true"
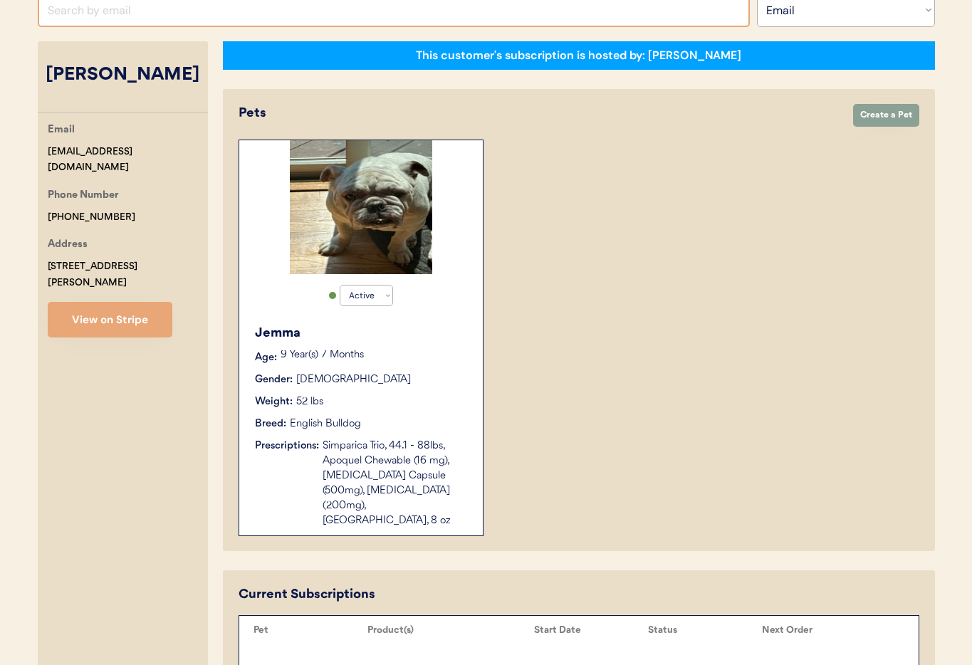
scroll to position [263, 0]
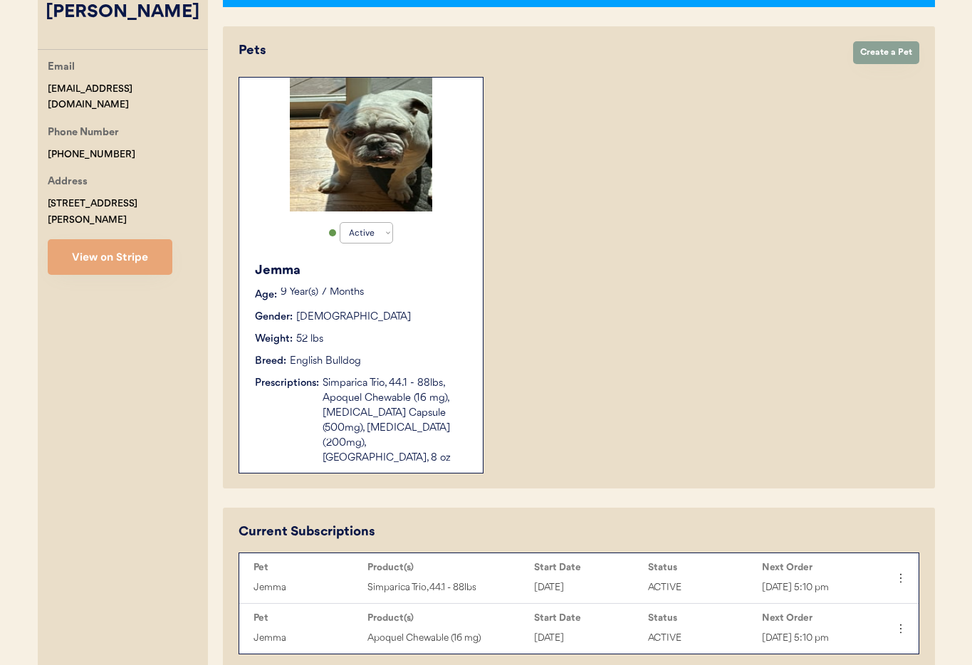
click at [437, 320] on div "Gender: Female" at bounding box center [362, 317] width 214 height 15
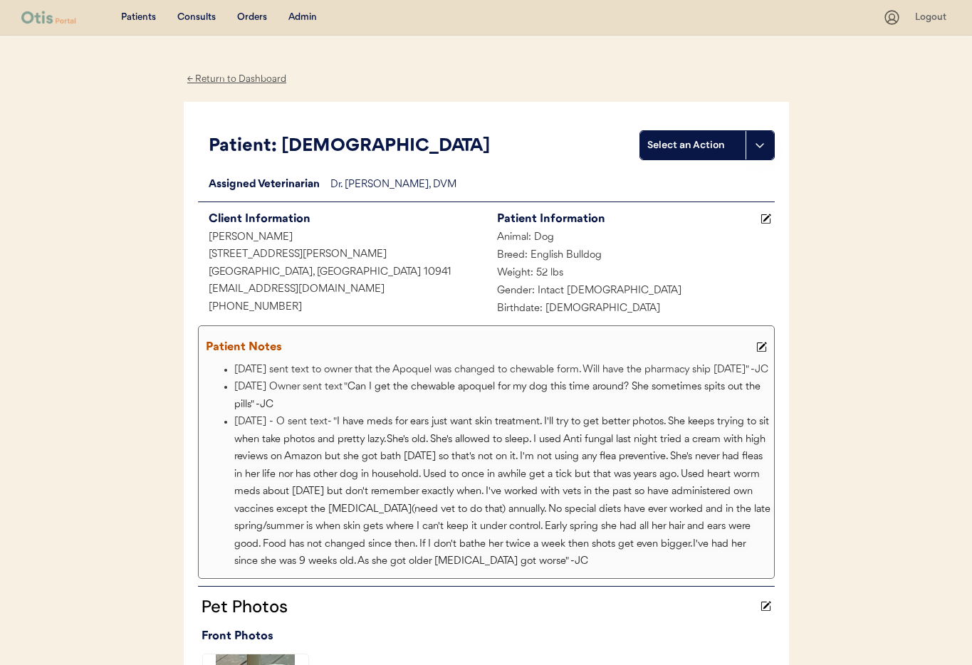
click at [220, 80] on div "← Return to Dashboard" at bounding box center [237, 79] width 107 height 16
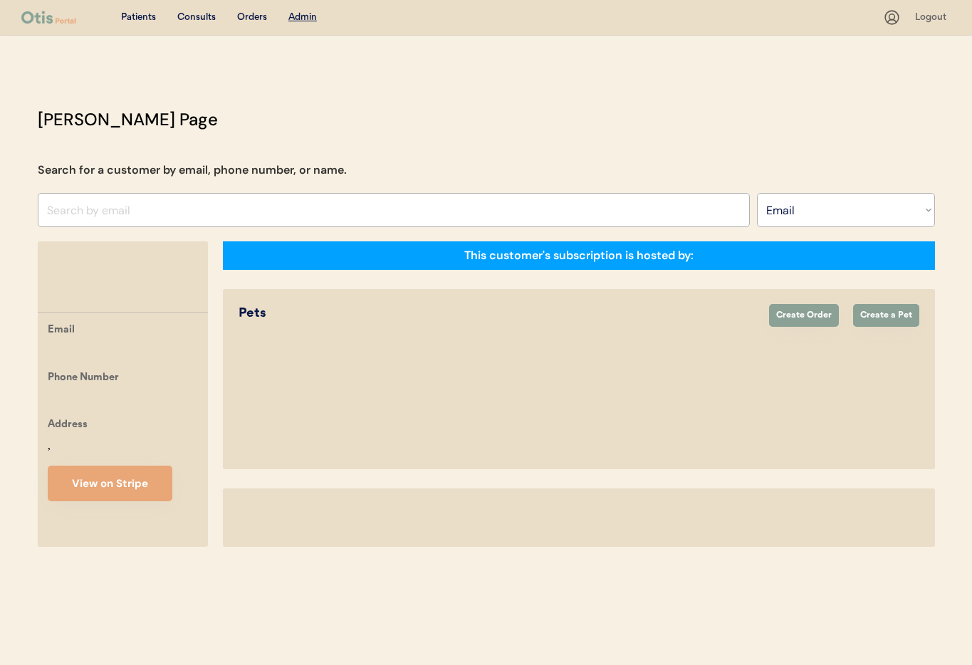
select select ""Email""
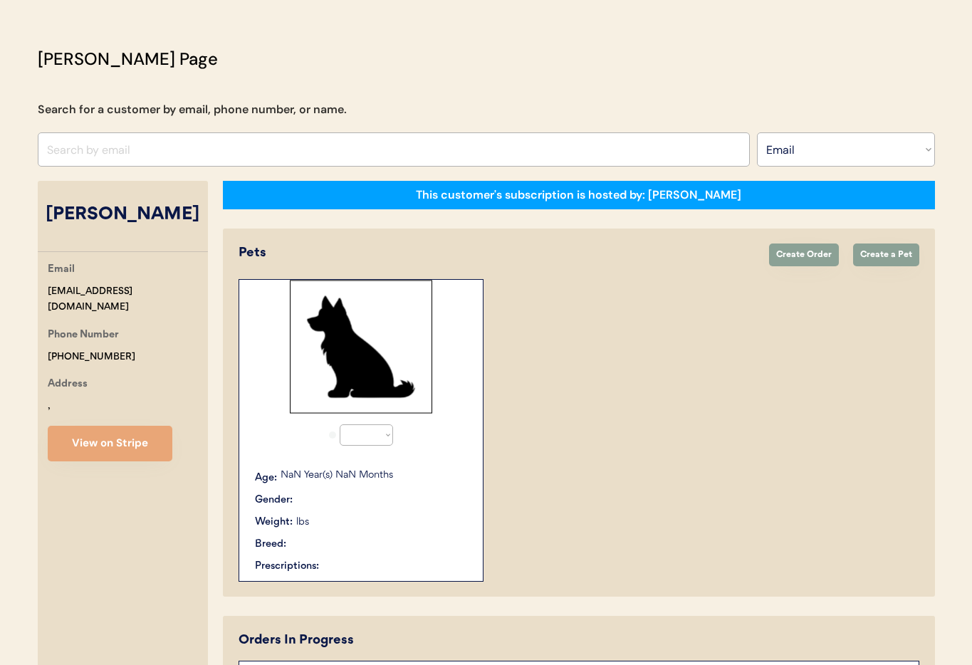
select select "true"
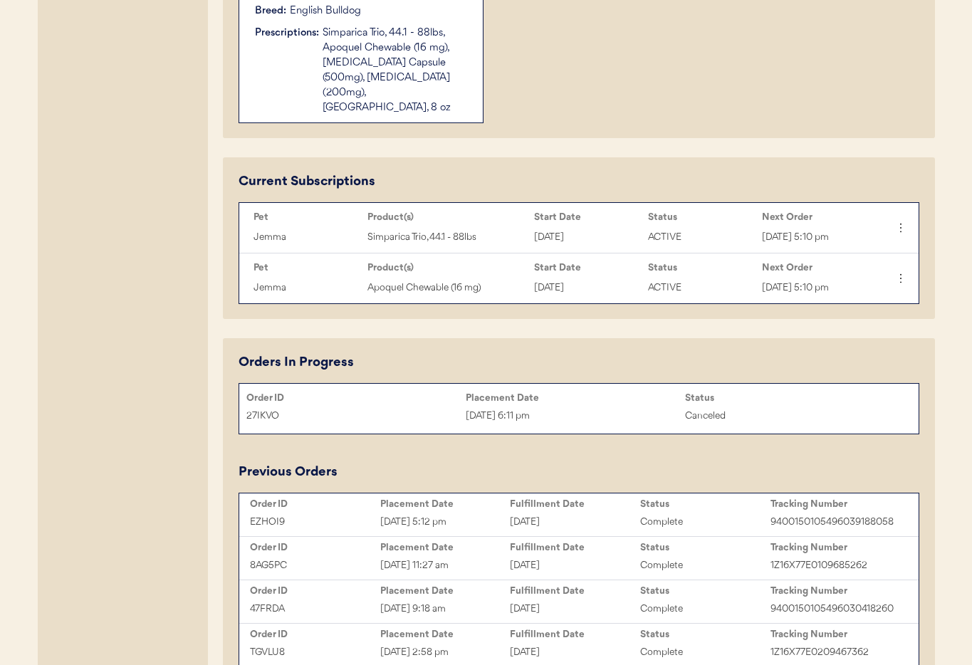
scroll to position [603, 0]
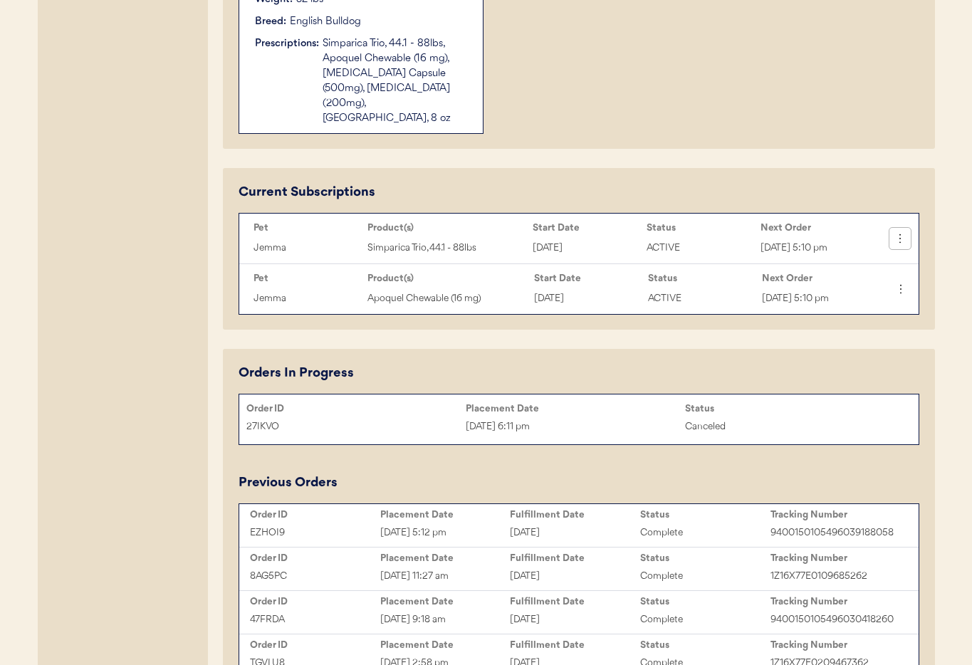
click at [910, 228] on button at bounding box center [900, 238] width 21 height 21
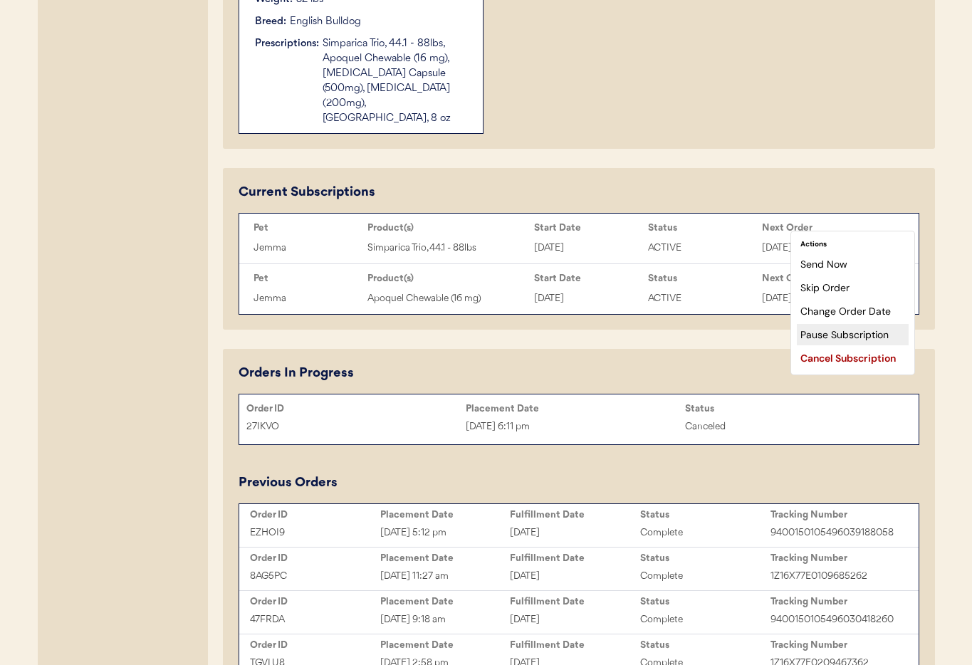
click at [843, 333] on div "Pause Subscription" at bounding box center [853, 334] width 112 height 21
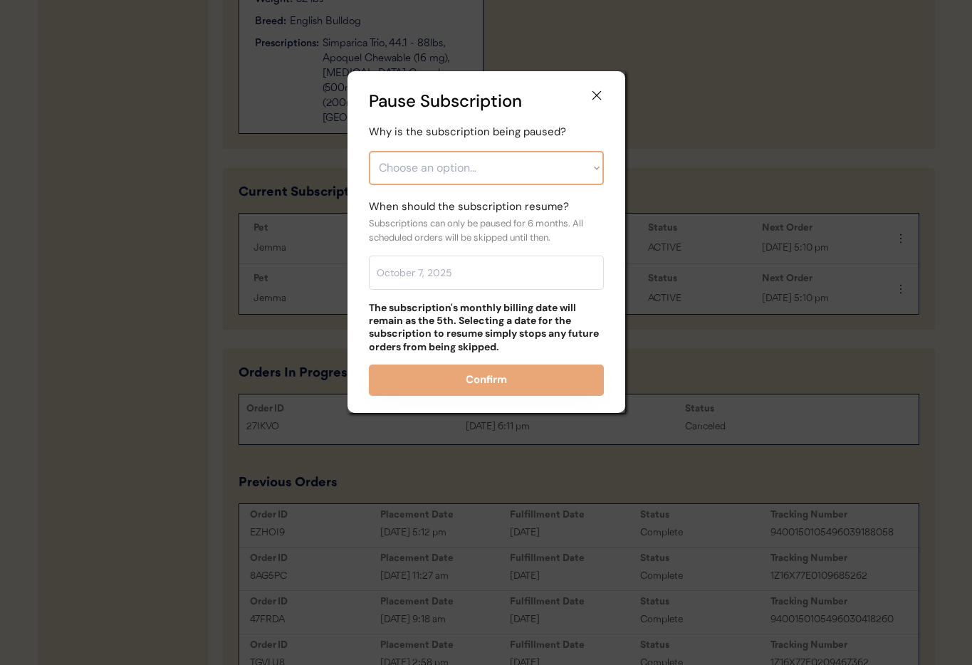
click at [474, 175] on select "Choose an option... Financial reasons / too expensive Has enough medication / s…" at bounding box center [486, 168] width 235 height 34
select select ""care_plan_change___not_needed_now""
click at [369, 151] on select "Choose an option... Financial reasons / too expensive Has enough medication / s…" at bounding box center [486, 168] width 235 height 34
click at [444, 267] on input "text" at bounding box center [486, 273] width 235 height 34
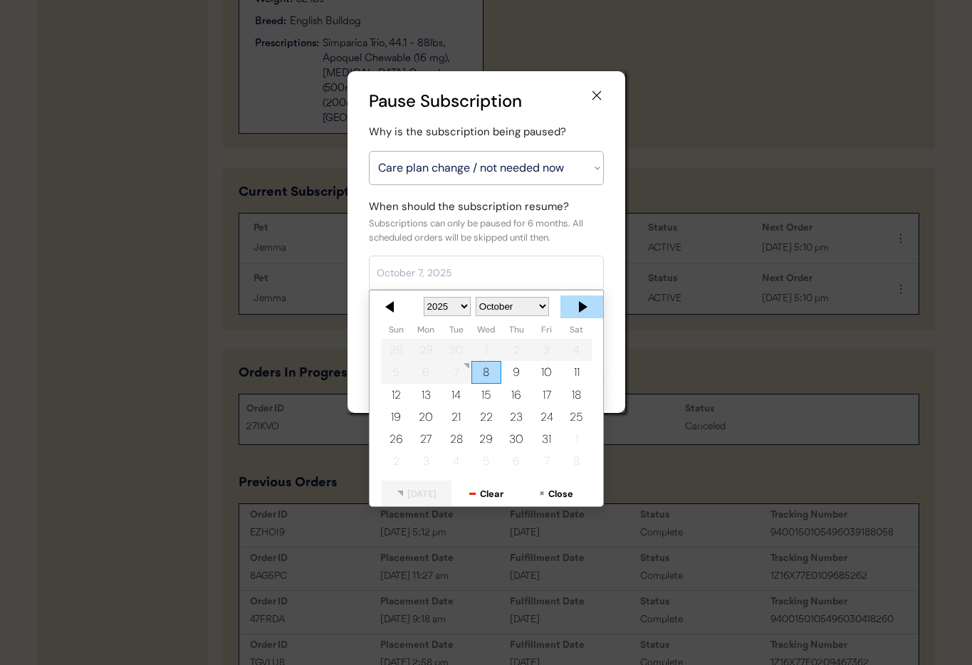
click at [572, 306] on div at bounding box center [582, 307] width 43 height 23
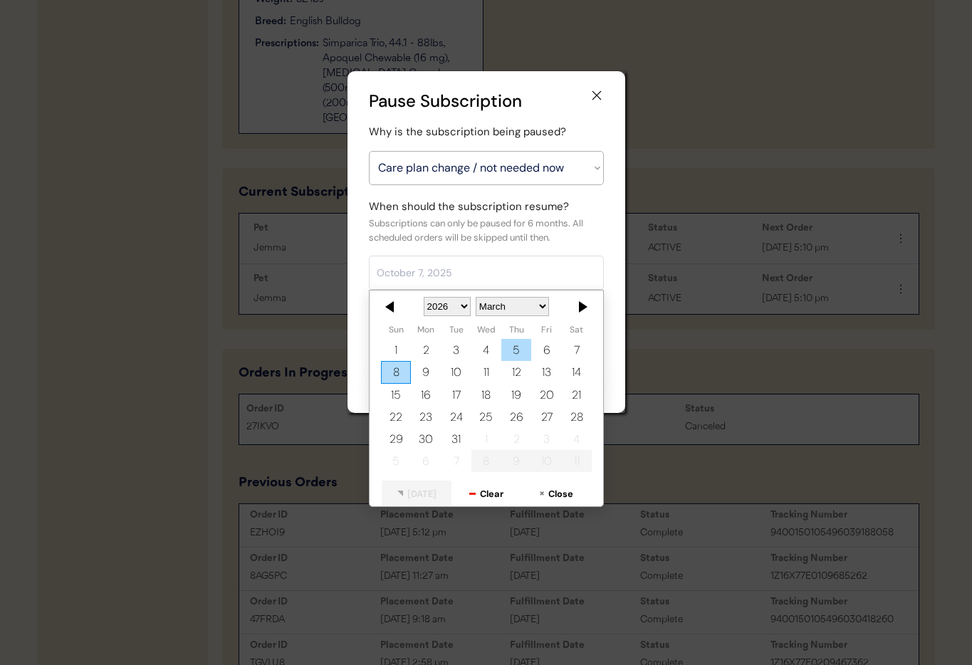
click at [509, 349] on div "5" at bounding box center [516, 350] width 30 height 22
type input "March 5, 2026"
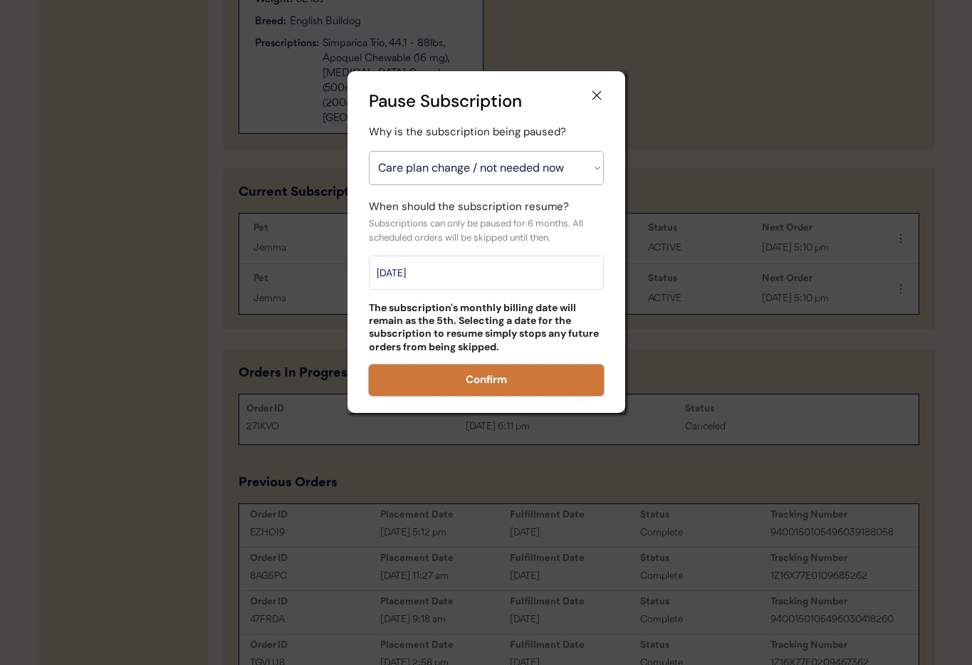
click at [480, 381] on button "Confirm" at bounding box center [486, 380] width 235 height 31
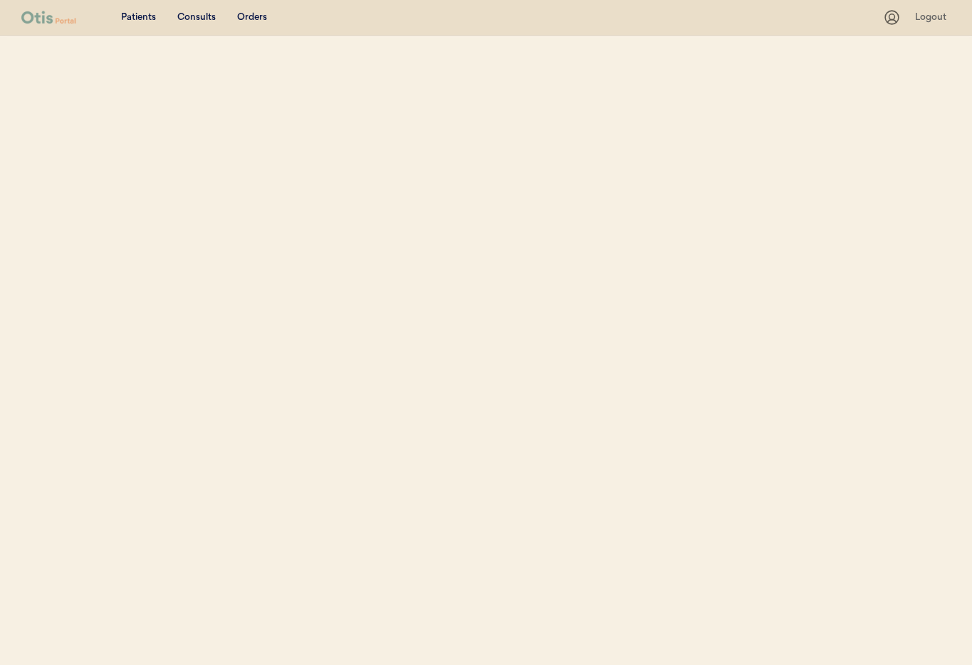
select select ""Email""
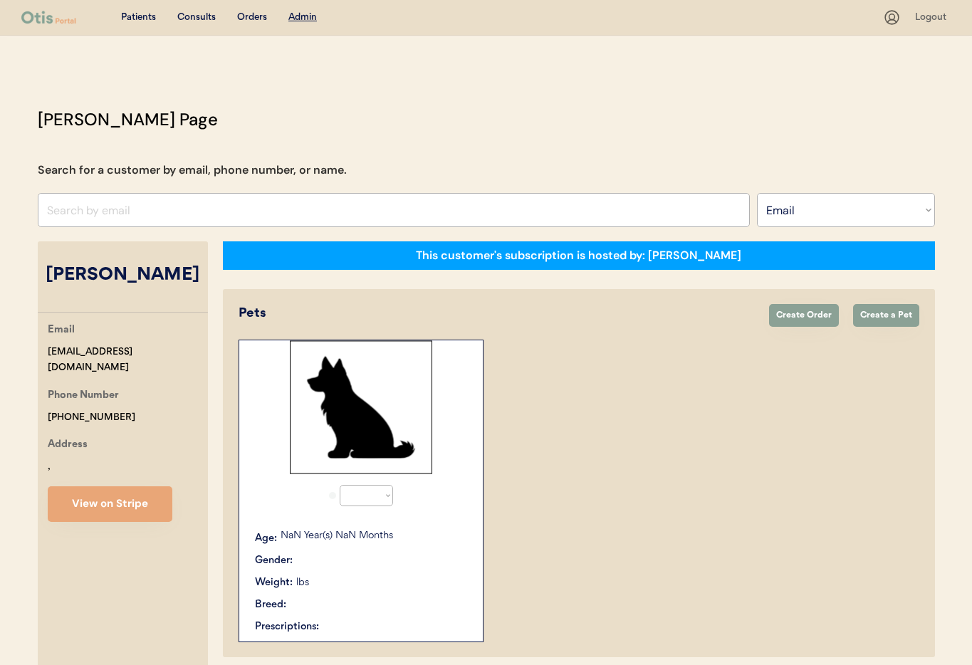
select select "true"
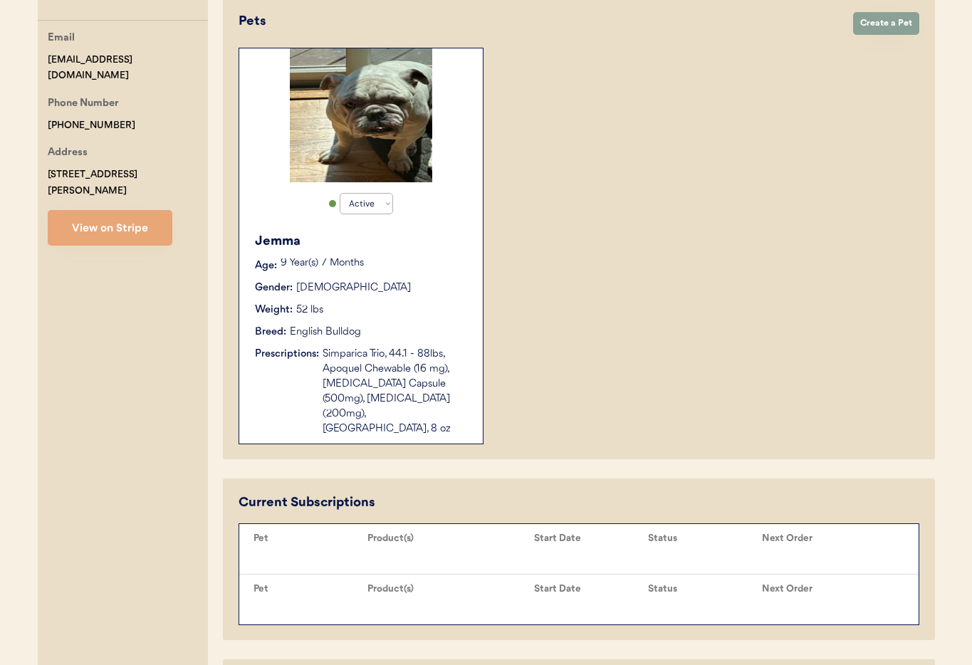
scroll to position [487, 0]
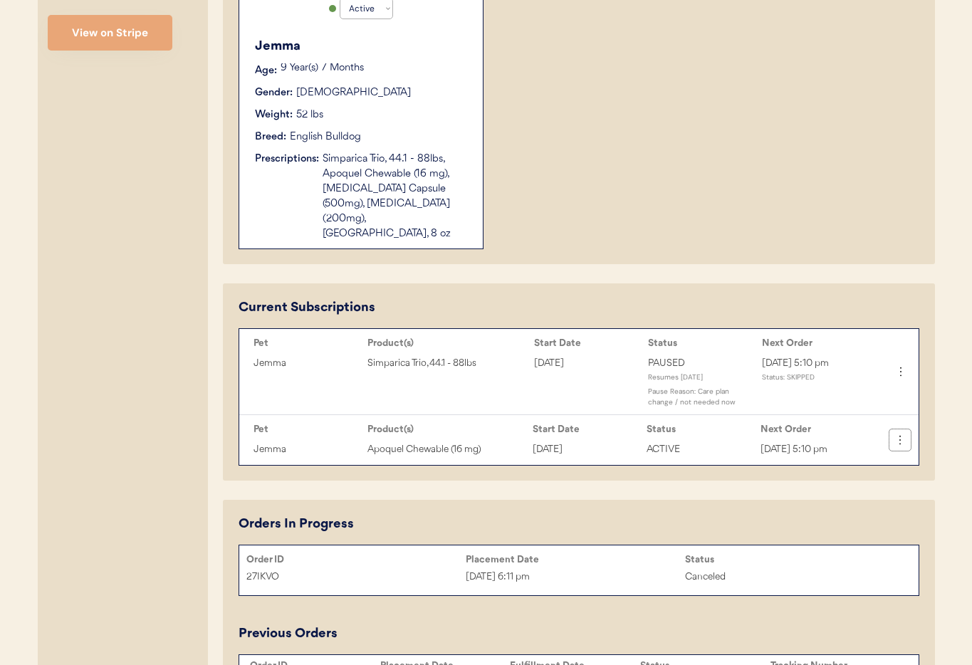
click at [900, 433] on use at bounding box center [900, 440] width 14 height 14
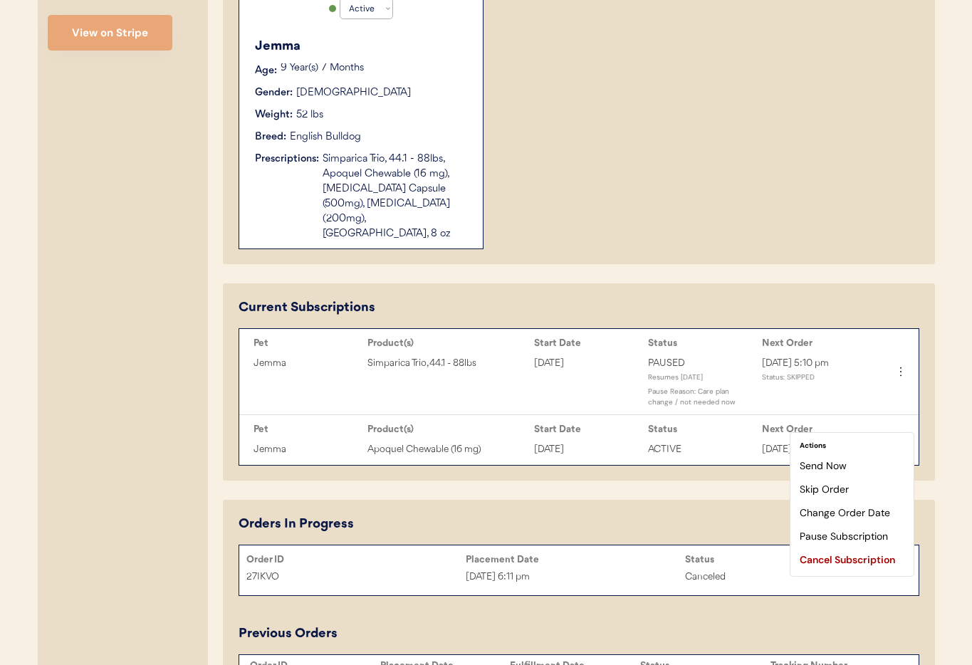
click at [865, 538] on div "Pause Subscription" at bounding box center [852, 536] width 112 height 21
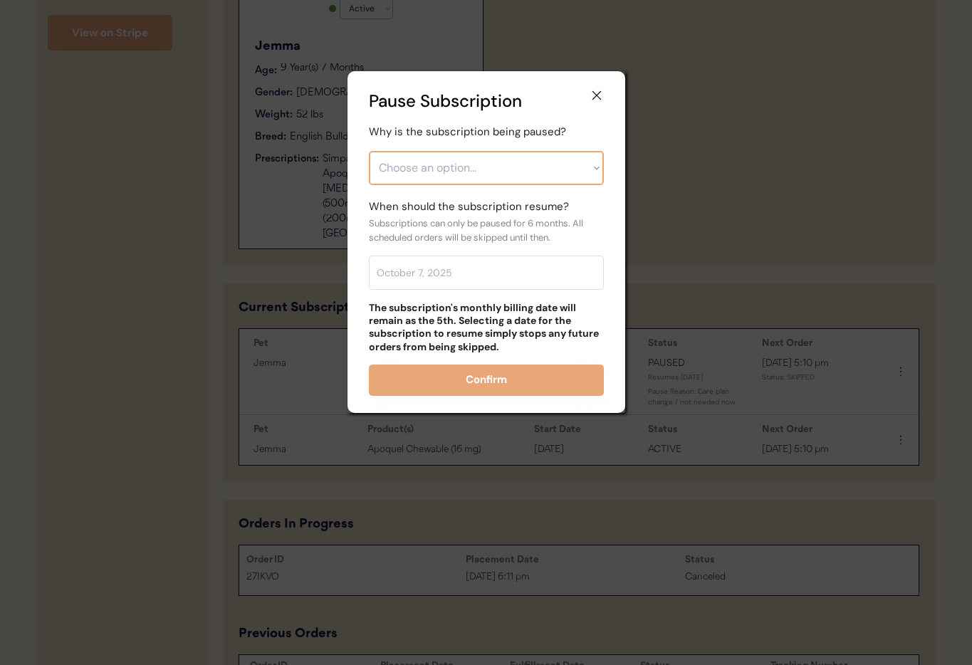
click at [445, 167] on select "Choose an option... Financial reasons / too expensive Has enough medication / s…" at bounding box center [486, 168] width 235 height 34
select select ""care_plan_change___not_needed_now""
click at [369, 151] on select "Choose an option... Financial reasons / too expensive Has enough medication / s…" at bounding box center [486, 168] width 235 height 34
click at [455, 270] on input "text" at bounding box center [486, 273] width 235 height 34
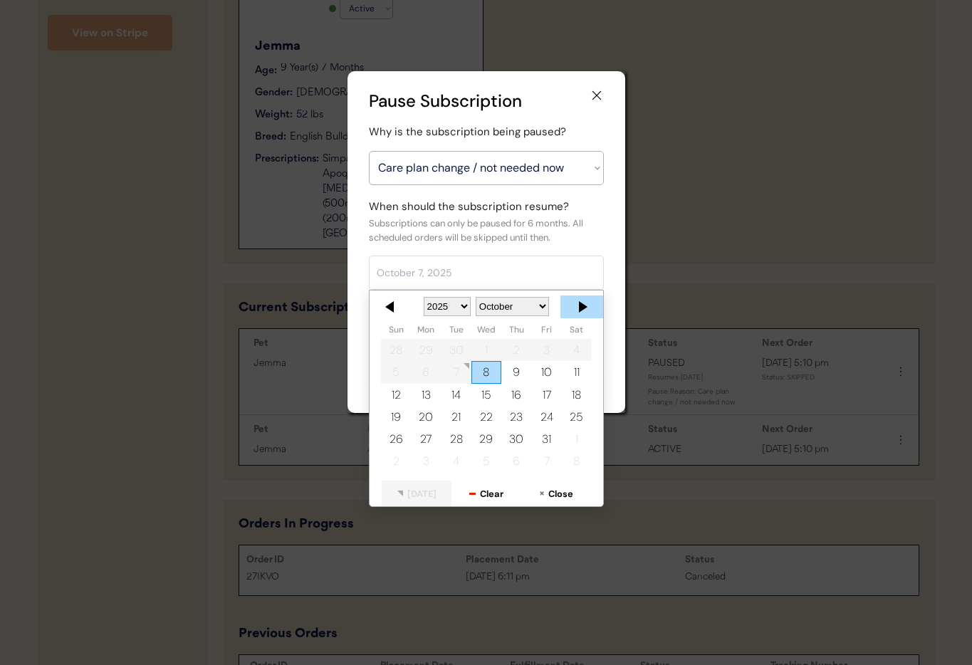
click at [586, 303] on div at bounding box center [582, 307] width 43 height 23
click at [579, 306] on div at bounding box center [582, 307] width 43 height 23
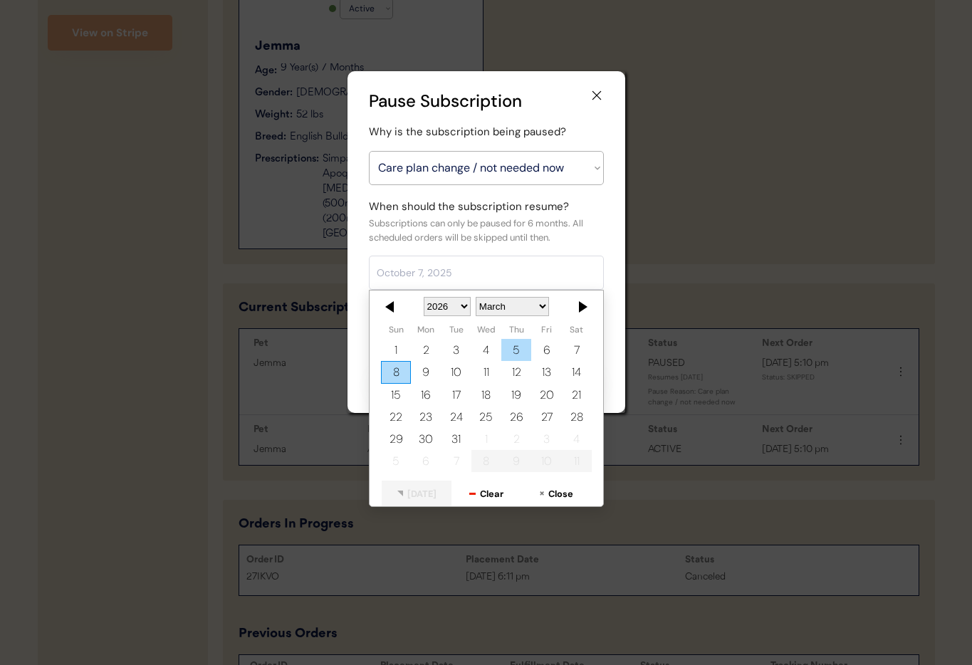
click at [516, 347] on div "5" at bounding box center [516, 350] width 30 height 22
type input "March 5, 2026"
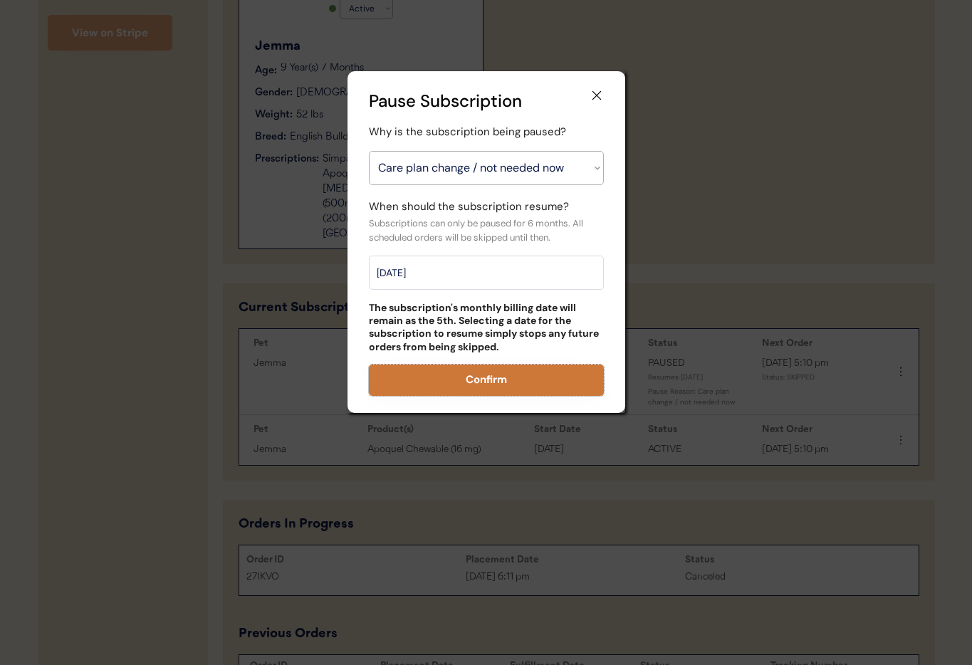
click at [527, 378] on button "Confirm" at bounding box center [486, 380] width 235 height 31
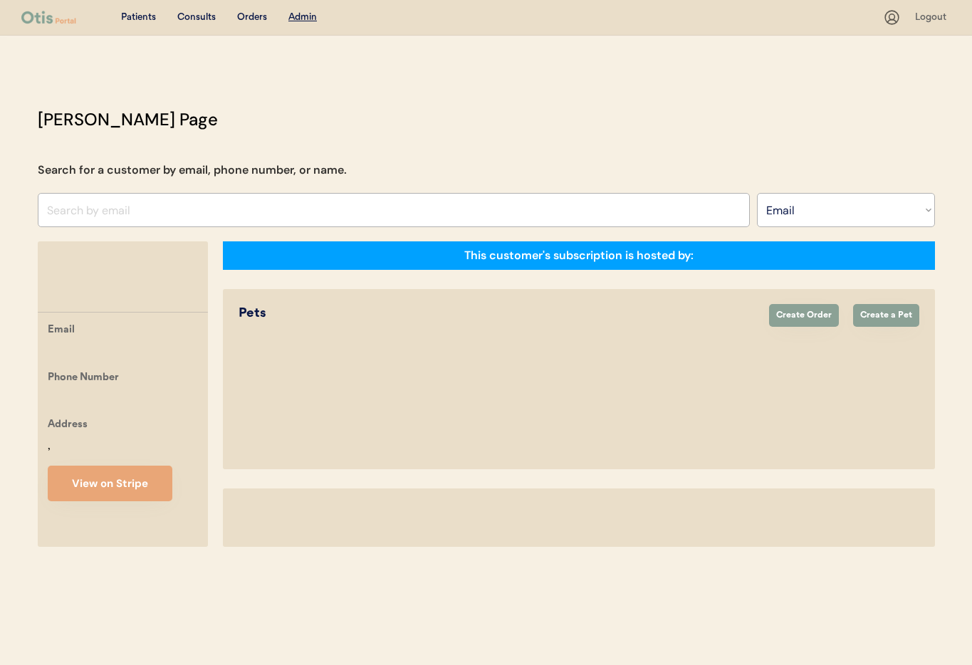
select select ""Email""
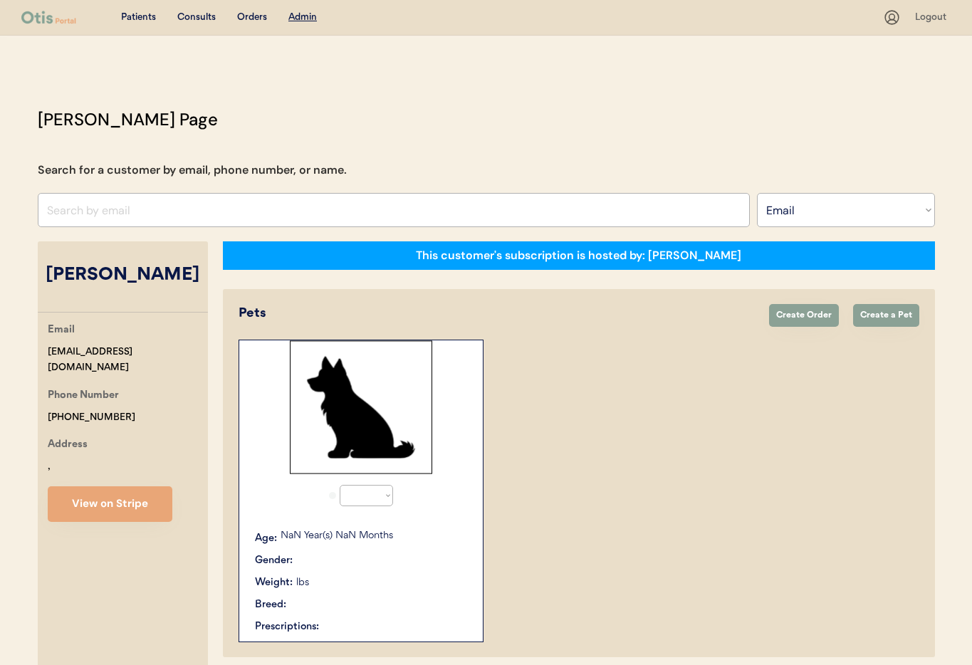
select select "true"
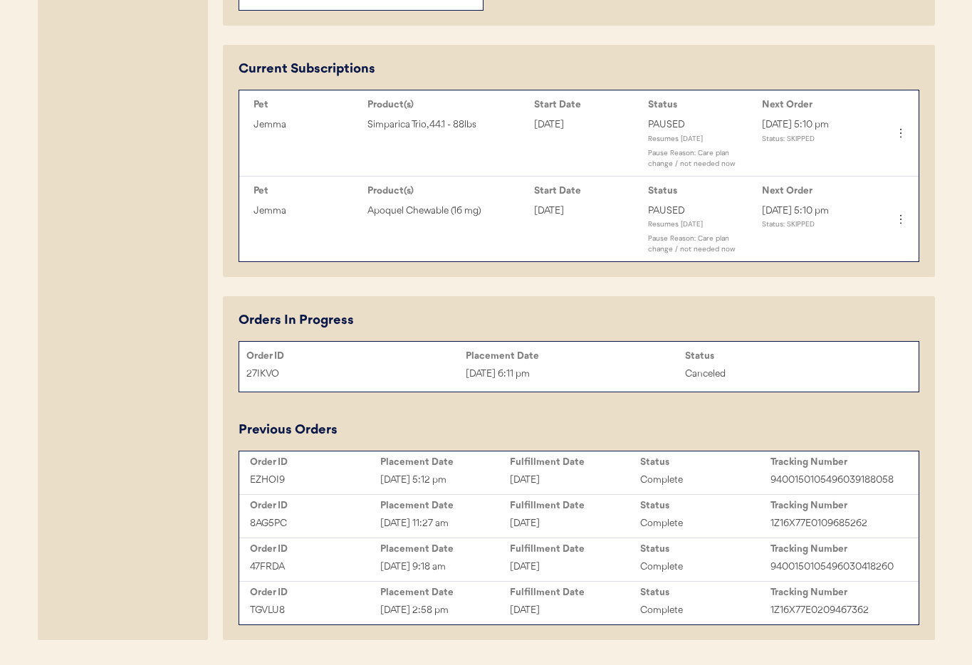
scroll to position [719, 0]
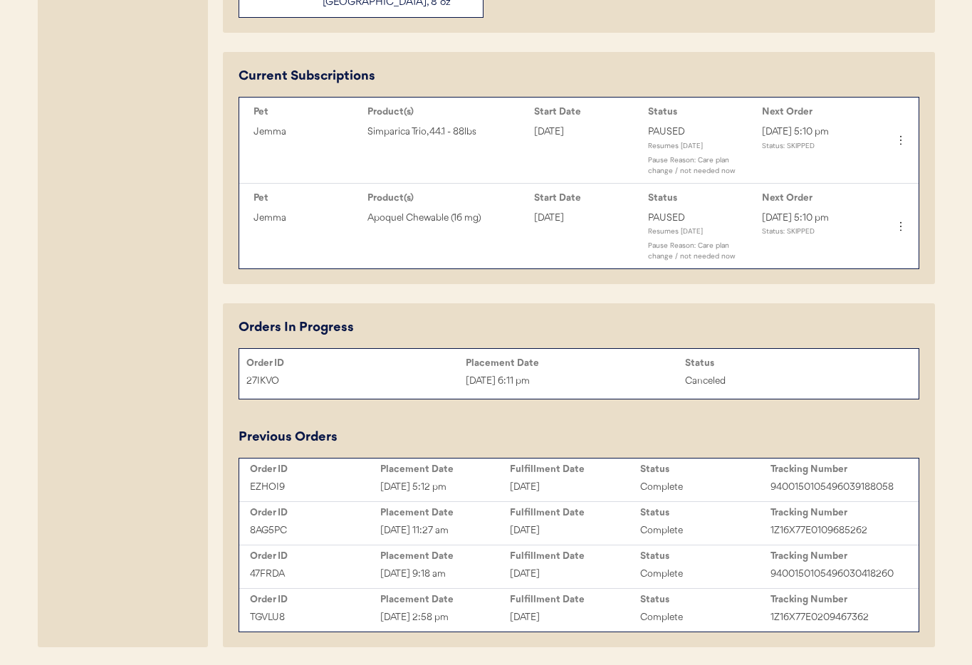
click at [625, 479] on div "October 7, 2025" at bounding box center [575, 487] width 130 height 16
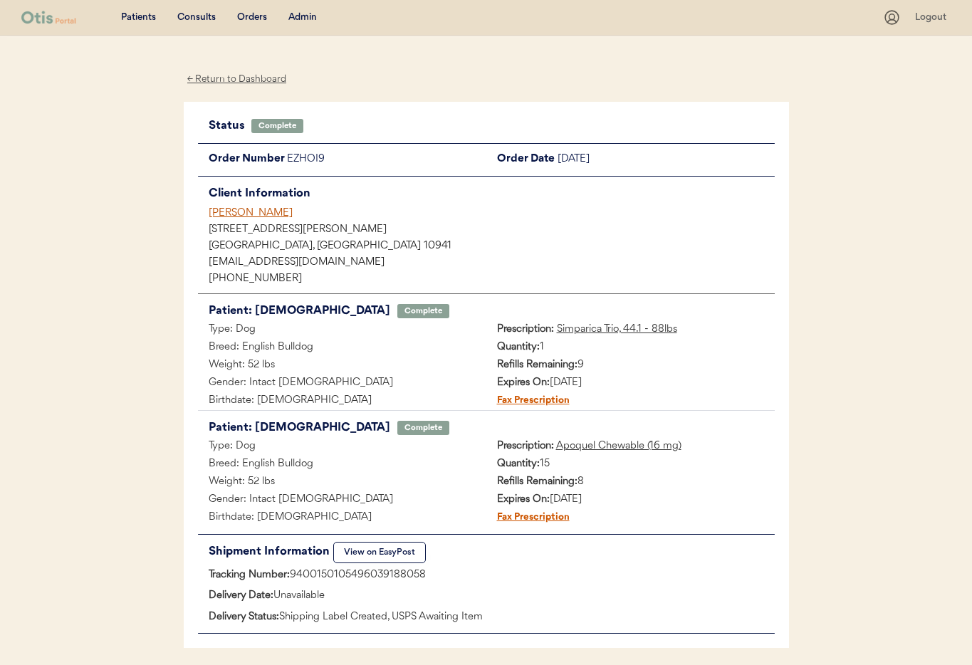
scroll to position [38, 0]
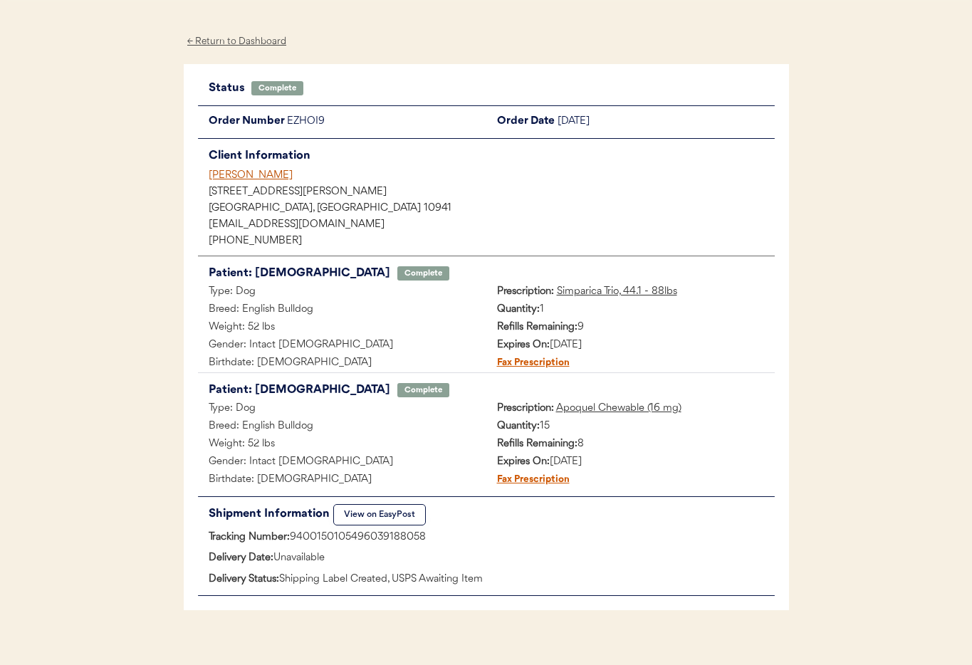
click at [273, 88] on div "Complete" at bounding box center [278, 88] width 38 height 0
click at [232, 38] on div "← Return to Dashboard" at bounding box center [237, 41] width 107 height 16
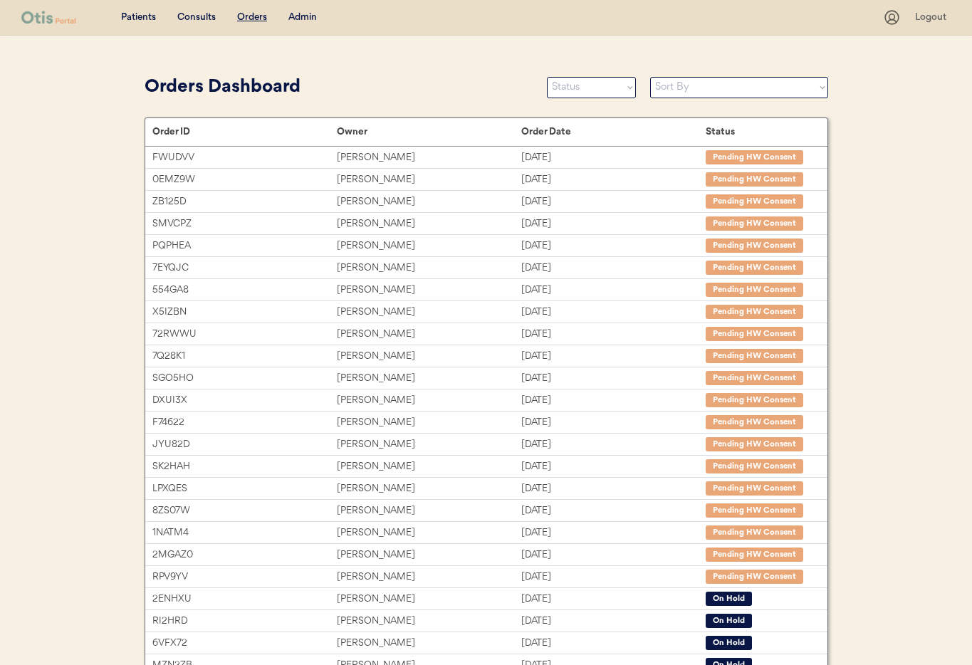
click at [302, 14] on div "Admin" at bounding box center [302, 18] width 28 height 14
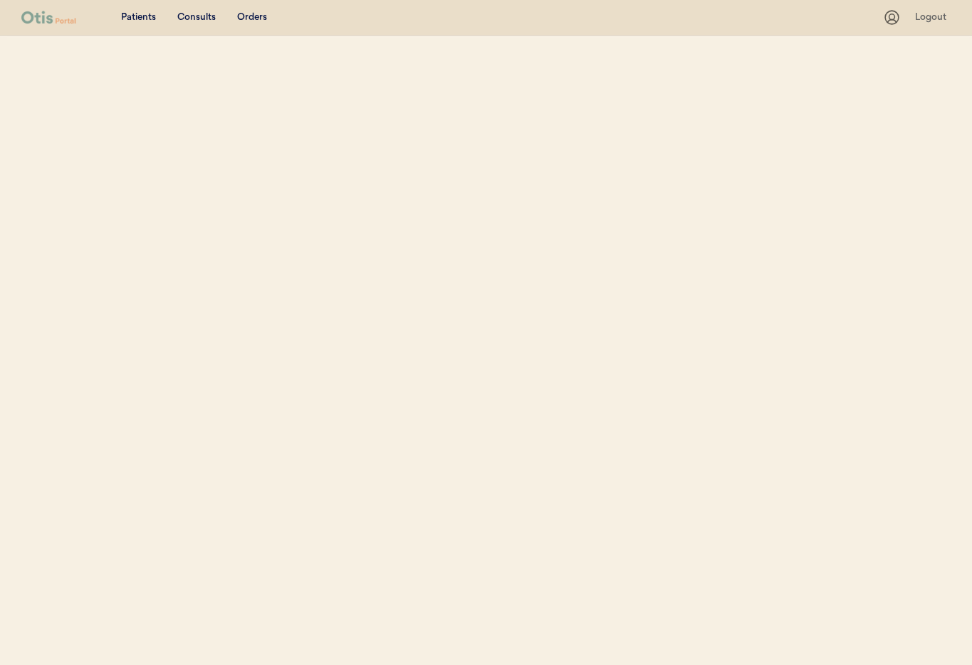
select select ""Email""
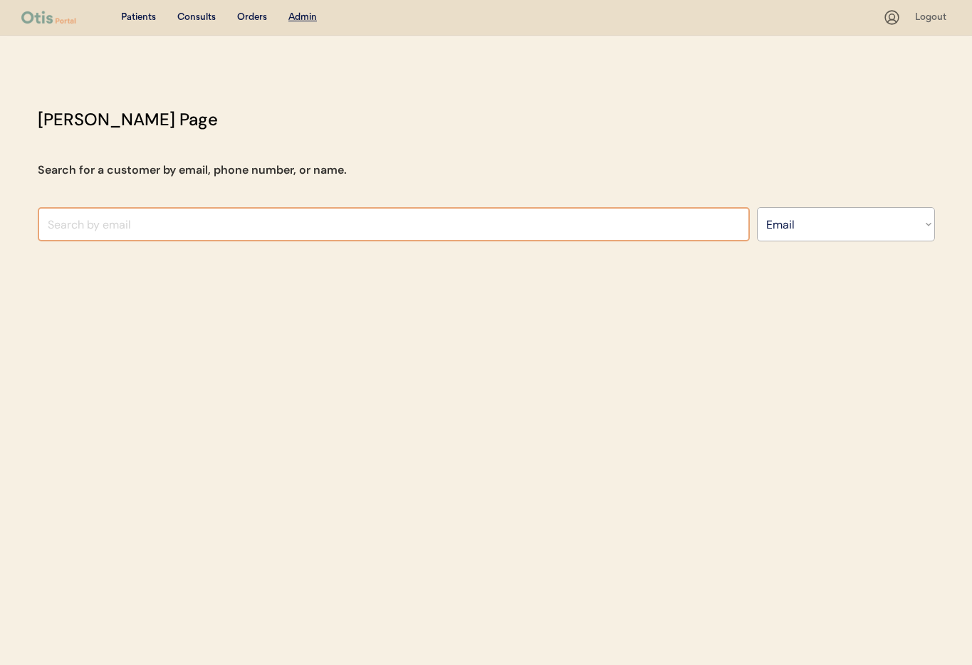
click at [219, 218] on input "input" at bounding box center [394, 224] width 712 height 34
click at [85, 229] on input "input" at bounding box center [394, 224] width 712 height 34
click at [62, 227] on input "input" at bounding box center [394, 224] width 712 height 34
click at [62, 228] on input "input" at bounding box center [394, 224] width 712 height 34
drag, startPoint x: 81, startPoint y: 227, endPoint x: 16, endPoint y: 222, distance: 65.0
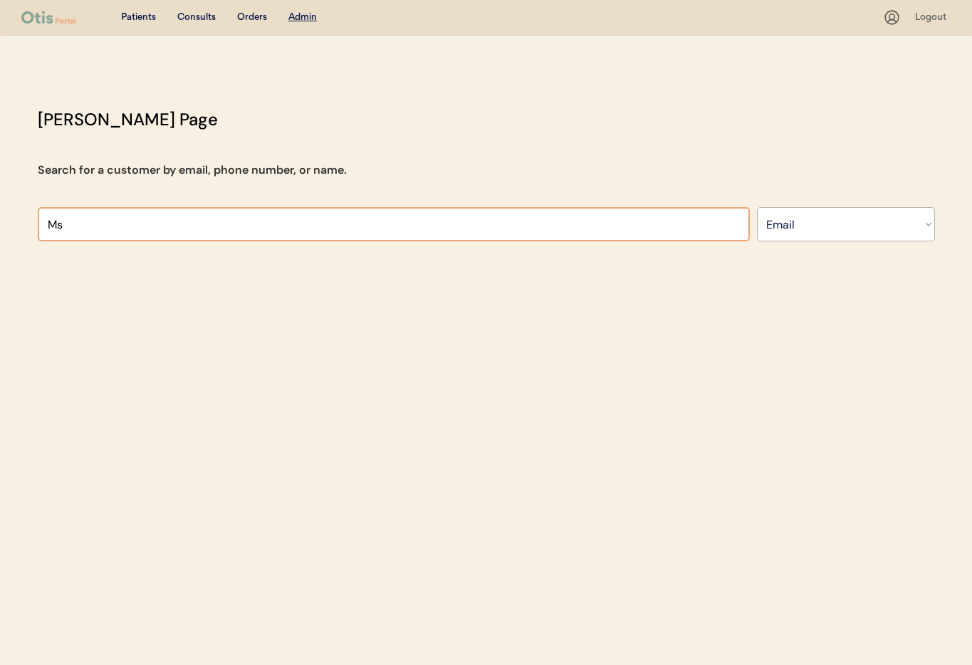
click at [16, 222] on div "Patients Consults Orders Admin Logout Otis Admin Page Search for a customer by …" at bounding box center [486, 332] width 972 height 665
paste input "[EMAIL_ADDRESS][DOMAIN_NAME]"
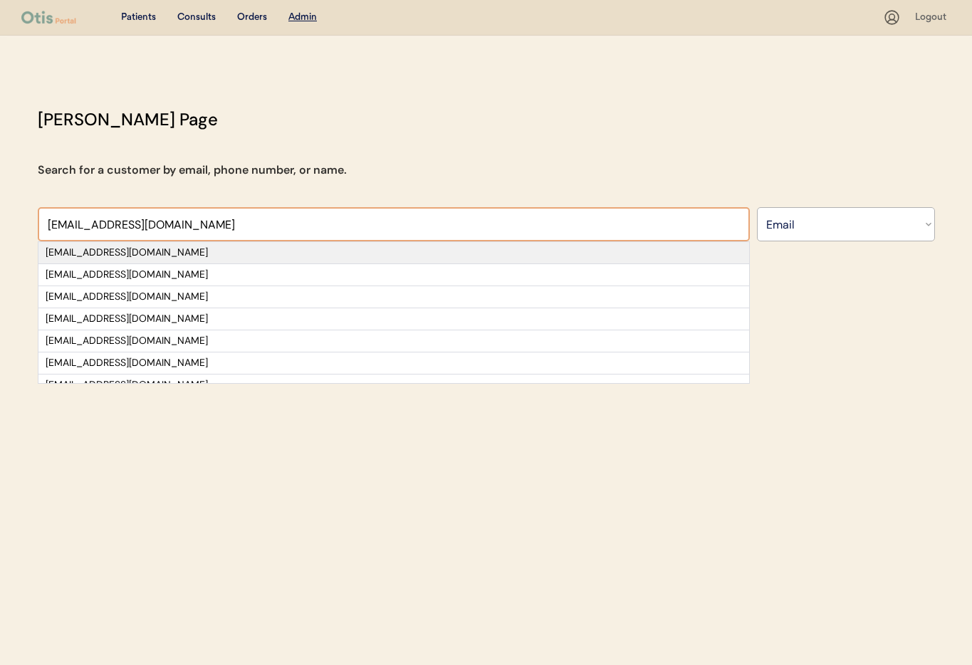
type input "[EMAIL_ADDRESS][DOMAIN_NAME]"
click at [108, 252] on div "[EMAIL_ADDRESS][DOMAIN_NAME]" at bounding box center [394, 253] width 697 height 14
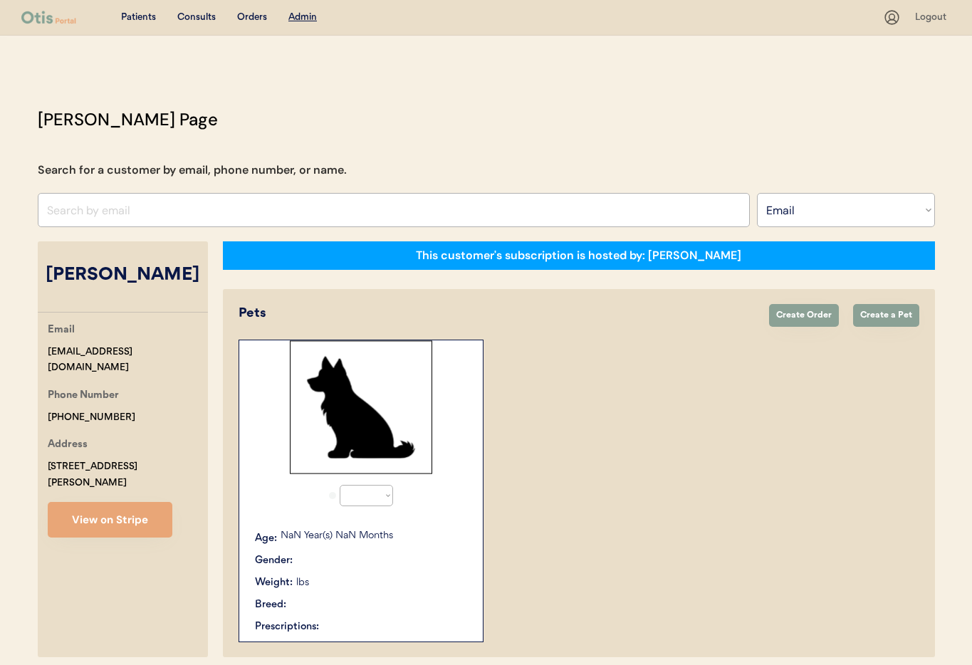
select select "true"
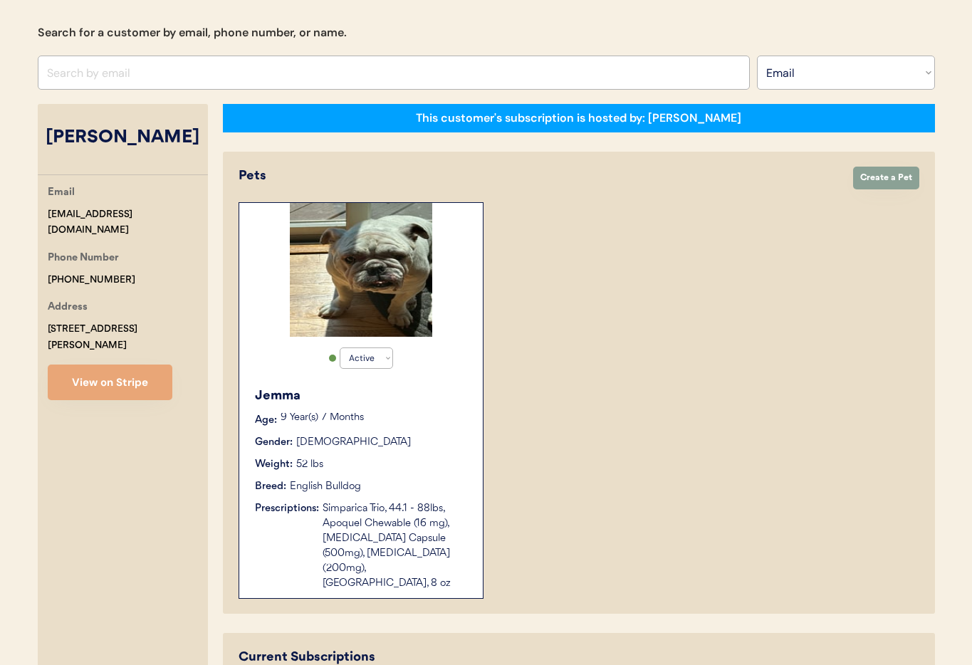
scroll to position [181, 0]
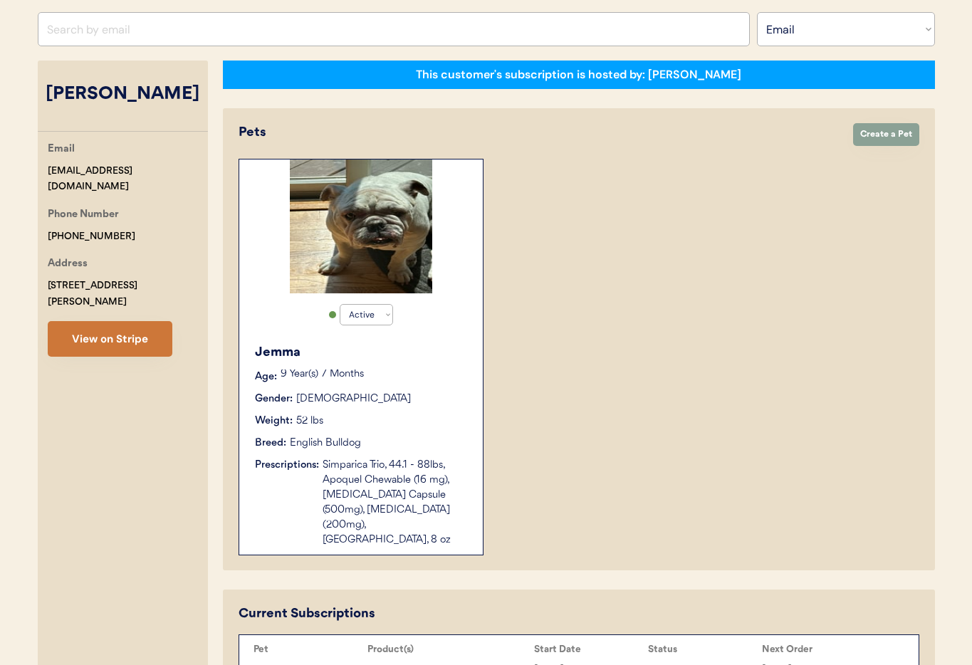
click at [92, 351] on button "View on Stripe" at bounding box center [110, 339] width 125 height 36
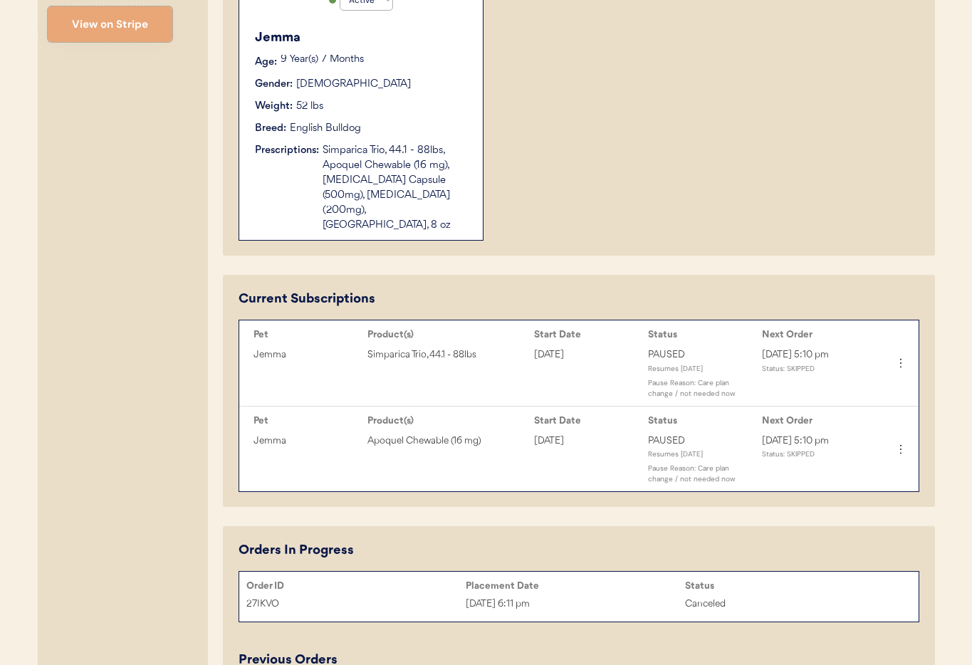
scroll to position [501, 0]
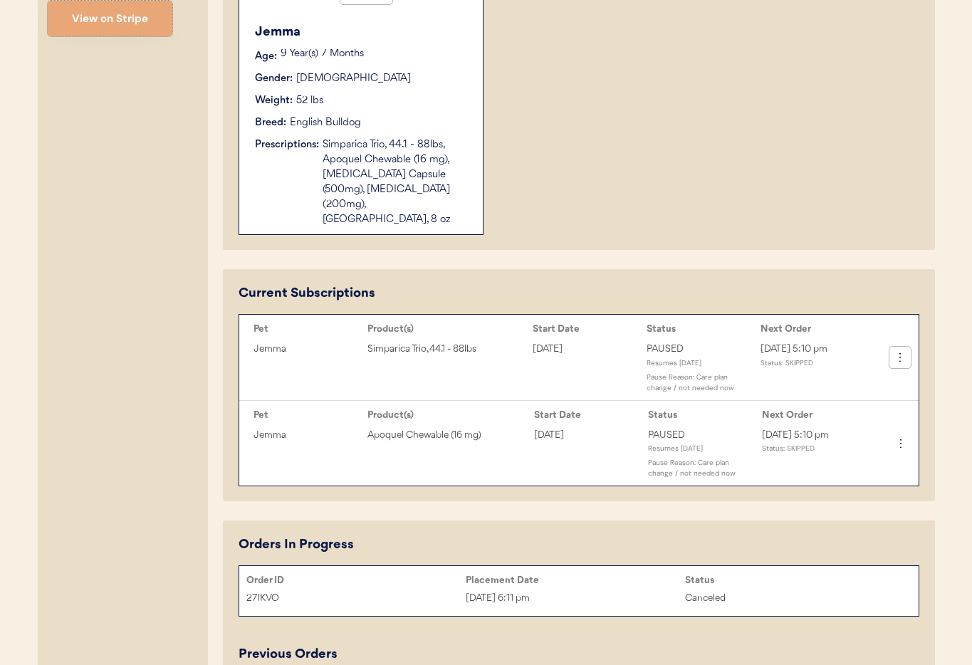
click at [902, 350] on icon at bounding box center [900, 357] width 14 height 14
click at [865, 457] on div "Resume Subscription" at bounding box center [853, 453] width 112 height 21
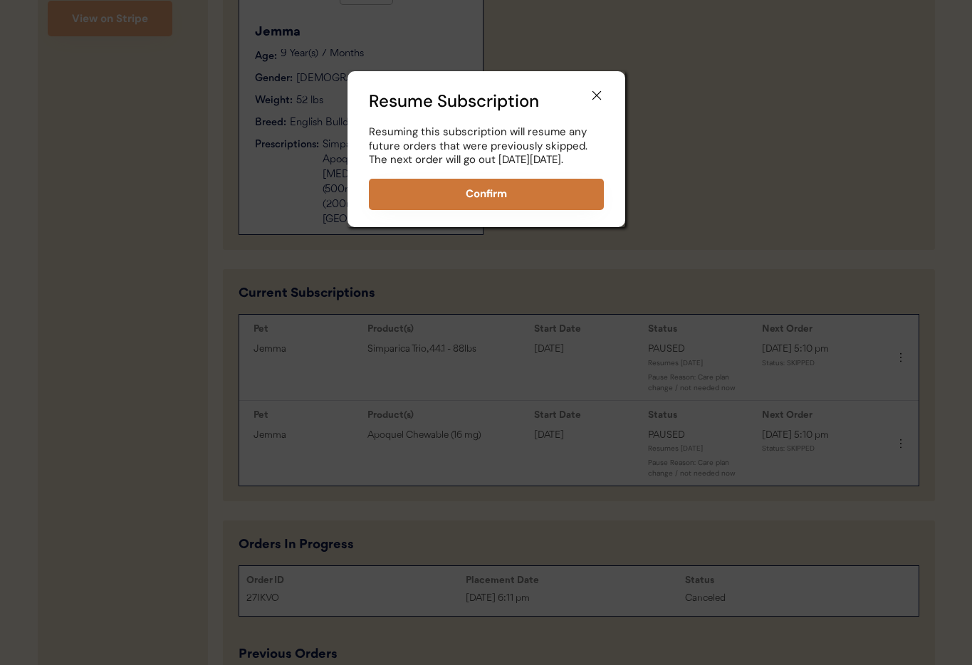
click at [472, 210] on button "Confirm" at bounding box center [486, 194] width 235 height 31
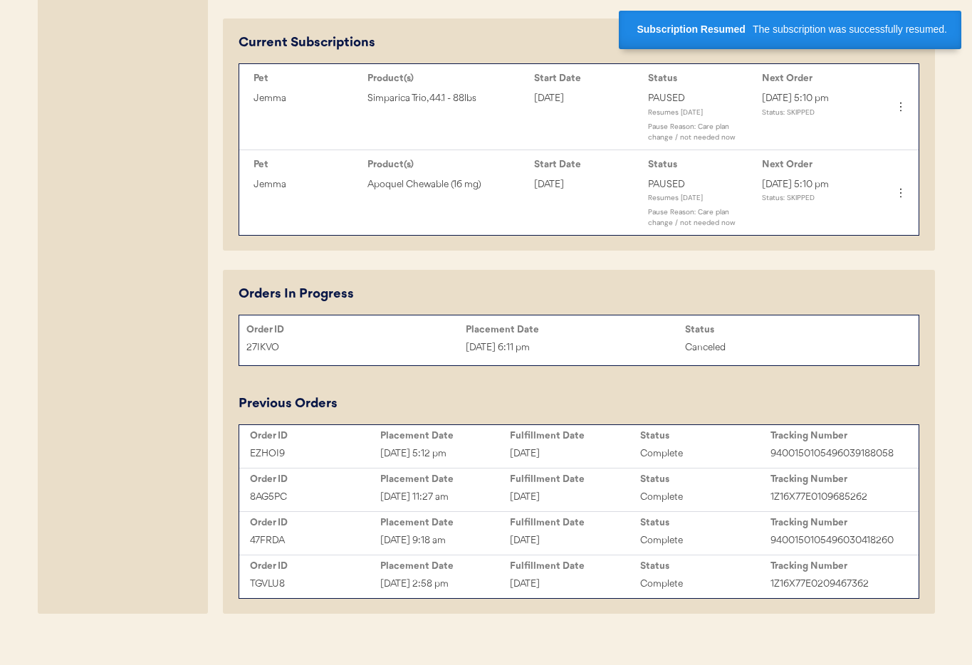
scroll to position [746, 0]
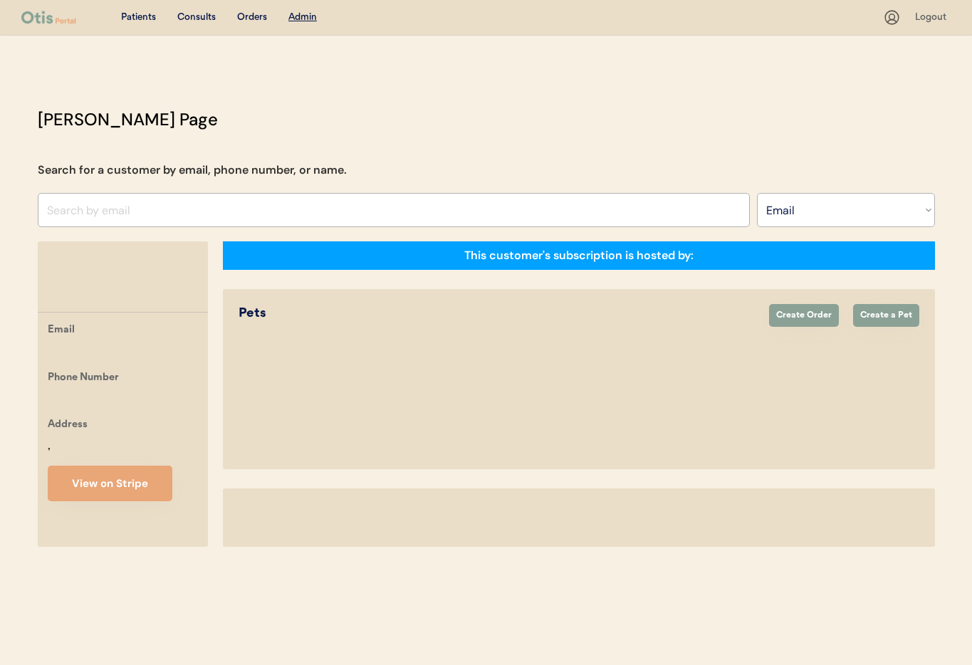
select select ""Email""
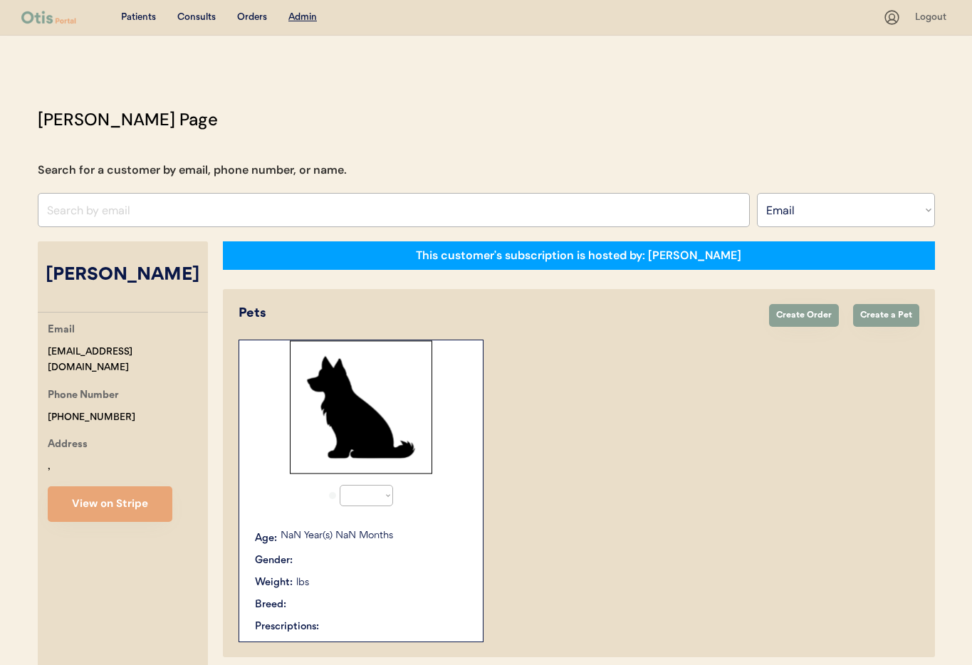
select select "true"
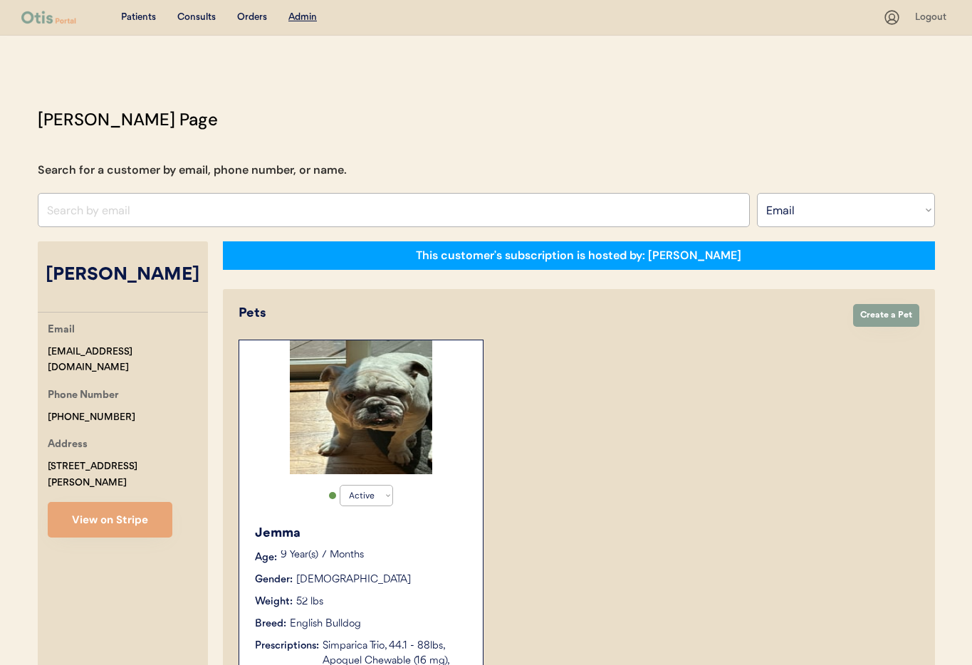
click at [428, 551] on p "9 Year(s) 7 Months" at bounding box center [375, 556] width 188 height 10
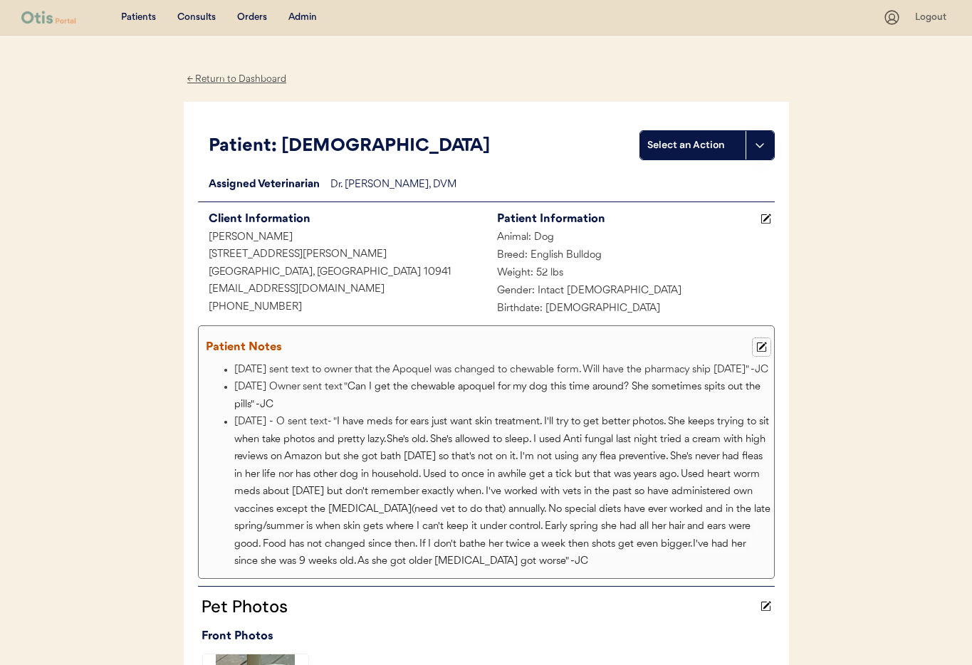
click at [768, 349] on button at bounding box center [762, 347] width 18 height 18
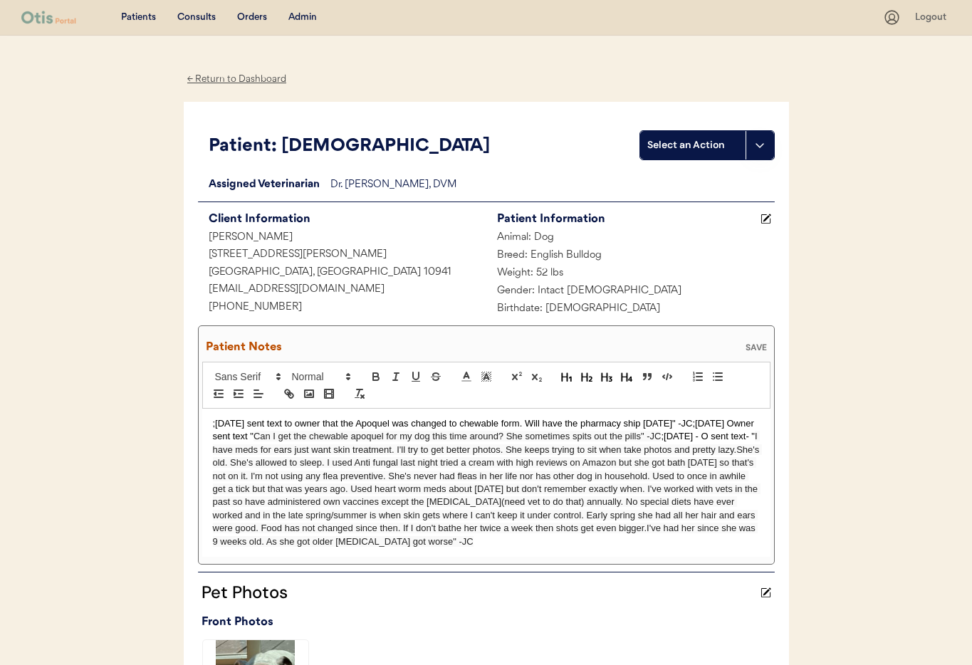
click at [211, 423] on div ";9/8/25 sent text to owner that the Apoquel was changed to chewable form. Will …" at bounding box center [486, 483] width 568 height 149
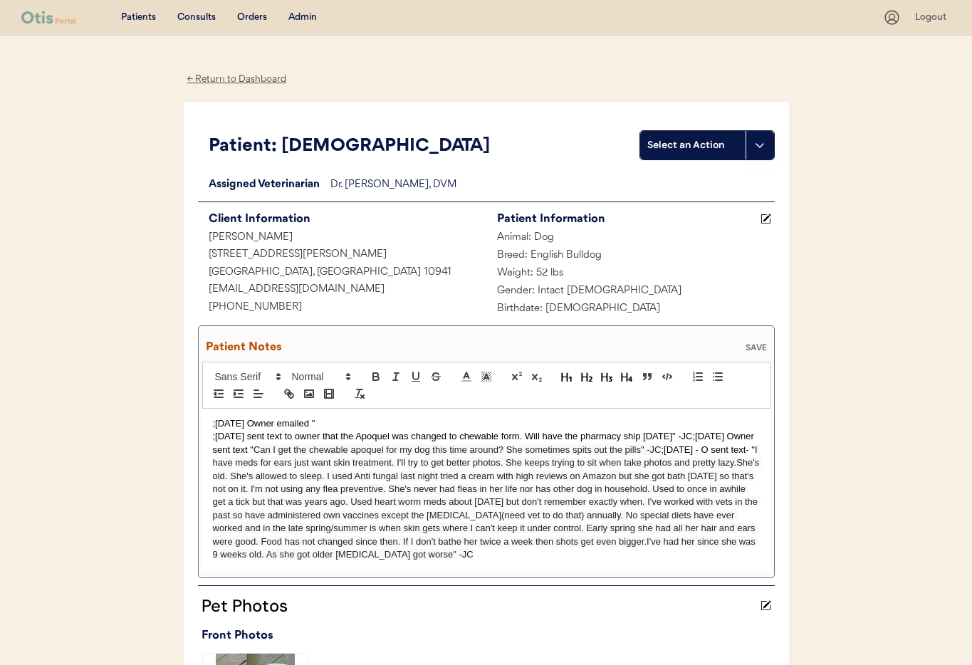
click at [318, 424] on p ";10/7/25 Owner emailed "" at bounding box center [486, 423] width 547 height 13
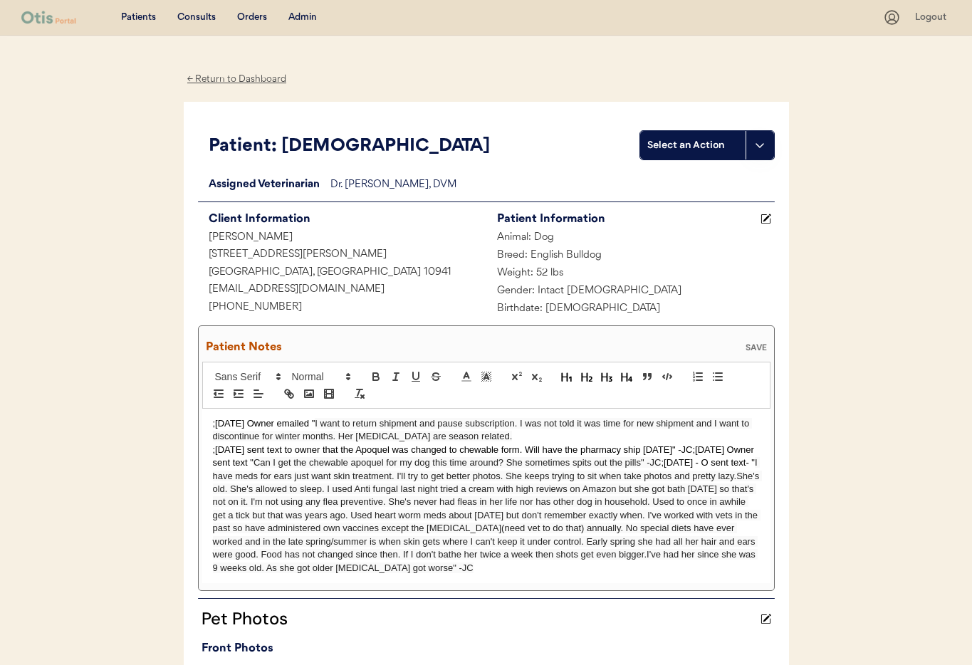
click at [473, 439] on span "I want to return shipment and pause subscription. I was not told it was time fo…" at bounding box center [482, 430] width 539 height 24
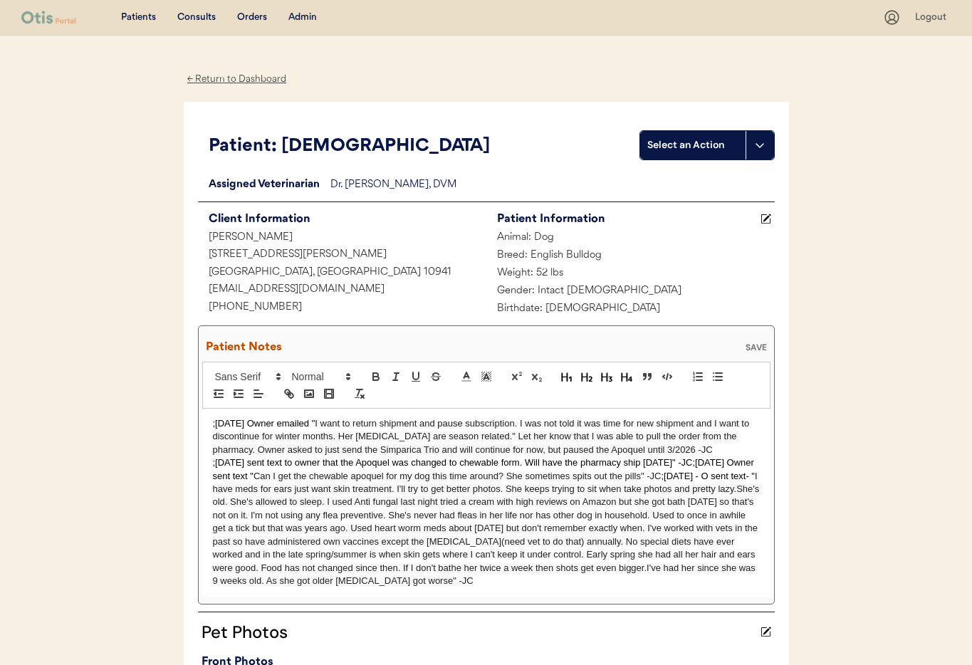
click at [748, 348] on div "SAVE" at bounding box center [756, 347] width 28 height 9
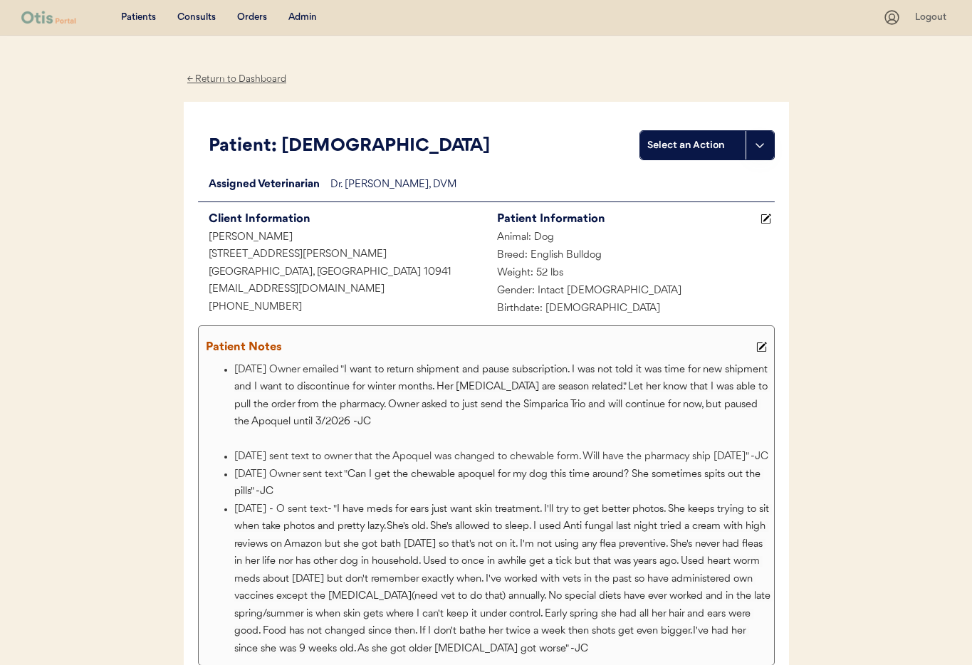
click at [753, 346] on button at bounding box center [762, 347] width 18 height 18
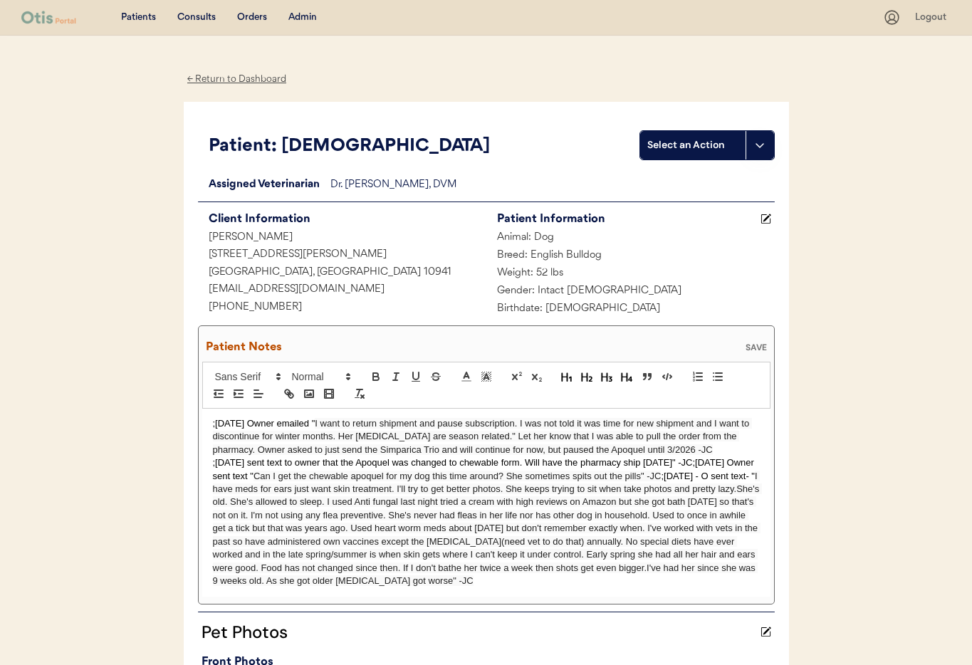
drag, startPoint x: 212, startPoint y: 465, endPoint x: 215, endPoint y: 476, distance: 11.1
click at [213, 465] on p ";9/8/25 sent text to owner that the Apoquel was changed to chewable form. Will …" at bounding box center [486, 523] width 547 height 132
click at [753, 345] on div "SAVE" at bounding box center [756, 347] width 28 height 9
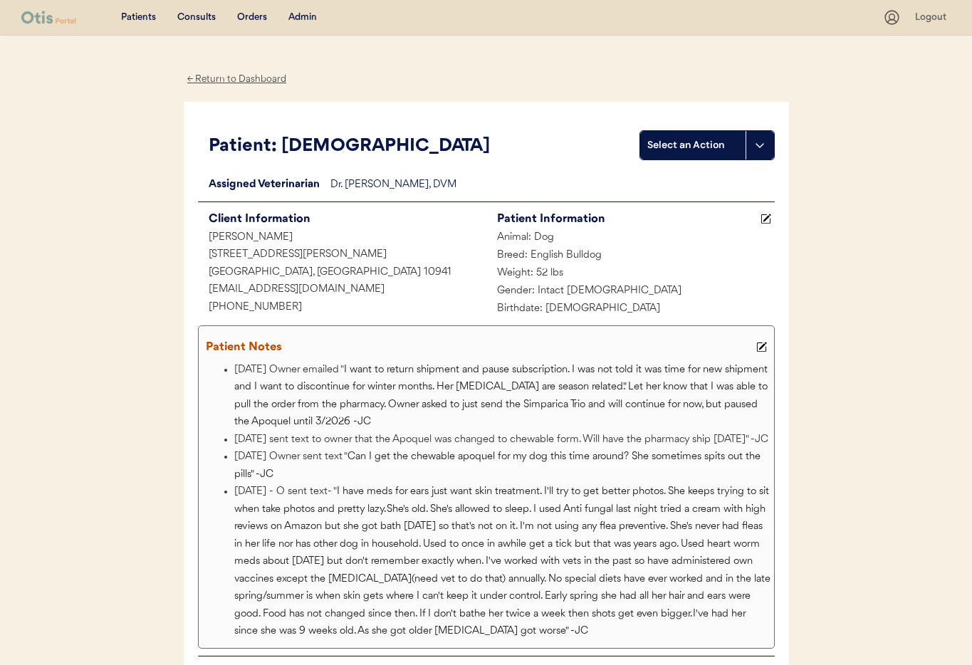
click at [301, 21] on div "Admin" at bounding box center [302, 18] width 28 height 14
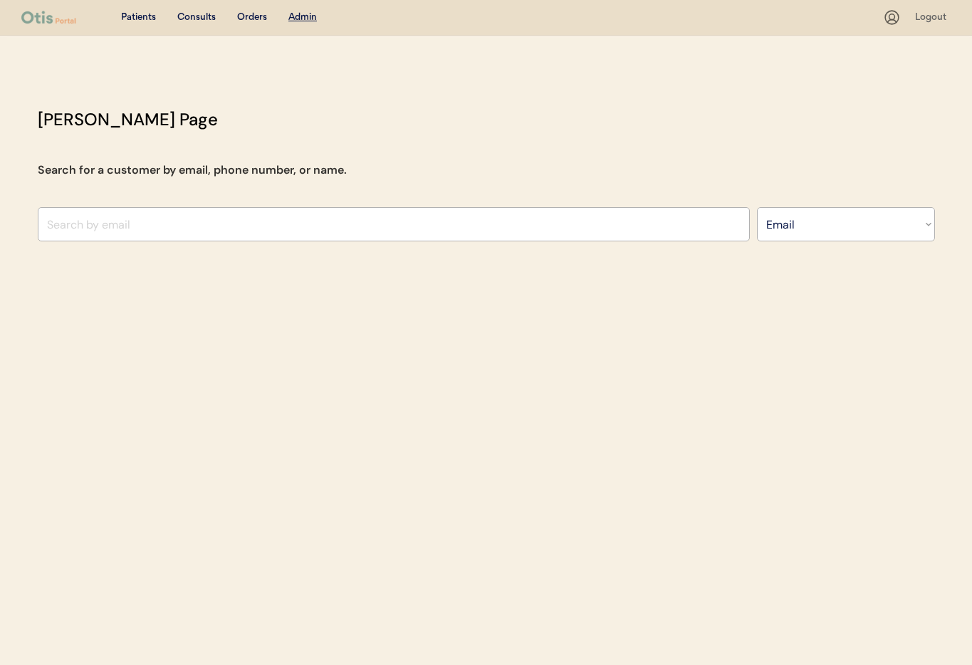
select select ""Email""
click at [170, 227] on input "input" at bounding box center [394, 224] width 712 height 34
type input "T"
click at [110, 220] on input "input" at bounding box center [394, 224] width 712 height 34
paste input "[EMAIL_ADDRESS][DOMAIN_NAME]"
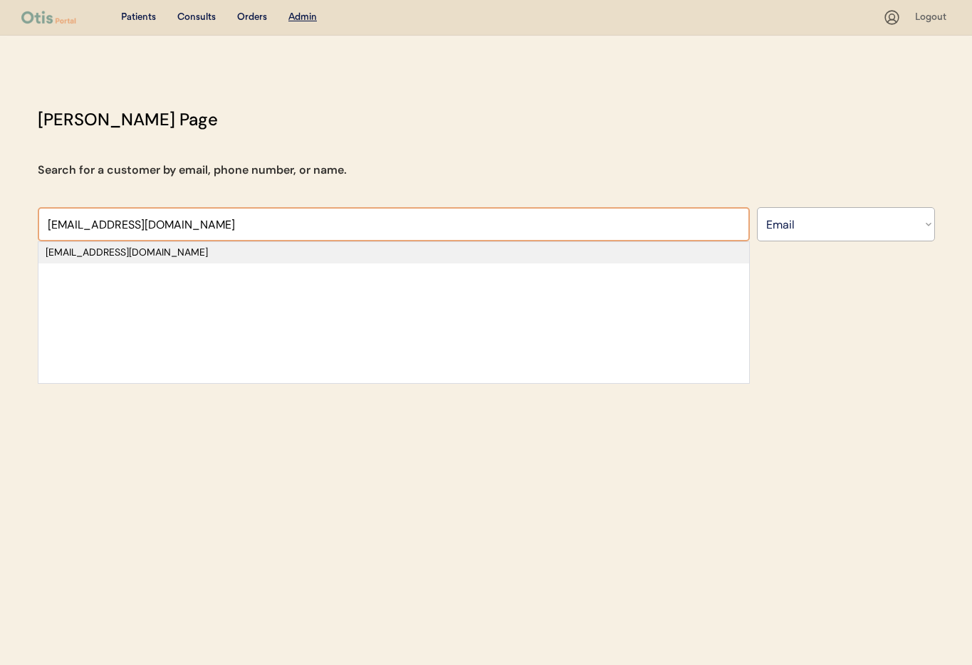
type input "[EMAIL_ADDRESS][DOMAIN_NAME]"
click at [108, 260] on div "[EMAIL_ADDRESS][DOMAIN_NAME]" at bounding box center [393, 252] width 711 height 21
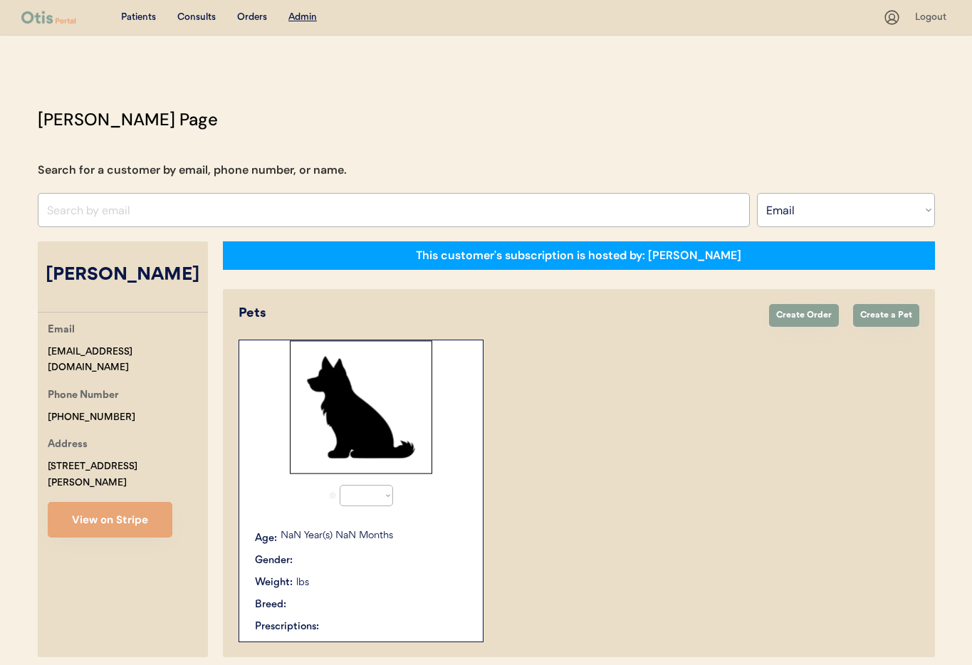
select select "true"
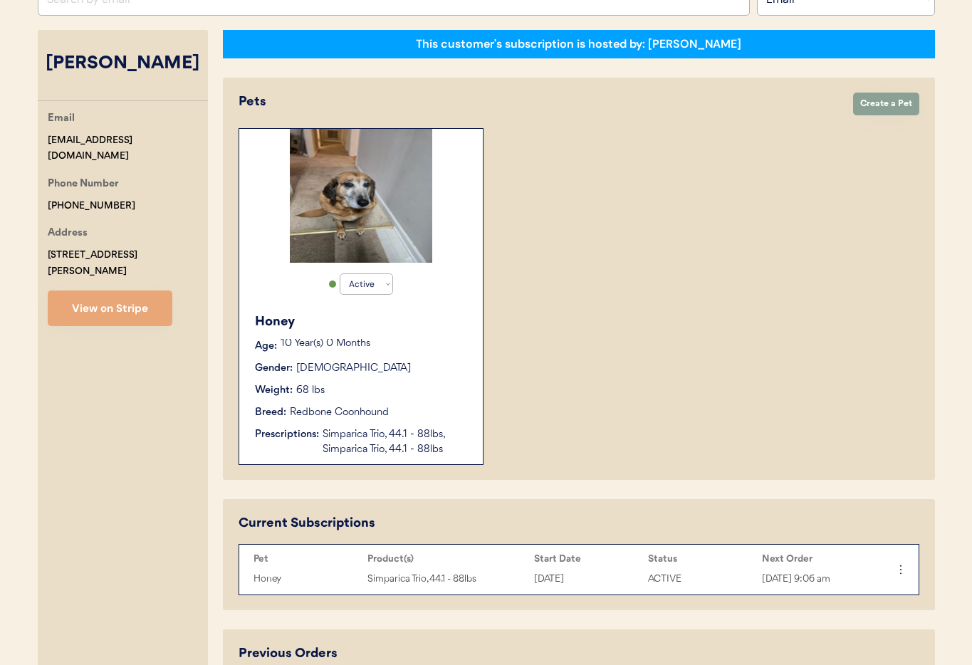
scroll to position [205, 0]
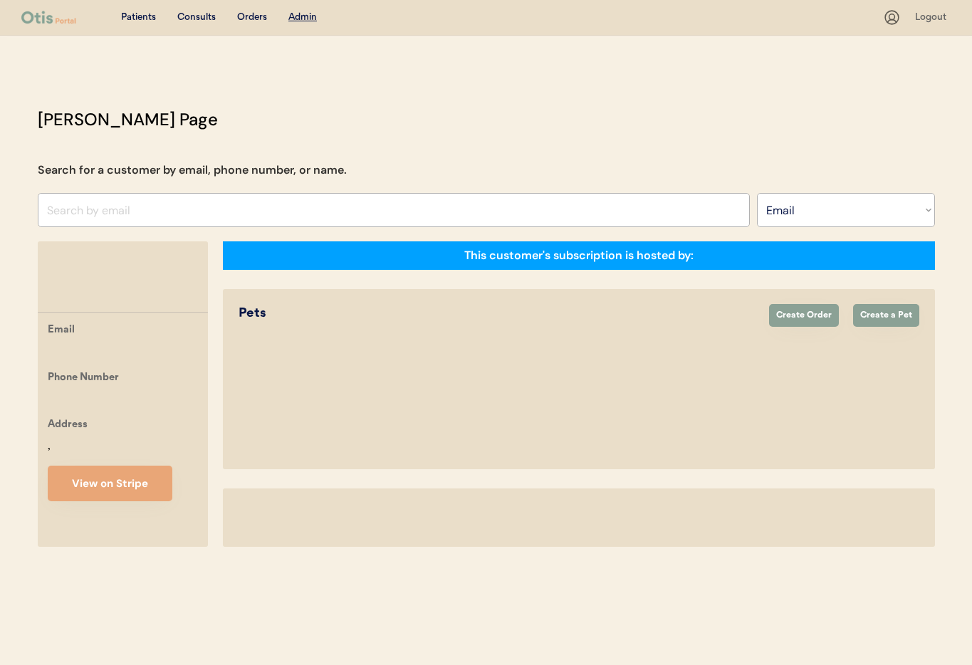
select select ""Email""
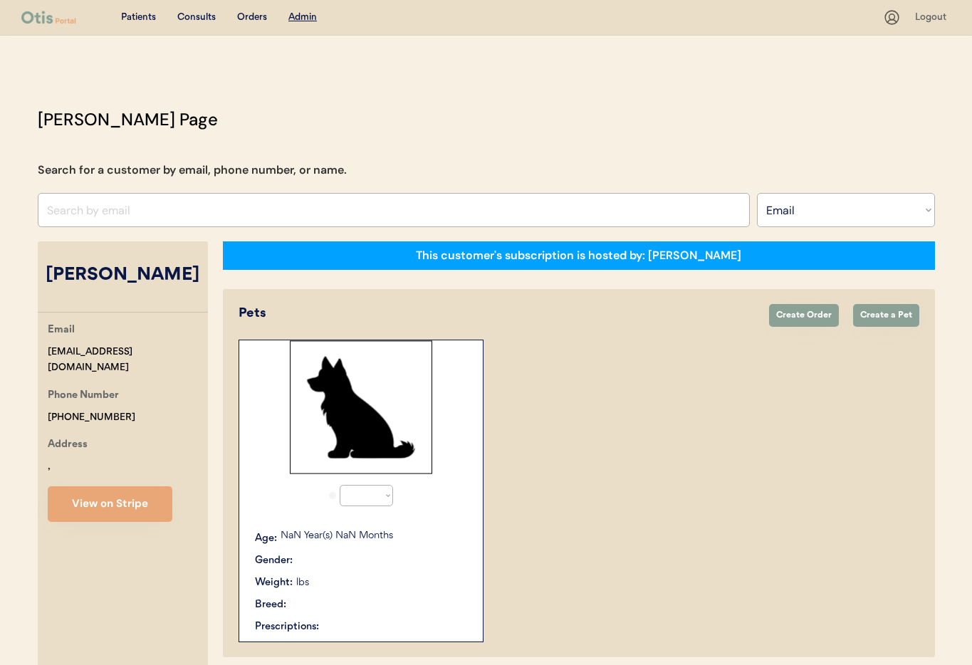
select select "true"
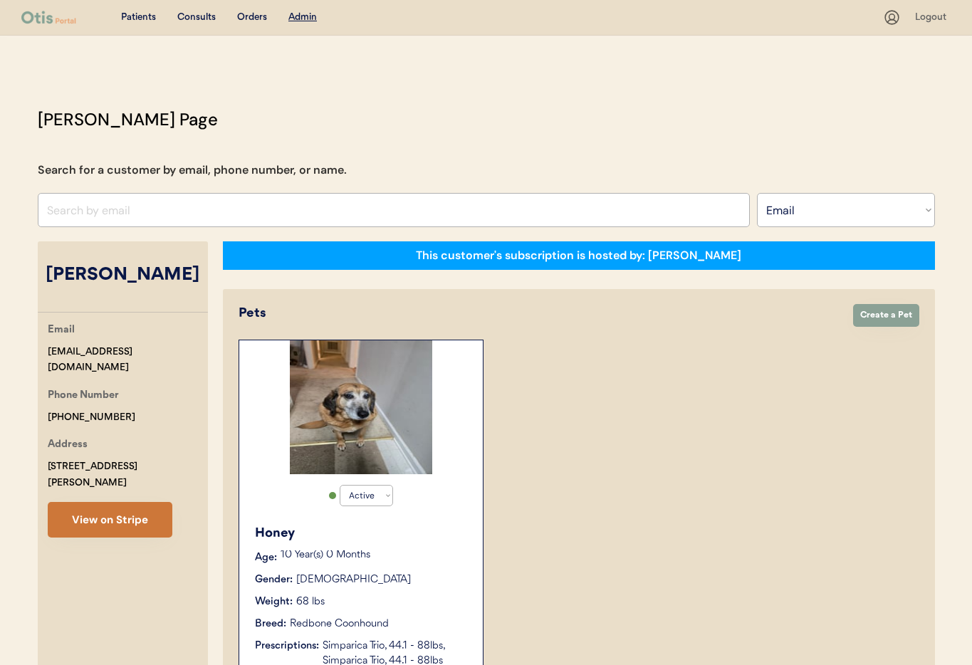
click at [142, 502] on button "View on Stripe" at bounding box center [110, 520] width 125 height 36
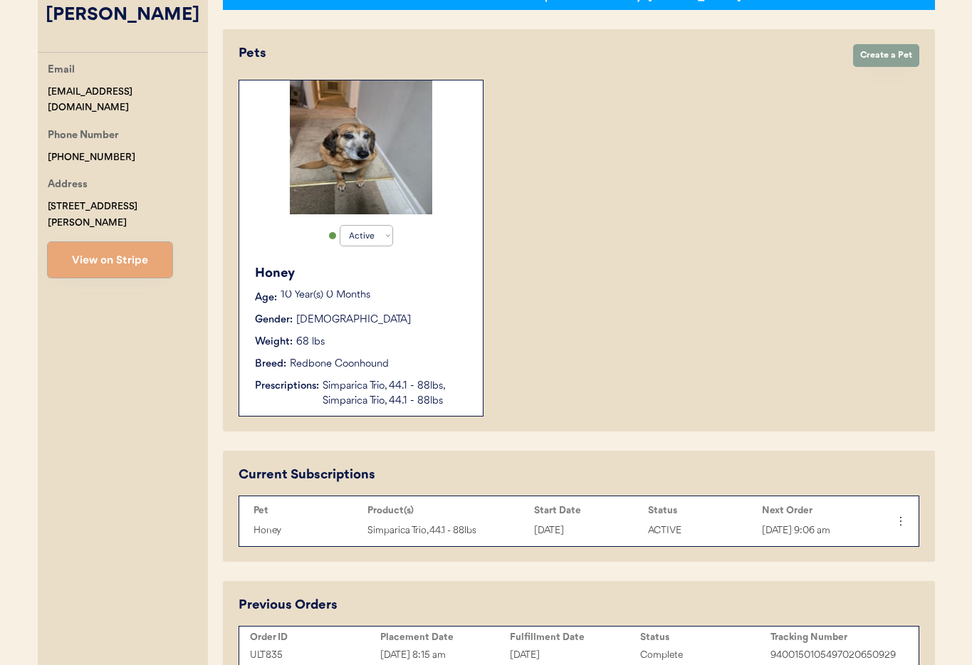
scroll to position [453, 0]
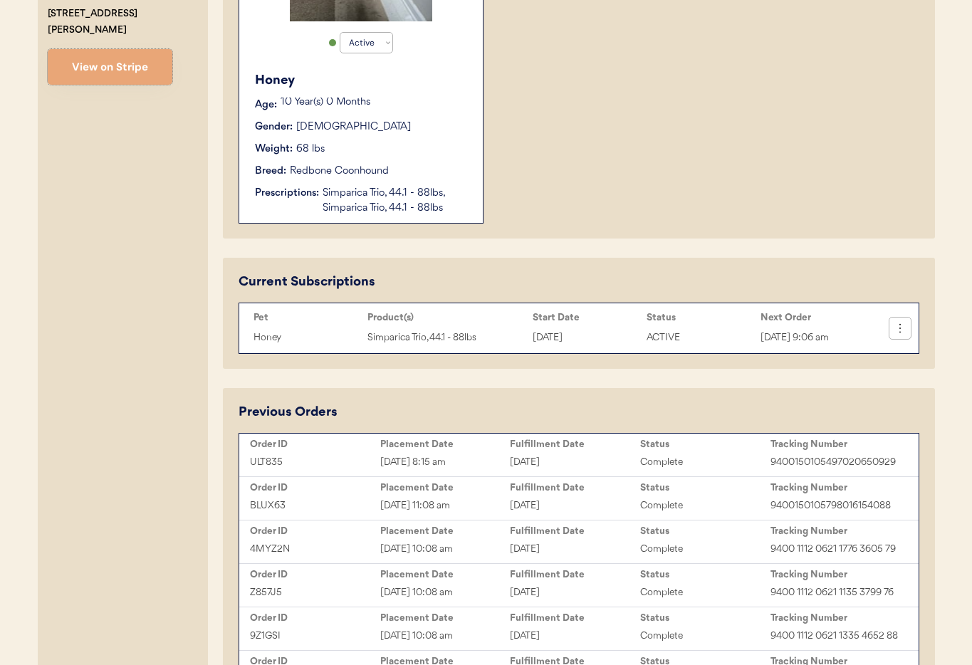
click at [897, 333] on icon at bounding box center [900, 328] width 14 height 14
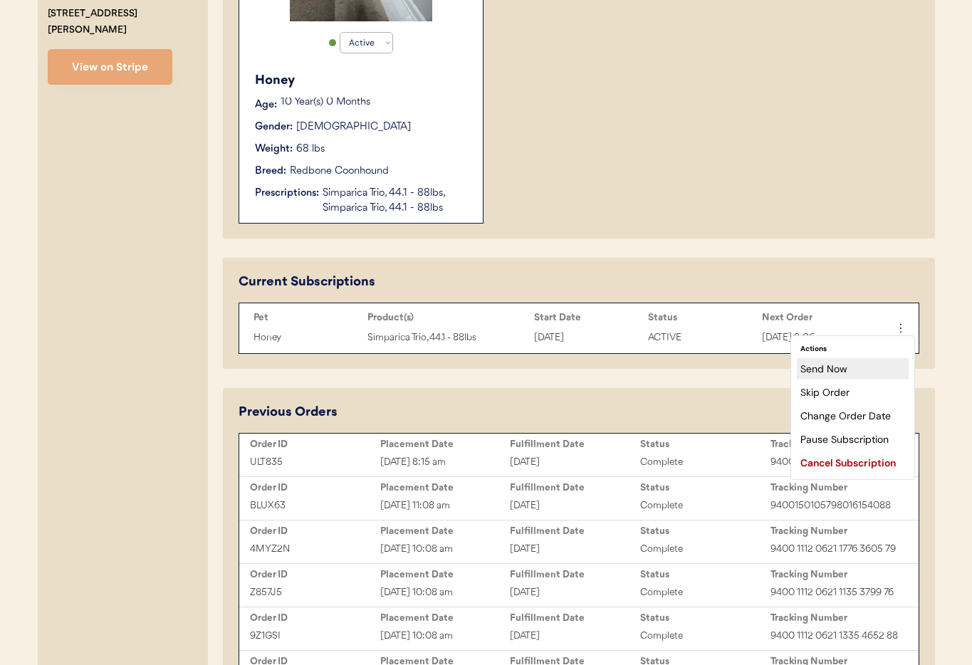
click at [856, 373] on div "Send Now" at bounding box center [853, 368] width 112 height 21
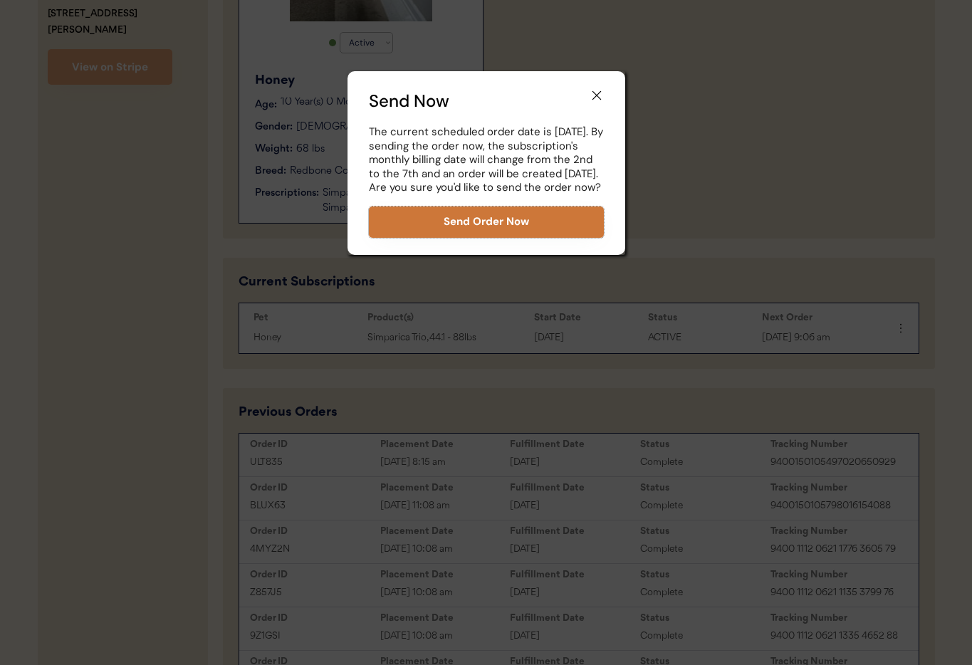
click at [449, 234] on button "Send Order Now" at bounding box center [486, 222] width 235 height 31
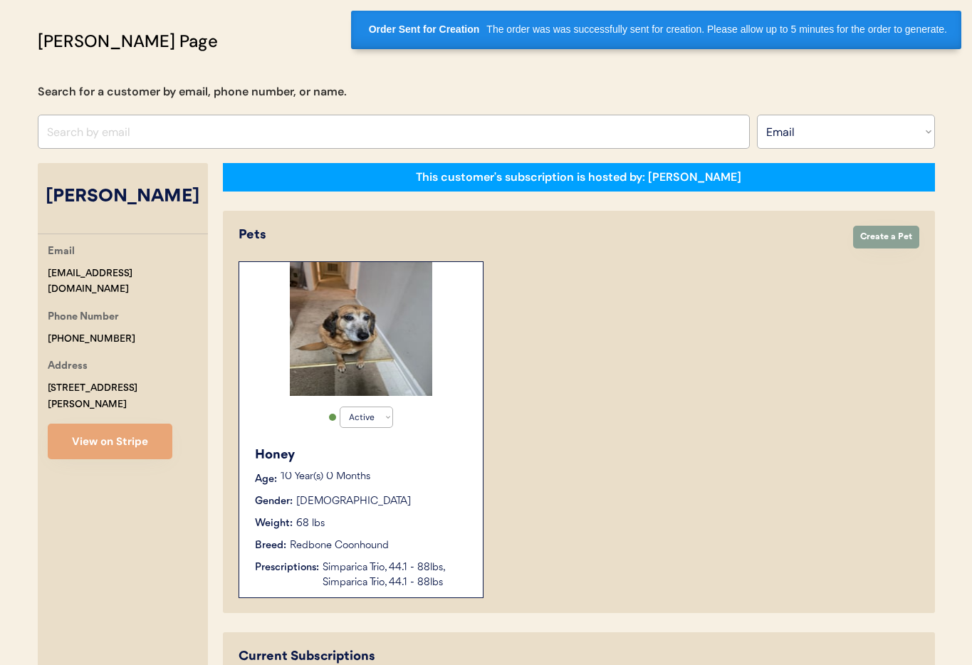
scroll to position [0, 0]
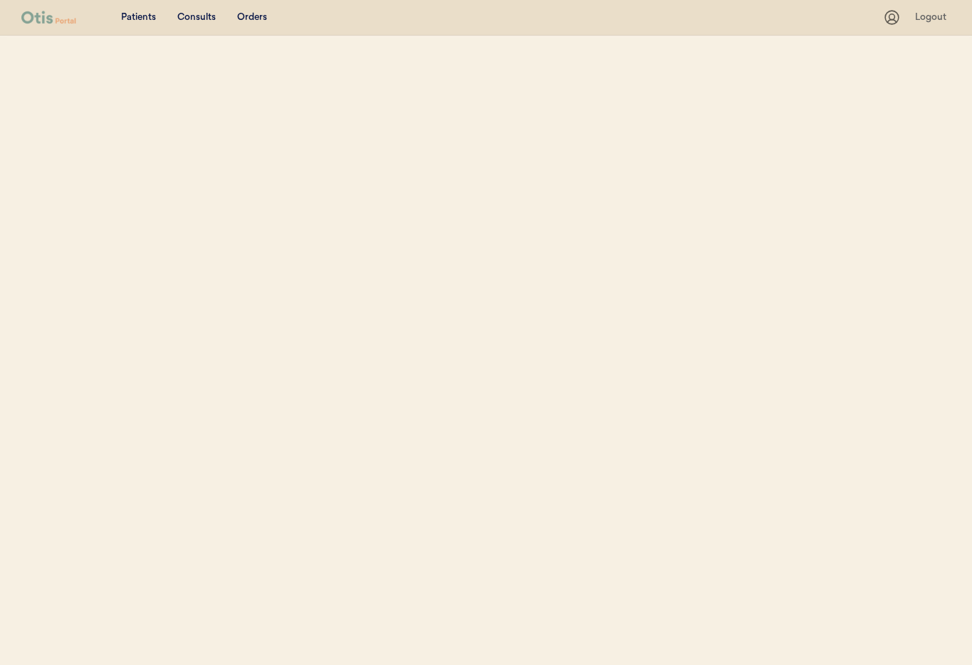
select select ""Email""
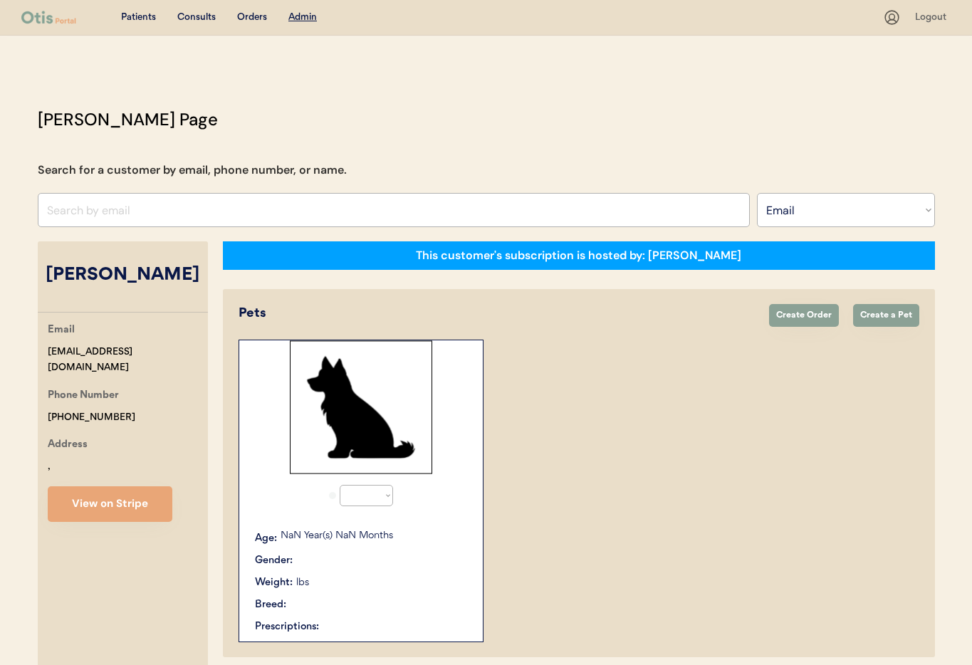
select select "true"
select select ""Email""
select select "true"
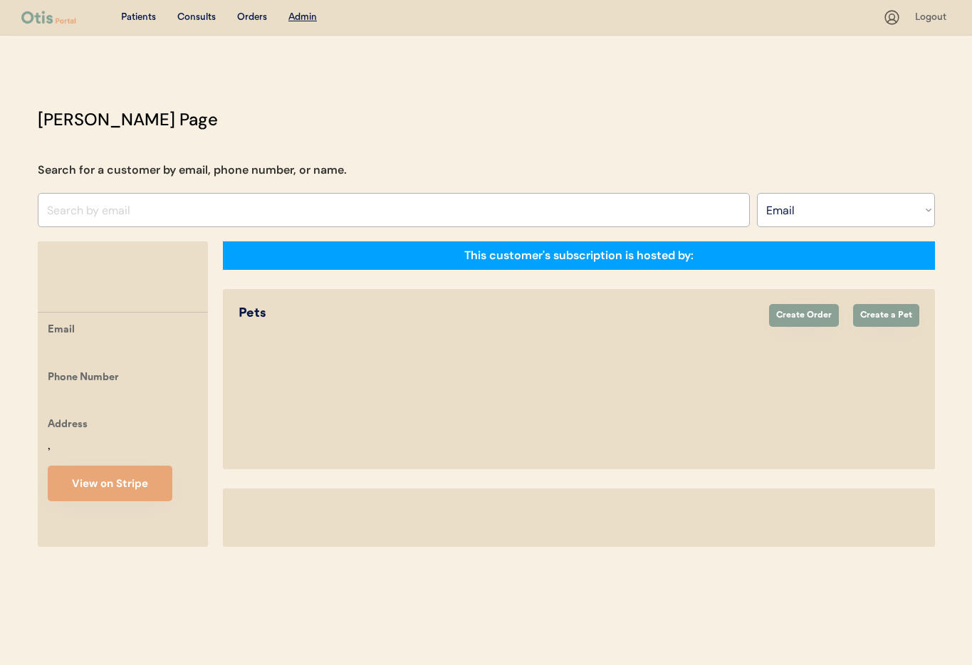
select select ""Email""
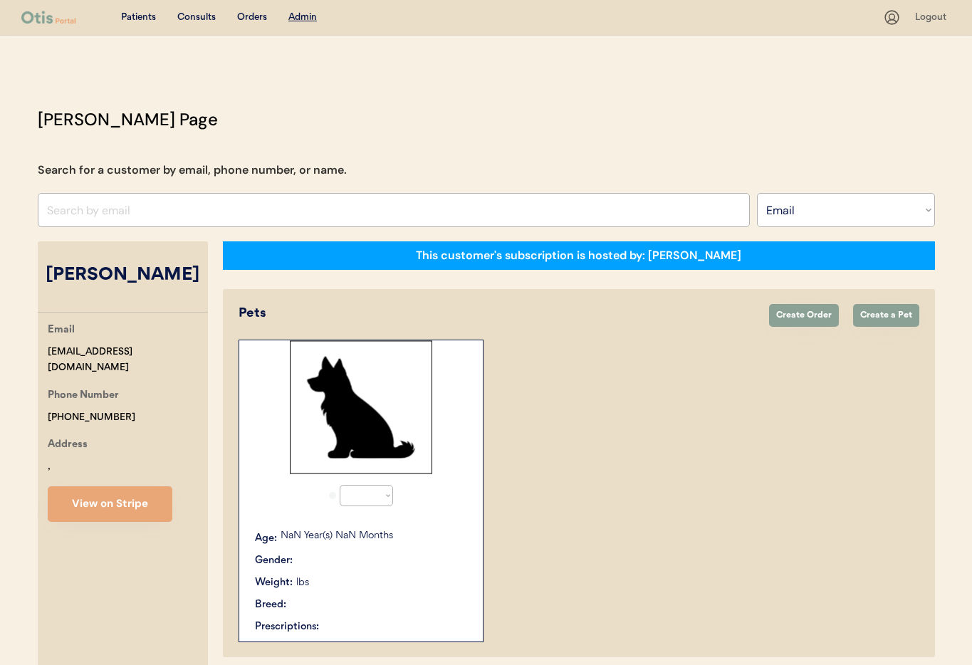
select select "true"
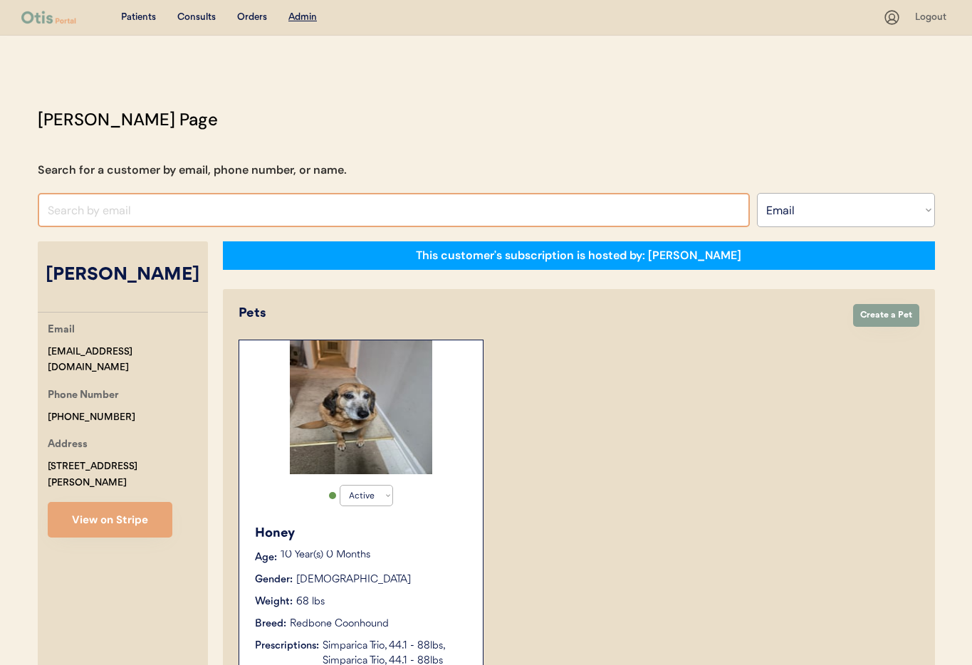
click at [185, 202] on input "input" at bounding box center [394, 210] width 712 height 34
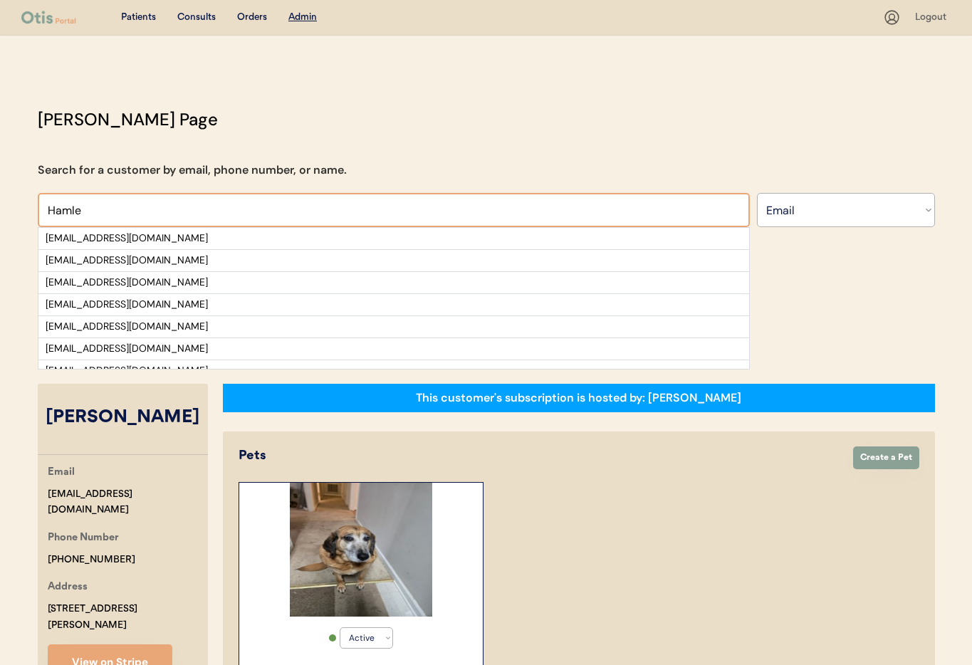
drag, startPoint x: 90, startPoint y: 209, endPoint x: 98, endPoint y: 213, distance: 9.6
click at [40, 204] on input "input" at bounding box center [394, 210] width 712 height 34
paste input "csurf777@aol.com"
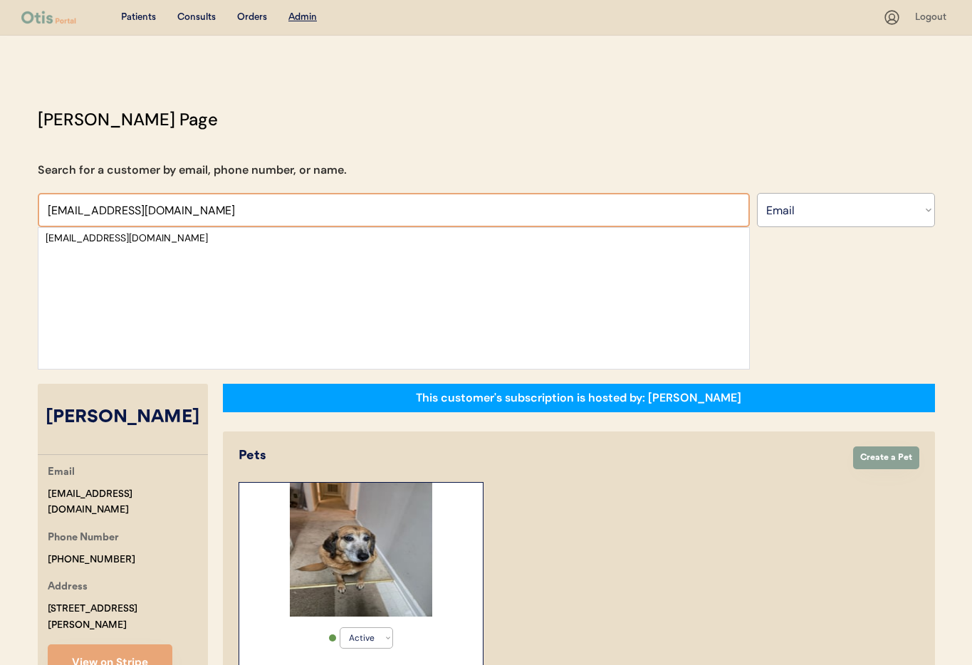
type input "csurf777@aol.com"
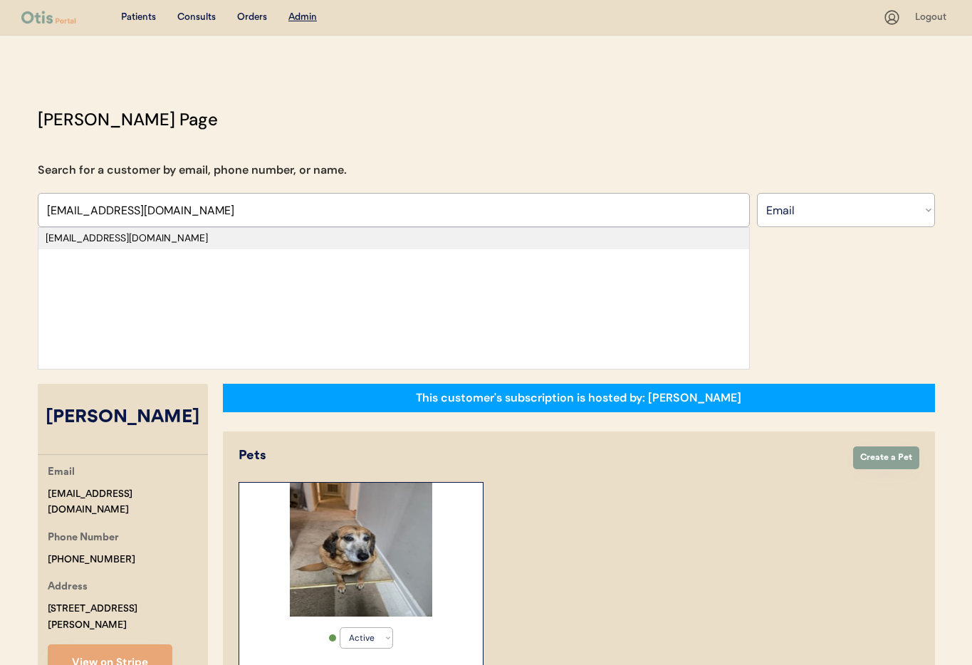
click at [118, 235] on div "csurf777@aol.com" at bounding box center [394, 238] width 697 height 14
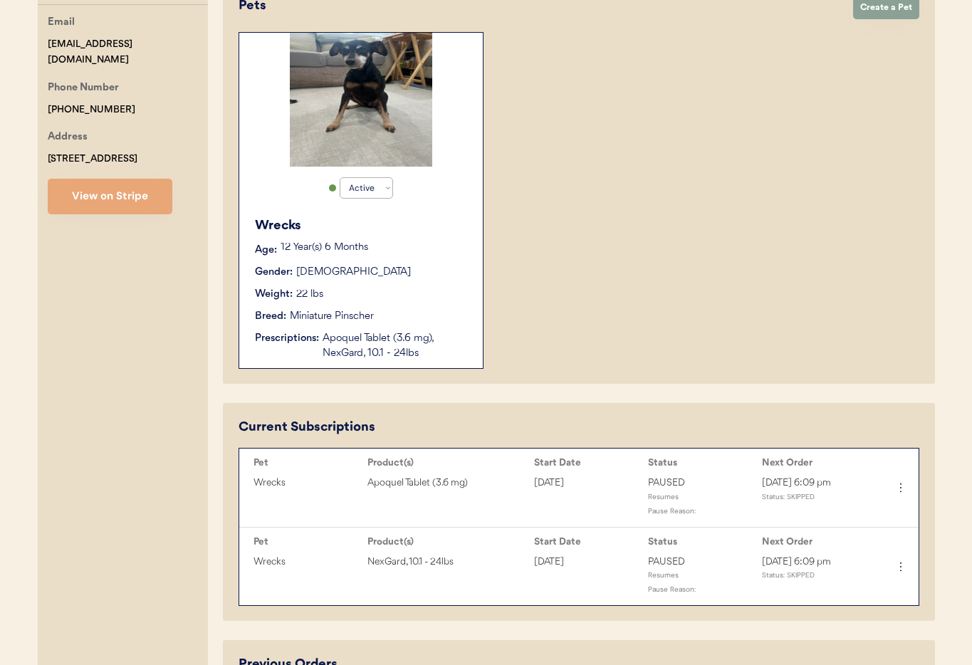
scroll to position [299, 0]
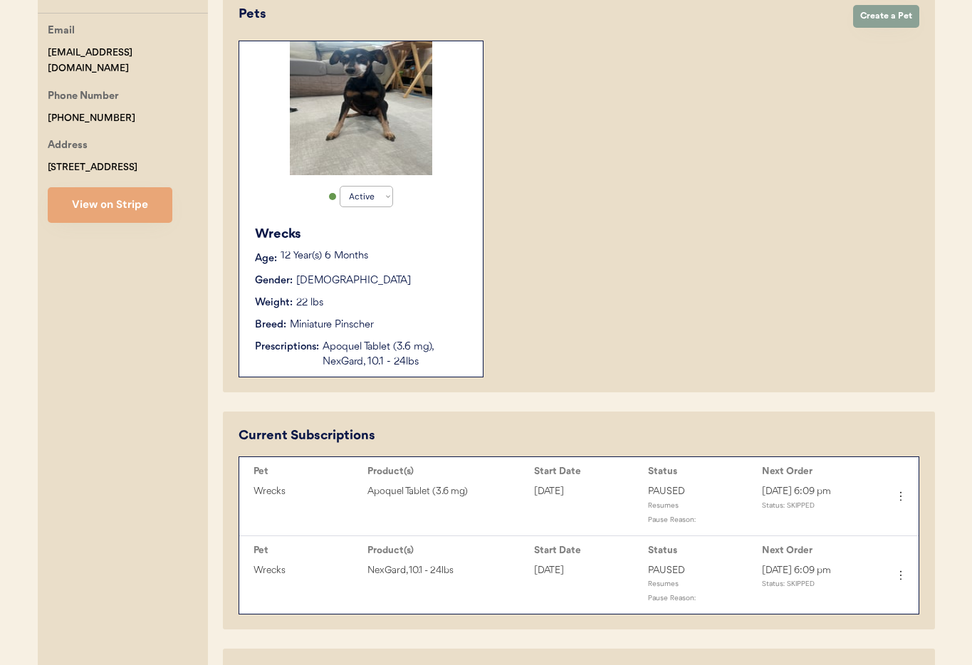
click at [399, 304] on div "Weight: 22 lbs" at bounding box center [362, 303] width 214 height 15
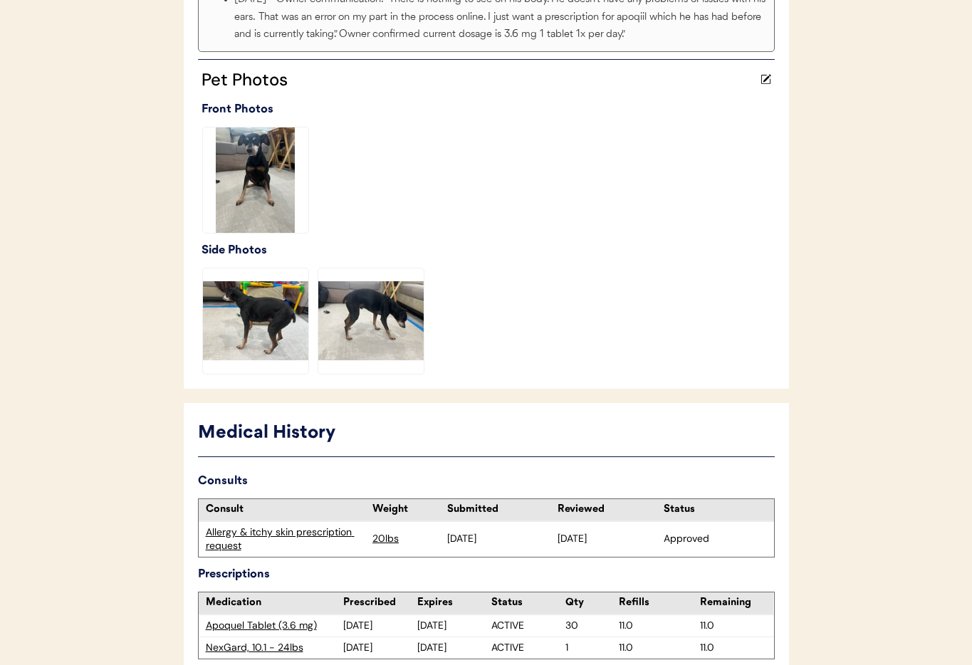
scroll to position [502, 0]
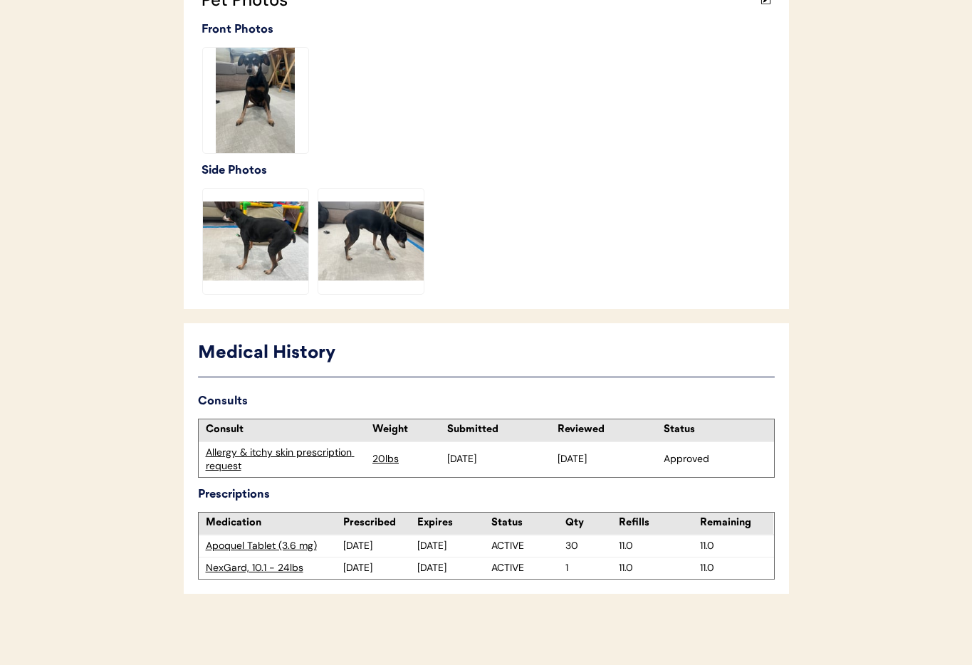
click at [253, 546] on div "Apoquel Tablet (3.6 mg)" at bounding box center [275, 546] width 138 height 14
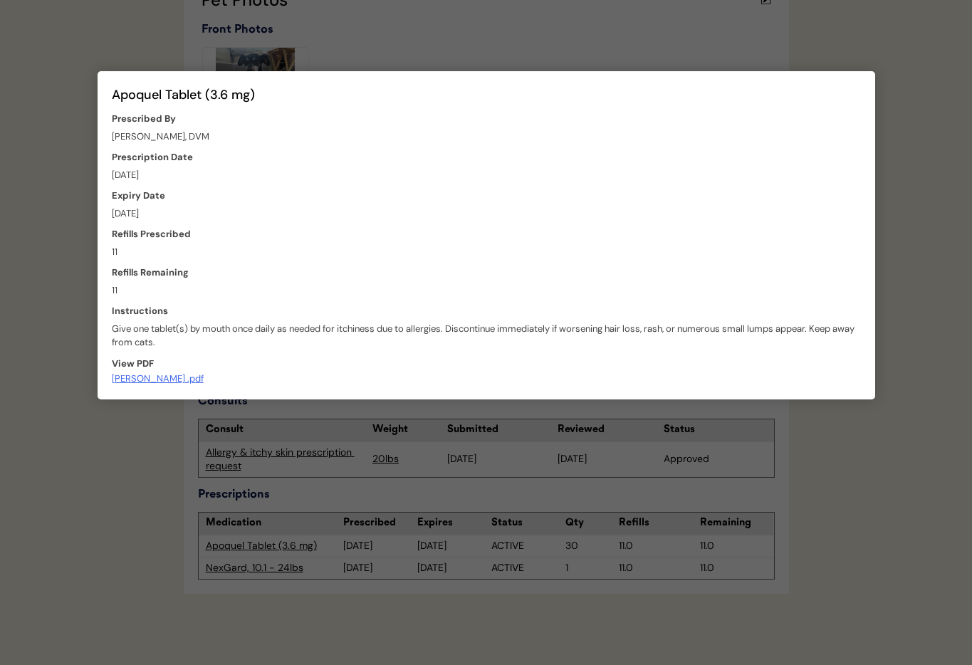
click at [445, 34] on div at bounding box center [486, 332] width 972 height 665
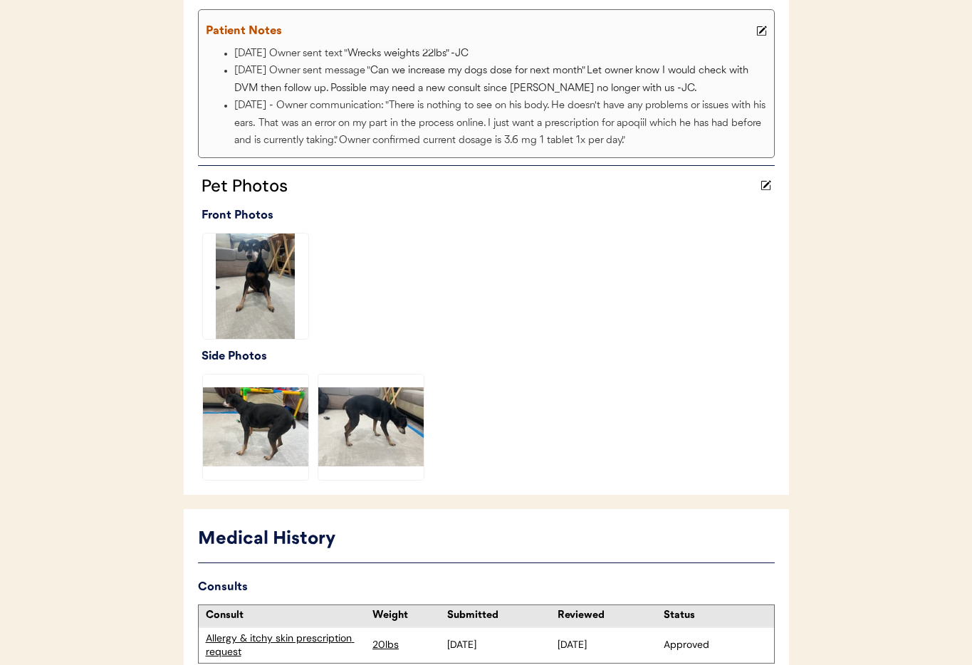
scroll to position [0, 0]
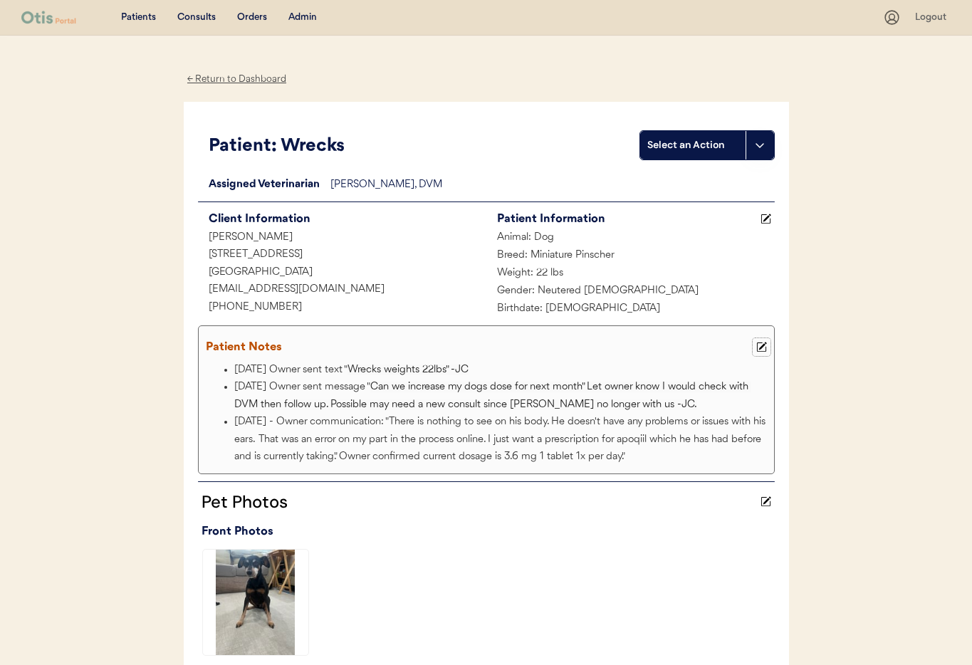
click at [764, 348] on icon at bounding box center [761, 347] width 11 height 11
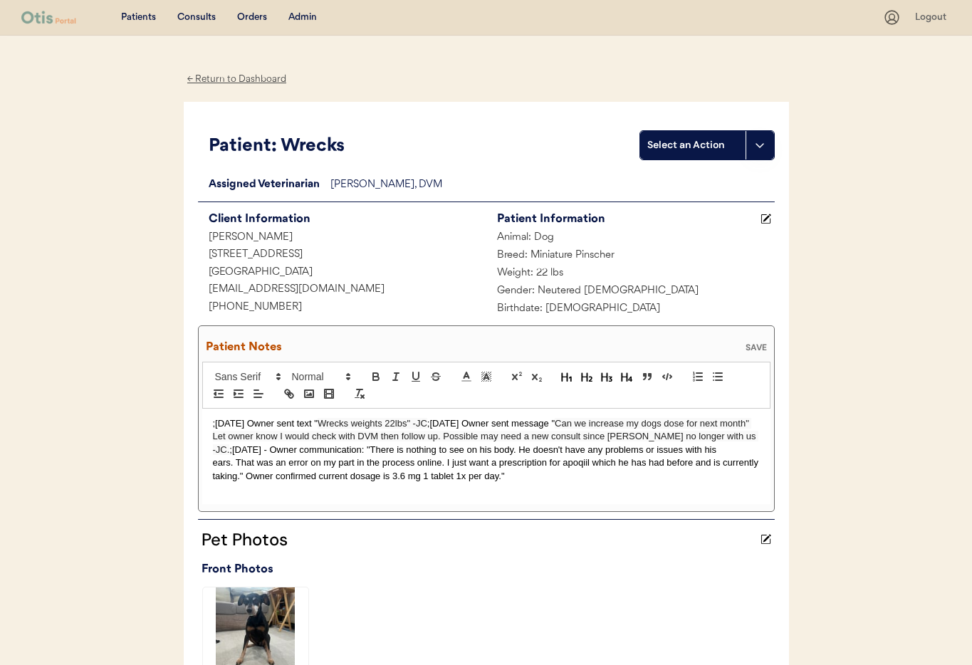
click at [213, 423] on p ";10/6/25 Owner sent text " Wrecks weights 22lbs" -JC ;10/3/25 Owner sent messag…" at bounding box center [486, 450] width 547 height 66
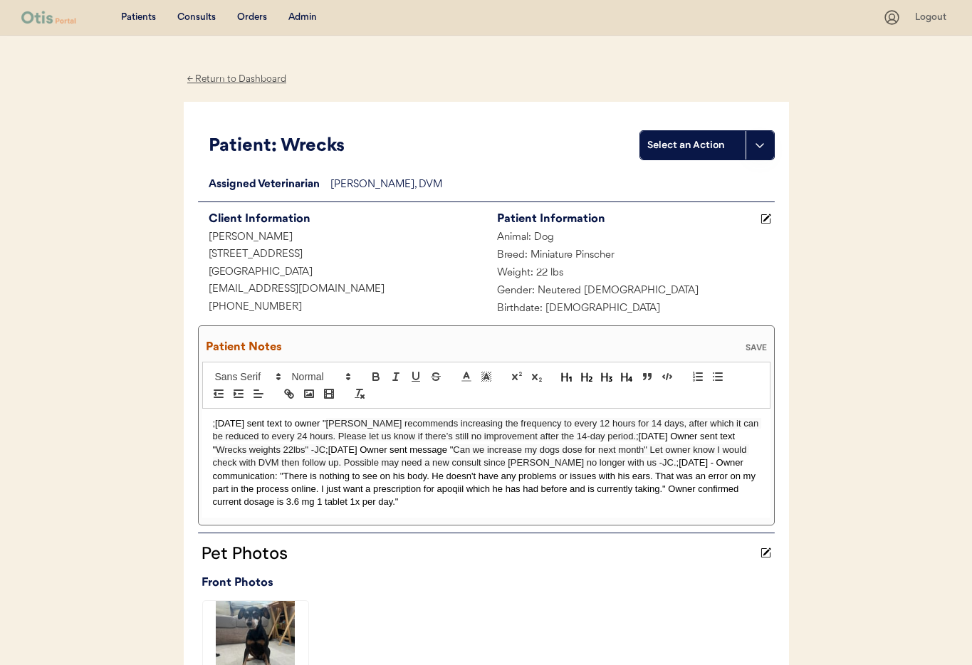
click at [327, 423] on span "Dr. Perry recommends increasing the frequency to every 12 hours for 14 days, af…" at bounding box center [487, 430] width 548 height 24
drag, startPoint x: 623, startPoint y: 437, endPoint x: 633, endPoint y: 446, distance: 13.6
click at [623, 437] on p ";10/7/25 sent text to owner - Dr. Perry recommends increasing the frequency to …" at bounding box center [486, 463] width 547 height 92
click at [766, 344] on div "SAVE" at bounding box center [756, 347] width 28 height 9
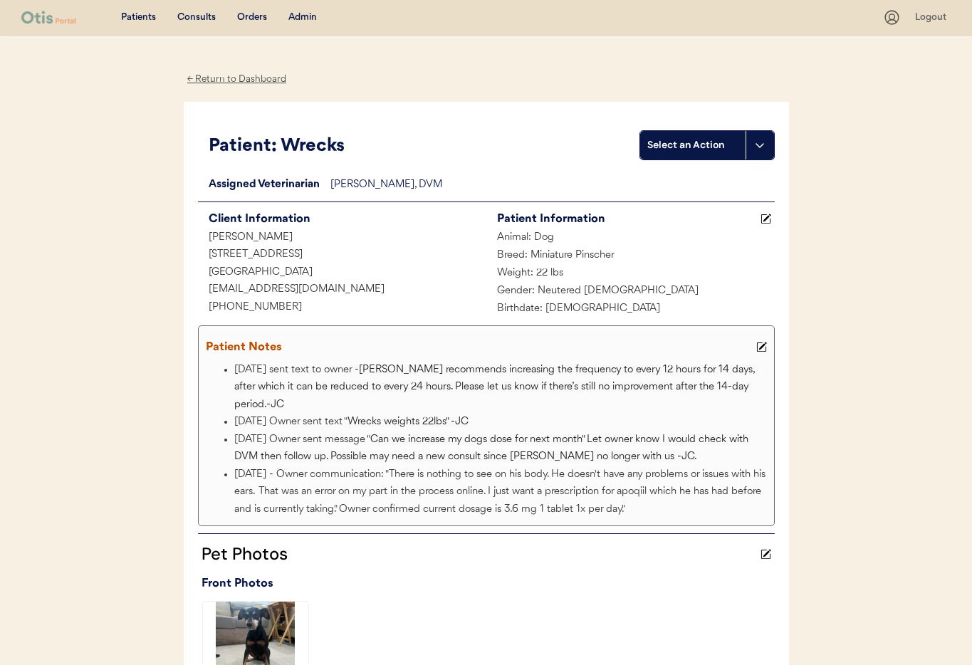
click at [306, 16] on div "Admin" at bounding box center [302, 18] width 28 height 14
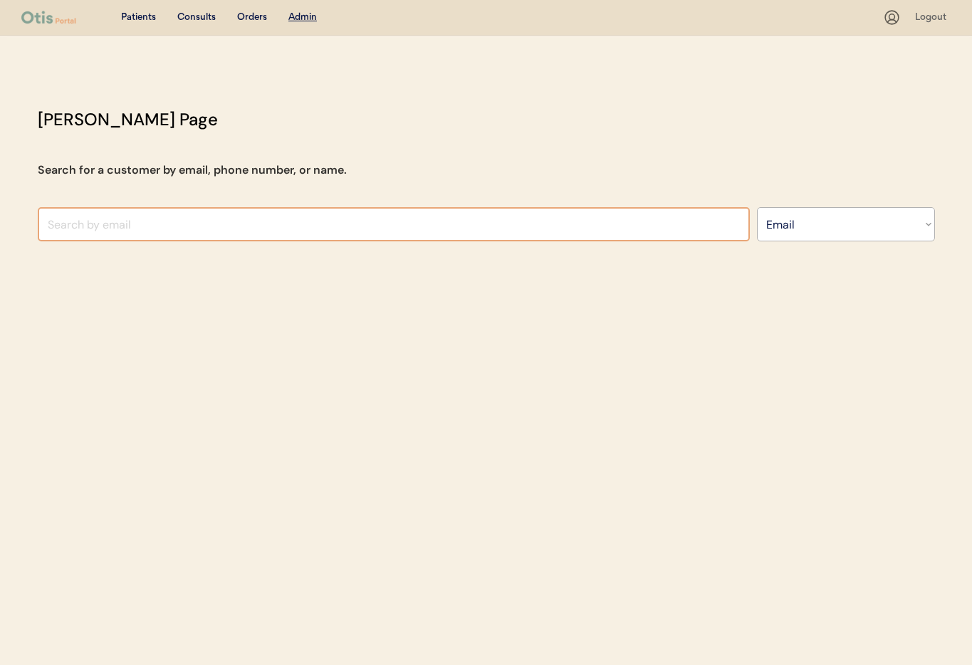
click at [262, 222] on input "input" at bounding box center [394, 224] width 712 height 34
click at [771, 222] on select "Search By Name Email Phone Number" at bounding box center [846, 224] width 178 height 34
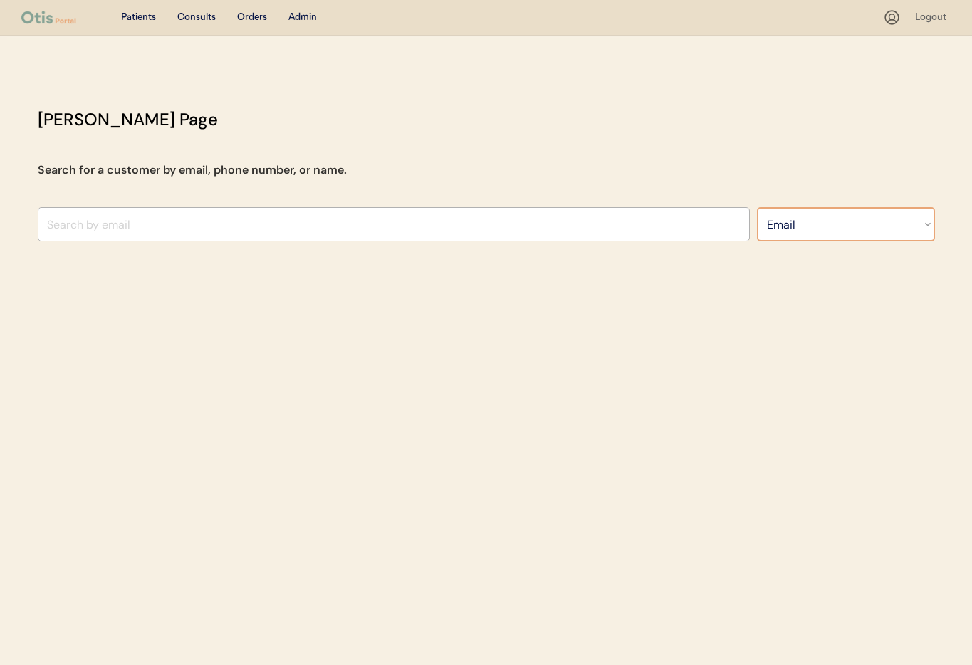
select select ""Name""
click at [757, 207] on select "Search By Name Email Phone Number" at bounding box center [846, 224] width 178 height 34
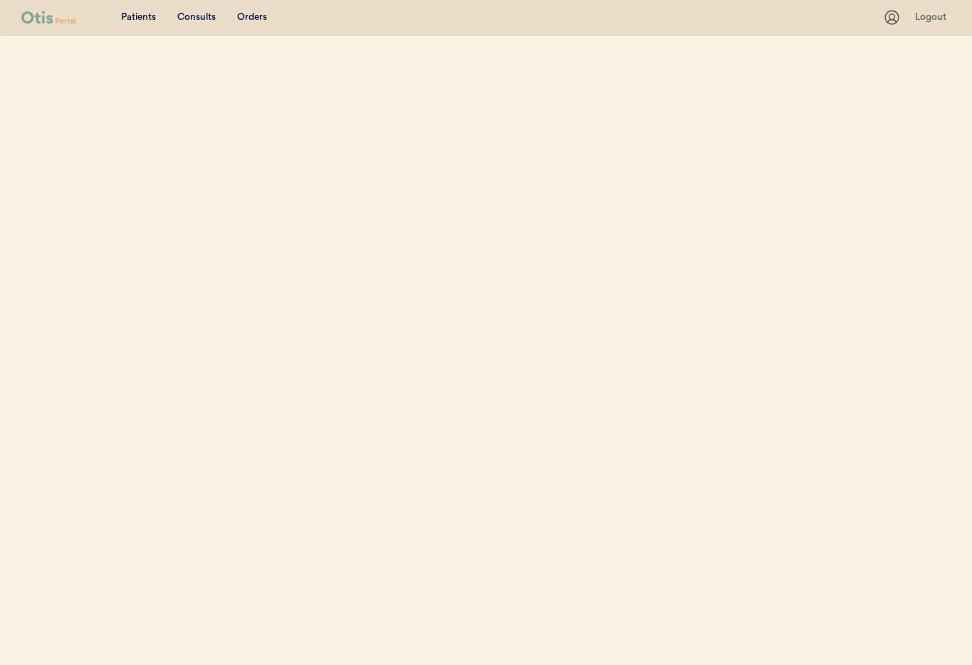
select select ""Name""
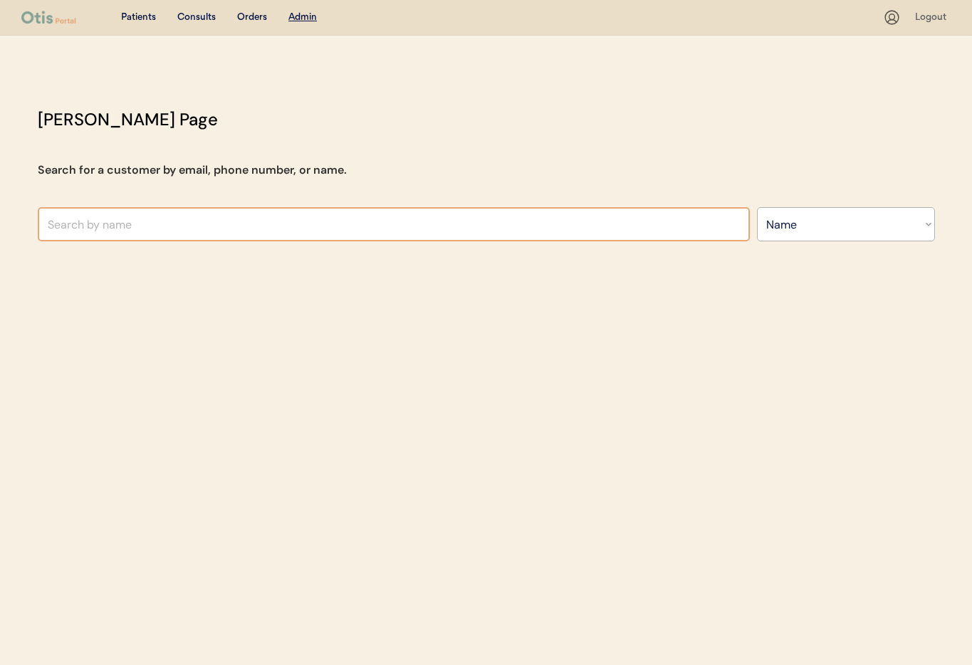
click at [161, 222] on input "text" at bounding box center [394, 224] width 712 height 34
type input "Ms."
type input "[PERSON_NAME]"
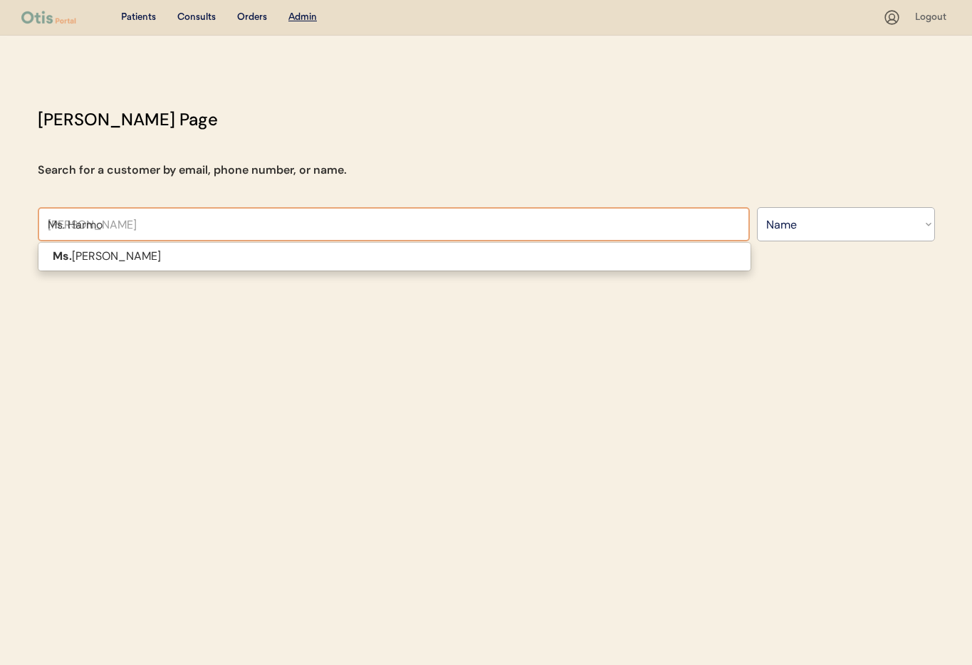
type input "[PERSON_NAME]"
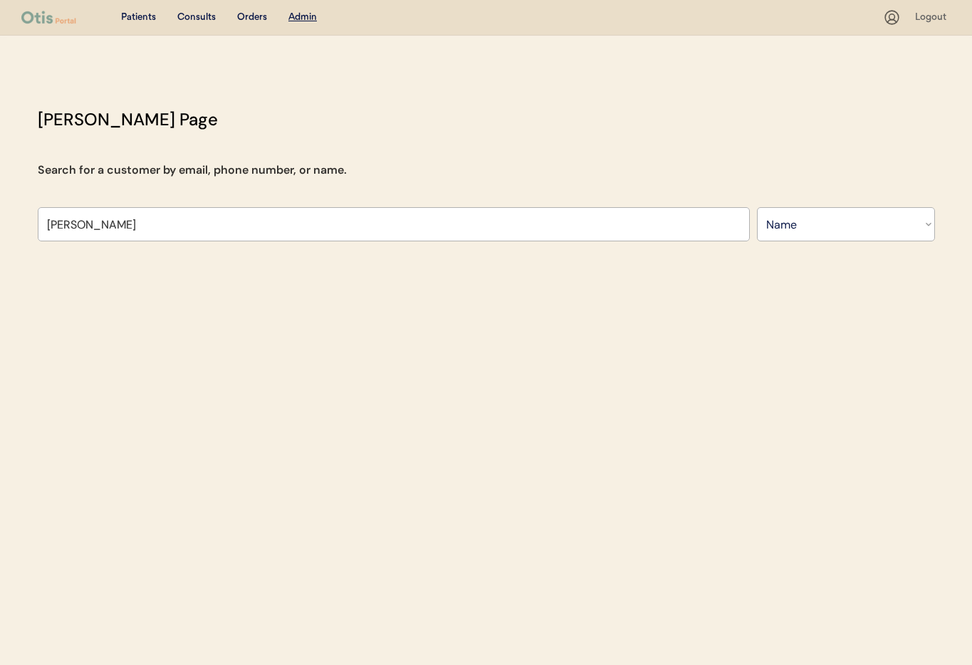
type input "[PERSON_NAME]"
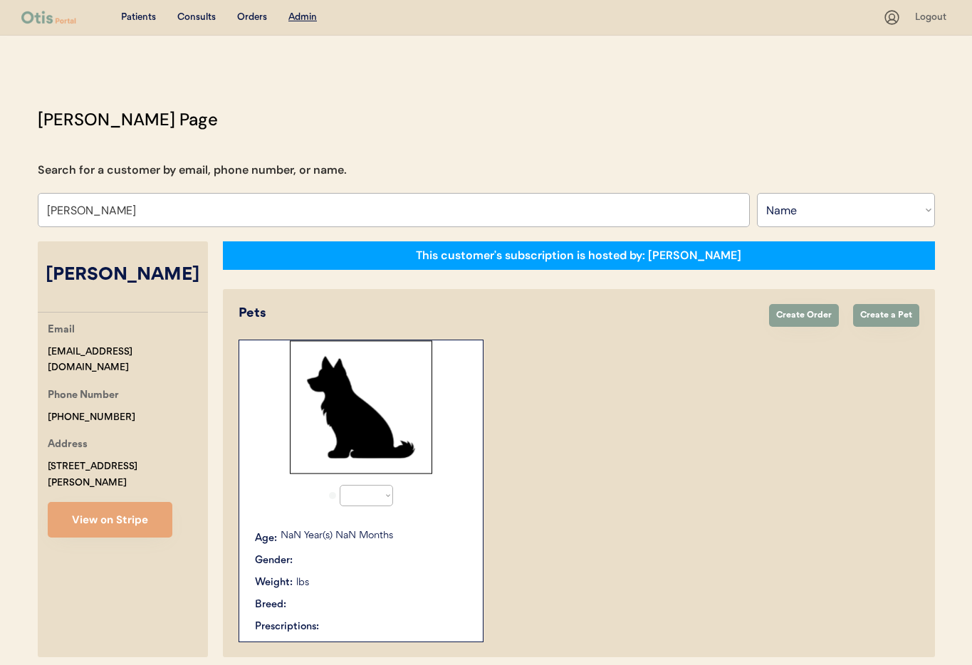
select select "true"
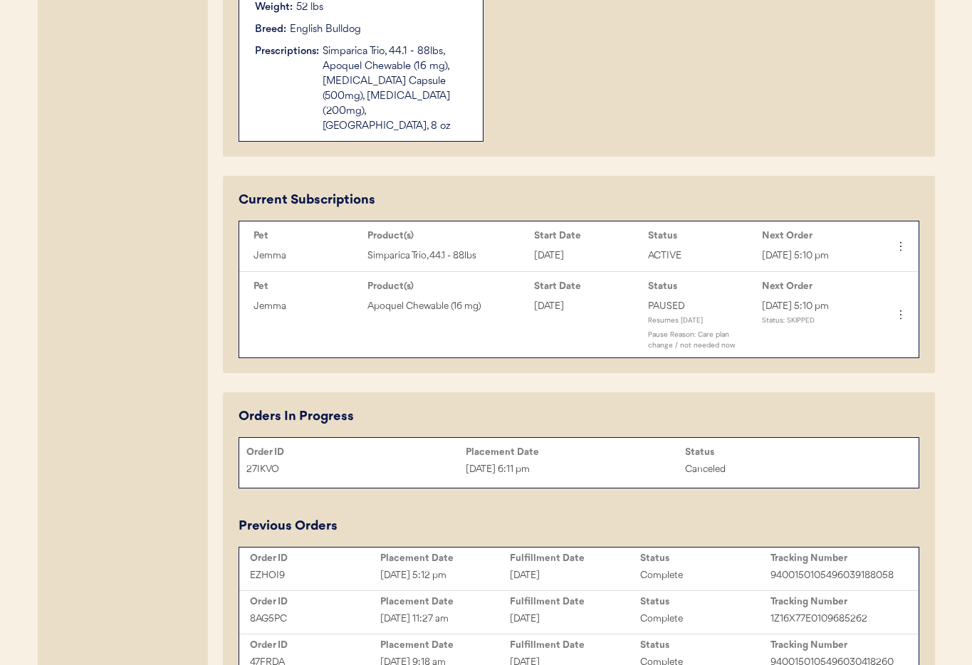
scroll to position [592, 0]
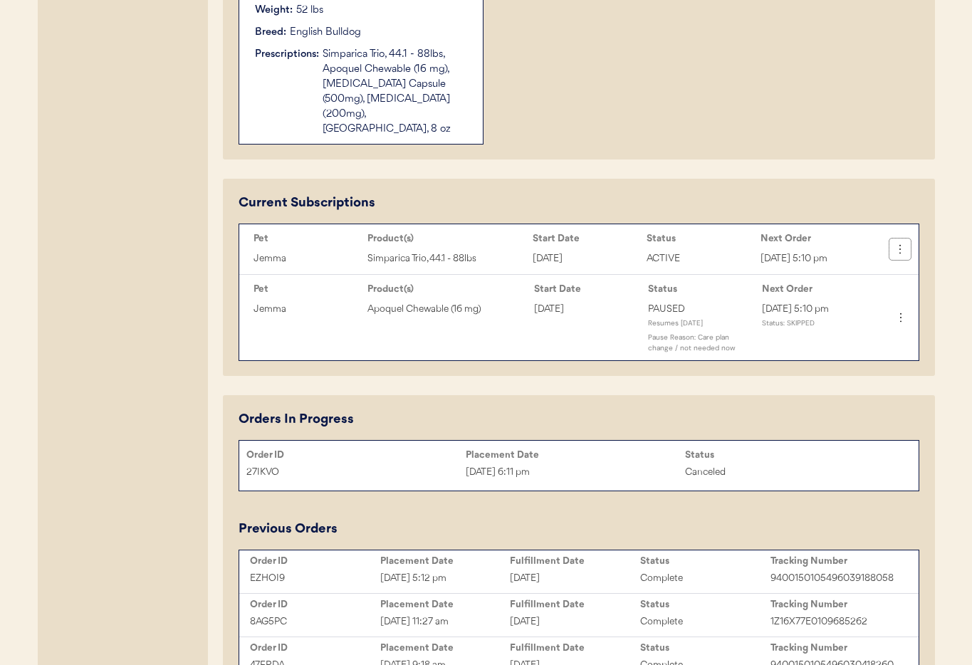
click at [900, 242] on icon at bounding box center [900, 249] width 14 height 14
click at [740, 196] on div "Current Subscriptions Pet Product(s) Start Date Status Next Order Jemma Simpari…" at bounding box center [579, 277] width 681 height 167
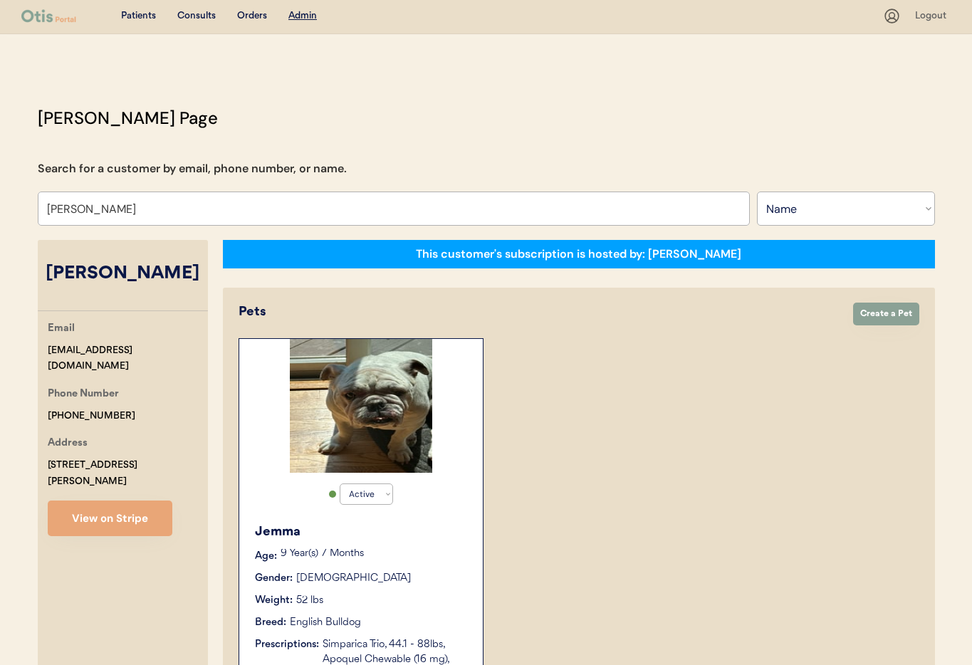
scroll to position [0, 0]
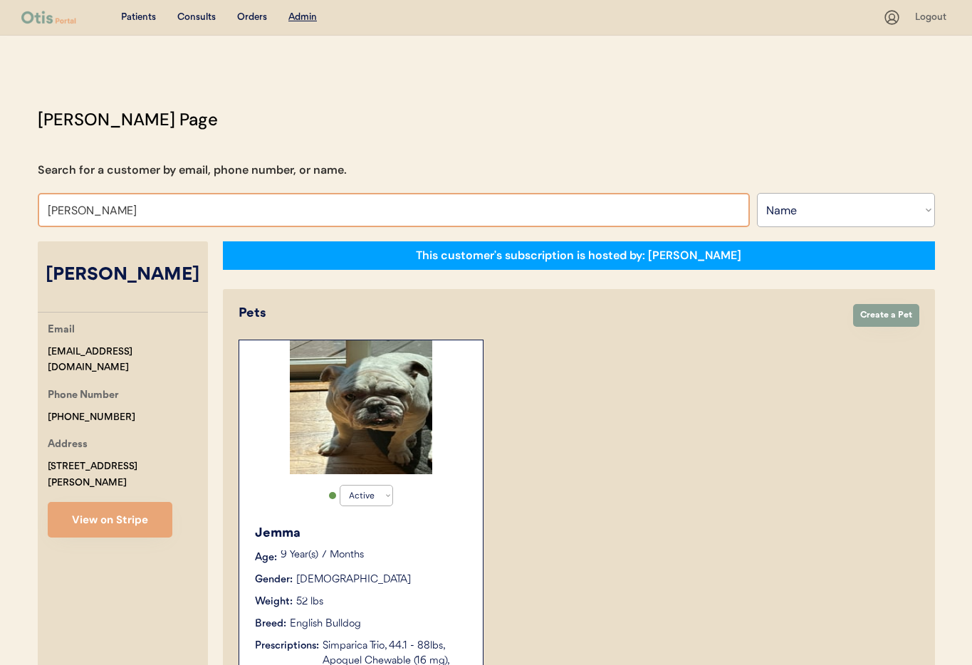
drag, startPoint x: 188, startPoint y: 209, endPoint x: 4, endPoint y: 217, distance: 183.9
type input "Te"
type input "Test Test"
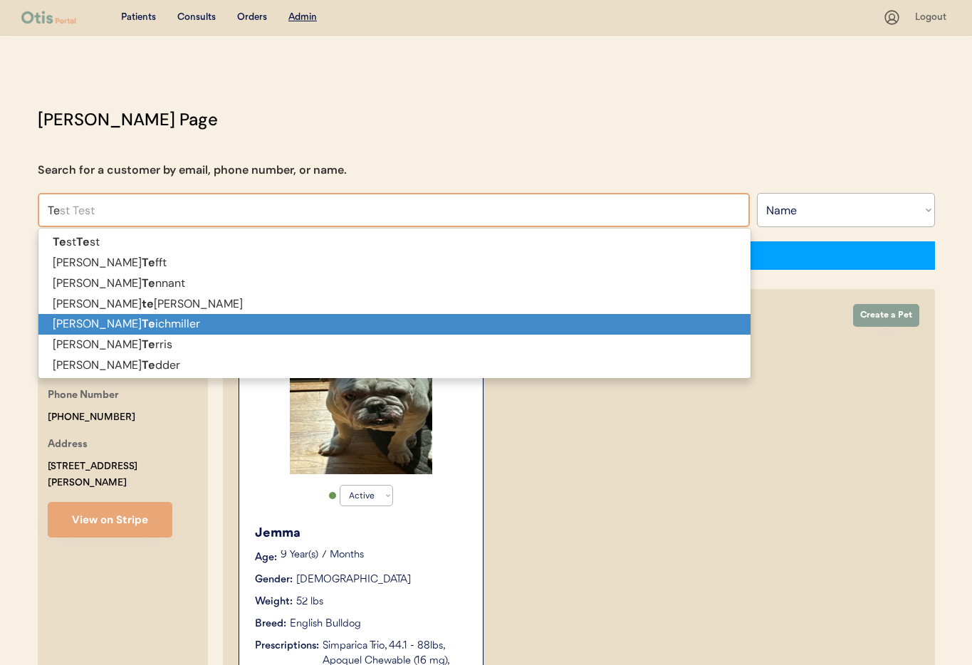
click at [114, 323] on p "Heather Te ichmiller" at bounding box center [394, 324] width 712 height 21
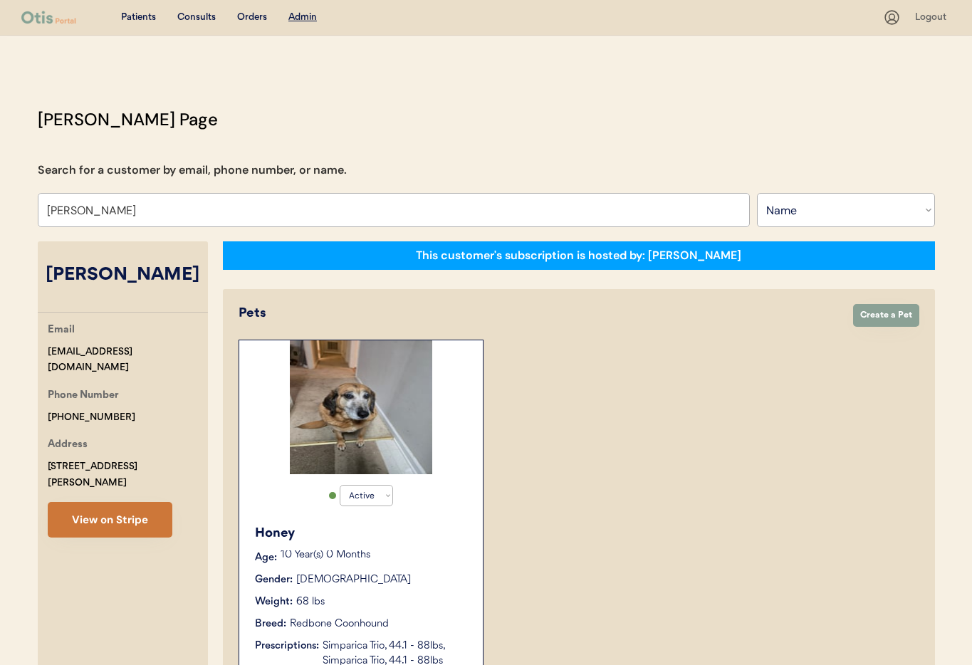
click at [140, 504] on button "View on Stripe" at bounding box center [110, 520] width 125 height 36
drag, startPoint x: 164, startPoint y: 358, endPoint x: 48, endPoint y: 354, distance: 116.2
click at [38, 353] on div "Email [EMAIL_ADDRESS][DOMAIN_NAME] Phone Number [PHONE_NUMBER] Address [STREET_…" at bounding box center [123, 430] width 170 height 216
copy div "[EMAIL_ADDRESS][DOMAIN_NAME]"
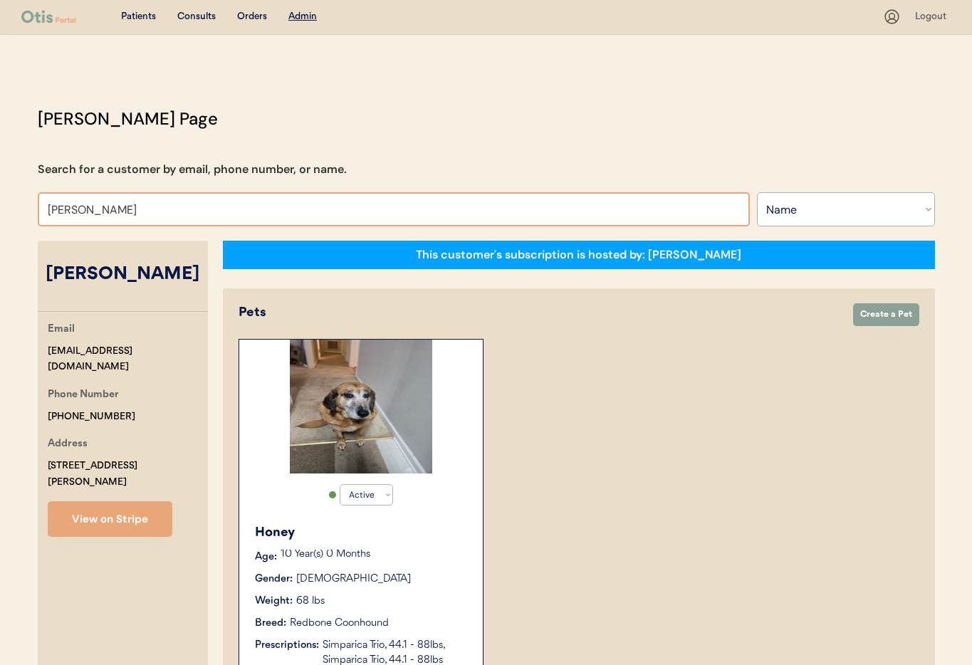
drag, startPoint x: 155, startPoint y: 207, endPoint x: 7, endPoint y: 202, distance: 147.5
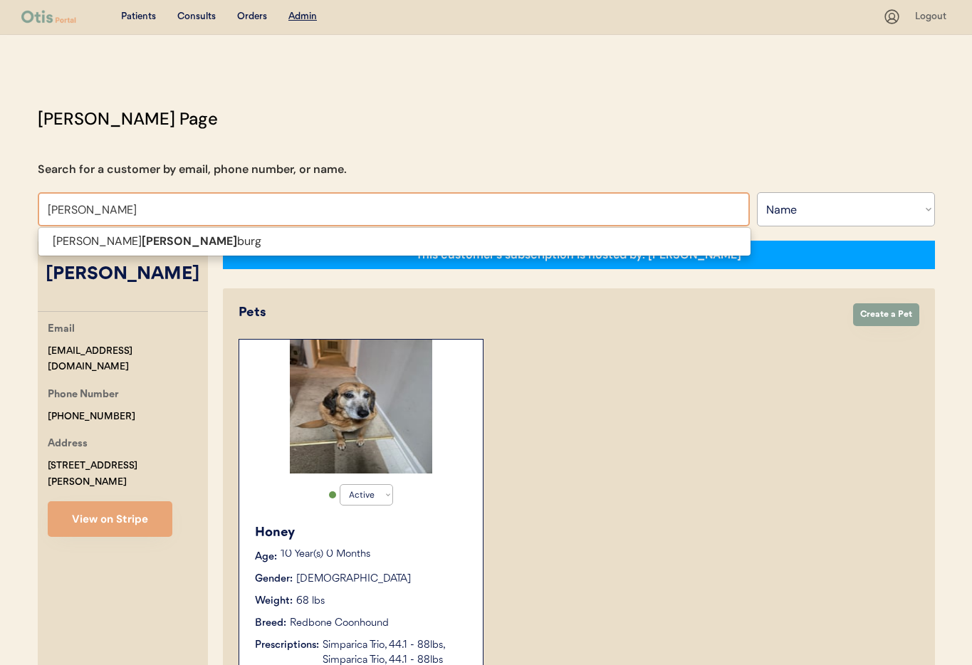
scroll to position [0, 0]
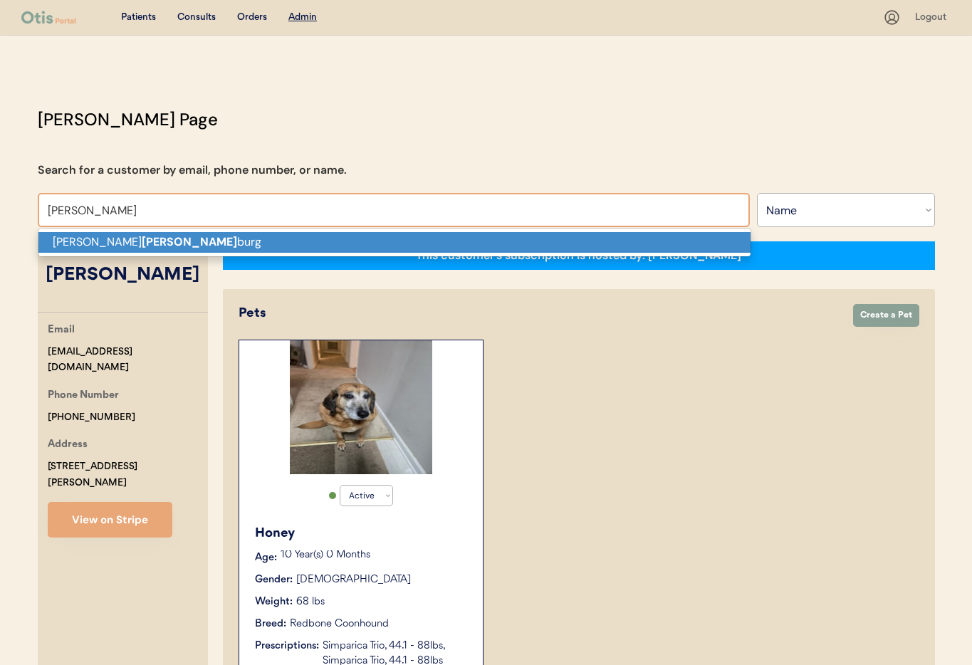
click at [80, 245] on p "Scott hamel burg" at bounding box center [394, 242] width 712 height 21
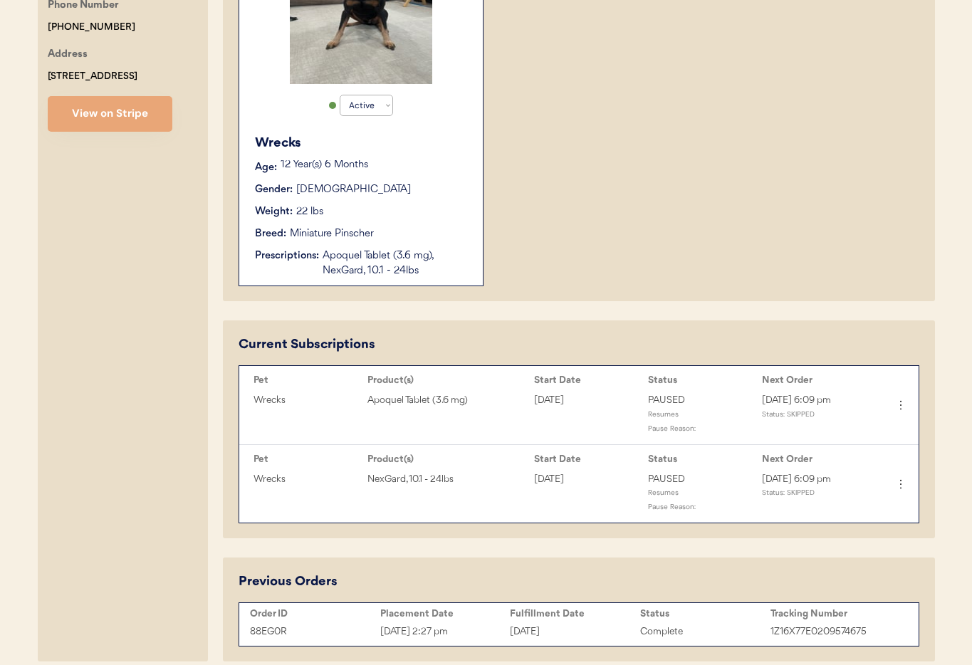
scroll to position [442, 0]
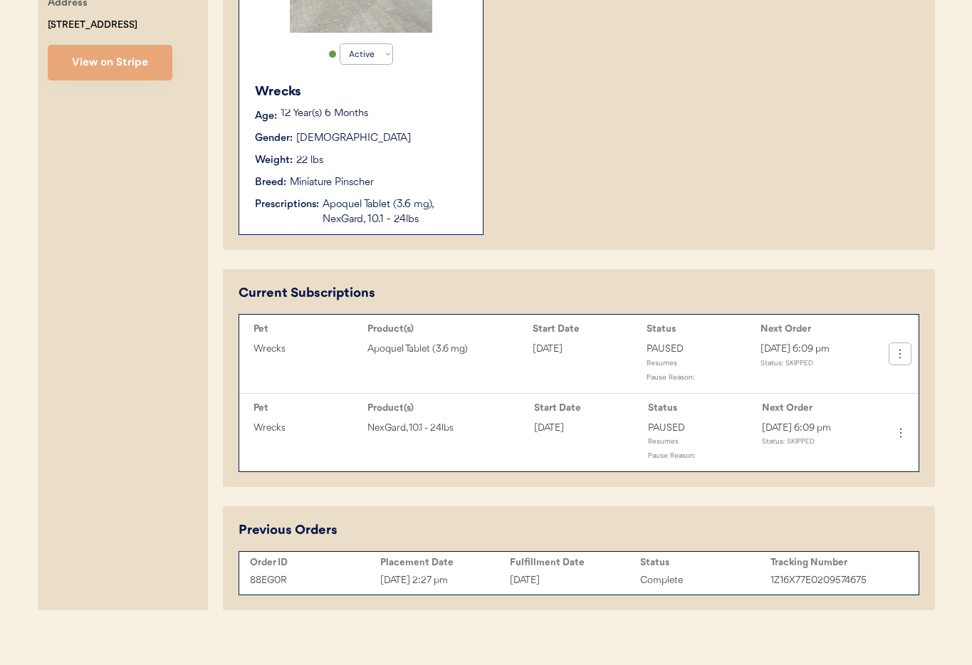
type input "[PERSON_NAME]"
click at [904, 355] on icon at bounding box center [900, 354] width 14 height 14
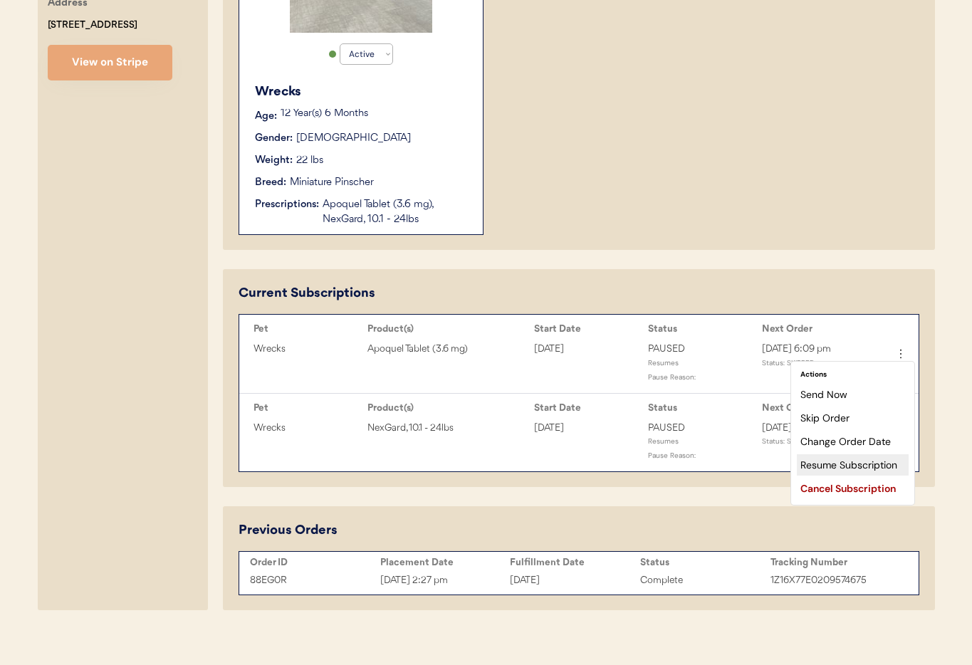
click at [854, 463] on div "Resume Subscription" at bounding box center [853, 464] width 112 height 21
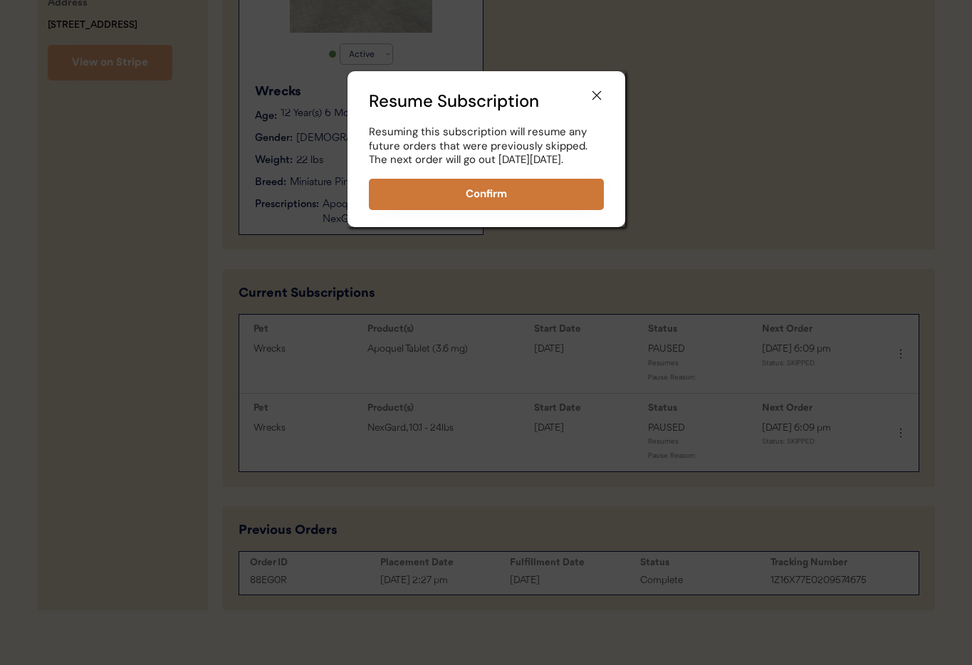
drag, startPoint x: 504, startPoint y: 199, endPoint x: 526, endPoint y: 199, distance: 22.1
click at [504, 199] on button "Confirm" at bounding box center [486, 194] width 235 height 31
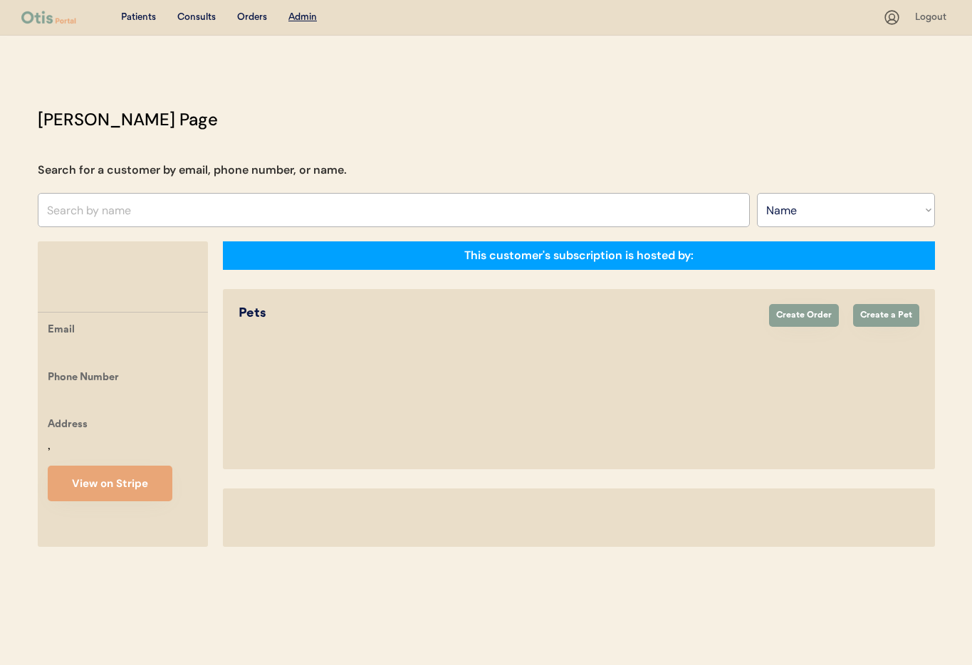
select select ""Name""
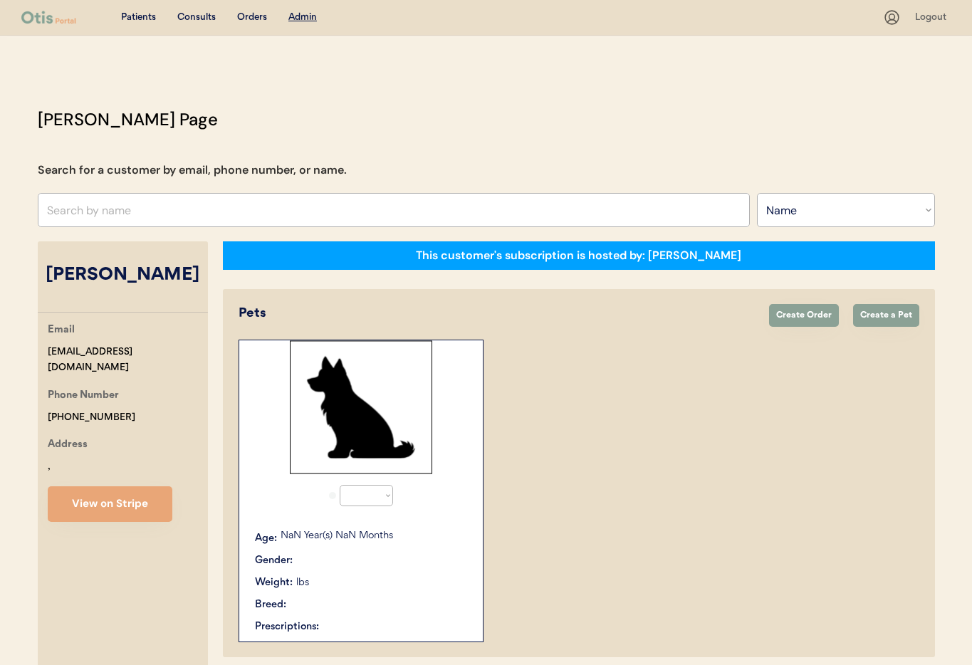
select select "true"
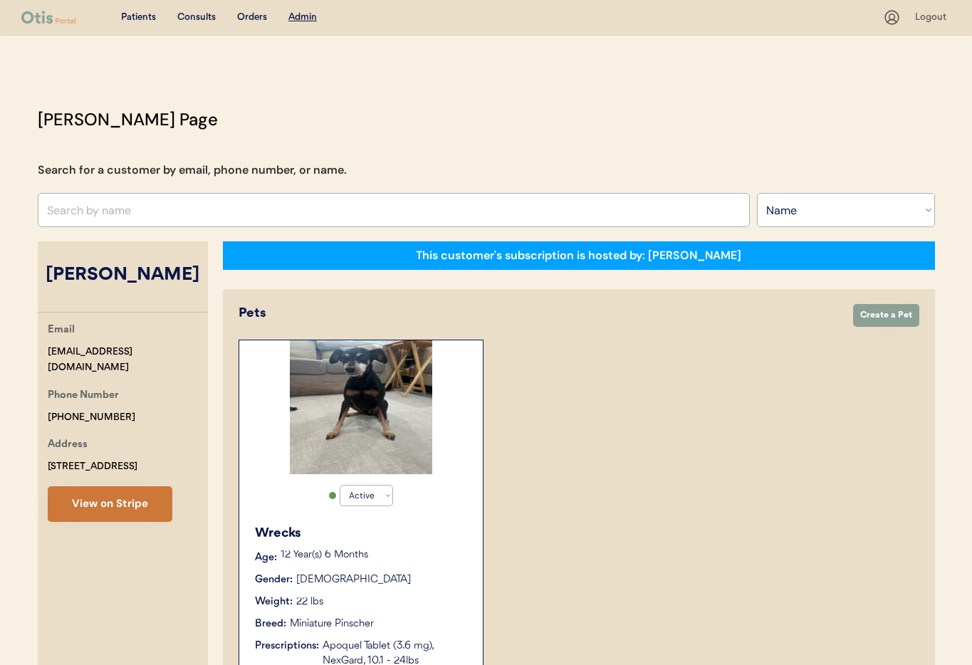
click at [100, 500] on button "View on Stripe" at bounding box center [110, 504] width 125 height 36
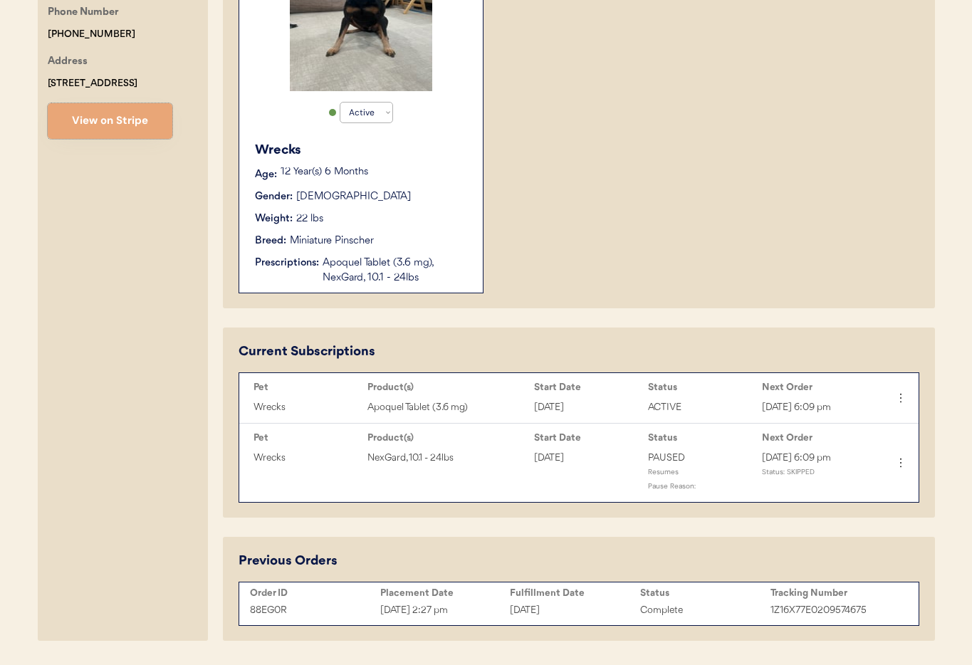
scroll to position [425, 0]
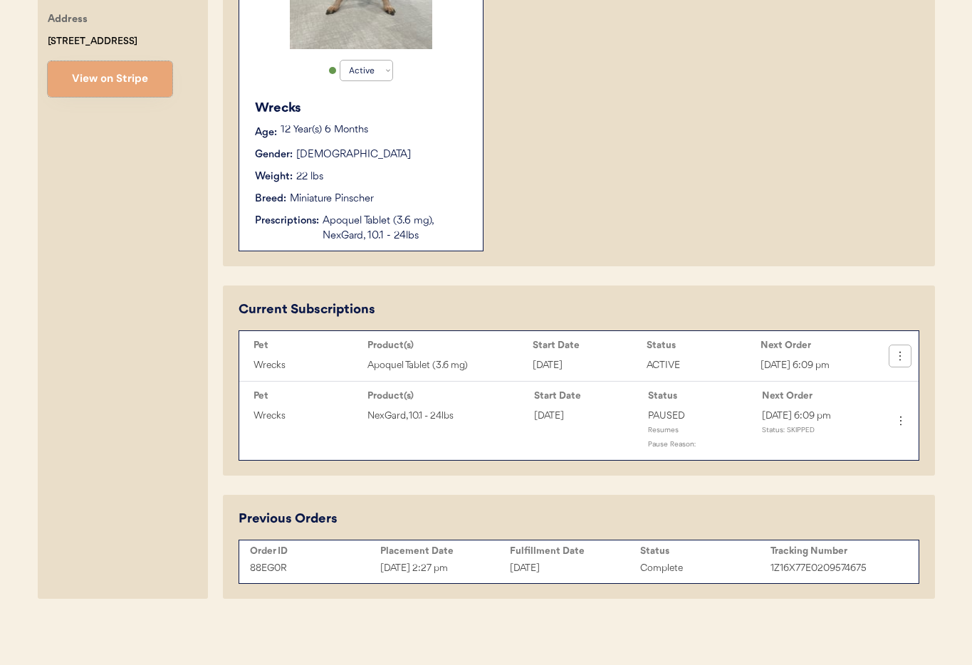
click at [900, 354] on icon at bounding box center [900, 356] width 14 height 14
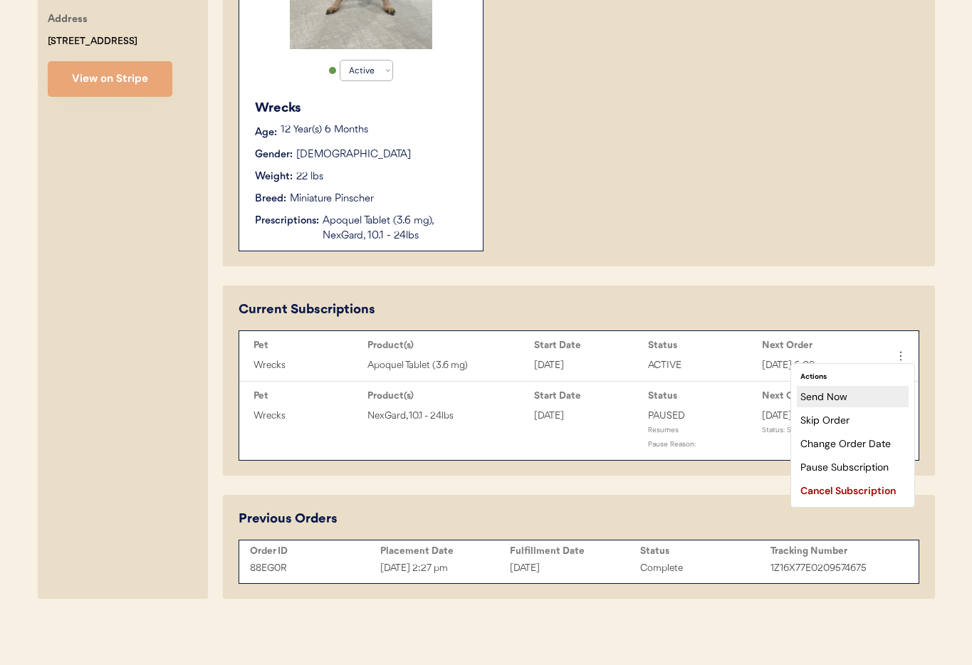
click at [860, 399] on div "Send Now" at bounding box center [853, 396] width 112 height 21
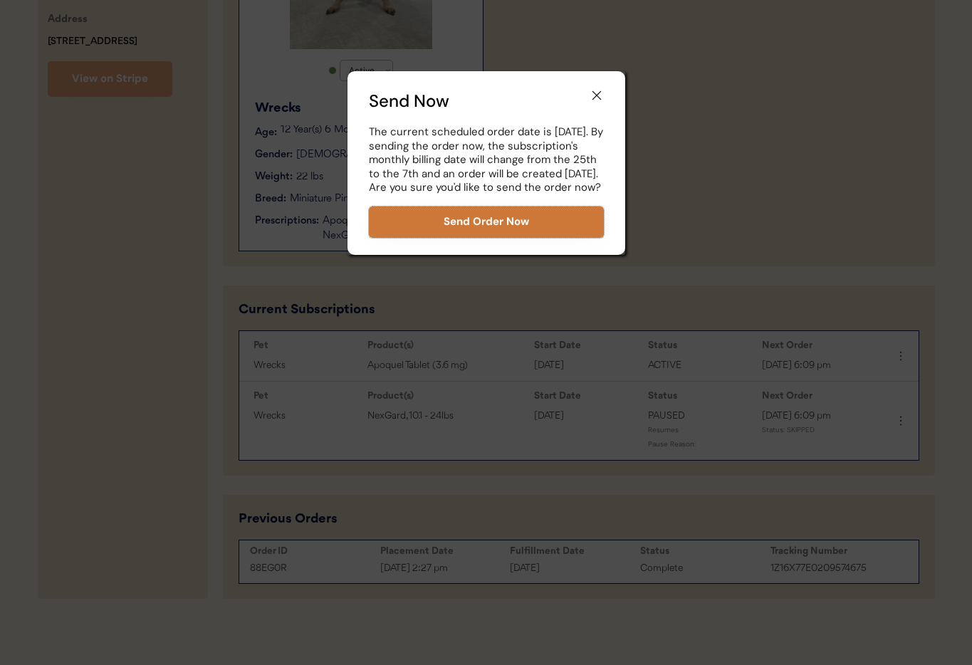
click at [483, 230] on button "Send Order Now" at bounding box center [486, 222] width 235 height 31
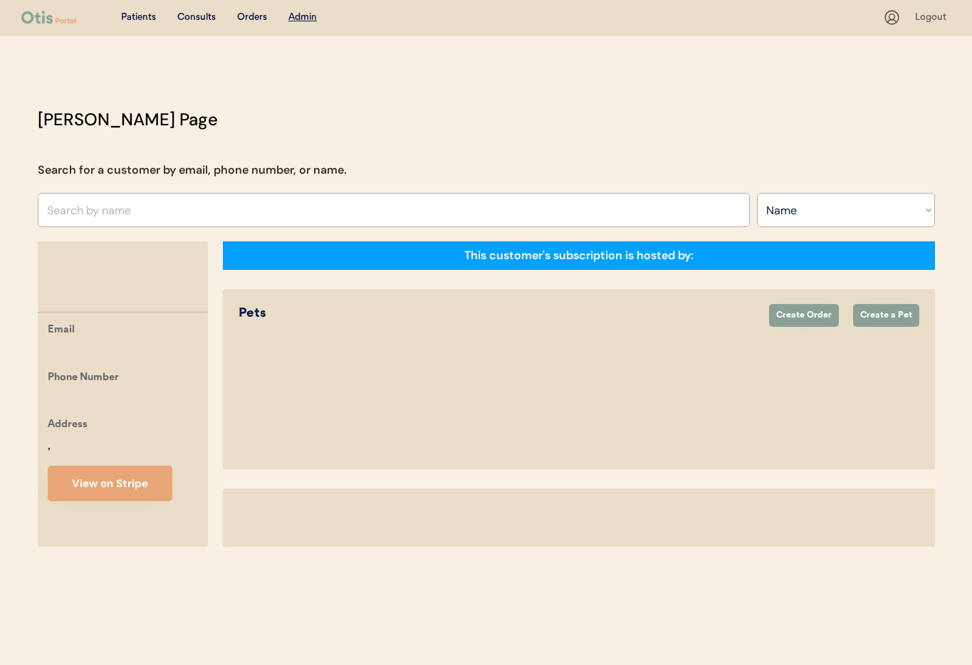
select select ""Name""
select select "true"
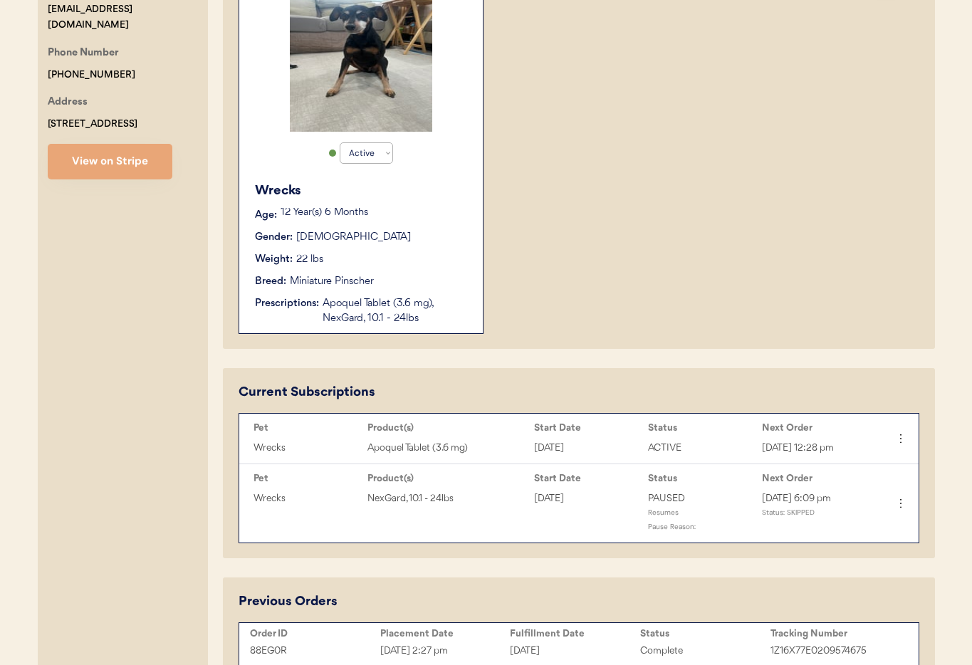
scroll to position [425, 0]
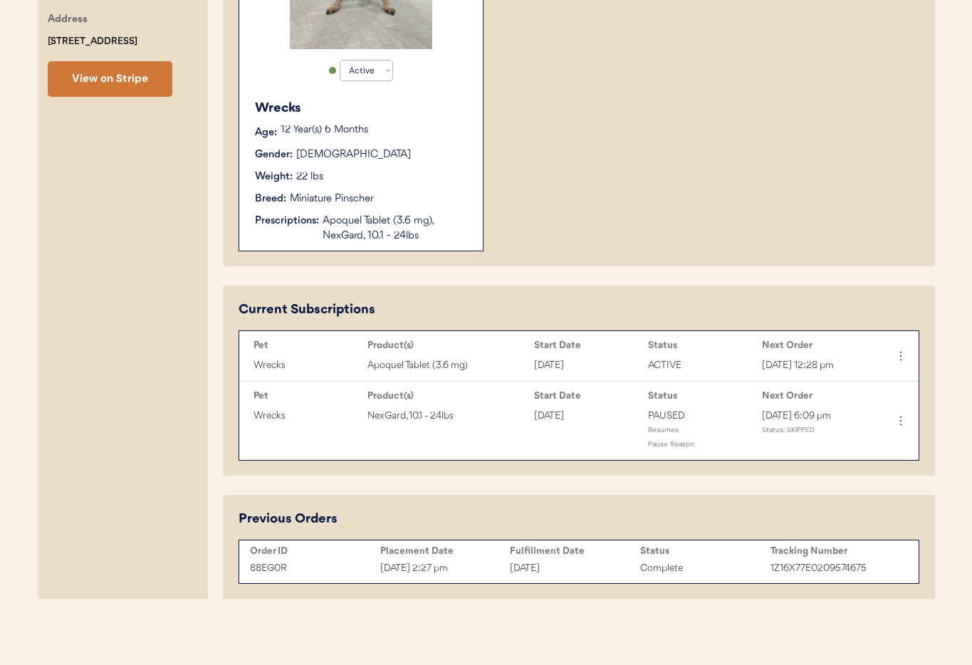
click at [93, 84] on button "View on Stripe" at bounding box center [110, 79] width 125 height 36
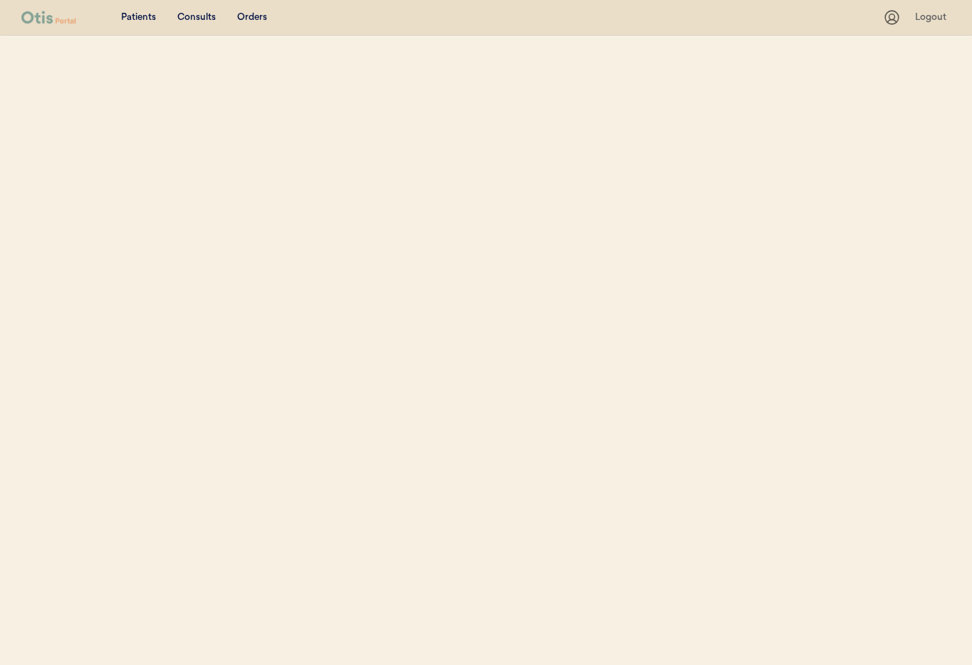
select select ""Name""
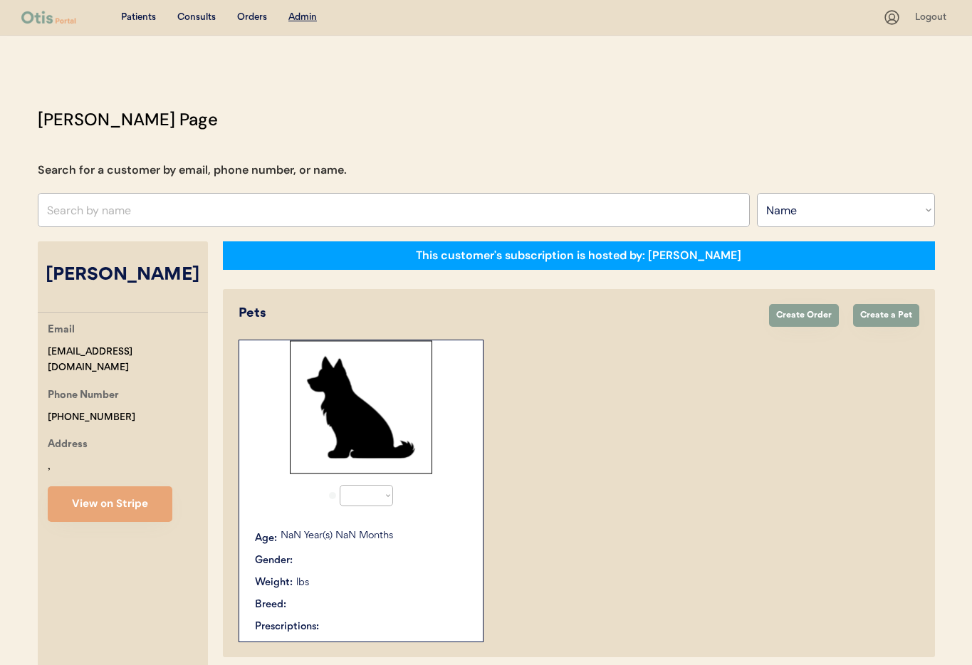
select select "true"
